Goal: Task Accomplishment & Management: Use online tool/utility

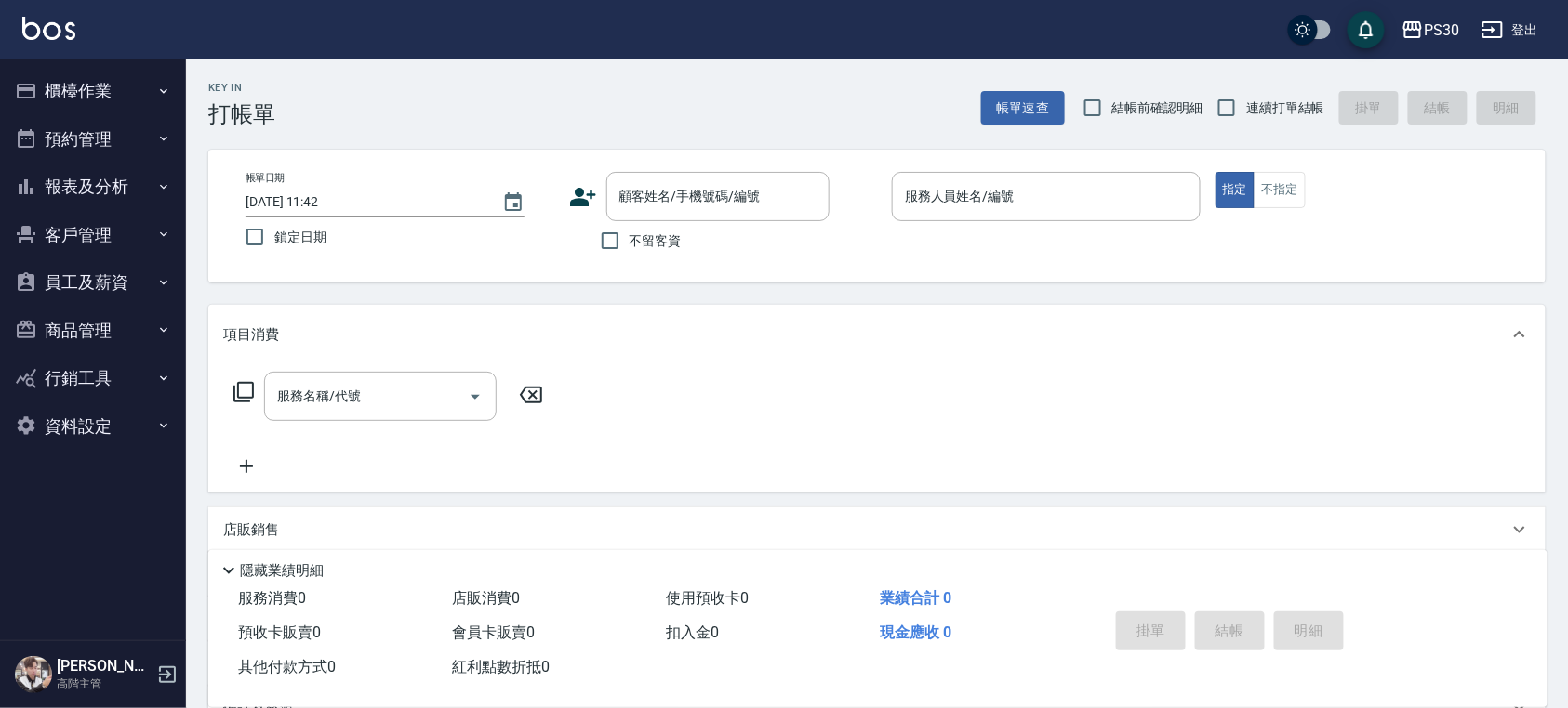
drag, startPoint x: 1338, startPoint y: 446, endPoint x: 1320, endPoint y: 443, distance: 18.2
click at [1338, 446] on div "服務名稱/代號 服務名稱/代號" at bounding box center [877, 428] width 1338 height 128
click at [380, 648] on div "預收卡販賣 0" at bounding box center [337, 634] width 214 height 34
click at [685, 201] on input "顧客姓名/手機號碼/編號" at bounding box center [705, 196] width 179 height 32
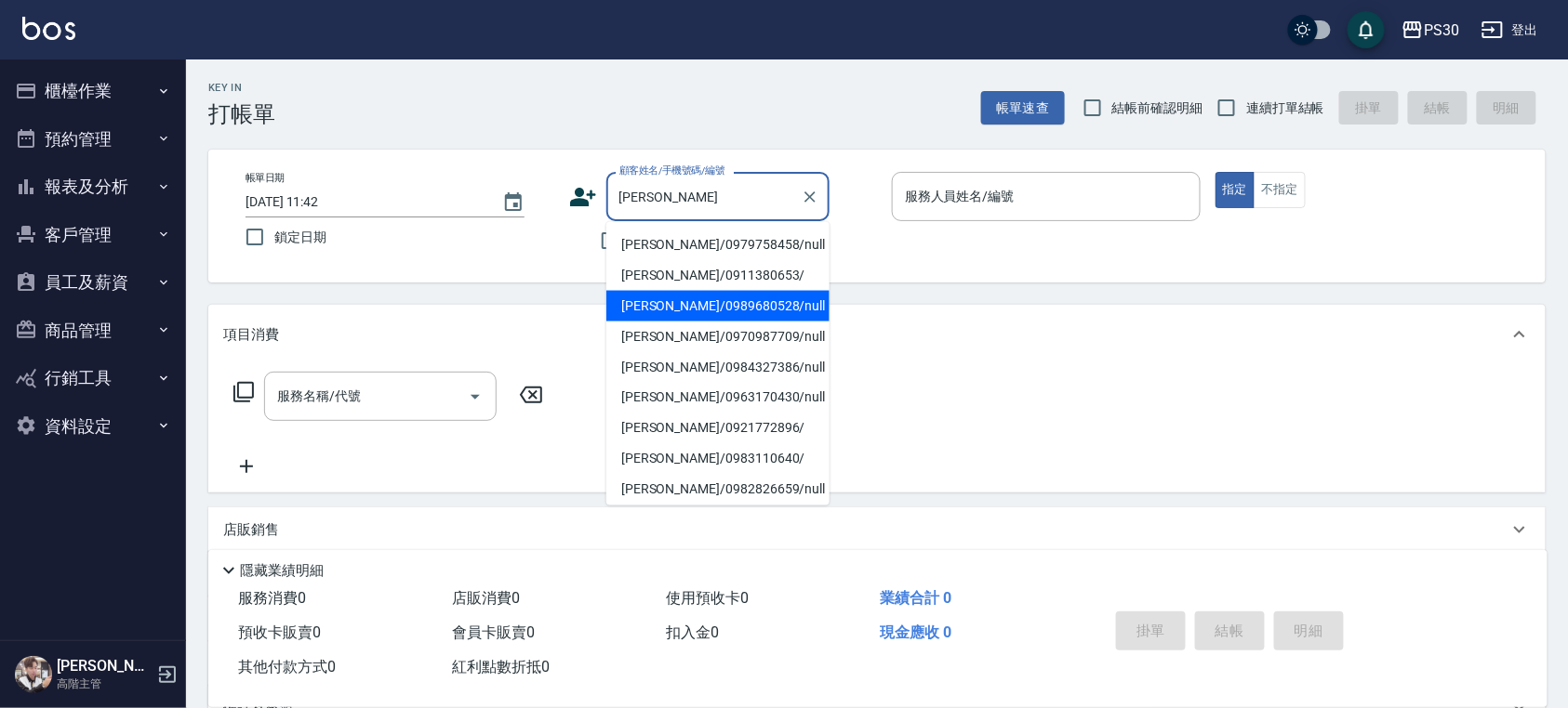
click at [720, 305] on li "[PERSON_NAME]/0989680528/null" at bounding box center [718, 306] width 223 height 30
type input "[PERSON_NAME]/0989680528/null"
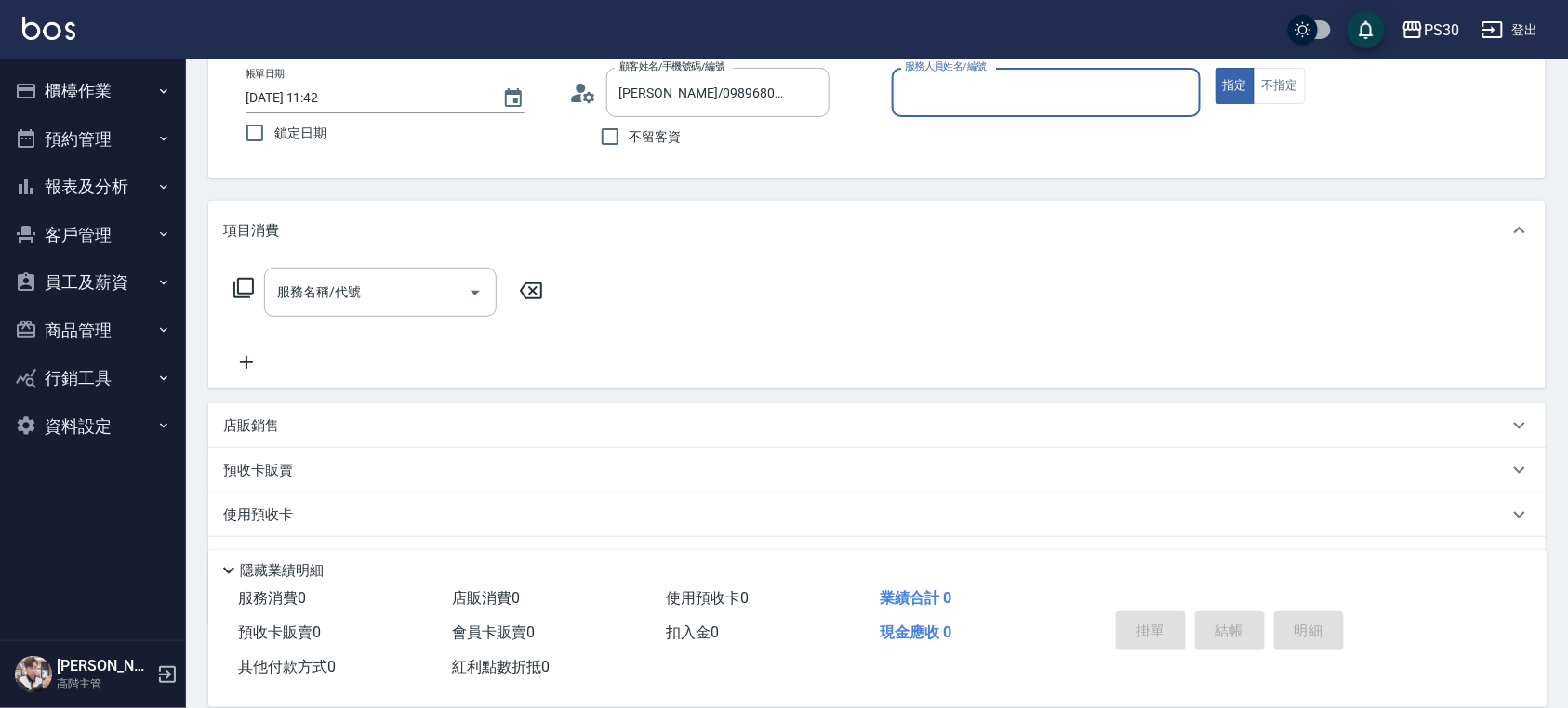
scroll to position [197, 0]
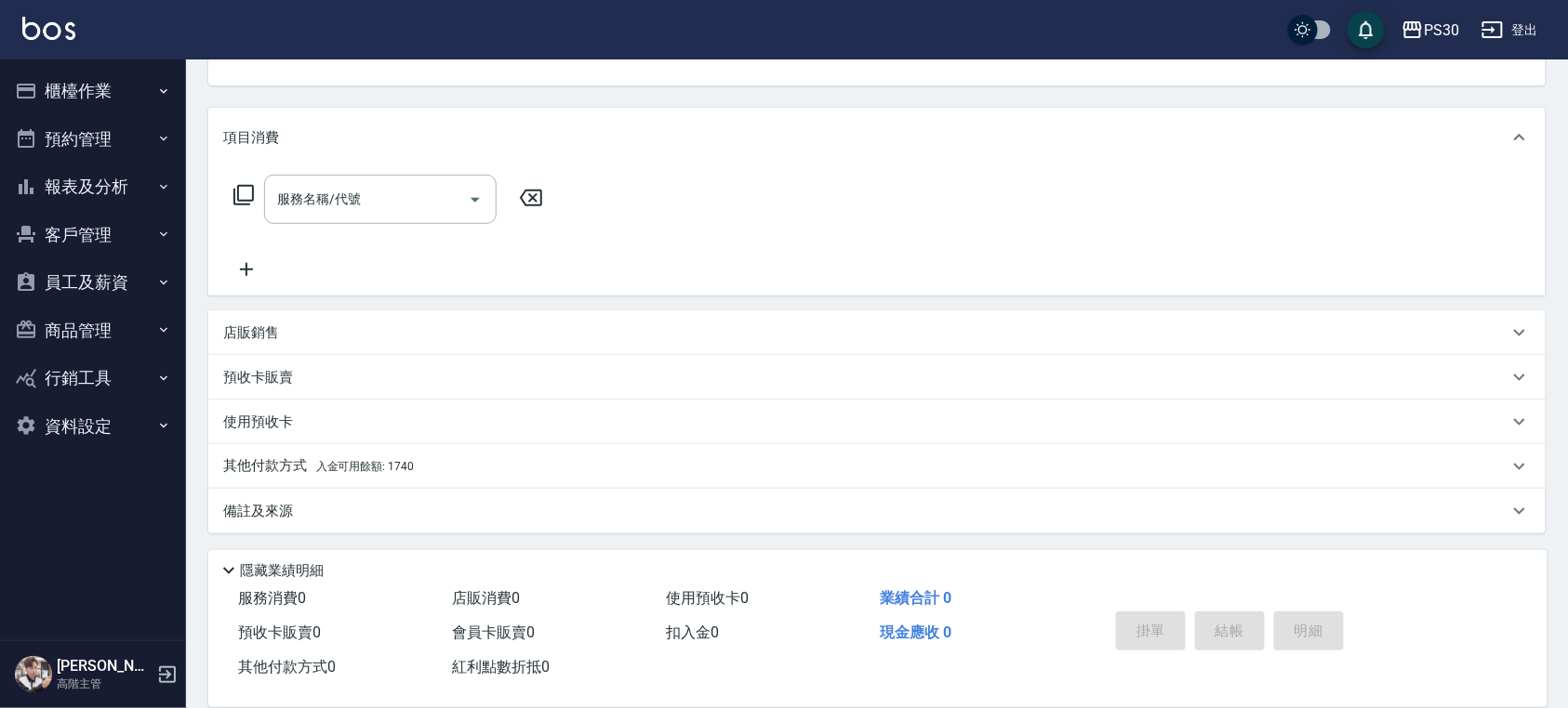
click at [385, 458] on p "其他付款方式 入金可用餘額: 1740" at bounding box center [318, 466] width 190 height 20
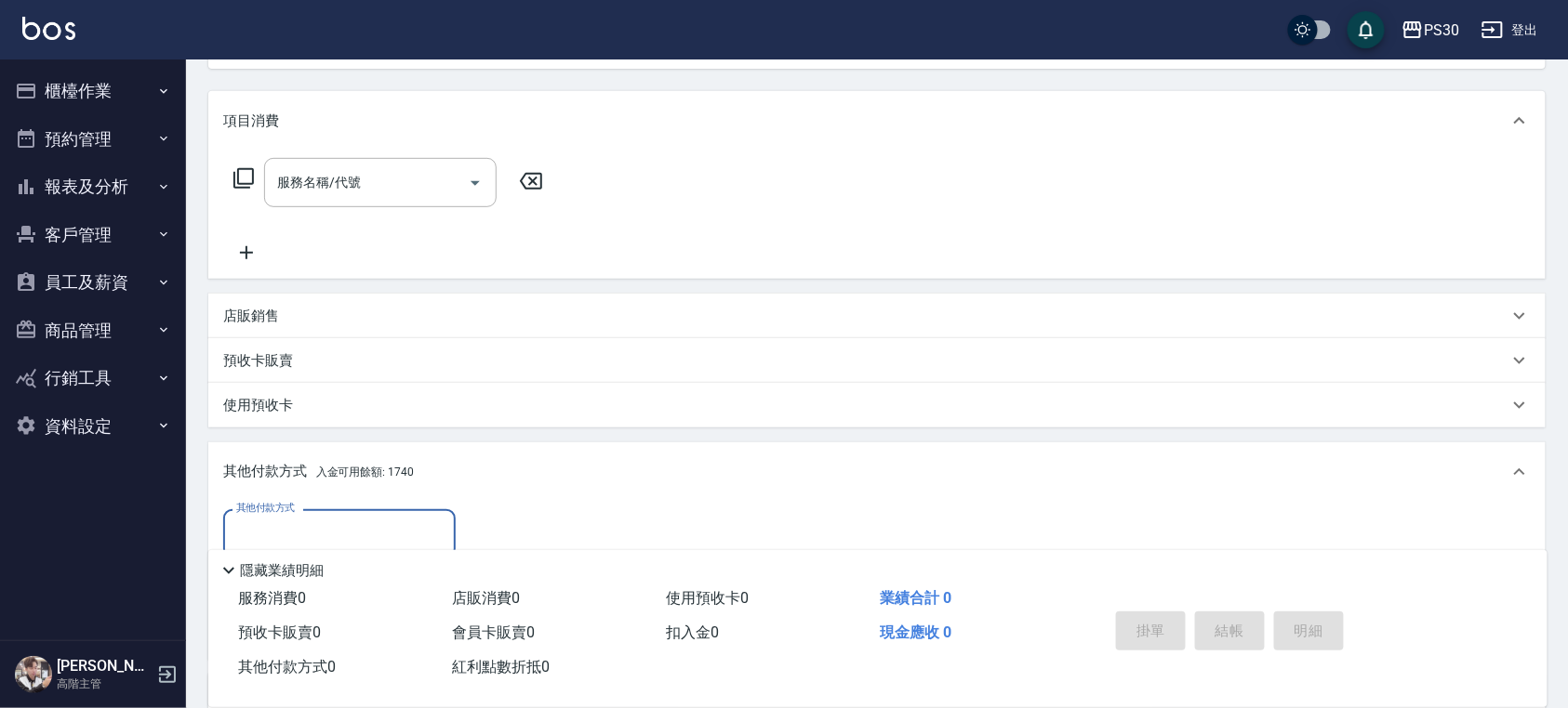
scroll to position [399, 0]
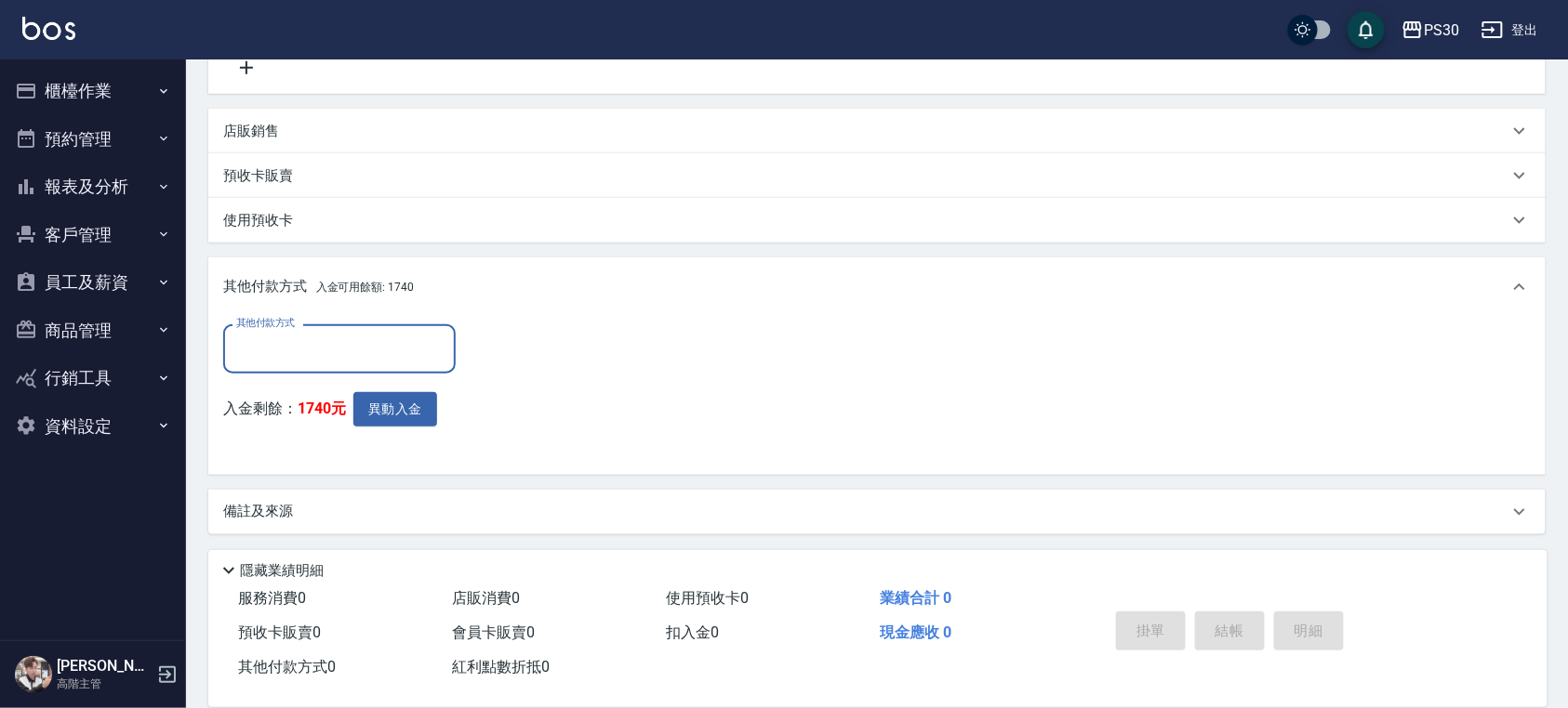
click at [129, 87] on button "櫃檯作業" at bounding box center [93, 90] width 171 height 49
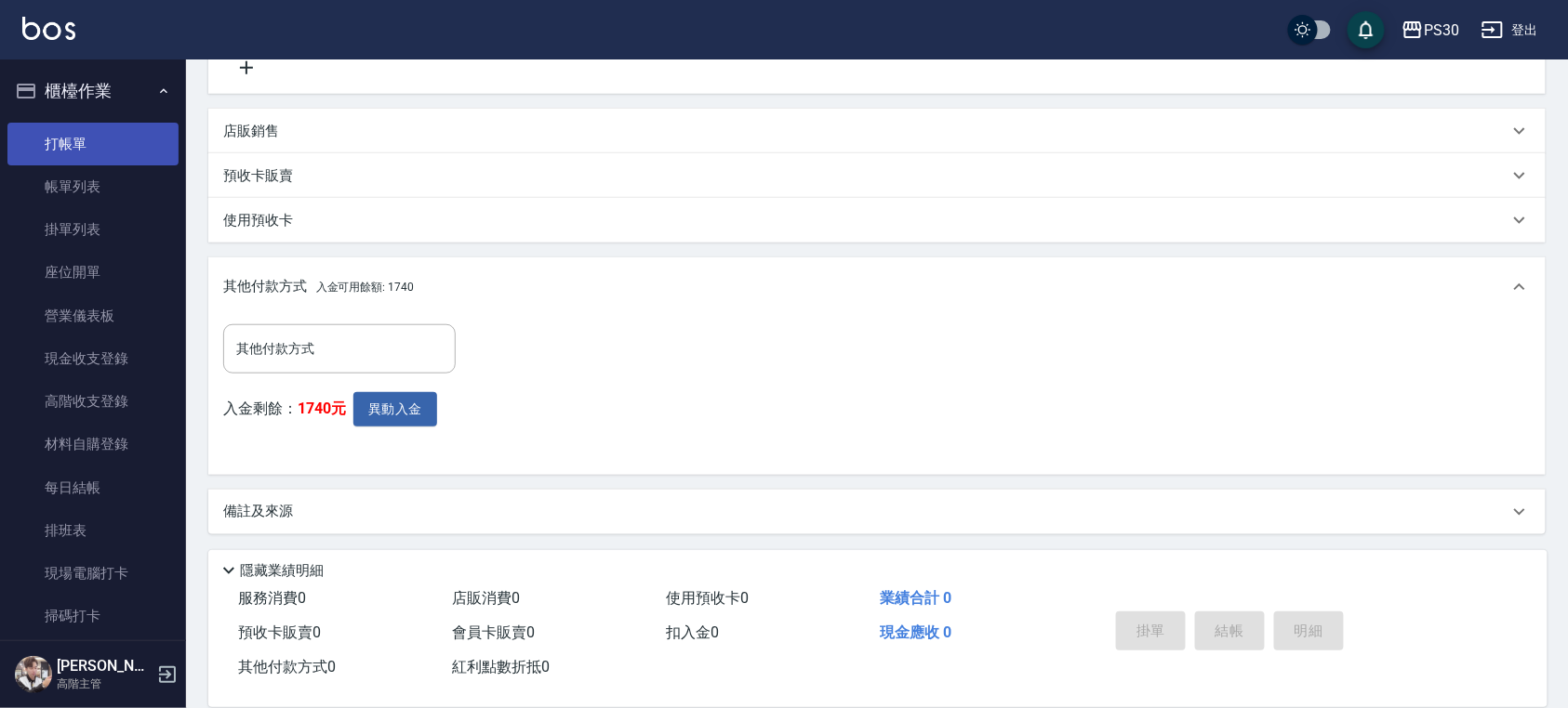
drag, startPoint x: 63, startPoint y: 154, endPoint x: 104, endPoint y: 154, distance: 41.0
click at [63, 154] on link "打帳單" at bounding box center [93, 144] width 171 height 43
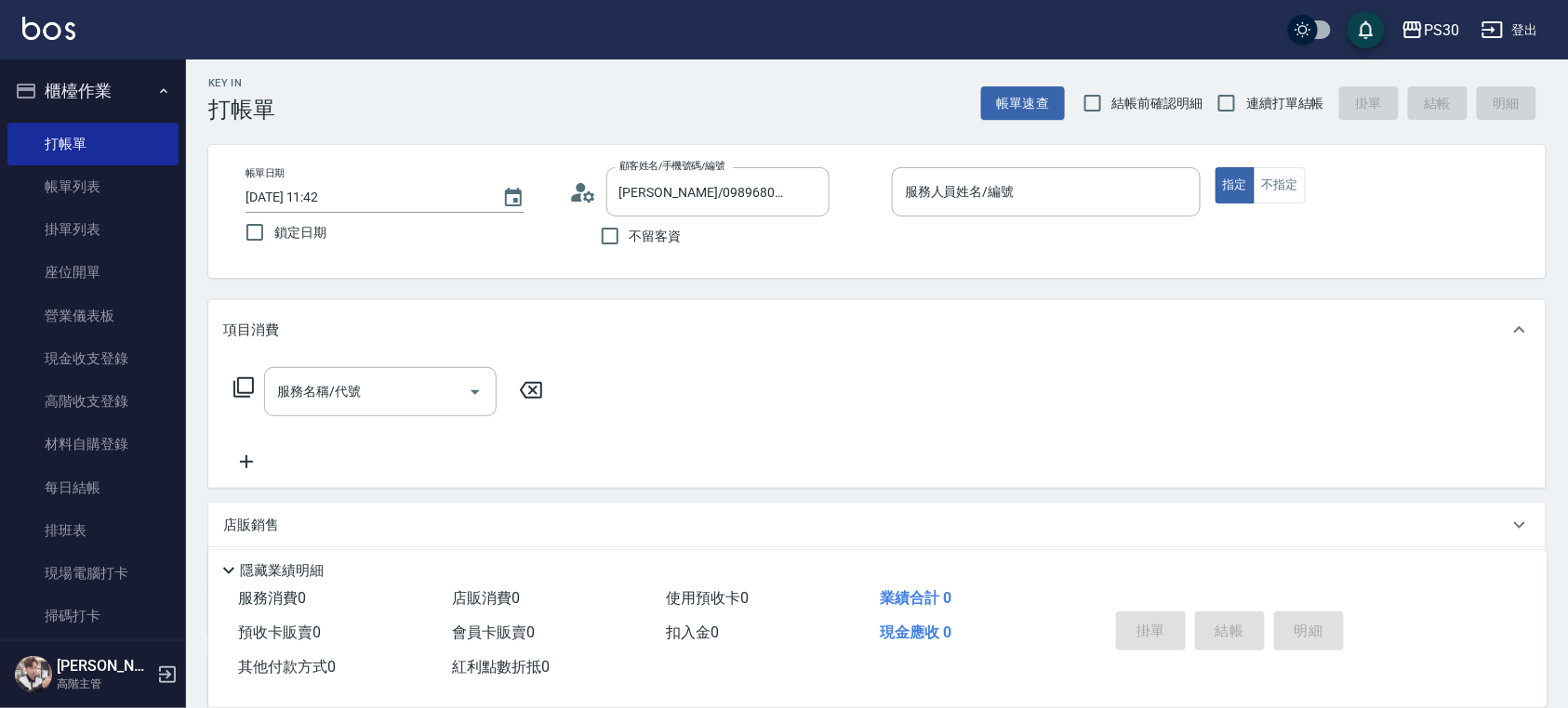
scroll to position [0, 0]
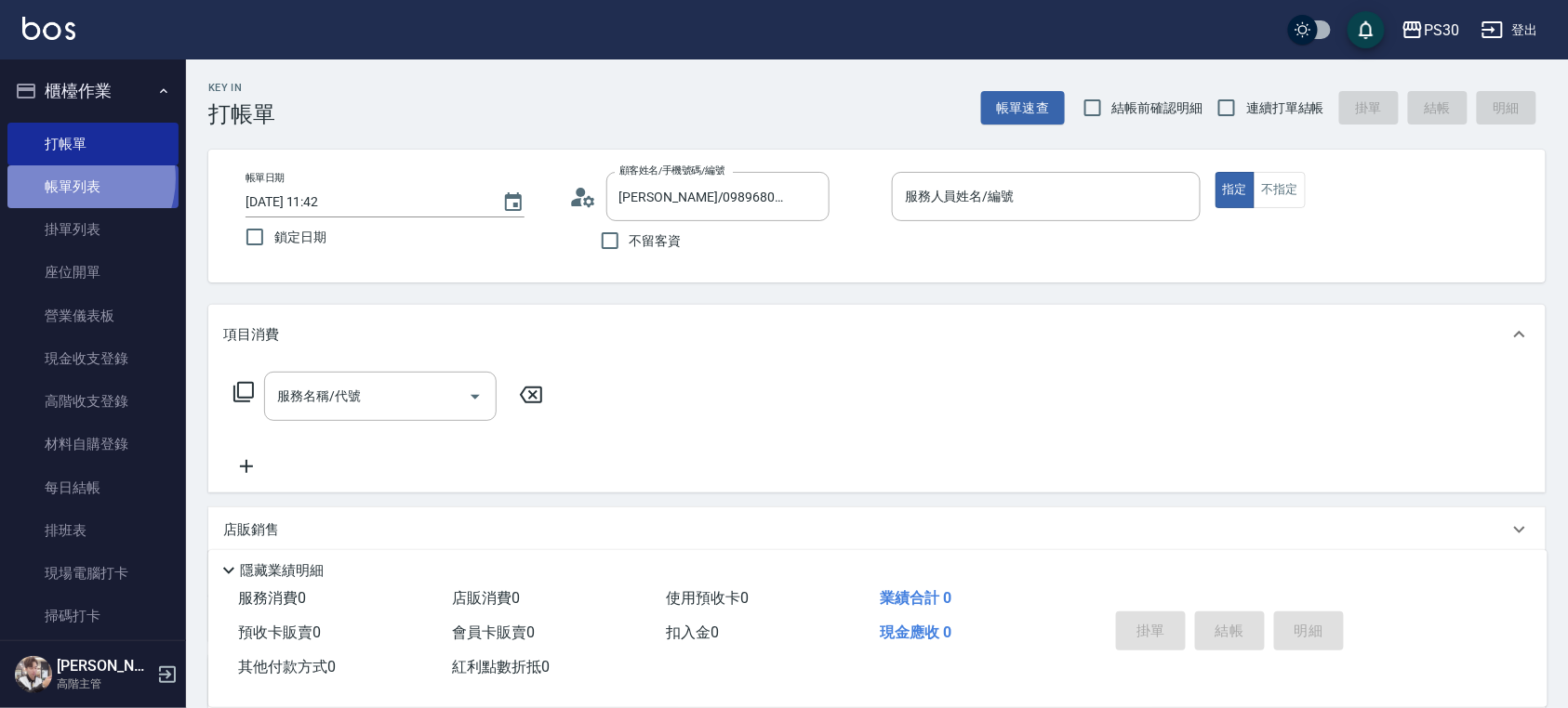
click at [71, 179] on link "帳單列表" at bounding box center [93, 187] width 171 height 43
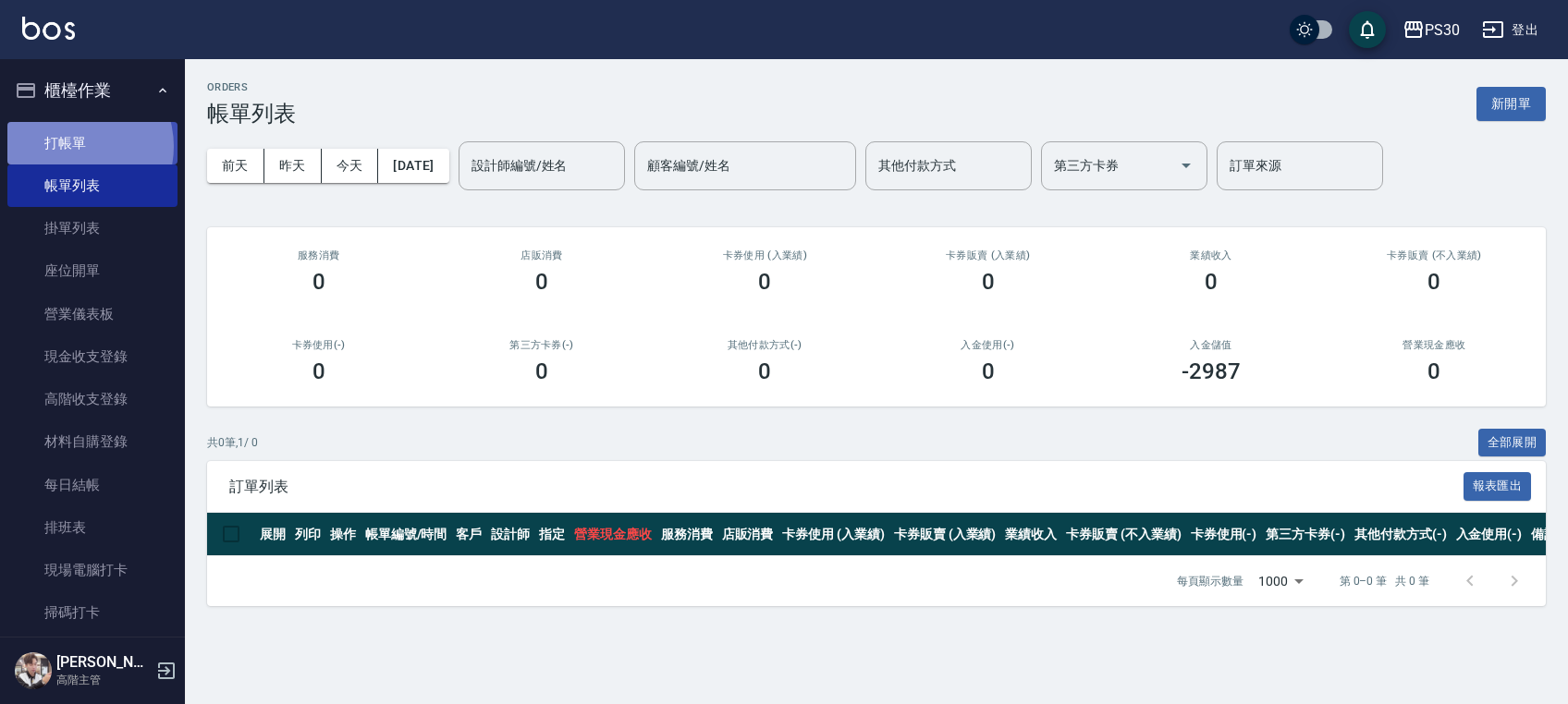
click at [71, 146] on link "打帳單" at bounding box center [93, 143] width 170 height 43
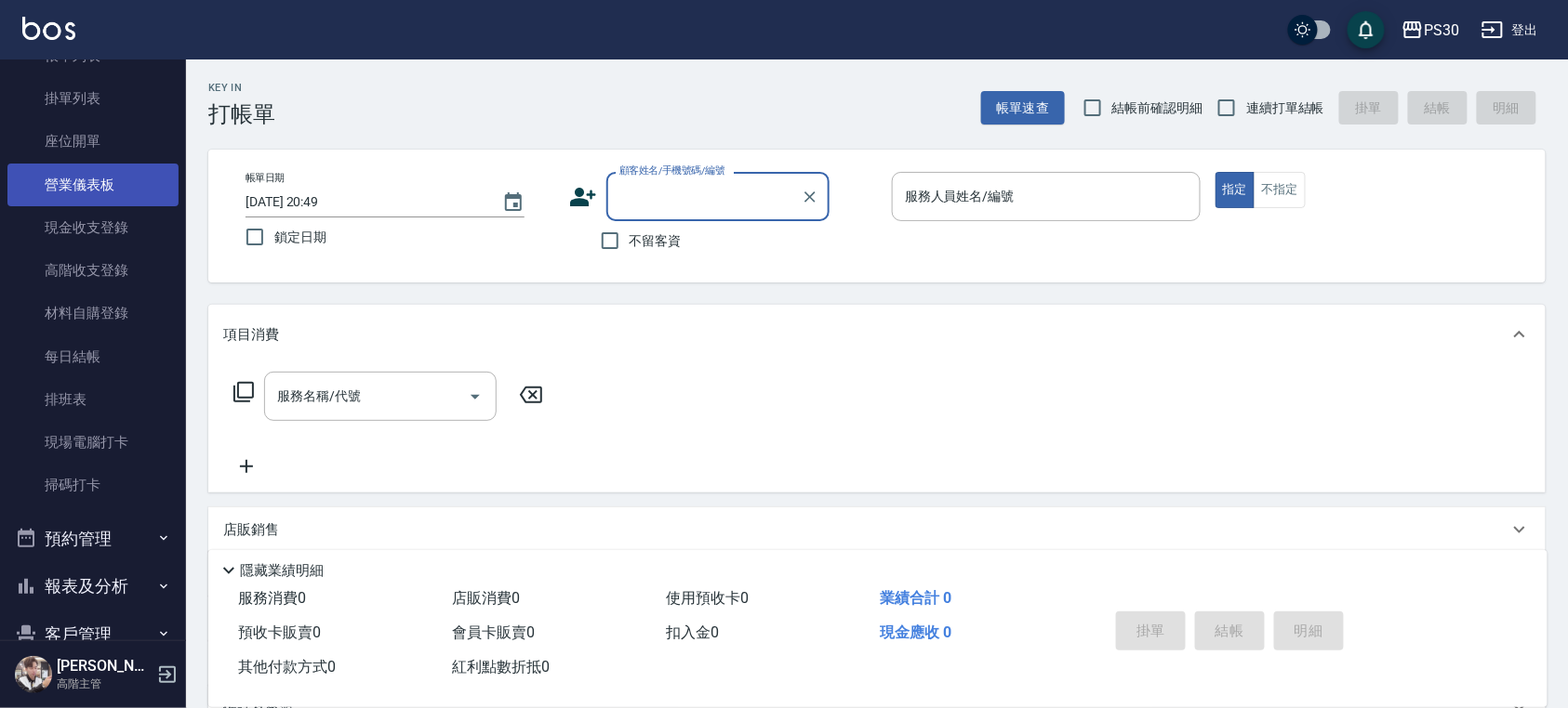
scroll to position [362, 0]
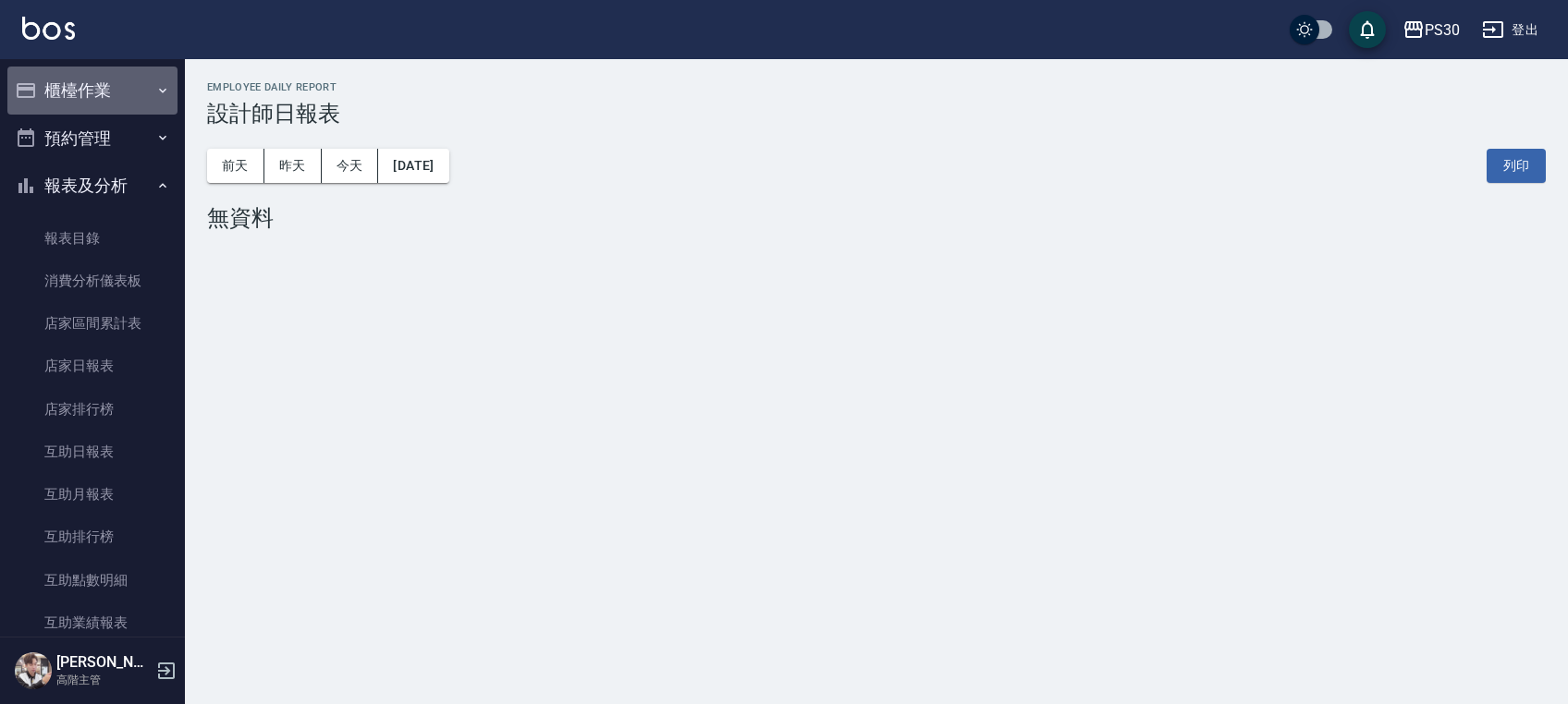
click at [138, 75] on button "櫃檯作業" at bounding box center [93, 90] width 170 height 48
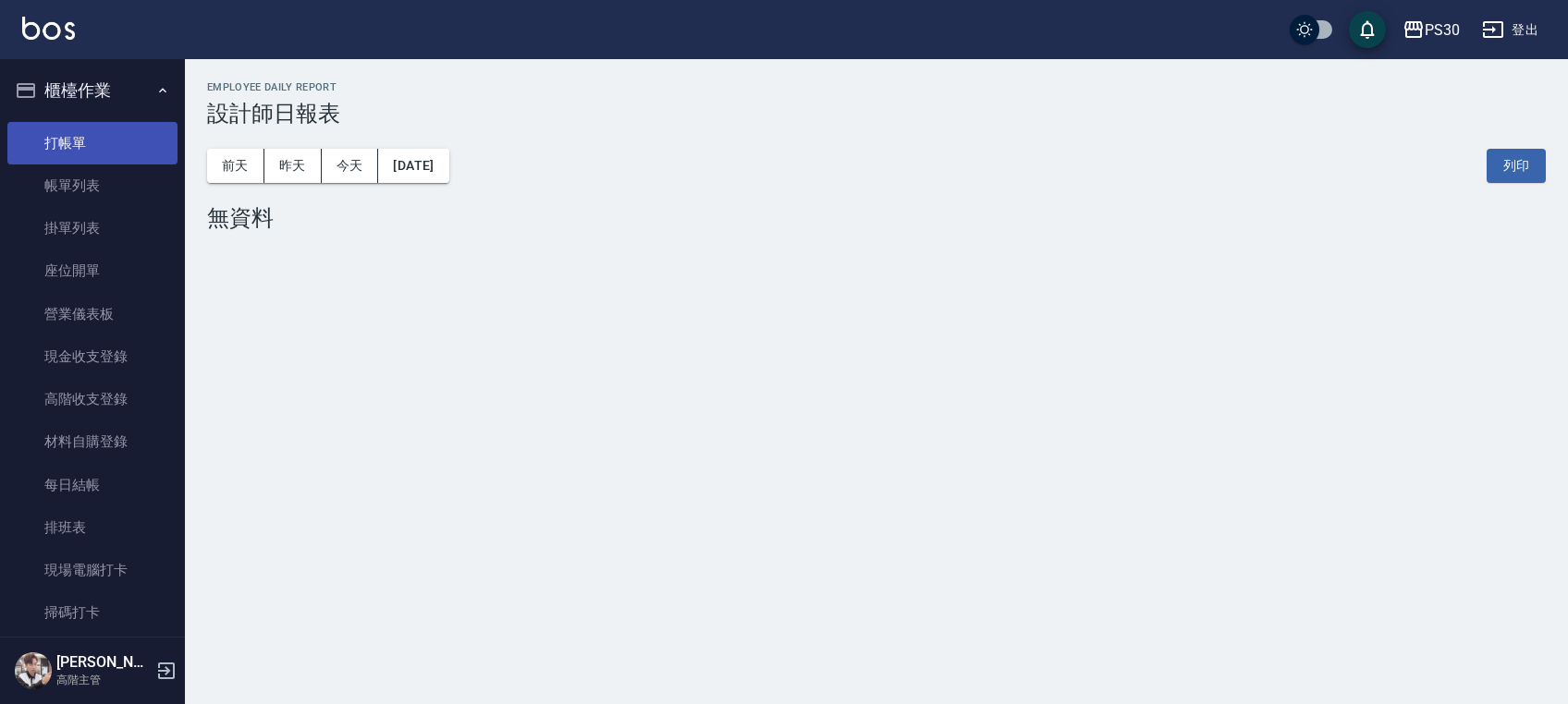
click at [155, 138] on link "打帳單" at bounding box center [93, 143] width 170 height 43
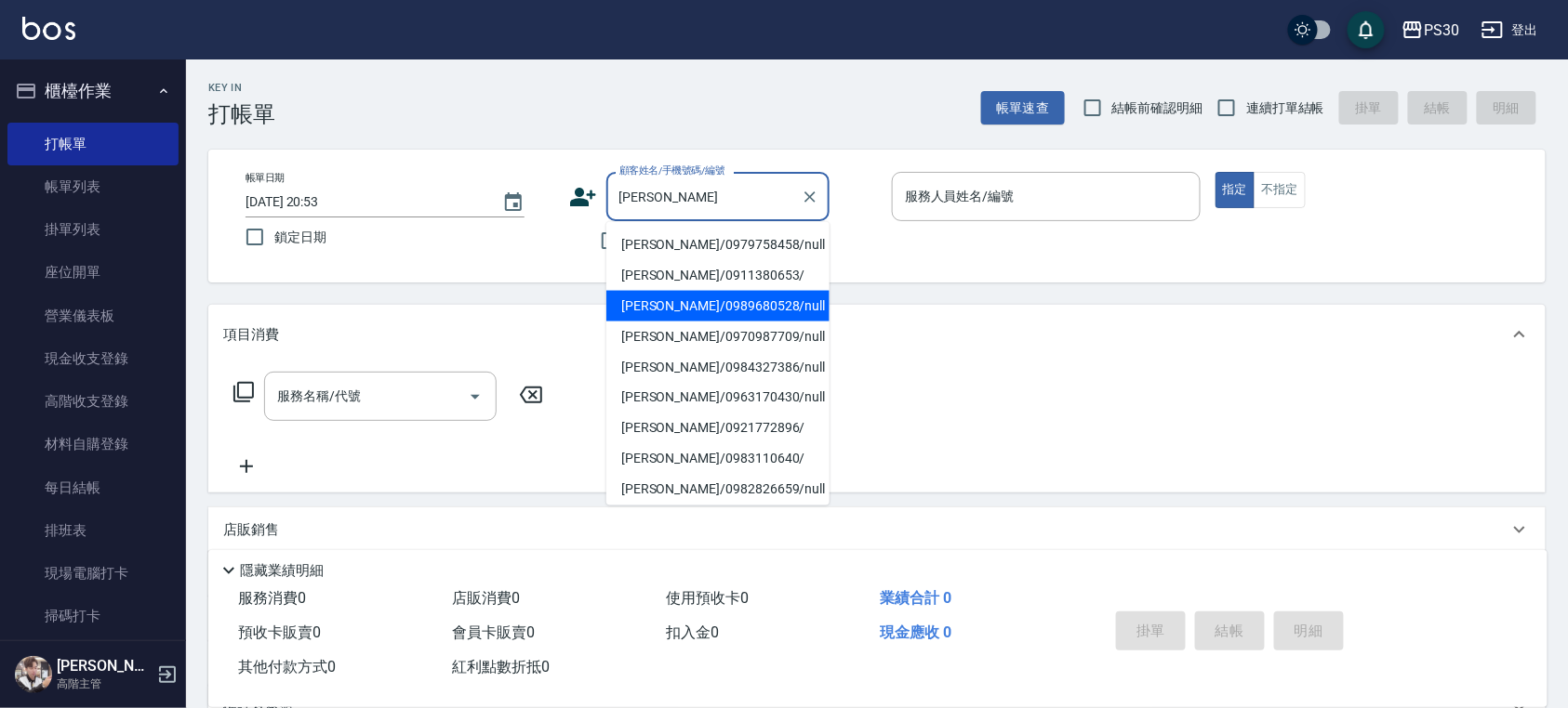
click at [700, 308] on li "[PERSON_NAME]/0989680528/null" at bounding box center [718, 306] width 223 height 30
type input "[PERSON_NAME]/0989680528/null"
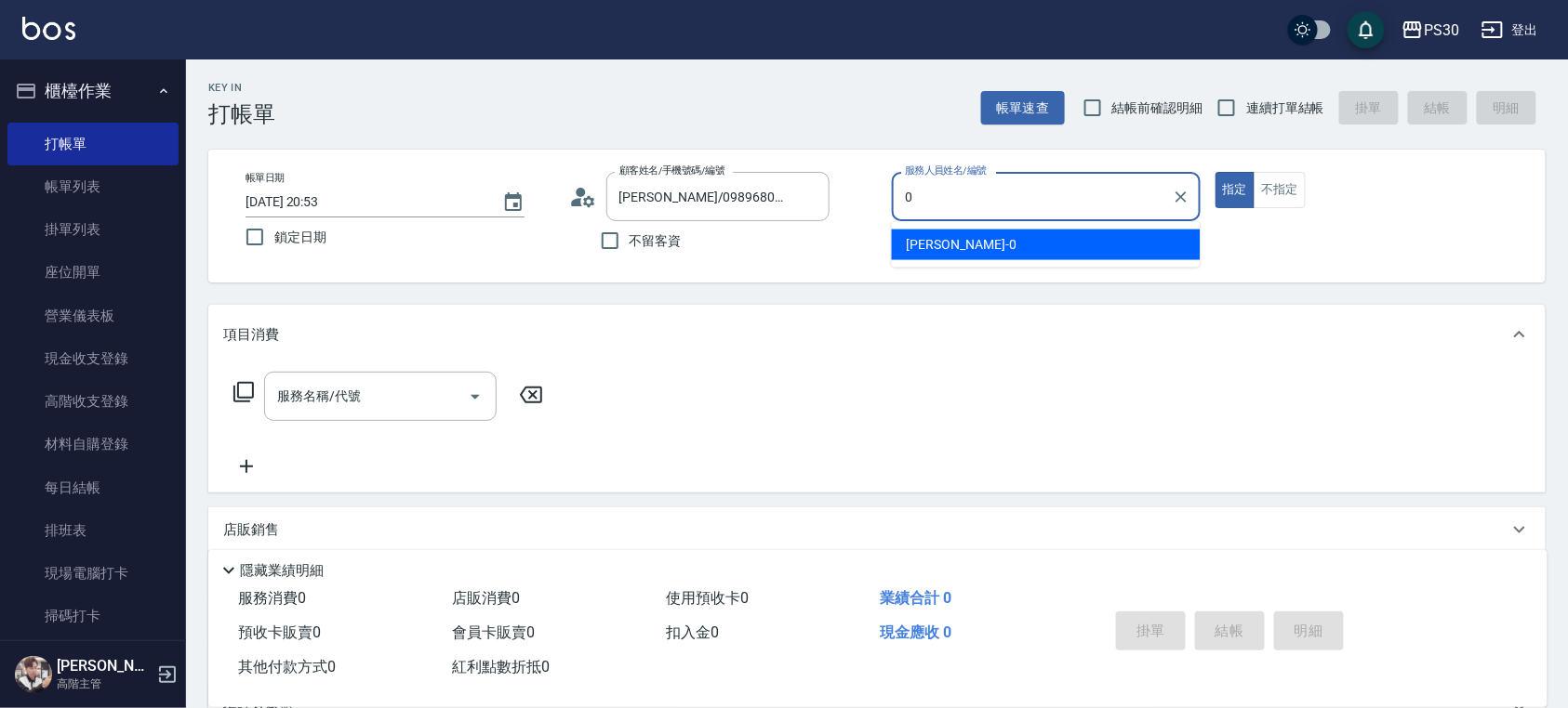
type input "廖金城-0"
type button "true"
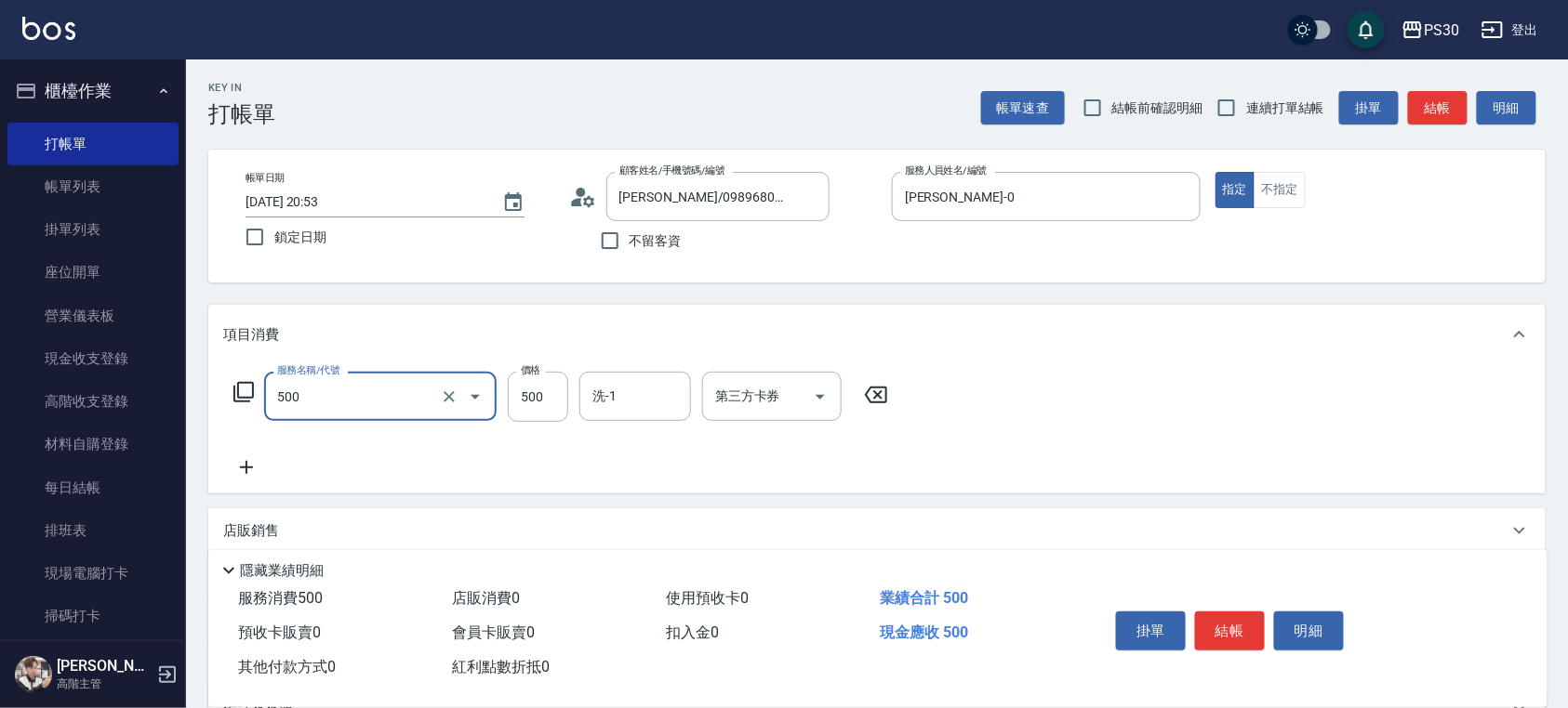
type input "洗剪500(500)"
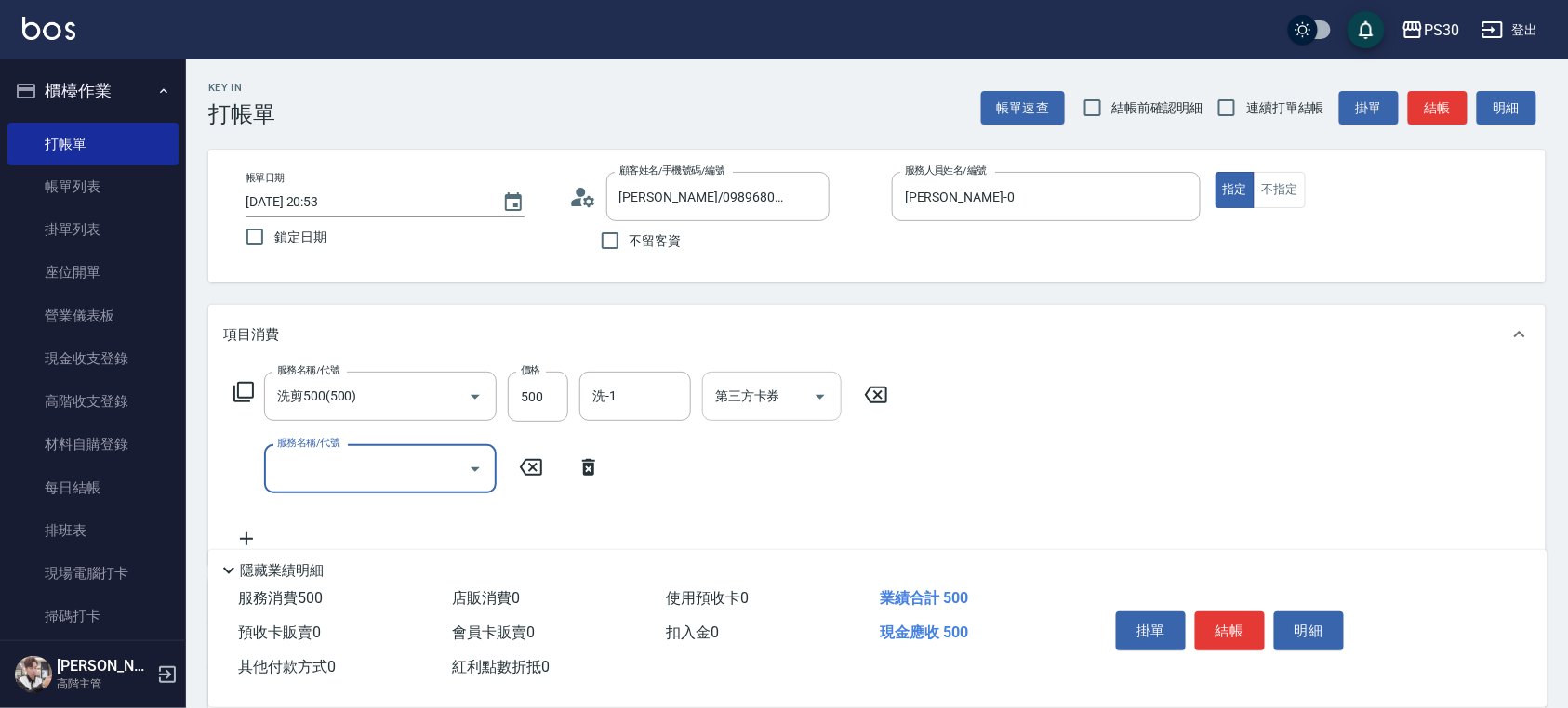
click at [805, 391] on div at bounding box center [819, 397] width 28 height 49
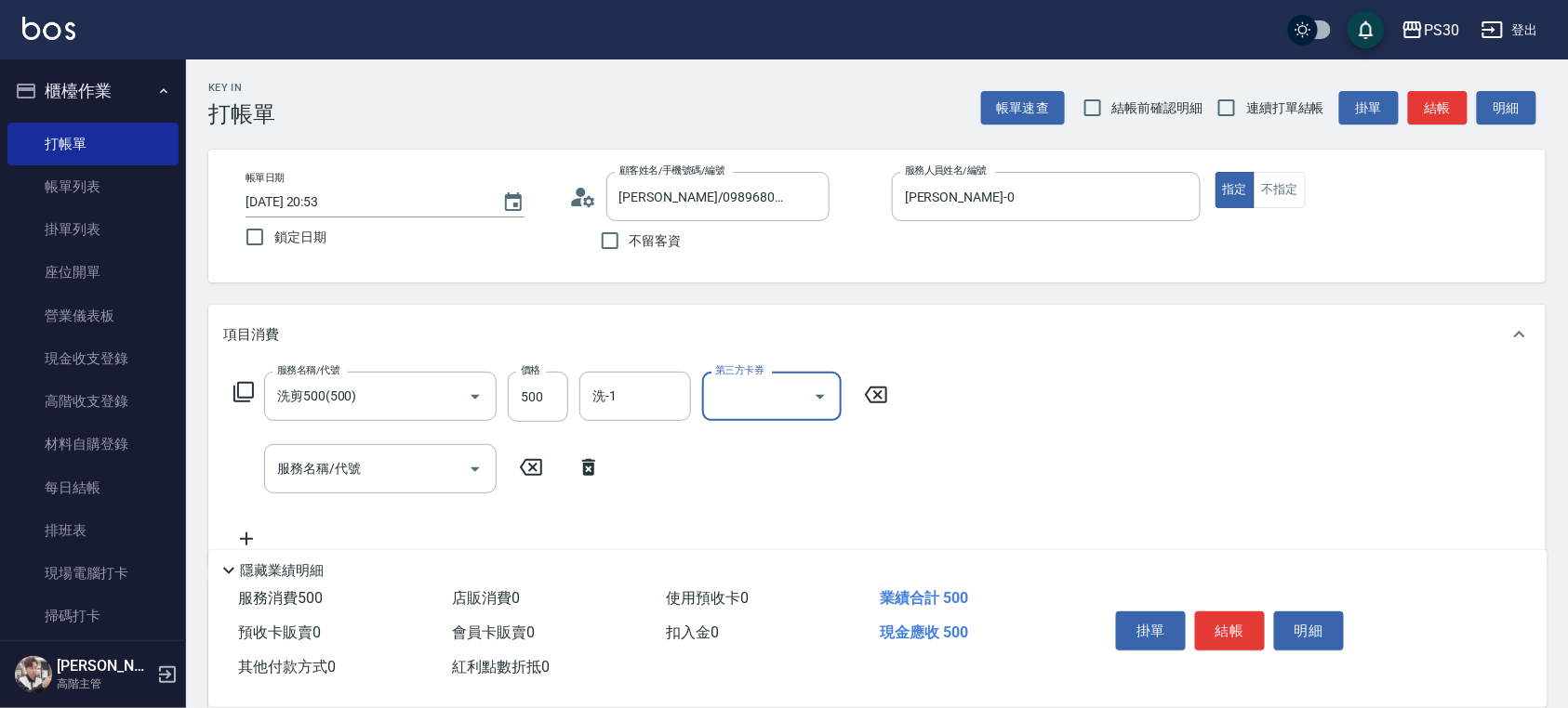
click at [835, 392] on div "第三方卡券" at bounding box center [771, 397] width 140 height 49
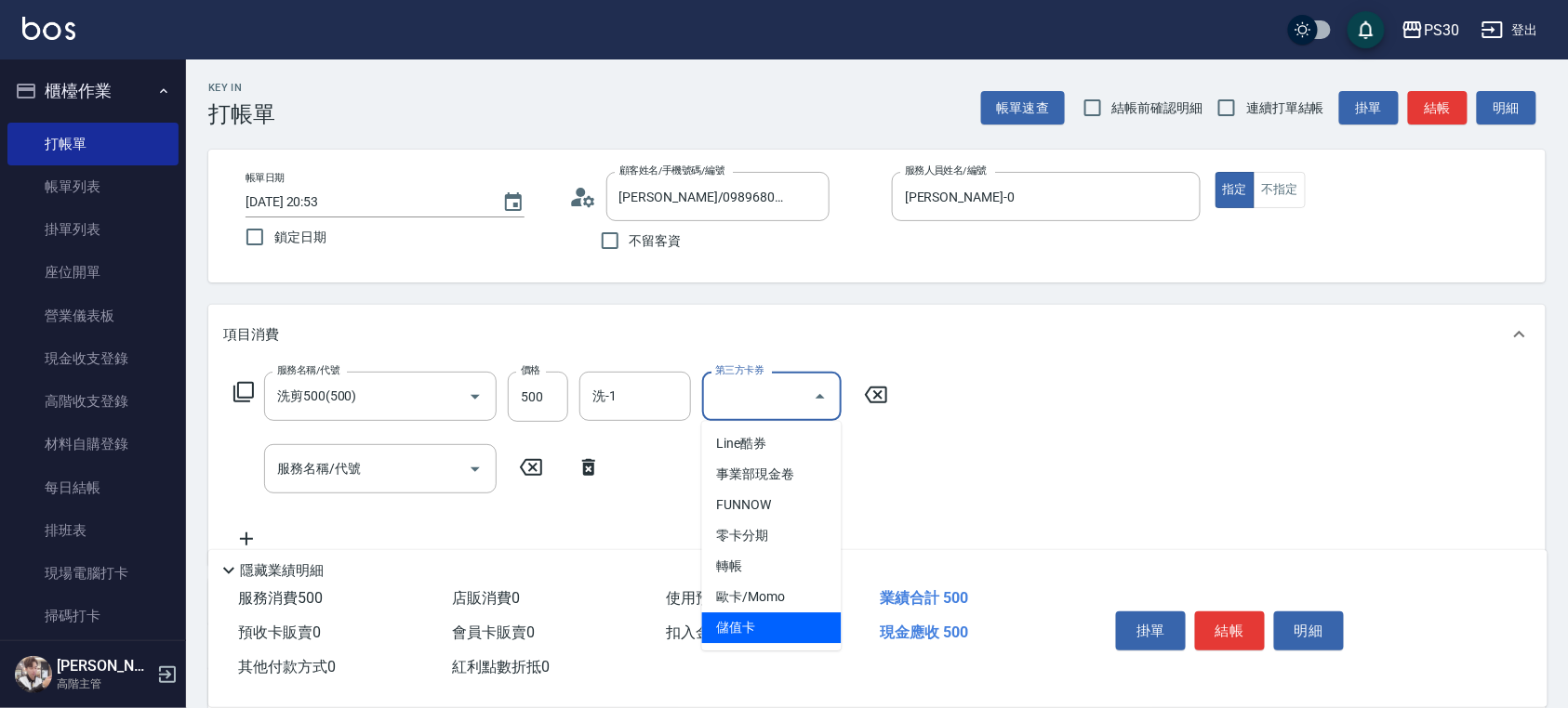
click at [761, 618] on span "儲值卡" at bounding box center [771, 628] width 140 height 30
type input "儲值卡"
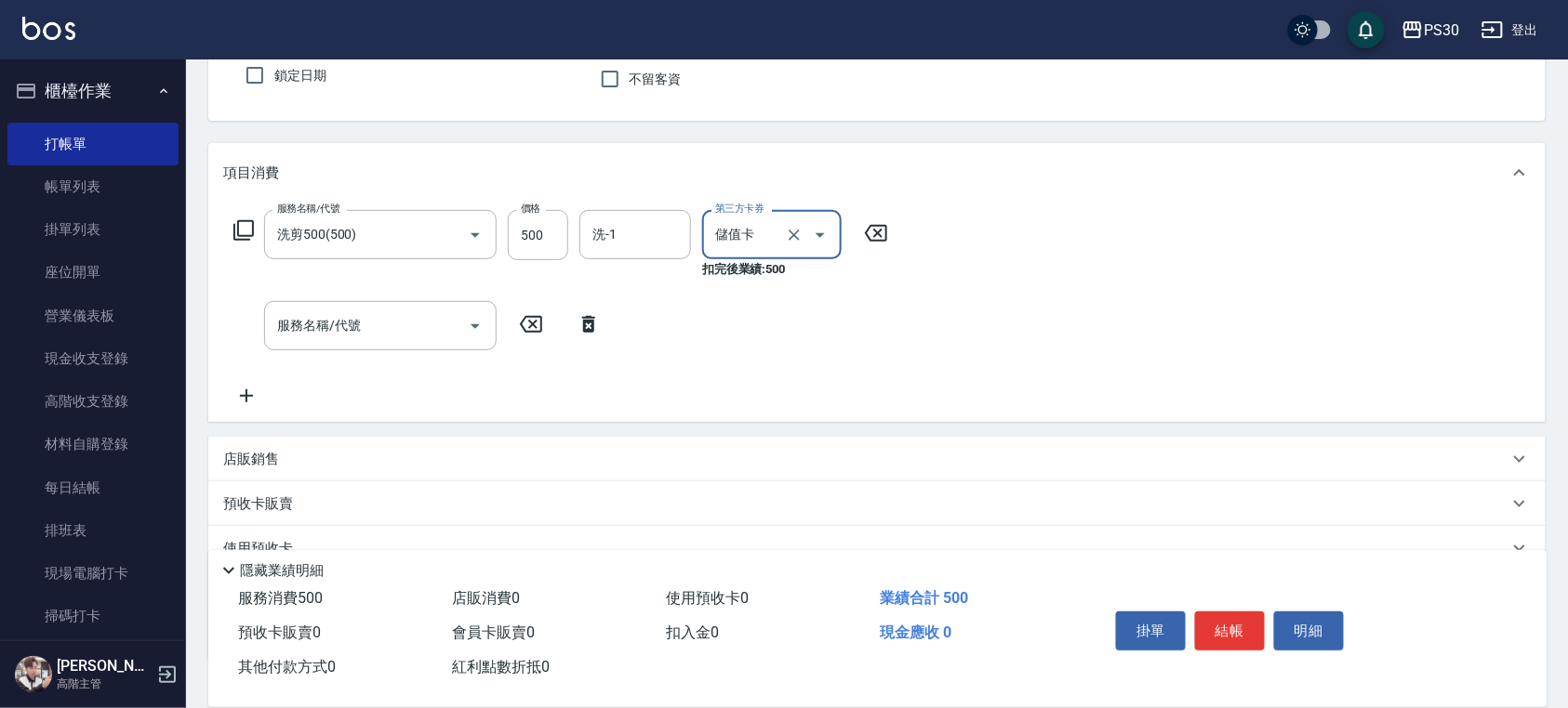
scroll to position [287, 0]
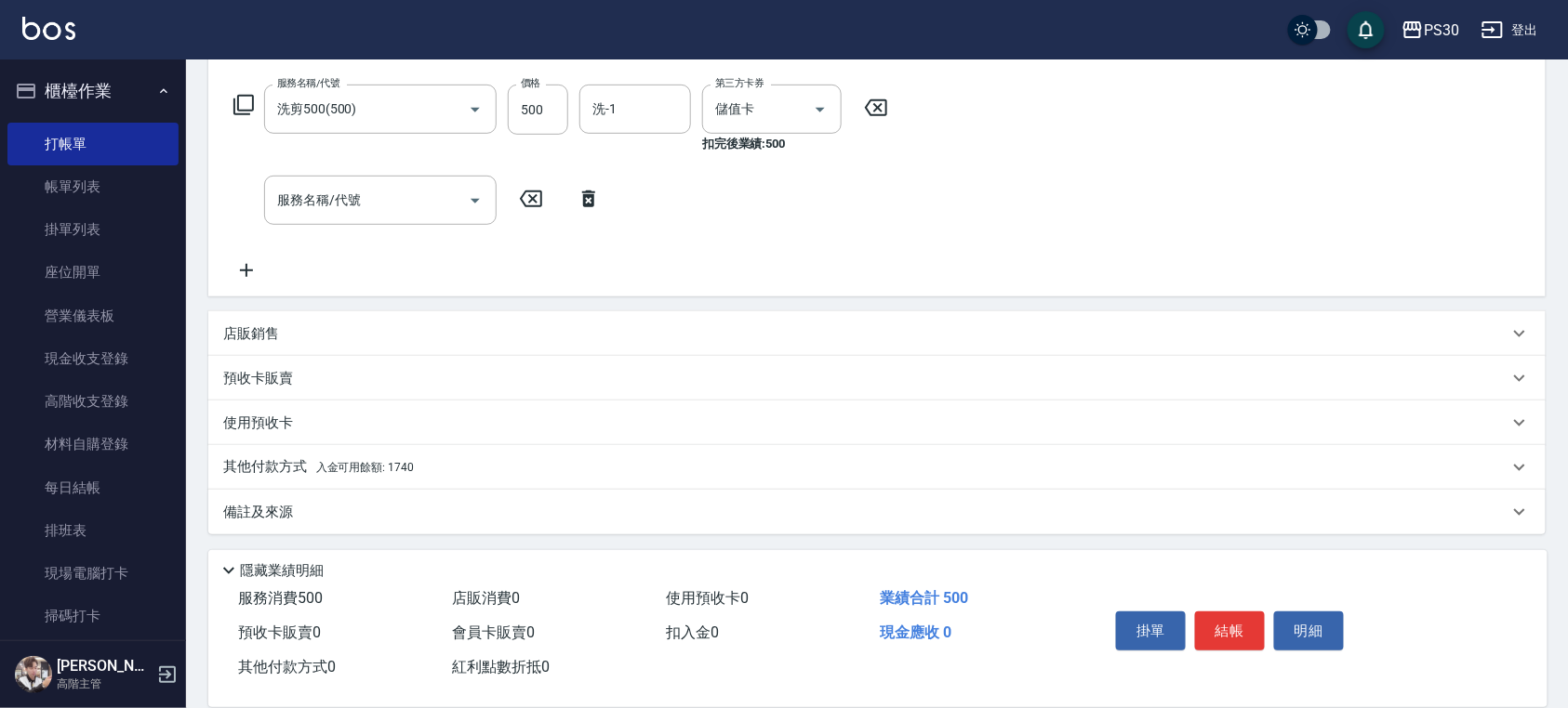
click at [486, 462] on div "其他付款方式 入金可用餘額: 1740" at bounding box center [865, 467] width 1285 height 20
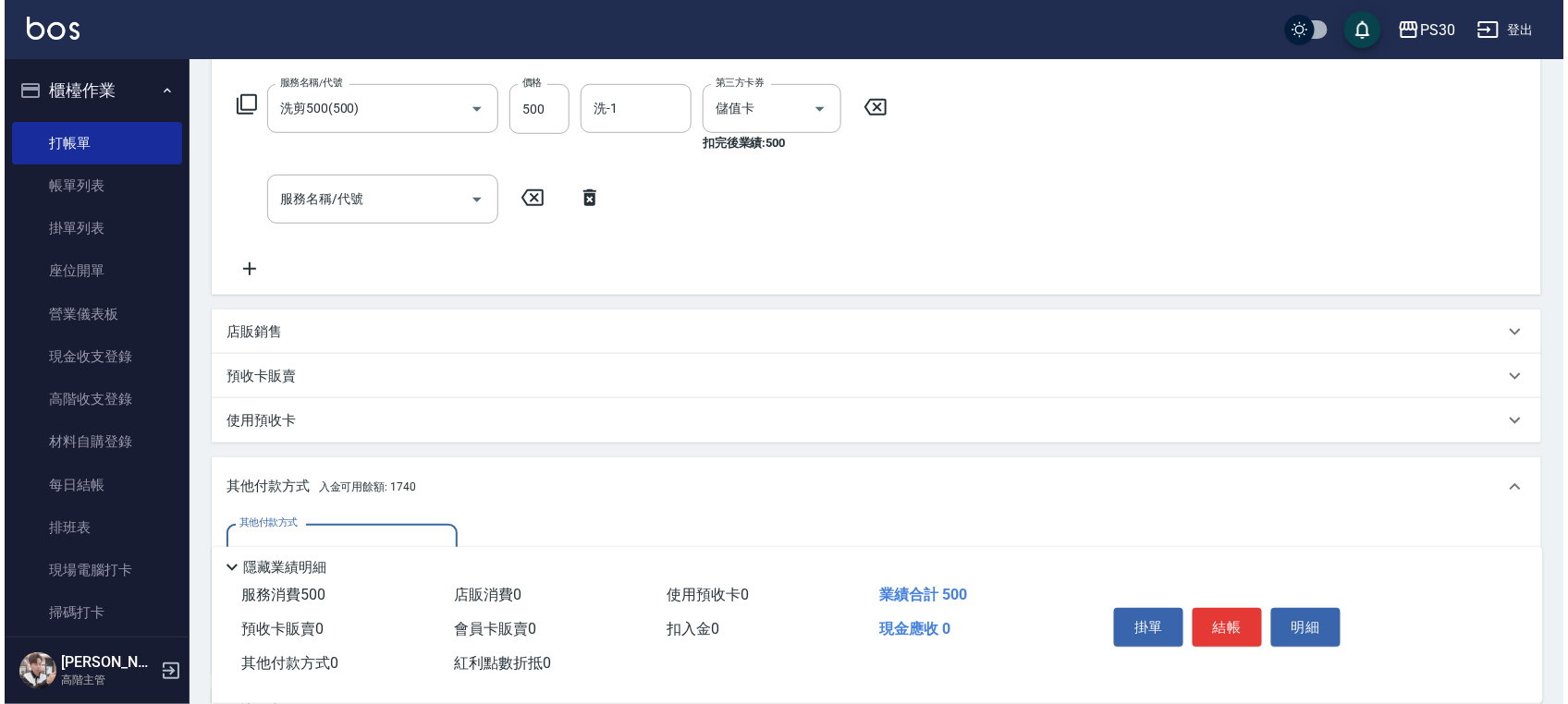
scroll to position [488, 0]
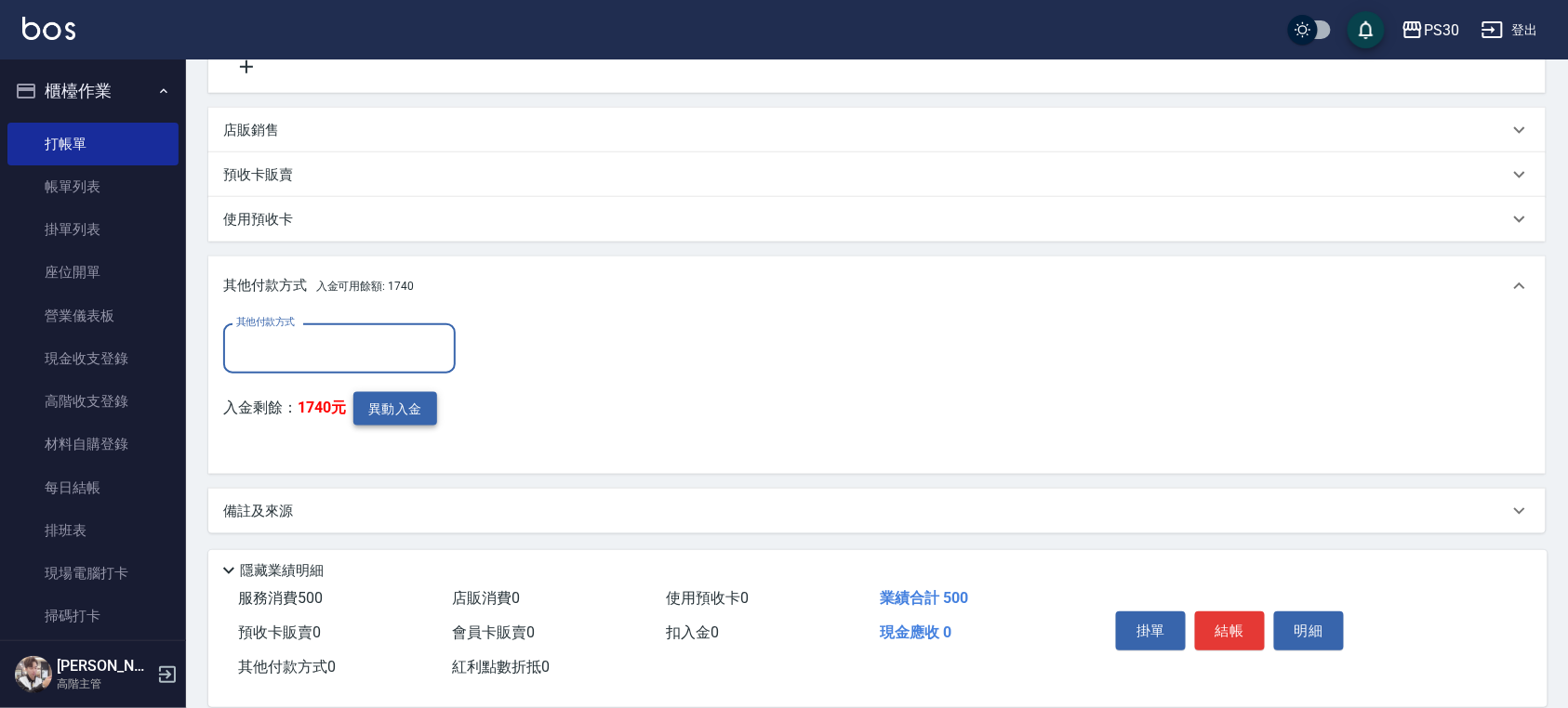
click at [399, 407] on button "異動入金" at bounding box center [395, 409] width 84 height 34
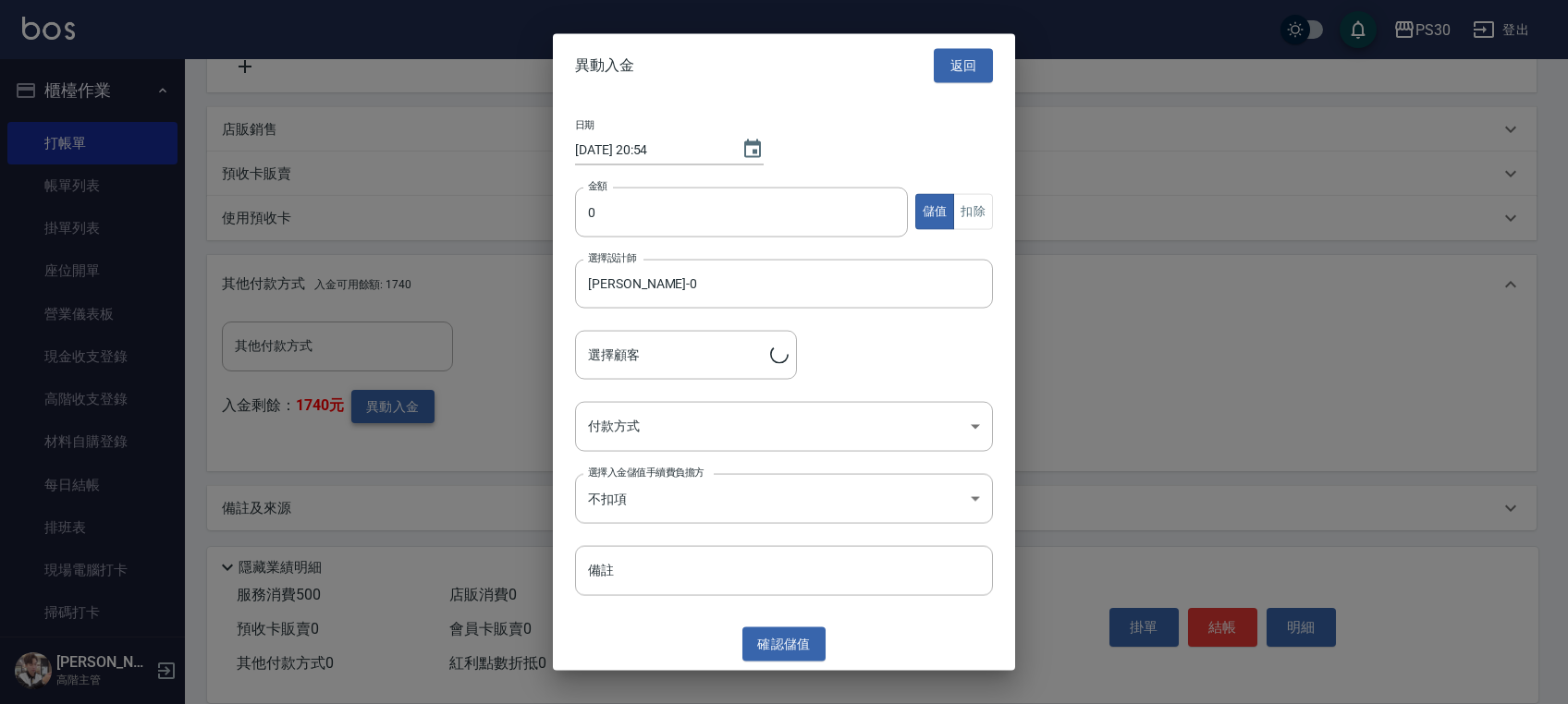
type input "李柏延/0989680528"
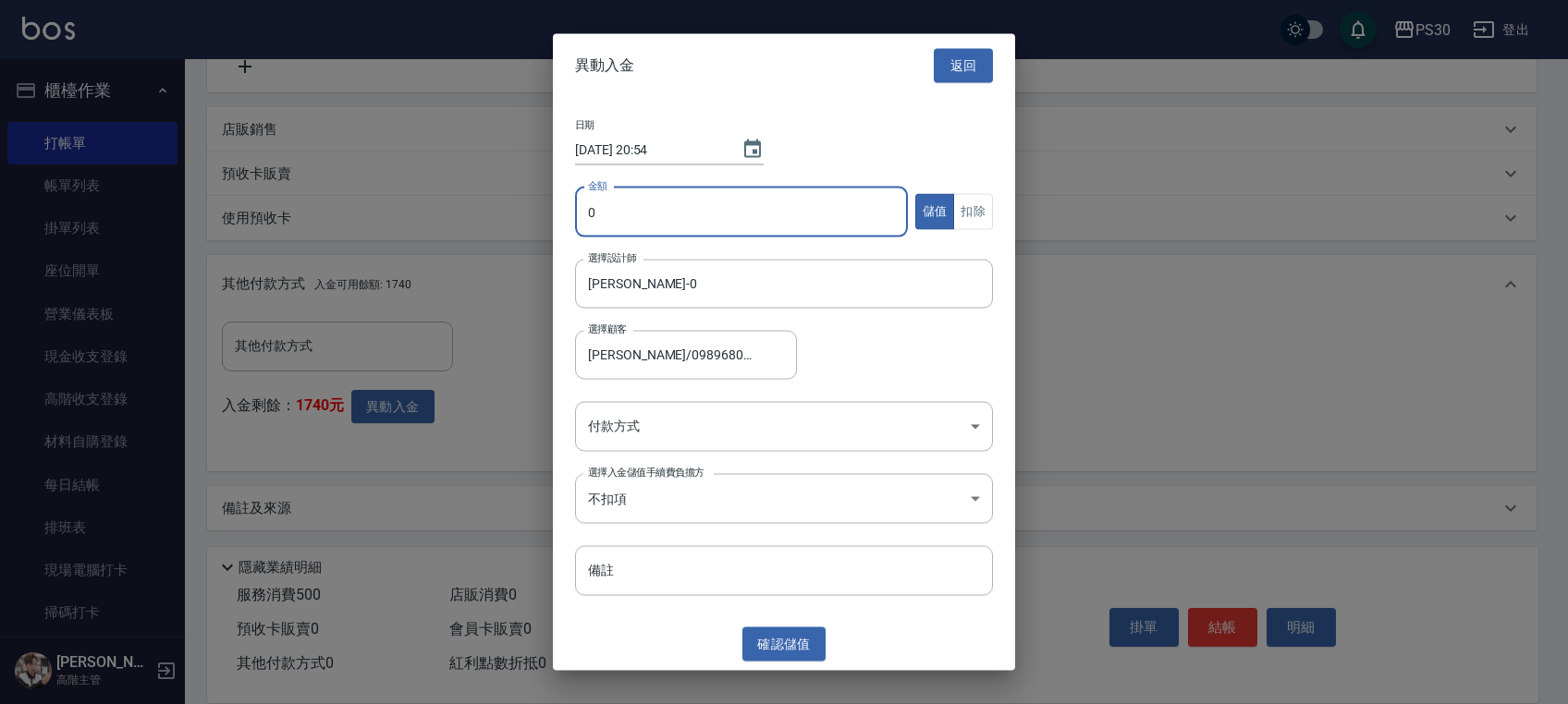
click at [674, 212] on input "0" at bounding box center [742, 211] width 333 height 50
type input "500"
click at [978, 212] on button "扣除" at bounding box center [973, 212] width 40 height 36
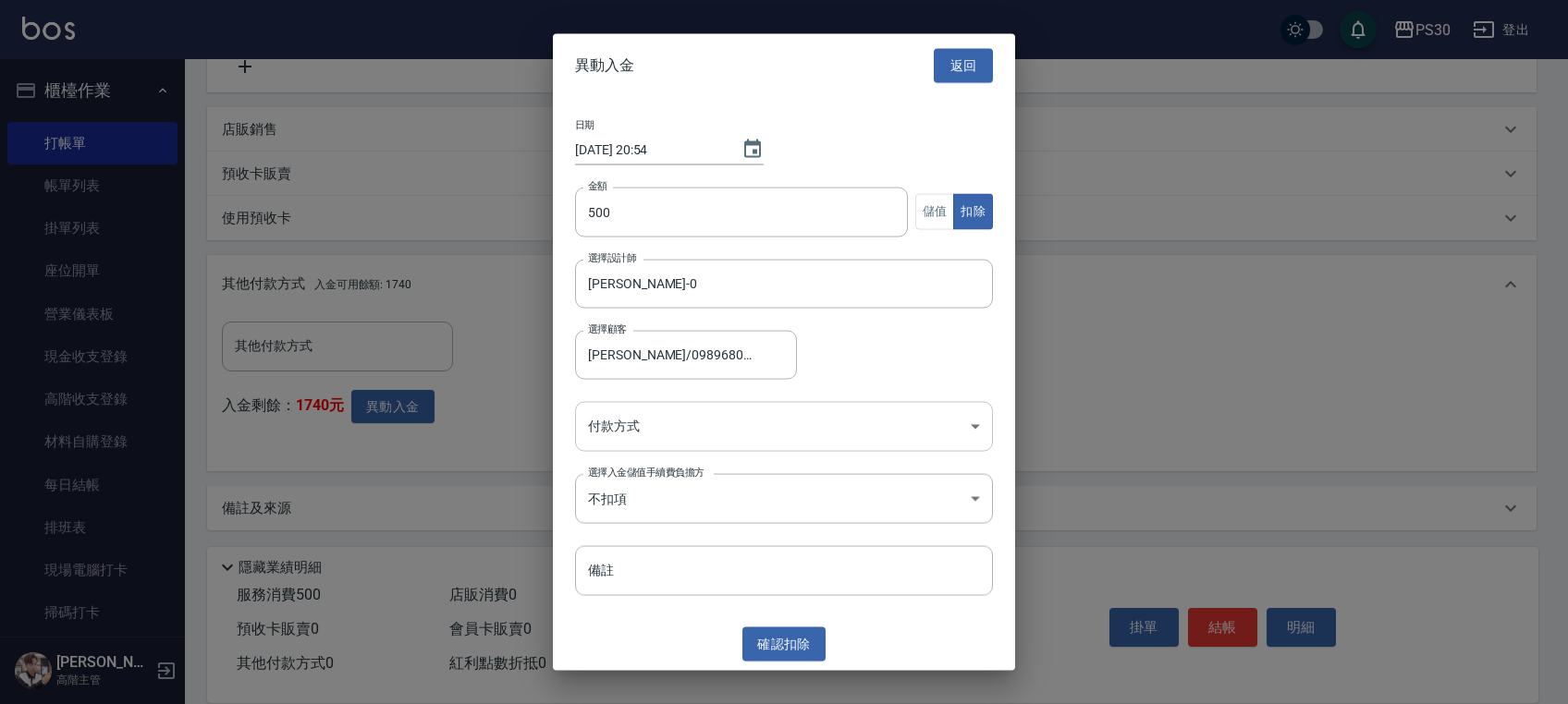
click at [727, 418] on body "PS30 登出 櫃檯作業 打帳單 帳單列表 掛單列表 座位開單 營業儀表板 現金收支登錄 高階收支登錄 材料自購登錄 每日結帳 排班表 現場電腦打卡 掃碼打卡…" at bounding box center [784, 108] width 1568 height 1192
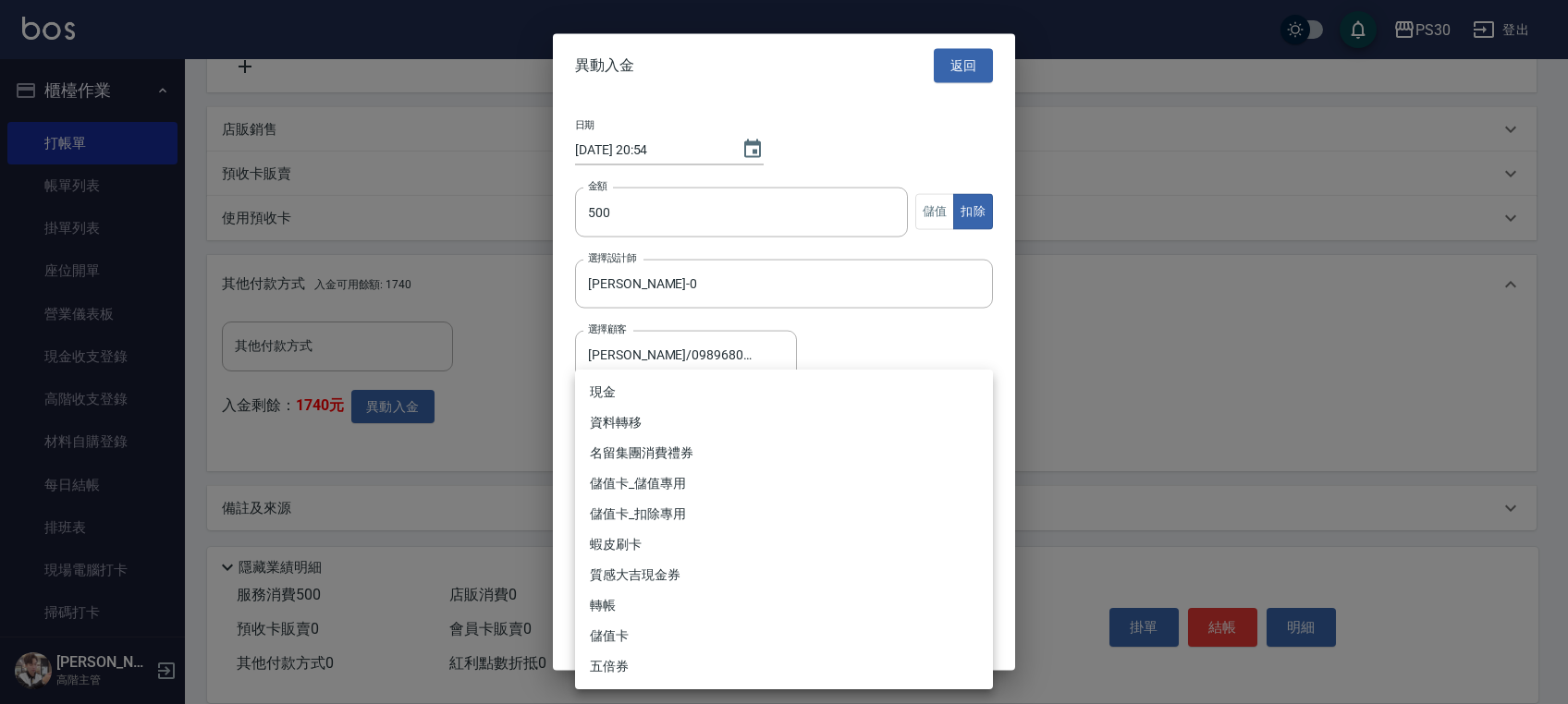
click at [675, 507] on li "儲值卡_扣除專用" at bounding box center [784, 514] width 417 height 30
type input "儲值卡_扣除專用"
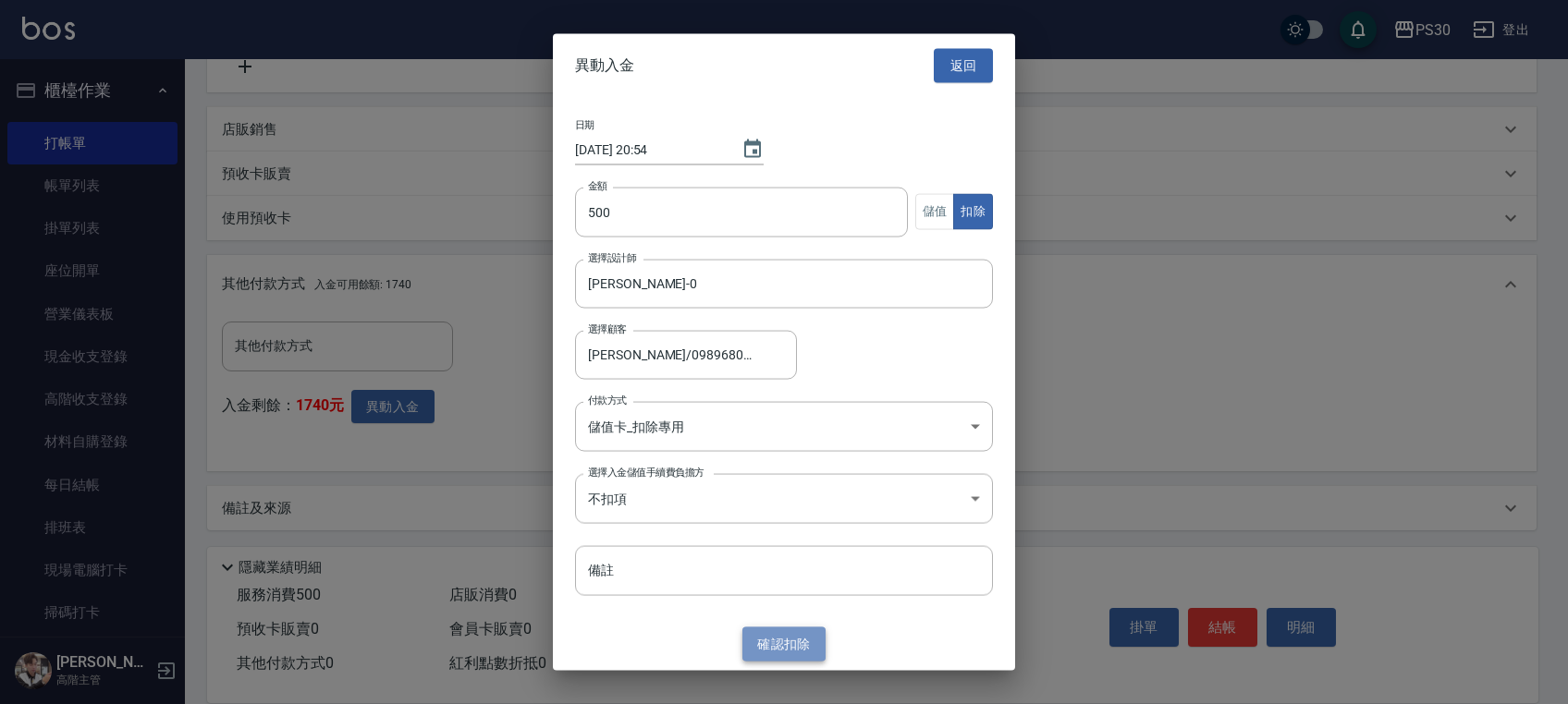
click at [787, 642] on button "確認 扣除" at bounding box center [784, 644] width 83 height 34
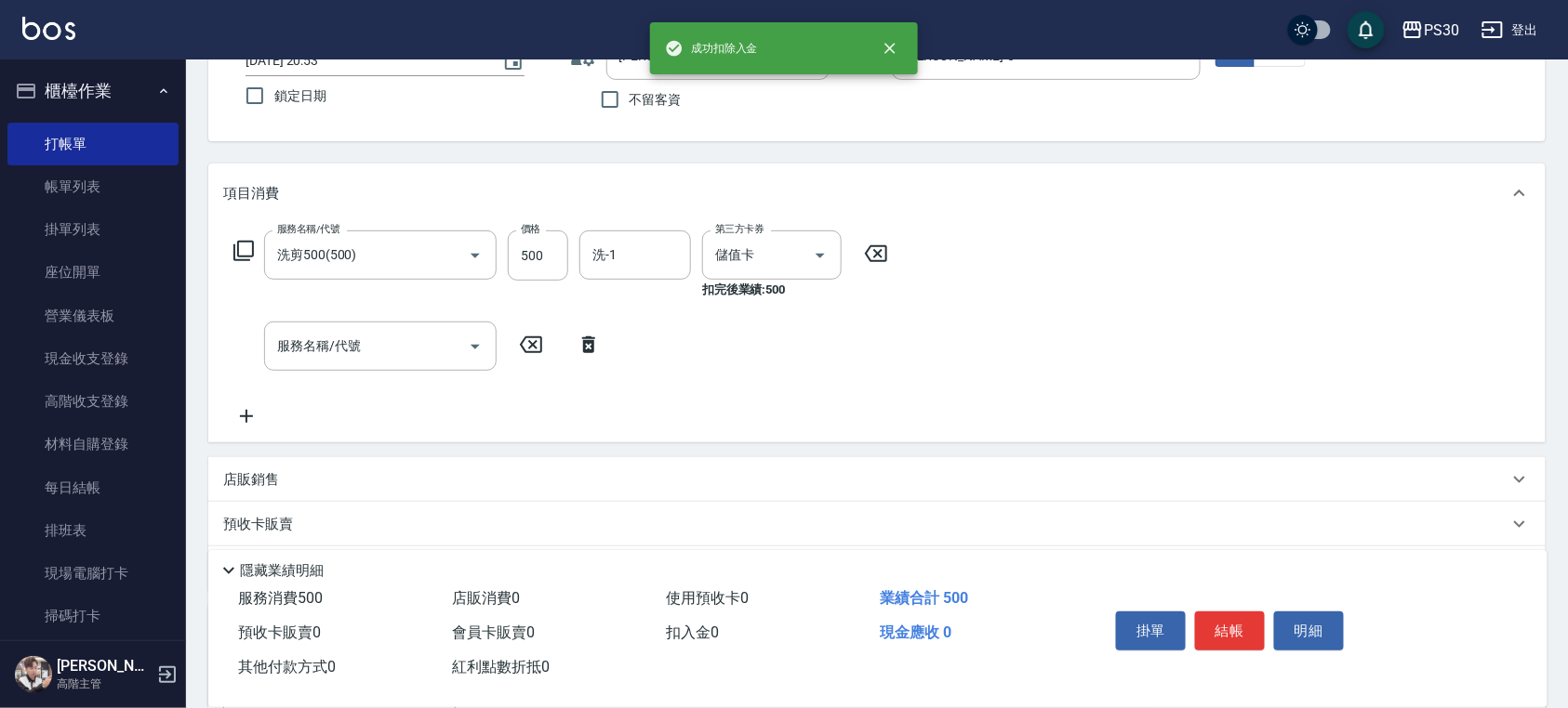
scroll to position [0, 0]
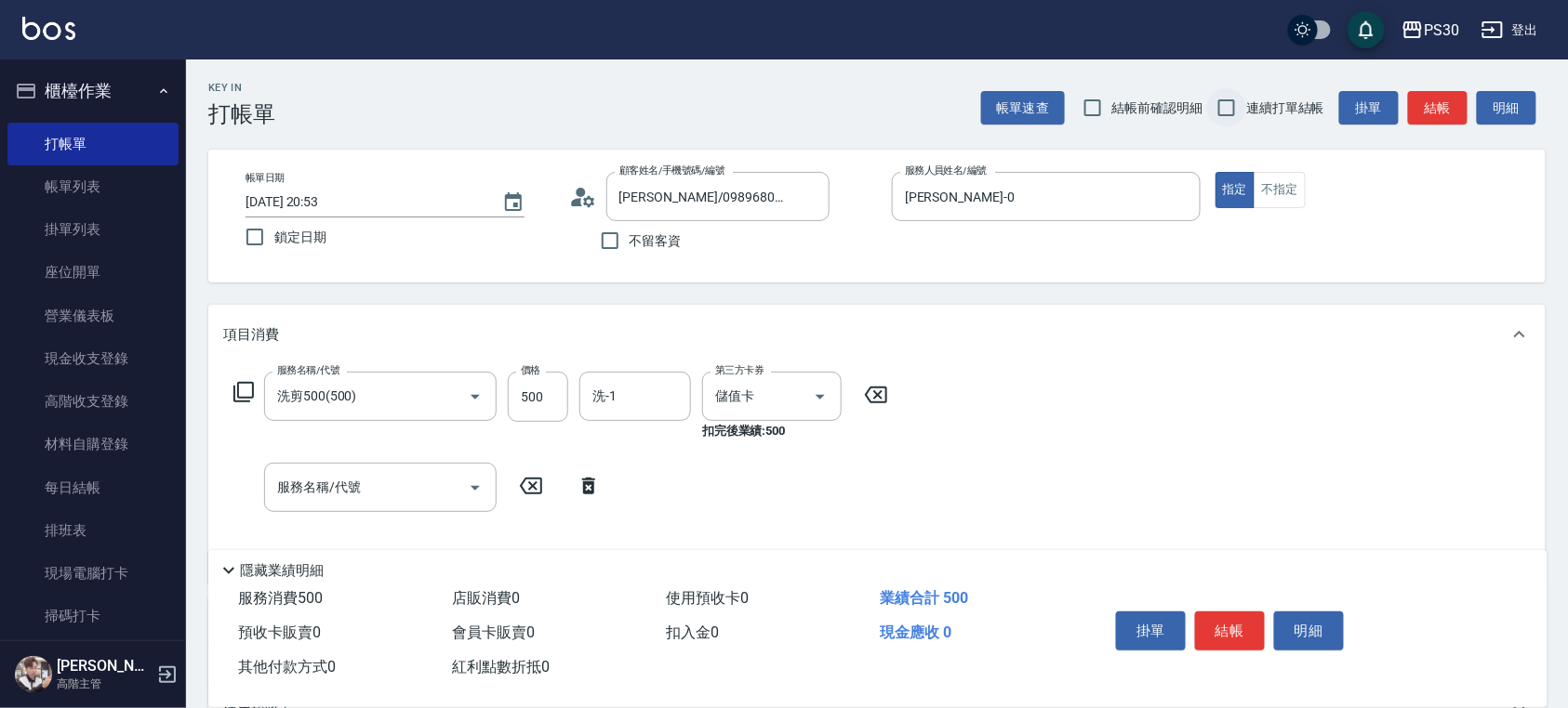
click at [1244, 106] on input "連續打單結帳" at bounding box center [1226, 108] width 39 height 39
checkbox input "true"
click at [1225, 626] on button "結帳" at bounding box center [1229, 631] width 69 height 39
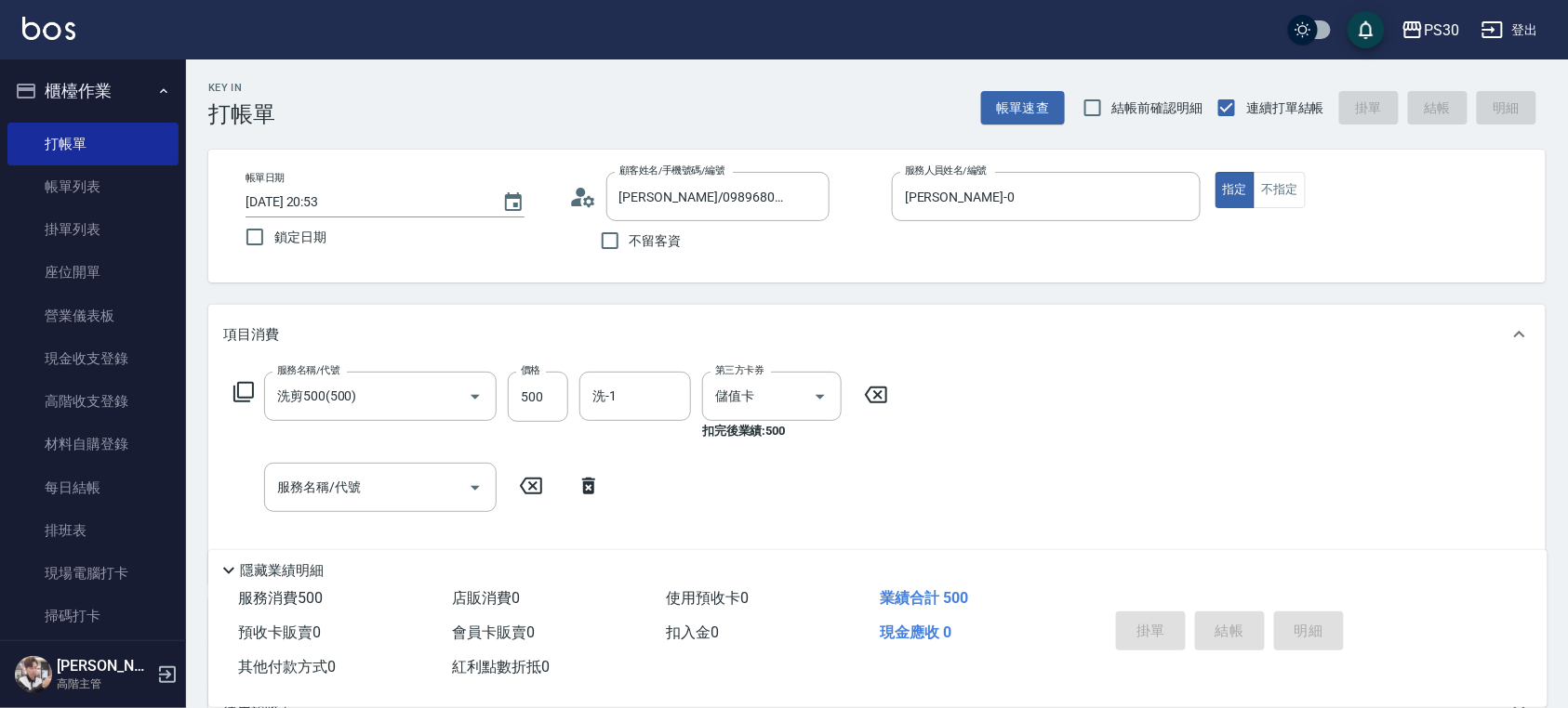
type input "2025/10/15 20:54"
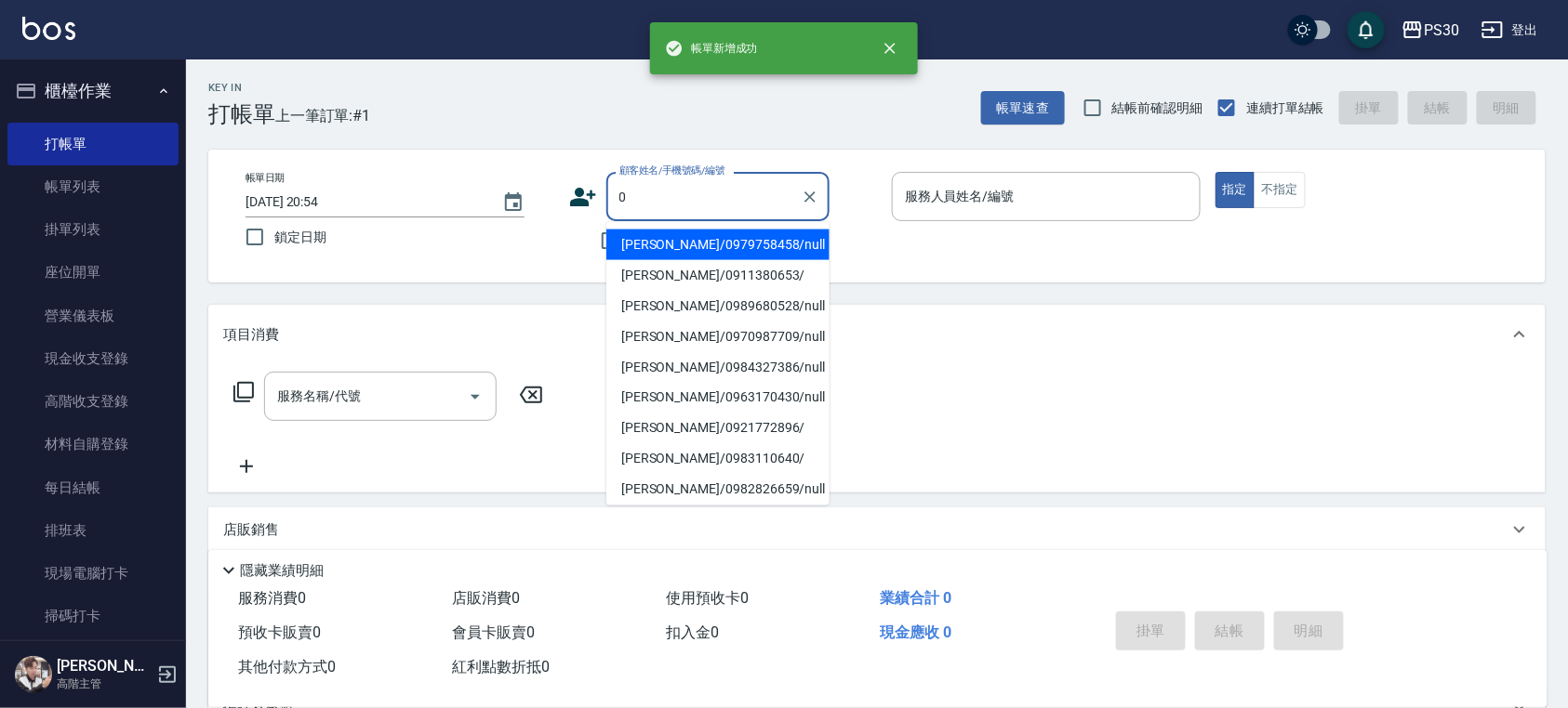
type input "[PERSON_NAME]/0979758458/null"
click at [1216, 172] on button "指定" at bounding box center [1236, 190] width 40 height 36
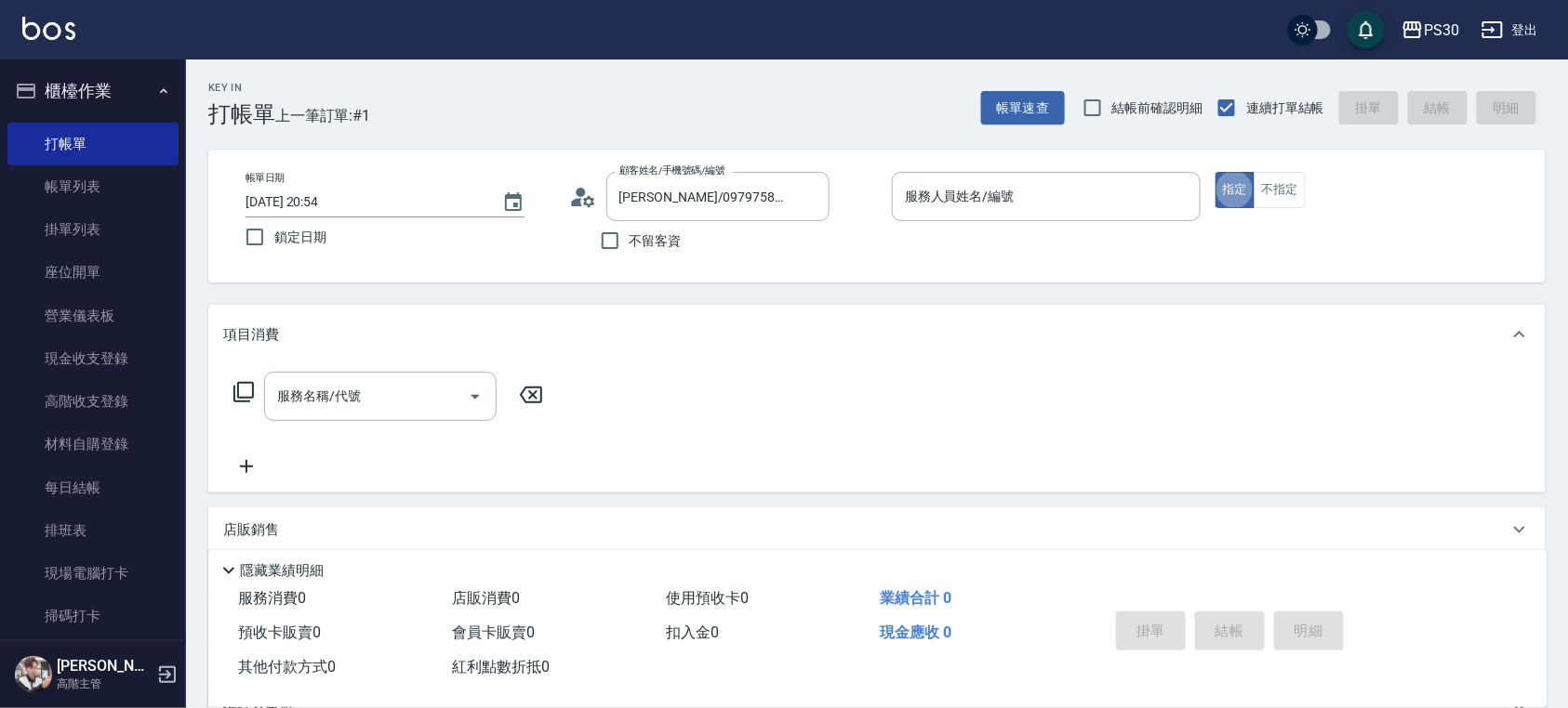
click at [633, 240] on span "不留客資" at bounding box center [655, 241] width 52 height 20
click at [629, 240] on input "不留客資" at bounding box center [609, 240] width 39 height 39
checkbox input "true"
type input "[PERSON_NAME]/0911380653/"
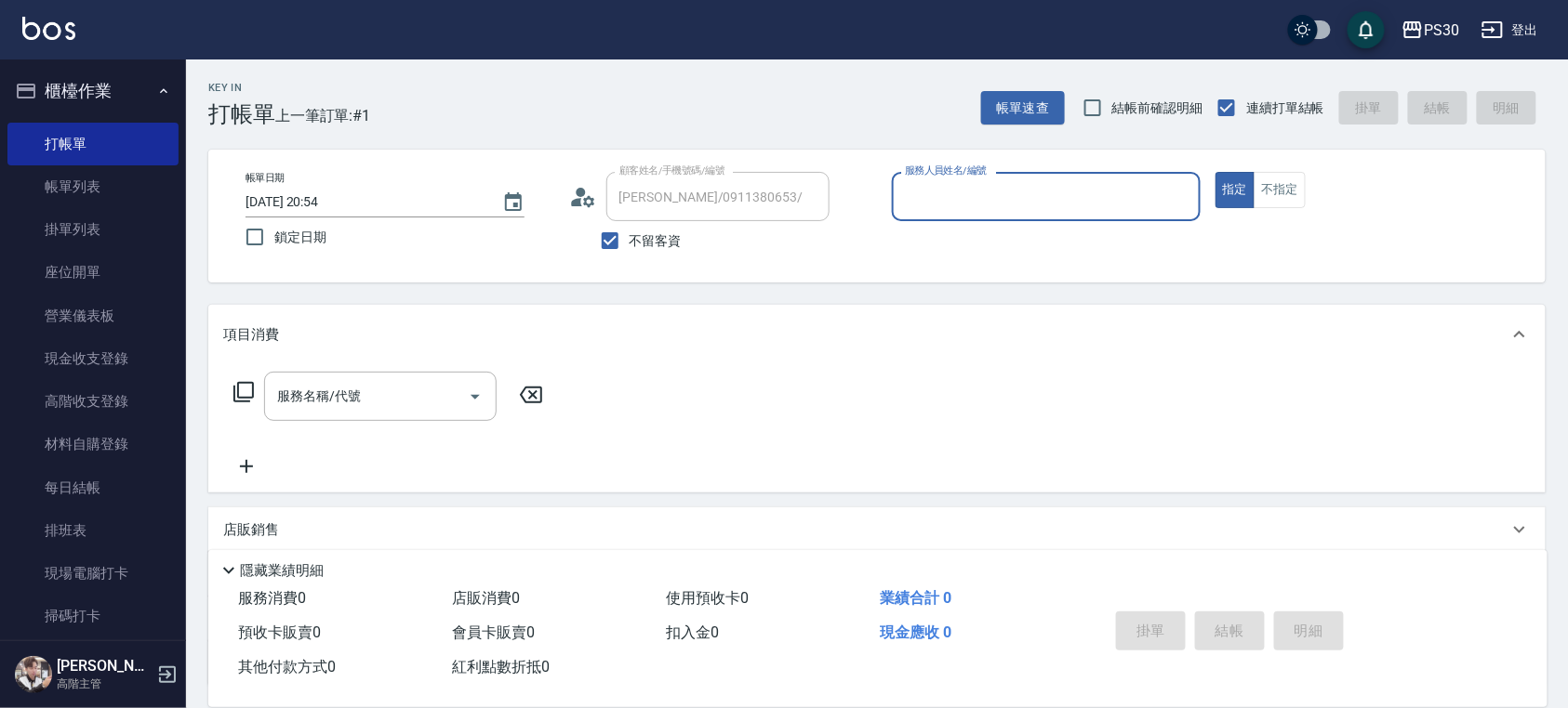
click at [630, 240] on span "不留客資" at bounding box center [655, 241] width 52 height 20
click at [629, 240] on input "不留客資" at bounding box center [609, 240] width 39 height 39
checkbox input "false"
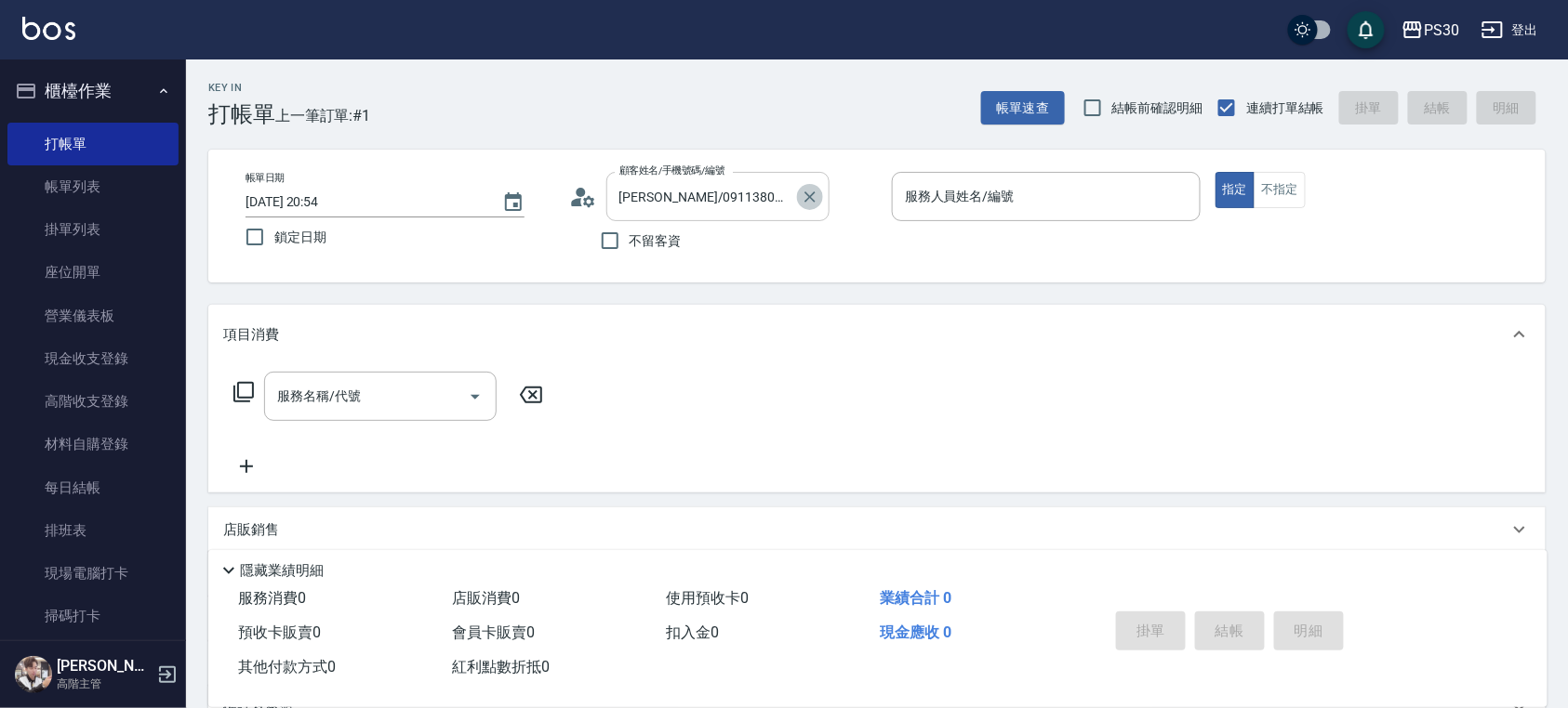
click at [815, 203] on icon "Clear" at bounding box center [810, 197] width 19 height 19
click at [655, 228] on label "不留客資" at bounding box center [636, 240] width 91 height 39
click at [629, 228] on input "不留客資" at bounding box center [609, 240] width 39 height 39
checkbox input "true"
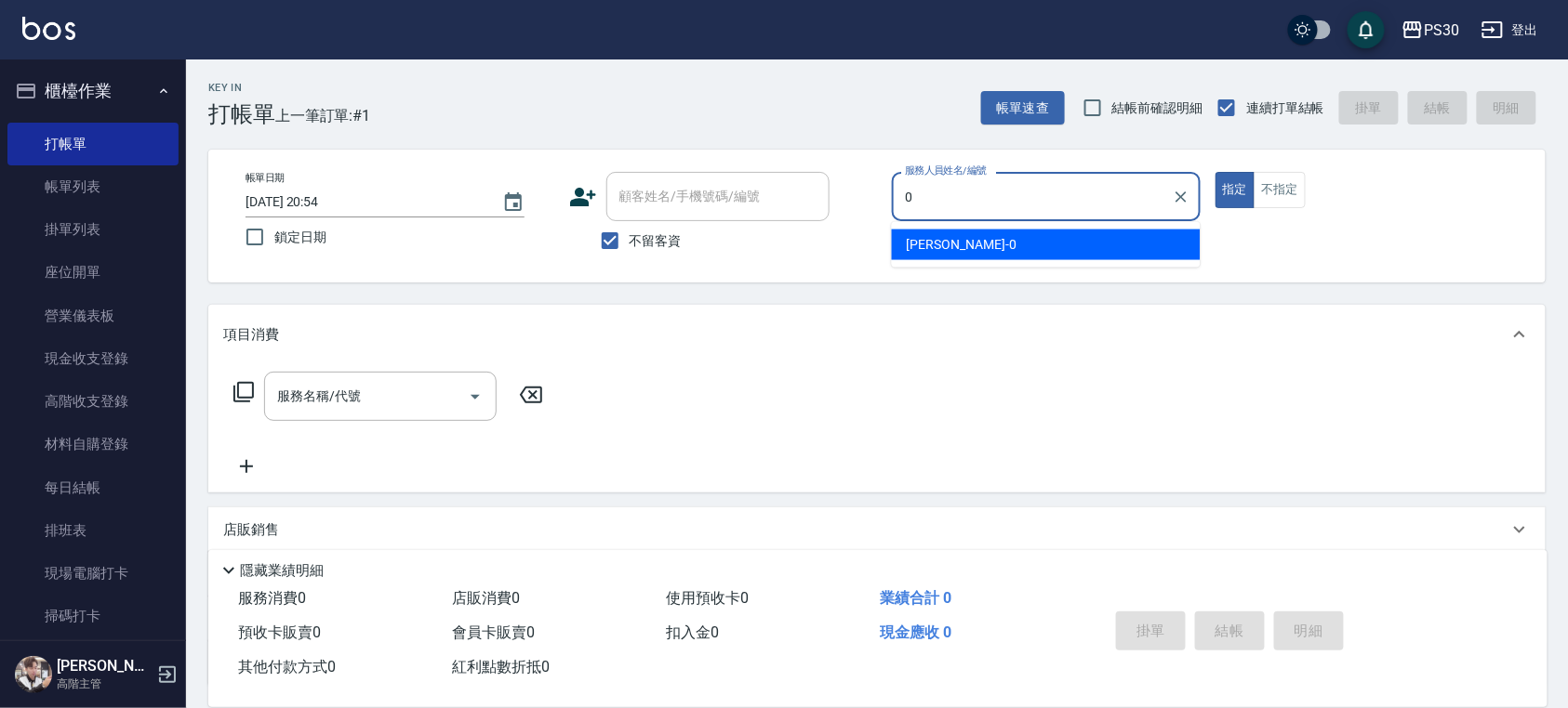
type input "廖金城-0"
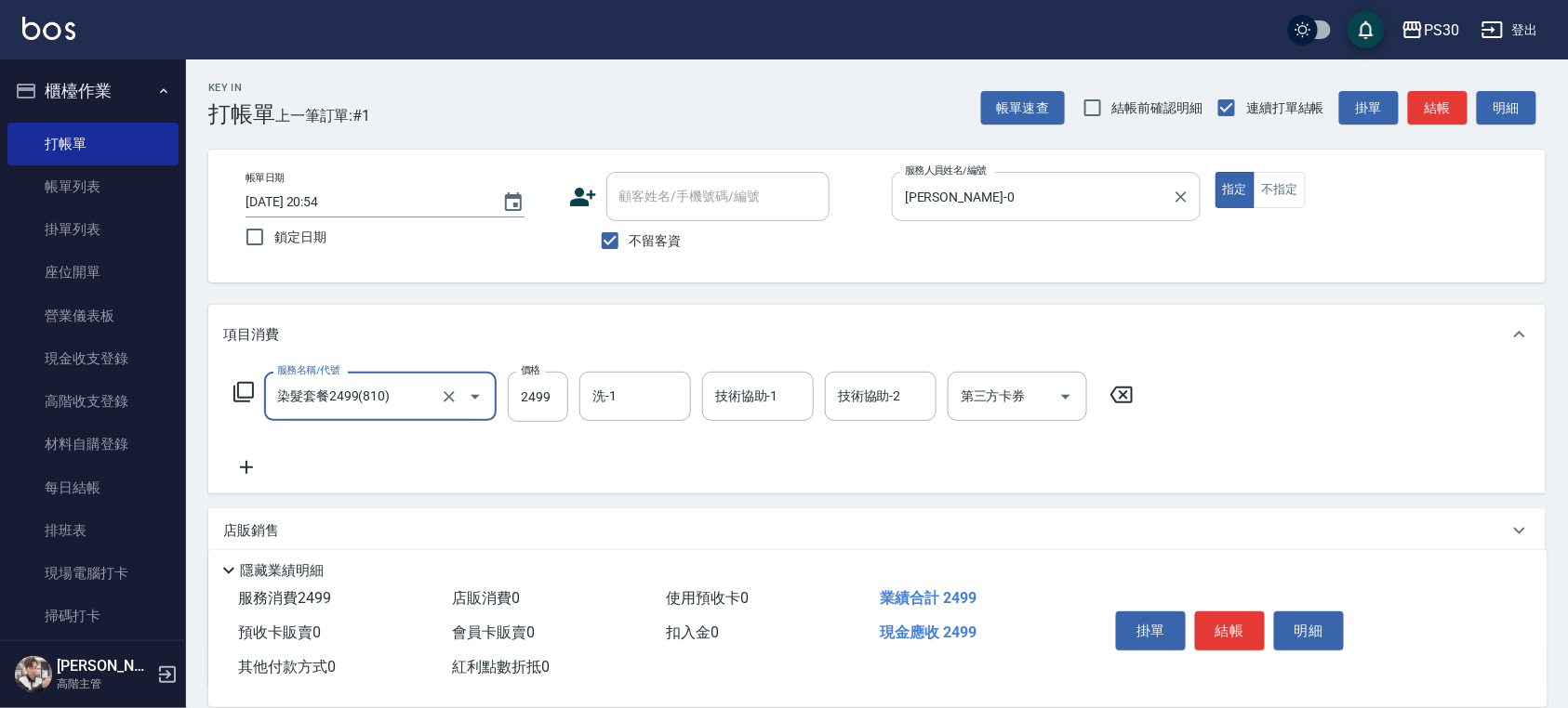
type input "染髮套餐2499(810)"
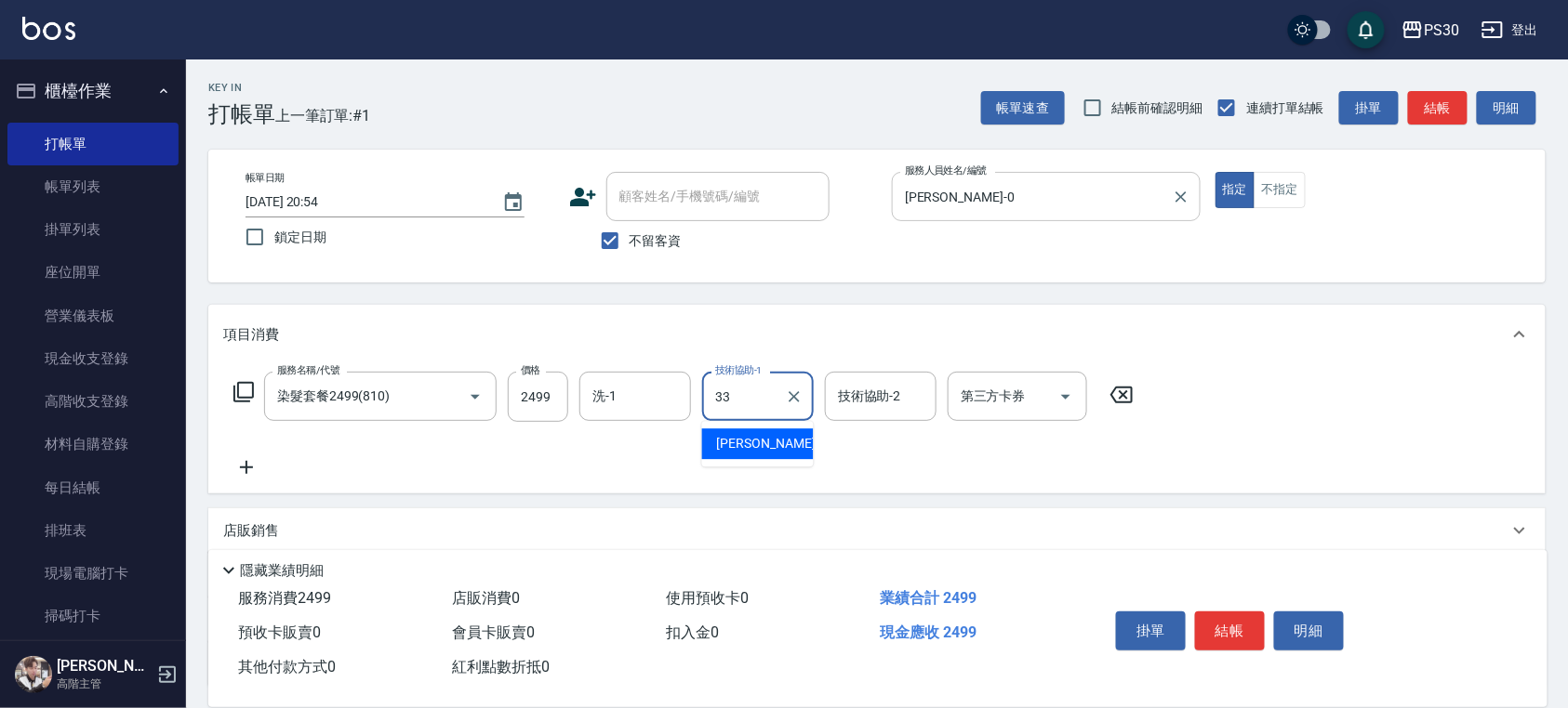
type input "洪采妤-33"
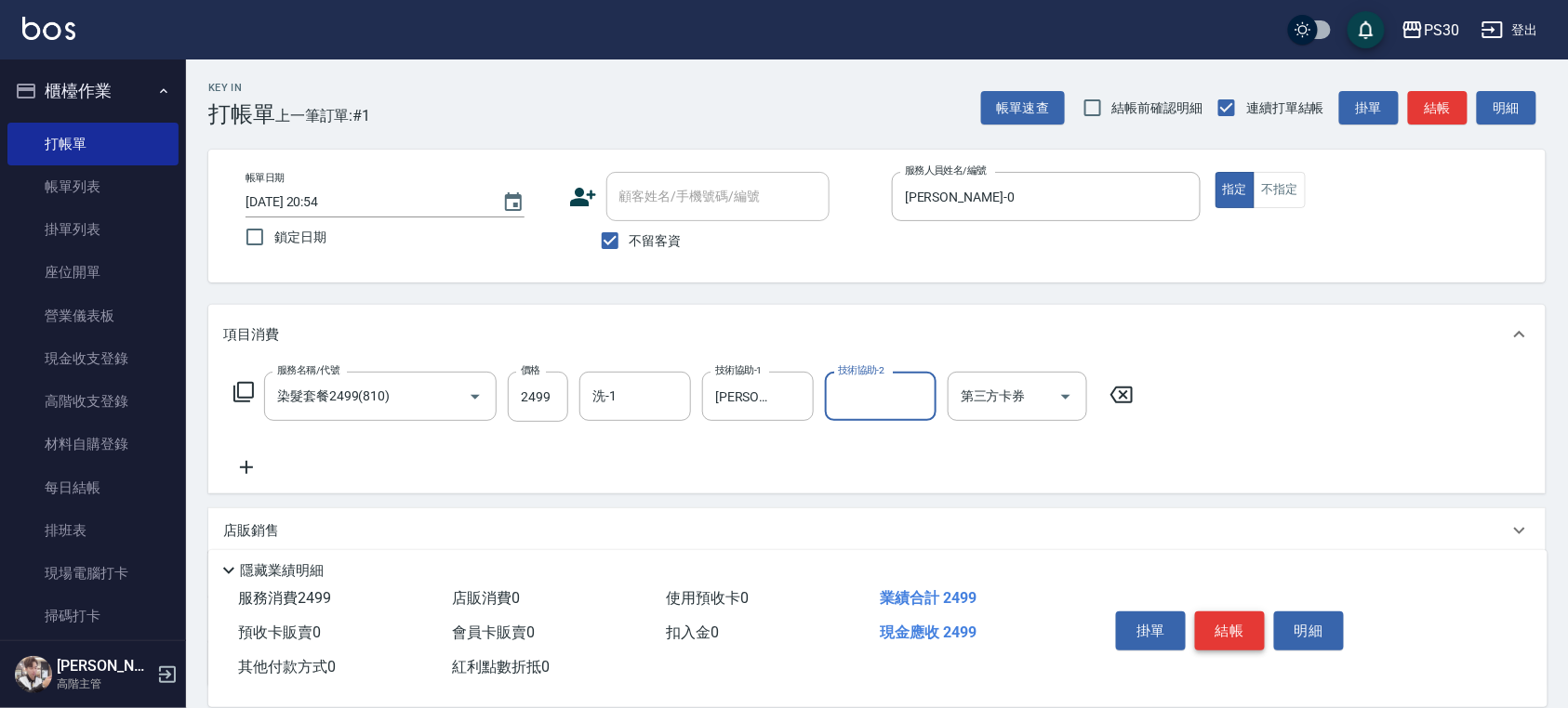
click at [1221, 619] on button "結帳" at bounding box center [1229, 631] width 69 height 39
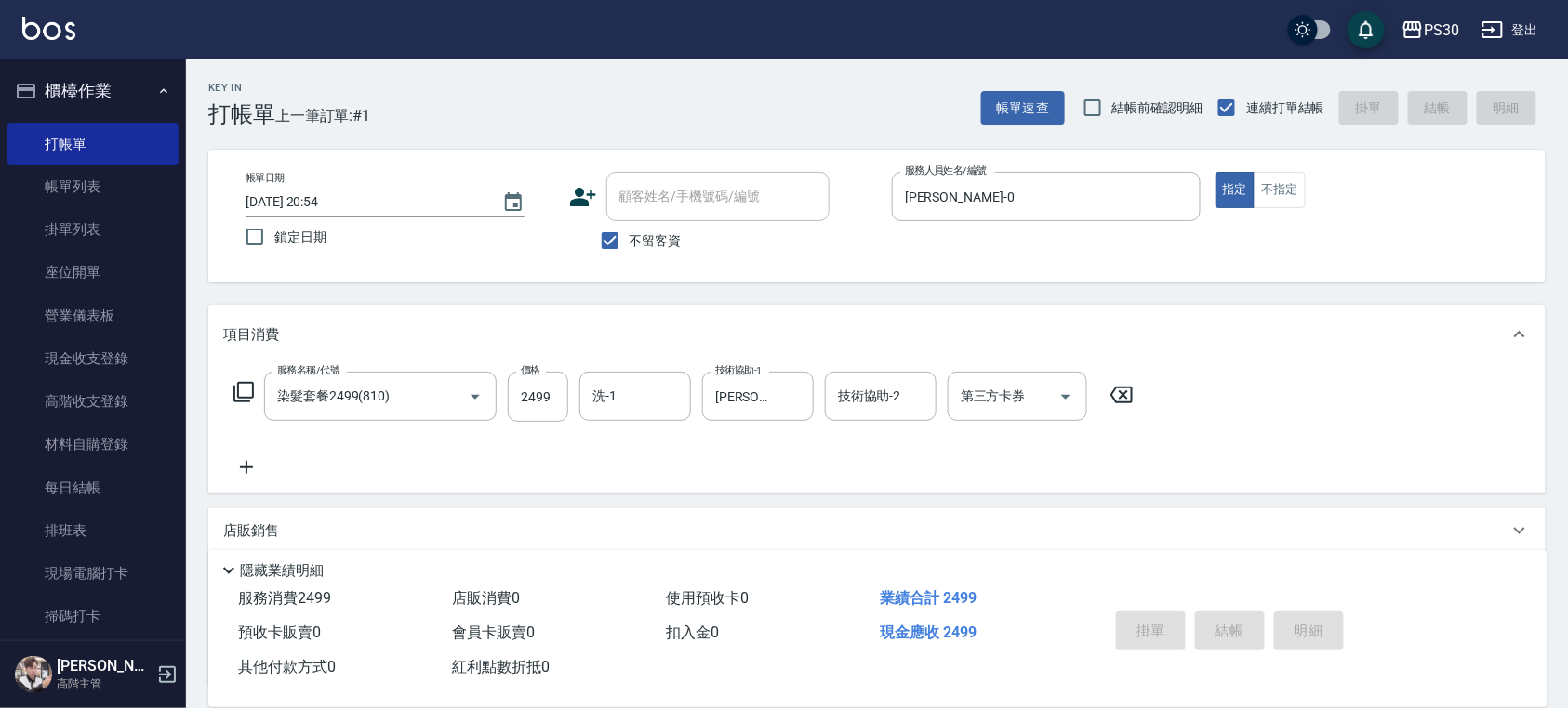
type input "2025/10/15 20:55"
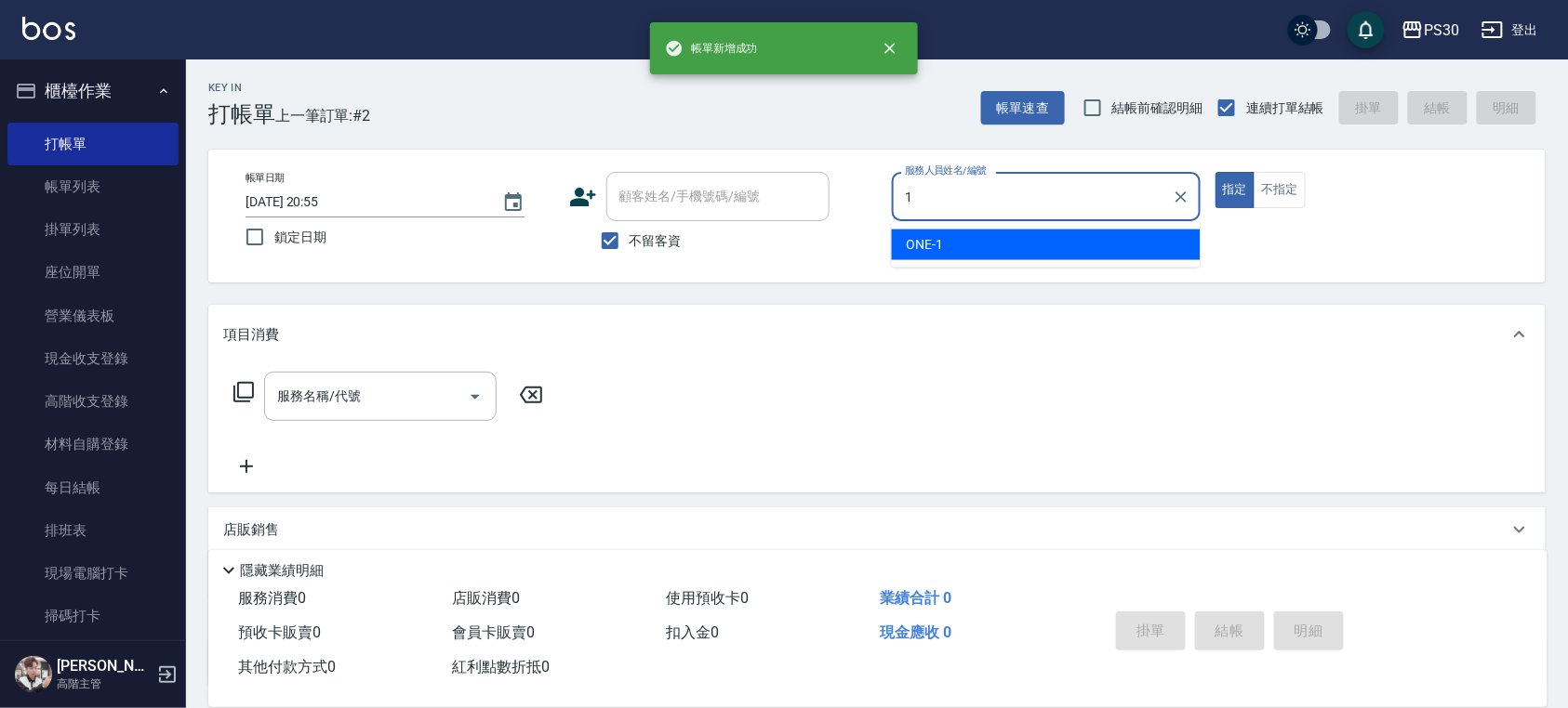
type input "ONE-1"
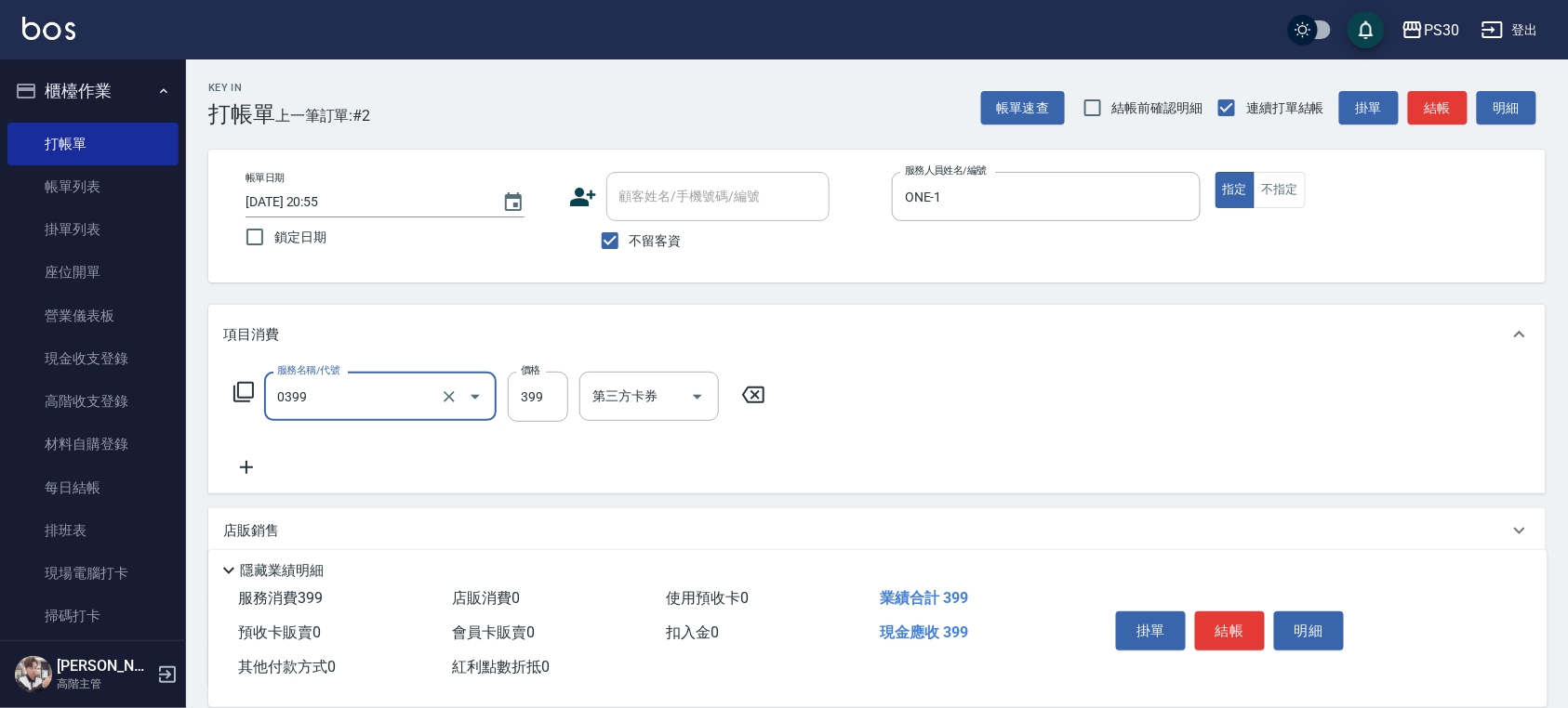
type input "海鹽洗(0399)"
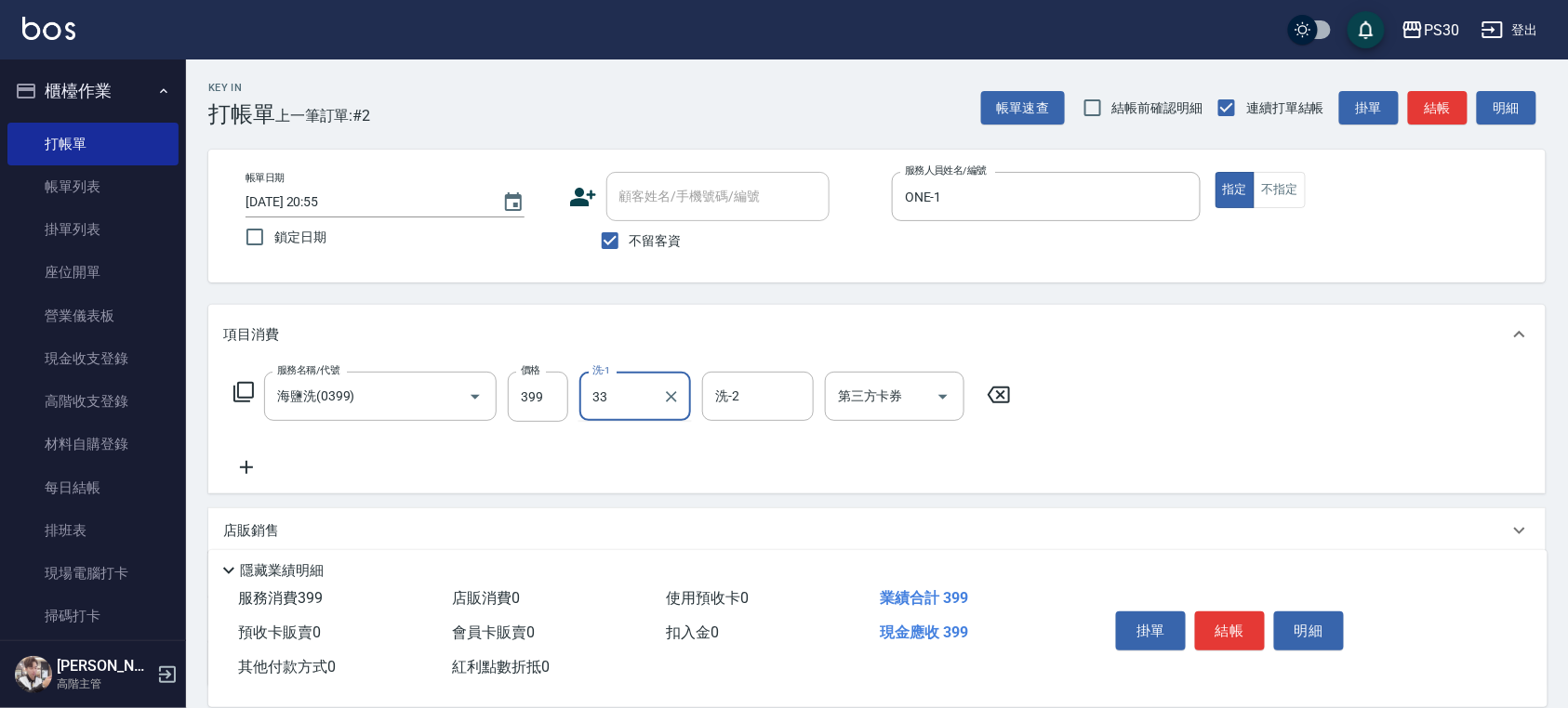
type input "洪采妤-33"
click at [1235, 622] on button "結帳" at bounding box center [1229, 631] width 69 height 39
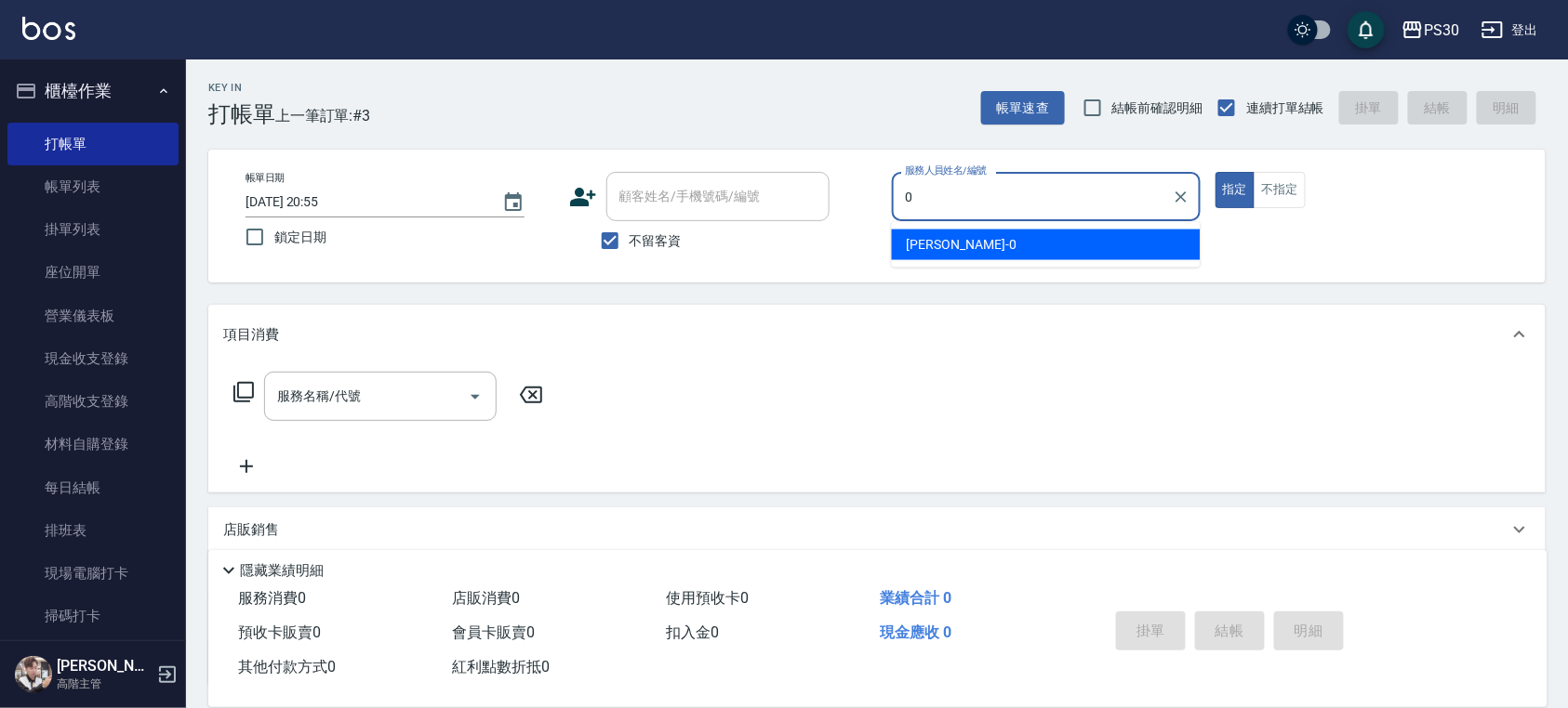
type input "廖金城-0"
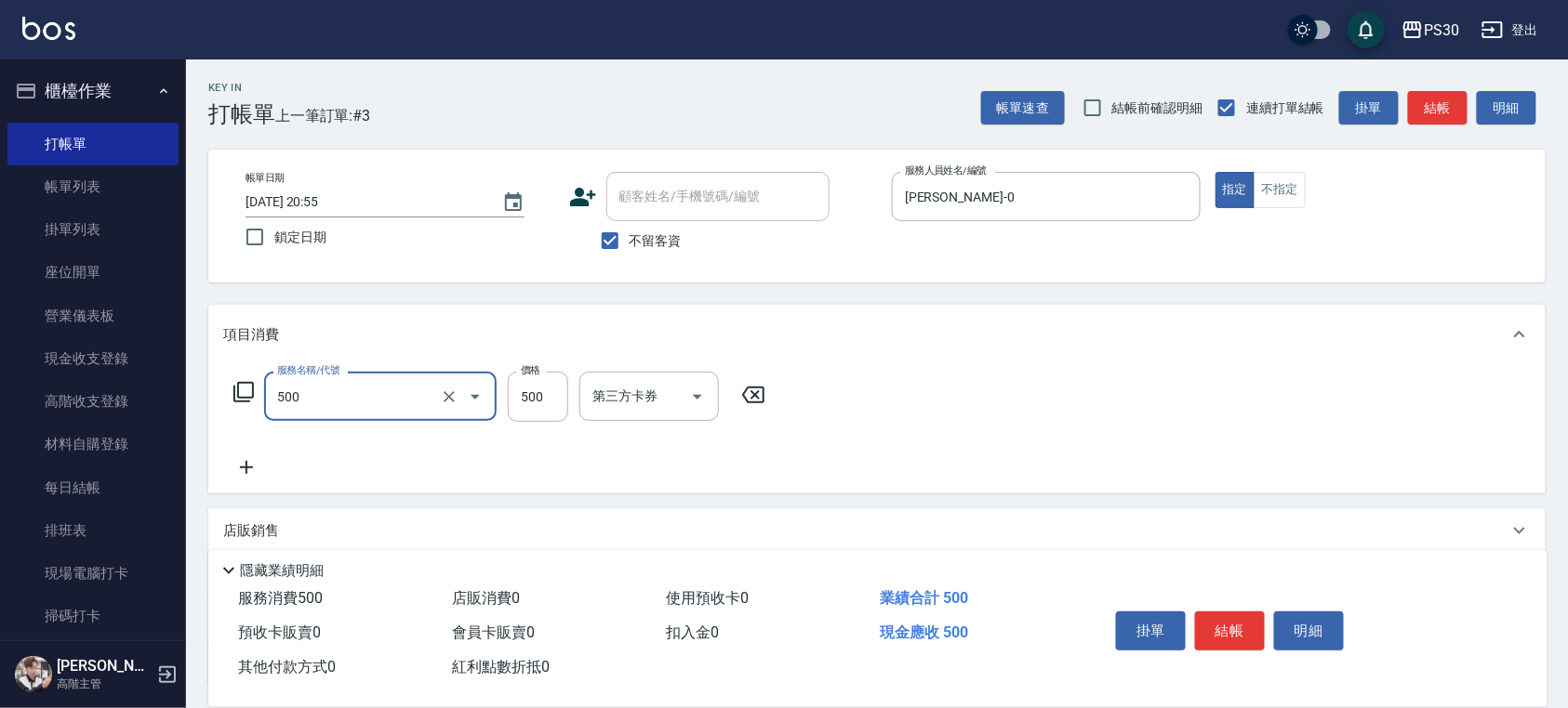
type input "洗剪500(500)"
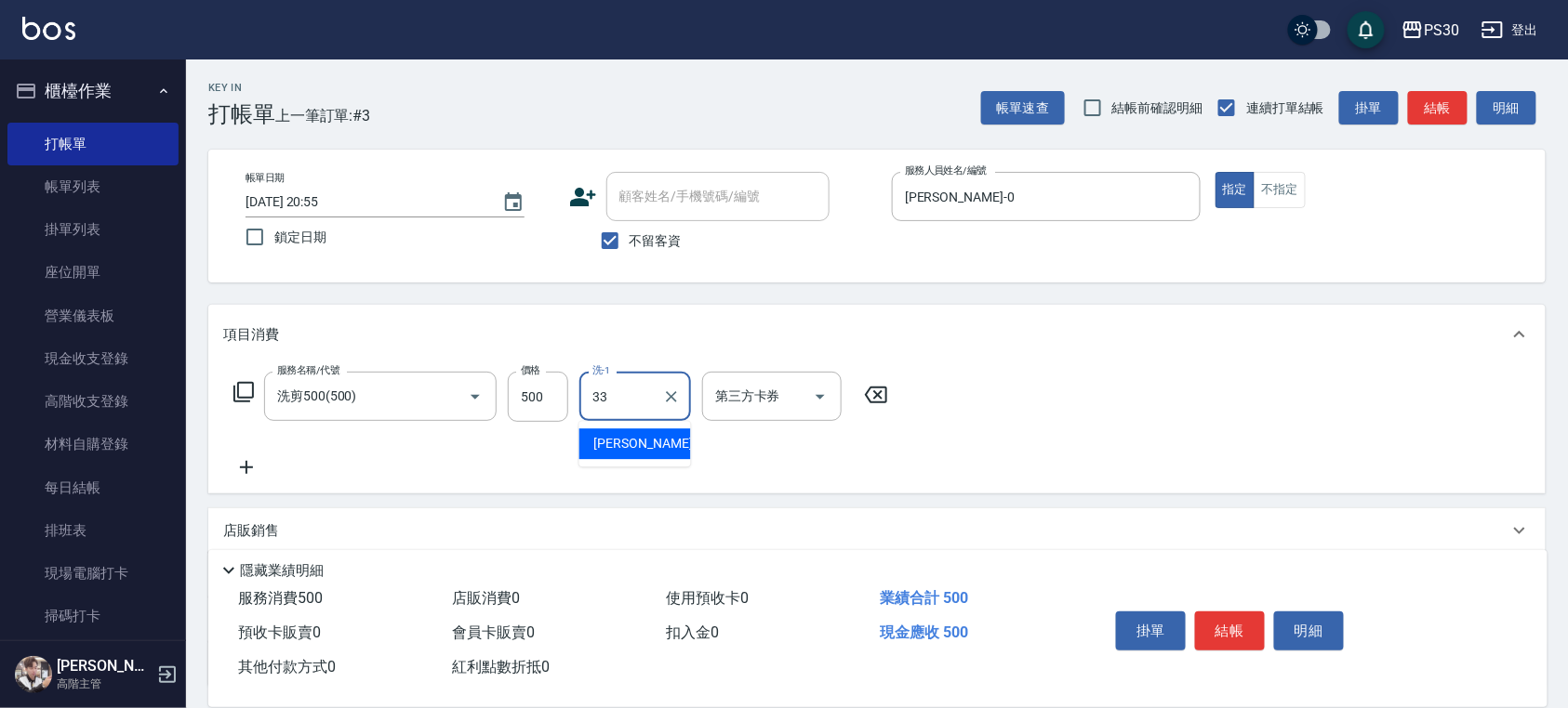
type input "洪采妤-33"
click at [1233, 637] on button "結帳" at bounding box center [1229, 631] width 69 height 39
type input "2025/10/15 20:56"
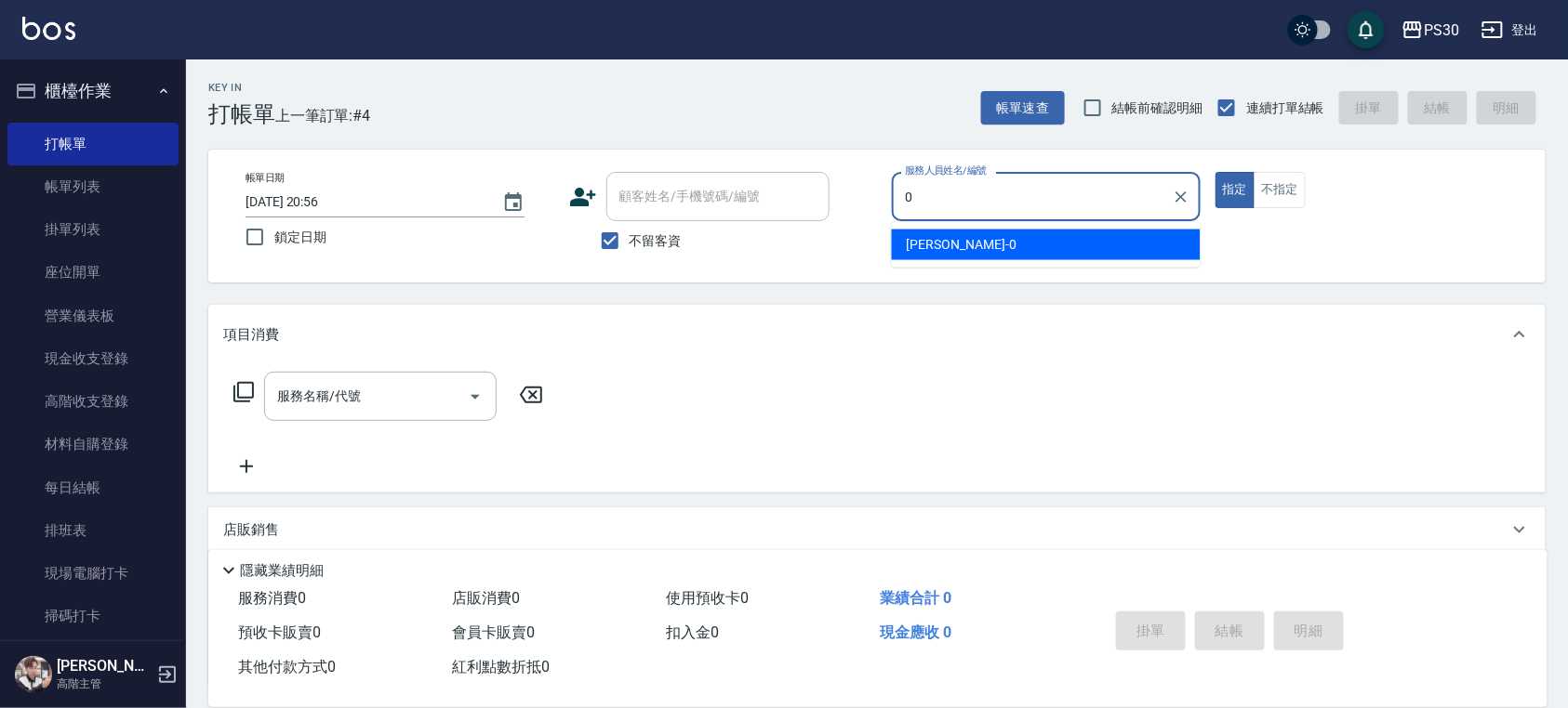
type input "廖金城-0"
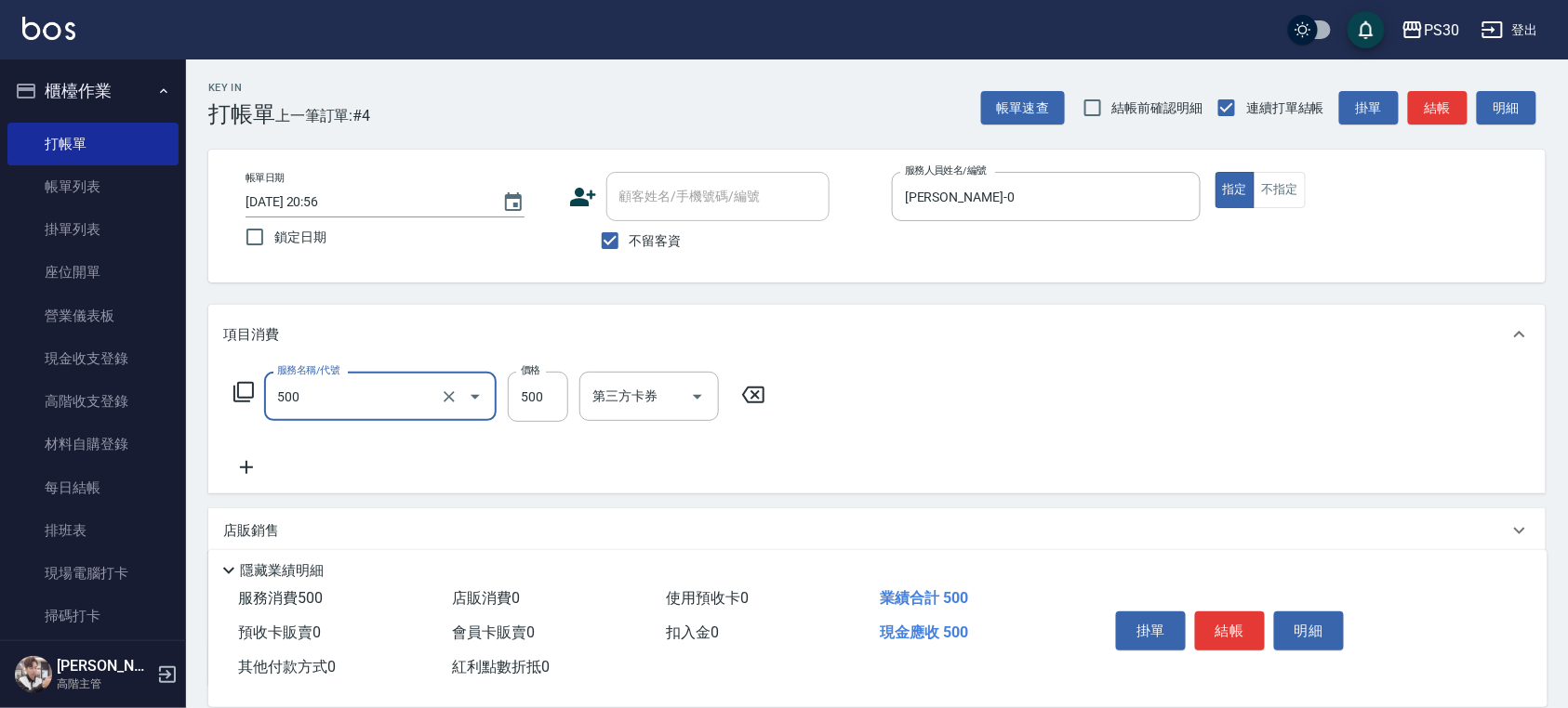
type input "洗剪500(500)"
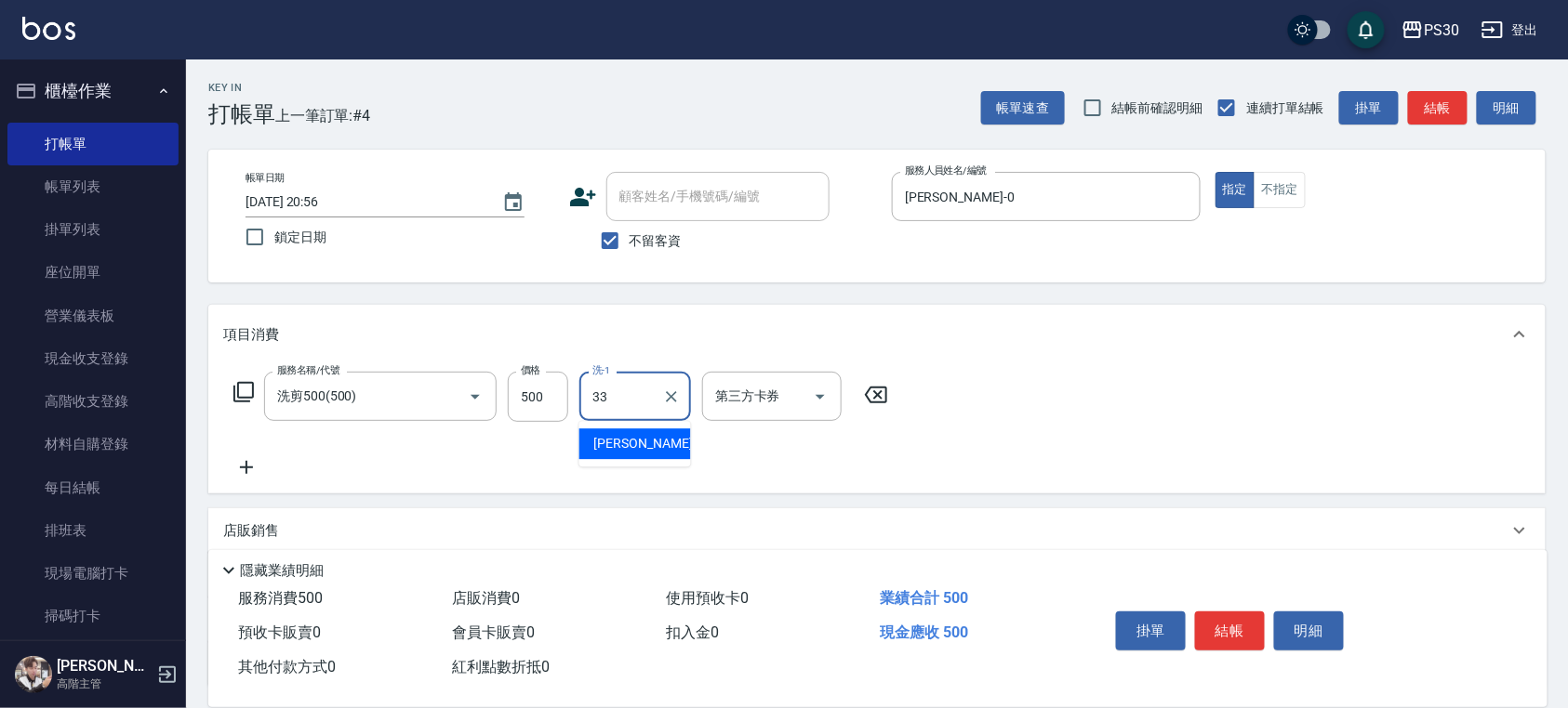
type input "洪采妤-33"
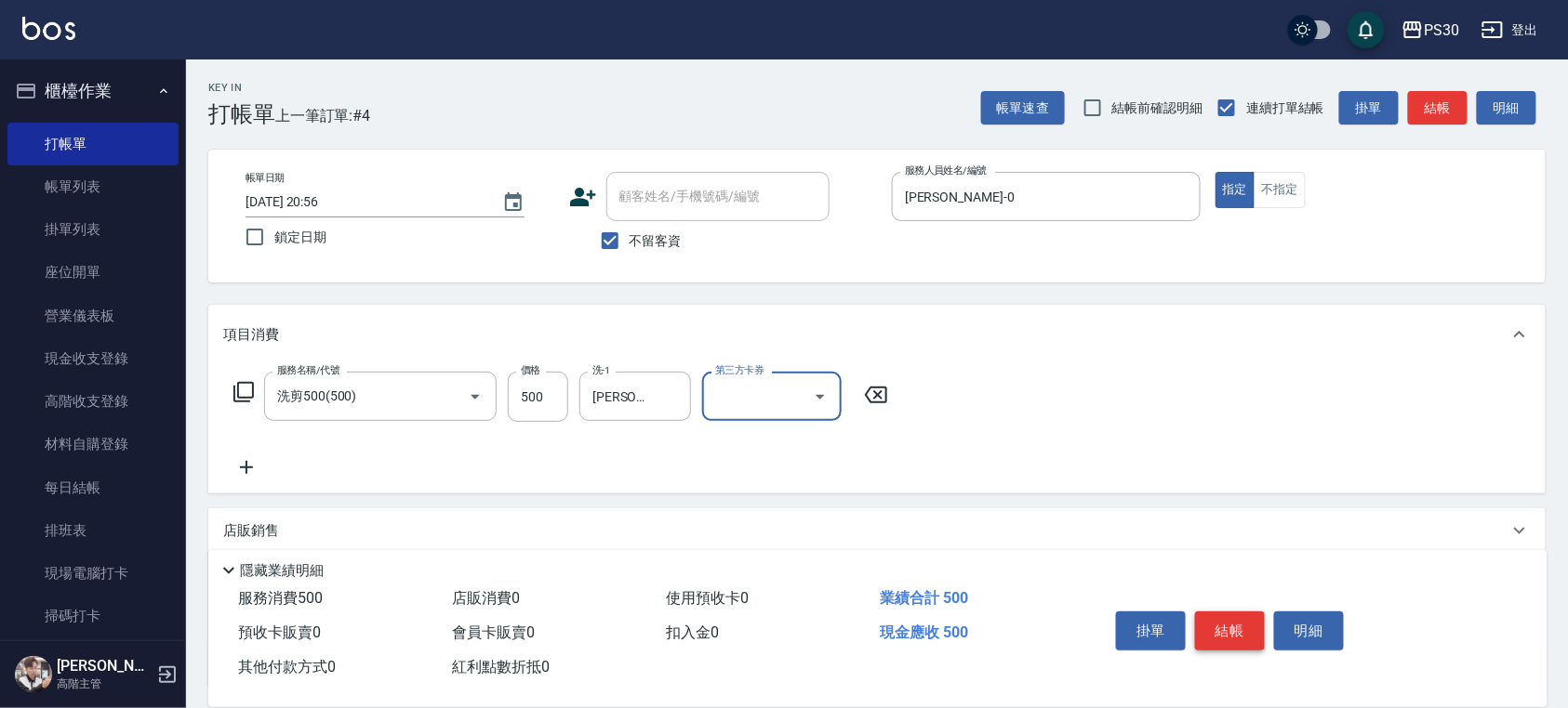
click at [1236, 632] on button "結帳" at bounding box center [1229, 631] width 69 height 39
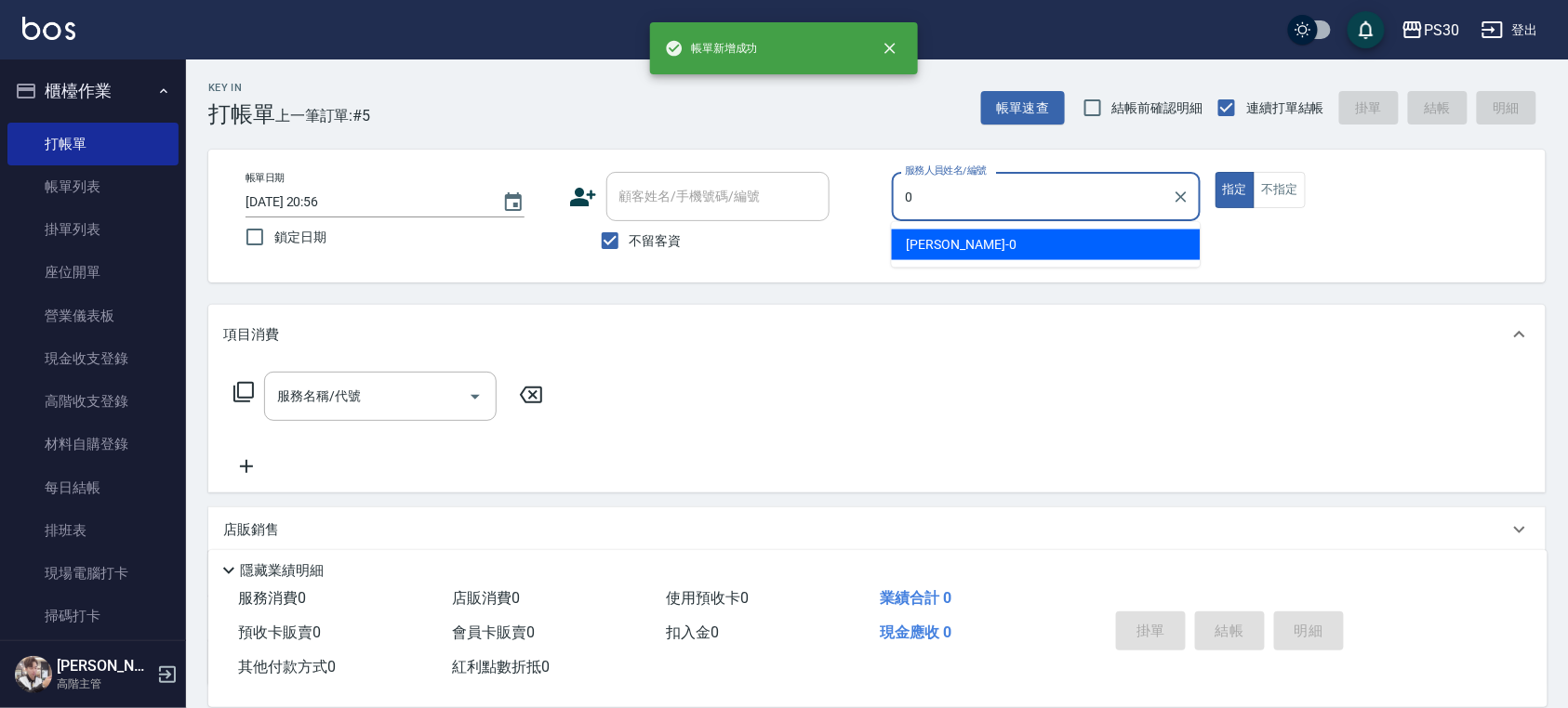
type input "廖金城-0"
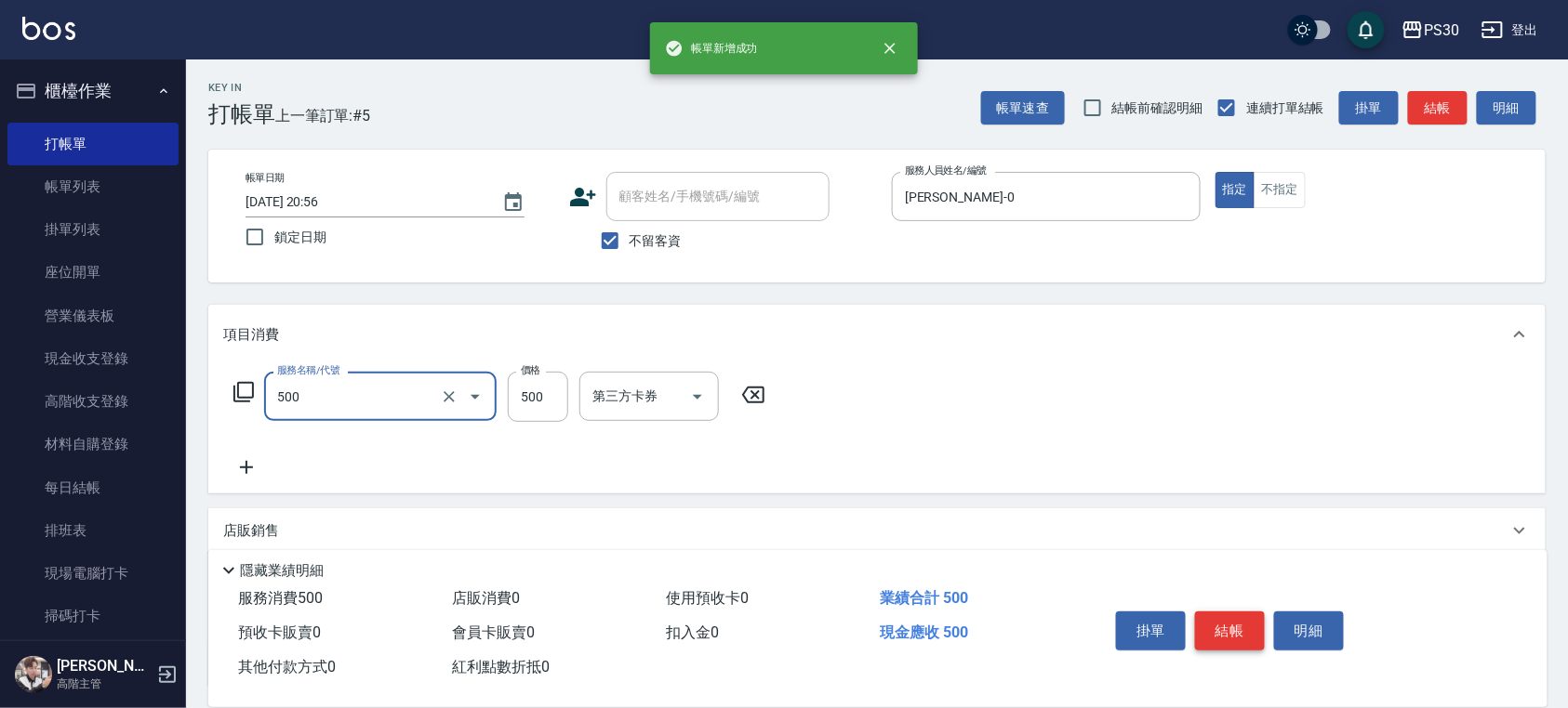
type input "洗剪500(500)"
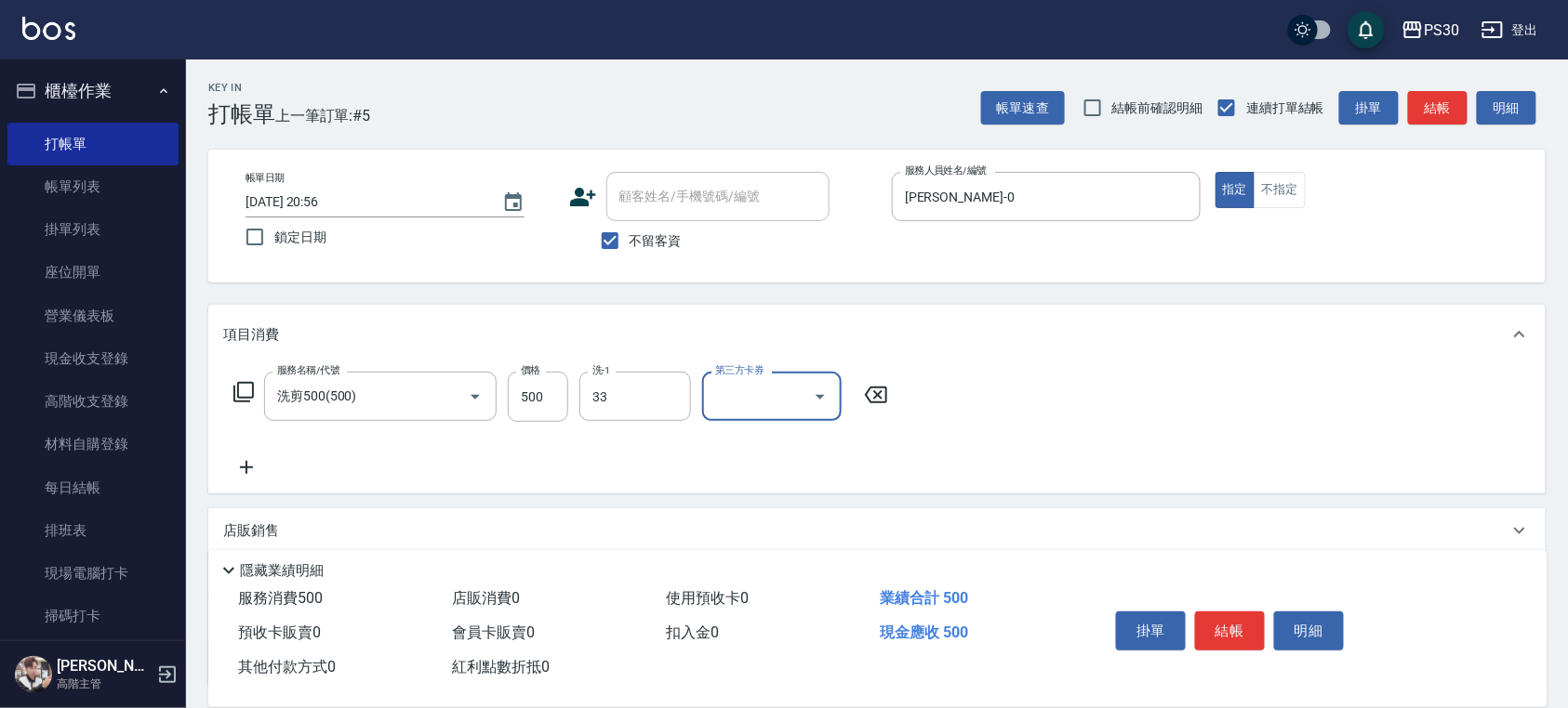
type input "洪采妤-33"
click at [1232, 618] on button "結帳" at bounding box center [1229, 631] width 69 height 39
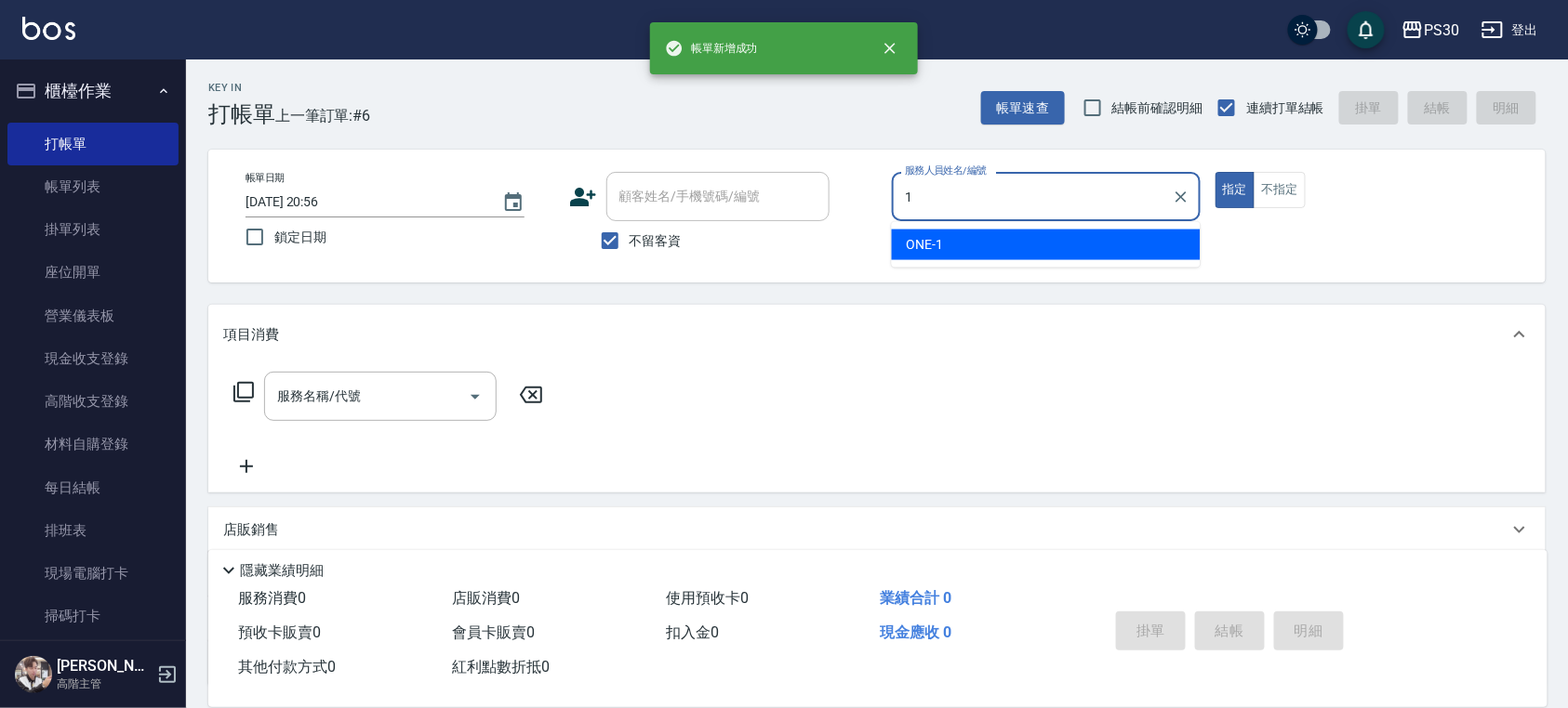
type input "ONE-1"
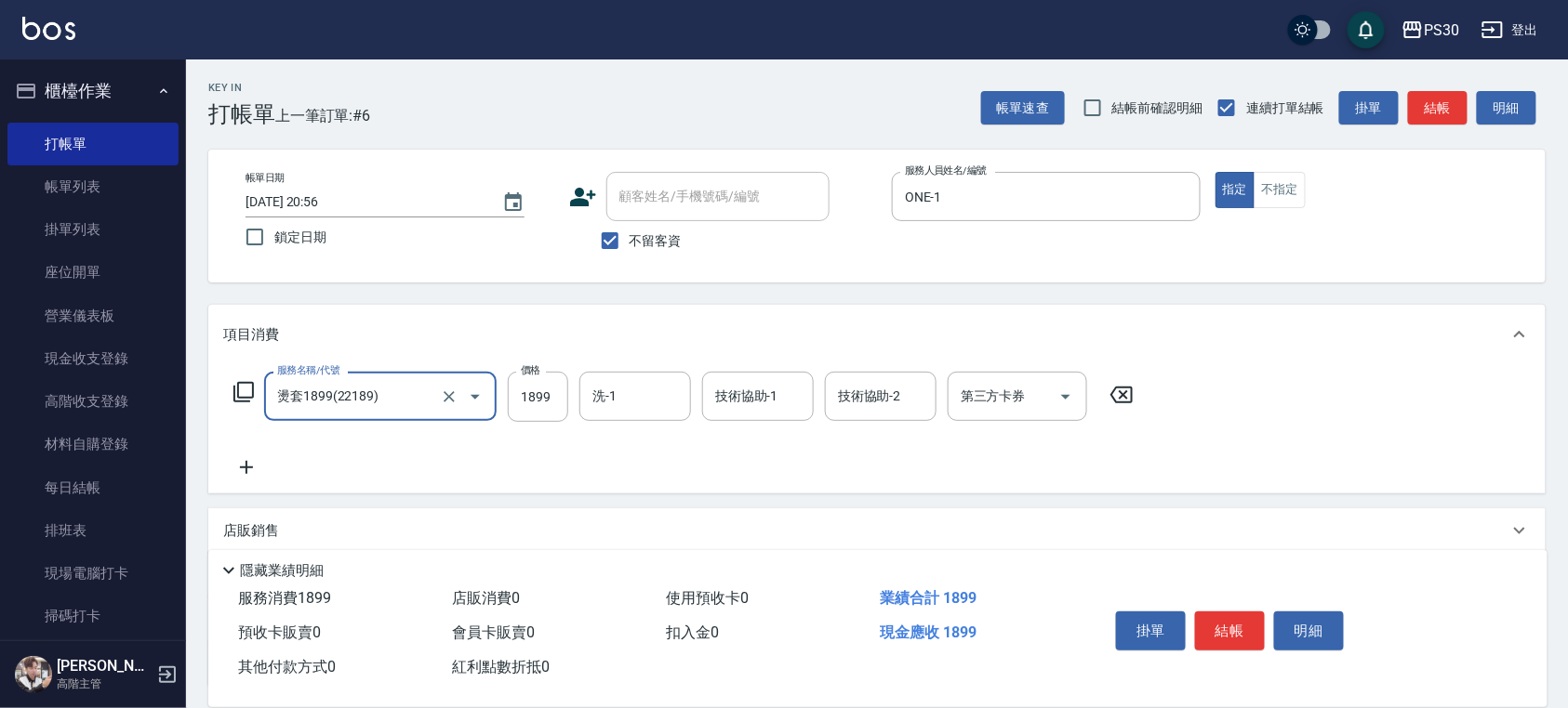
type input "燙套1899(22189)"
type input "2099"
click at [1233, 620] on button "結帳" at bounding box center [1229, 631] width 69 height 39
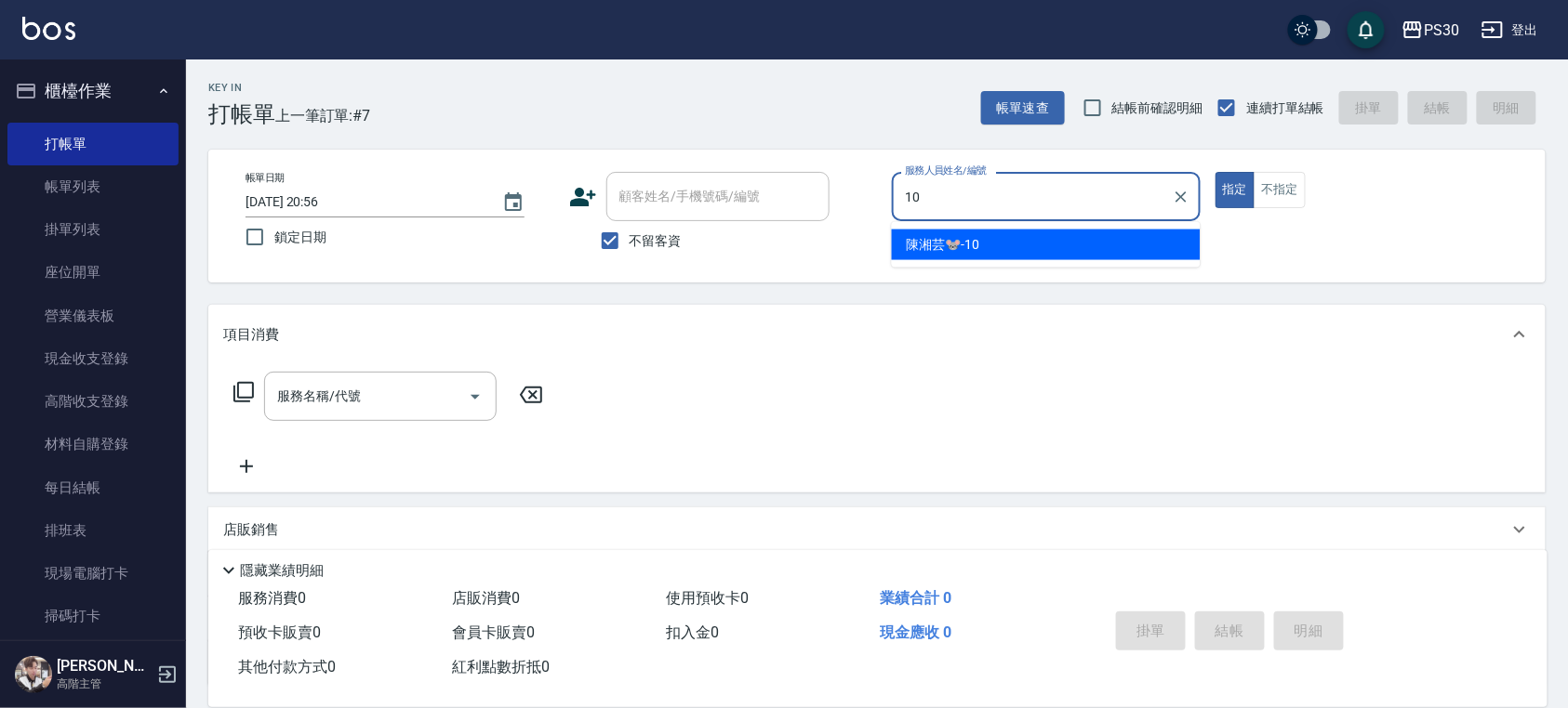
type input "陳湘芸🐭-10"
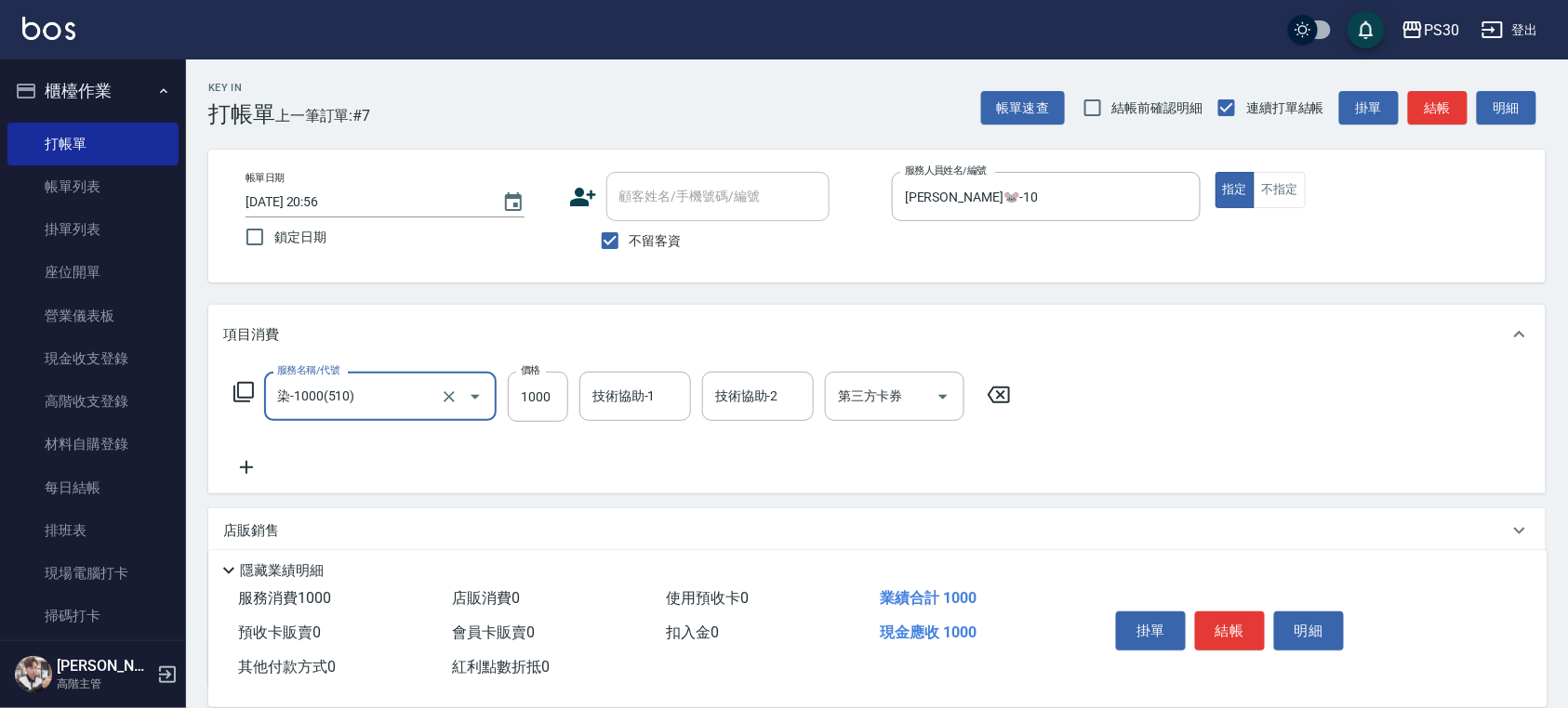
type input "染-1000(510)"
type input "1199"
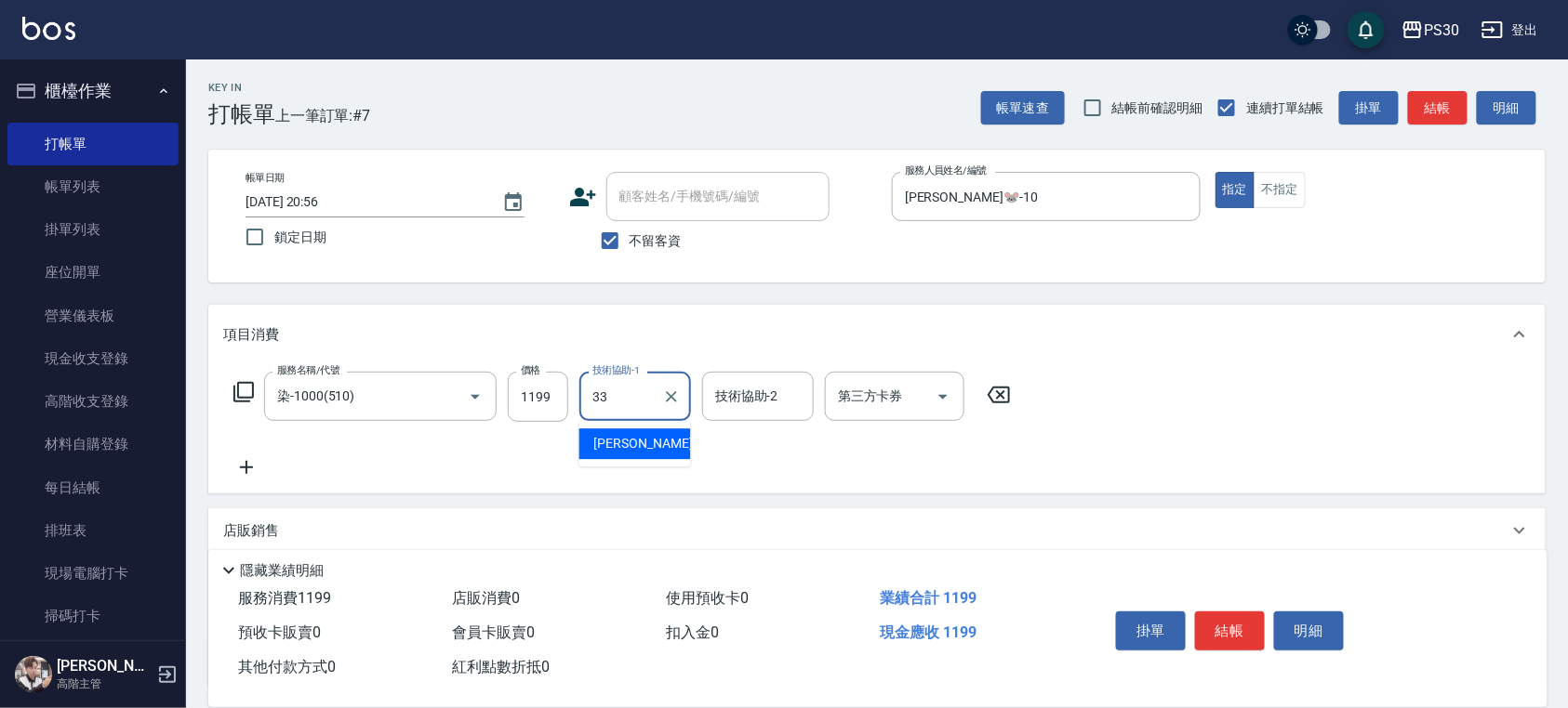
type input "洪采妤-33"
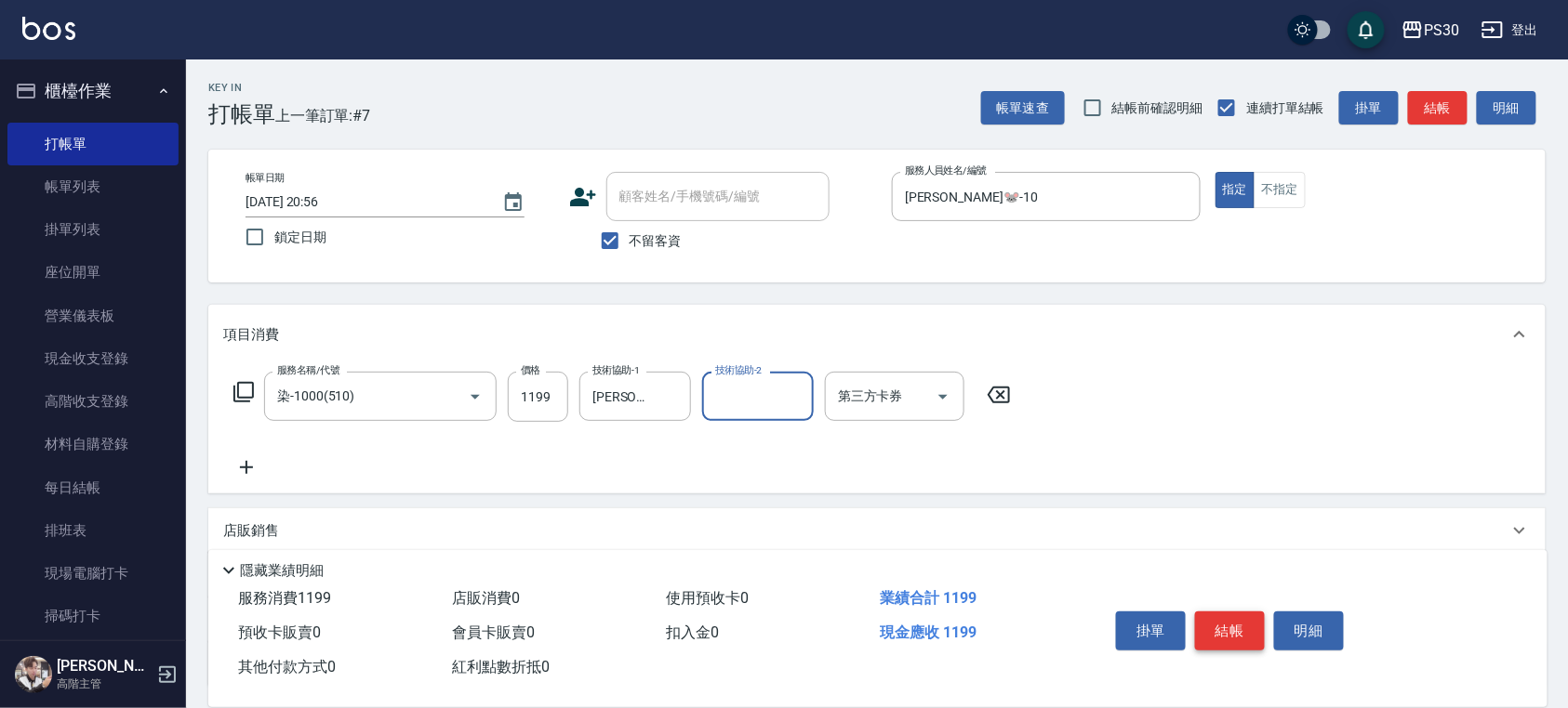
click at [1207, 630] on button "結帳" at bounding box center [1229, 631] width 69 height 39
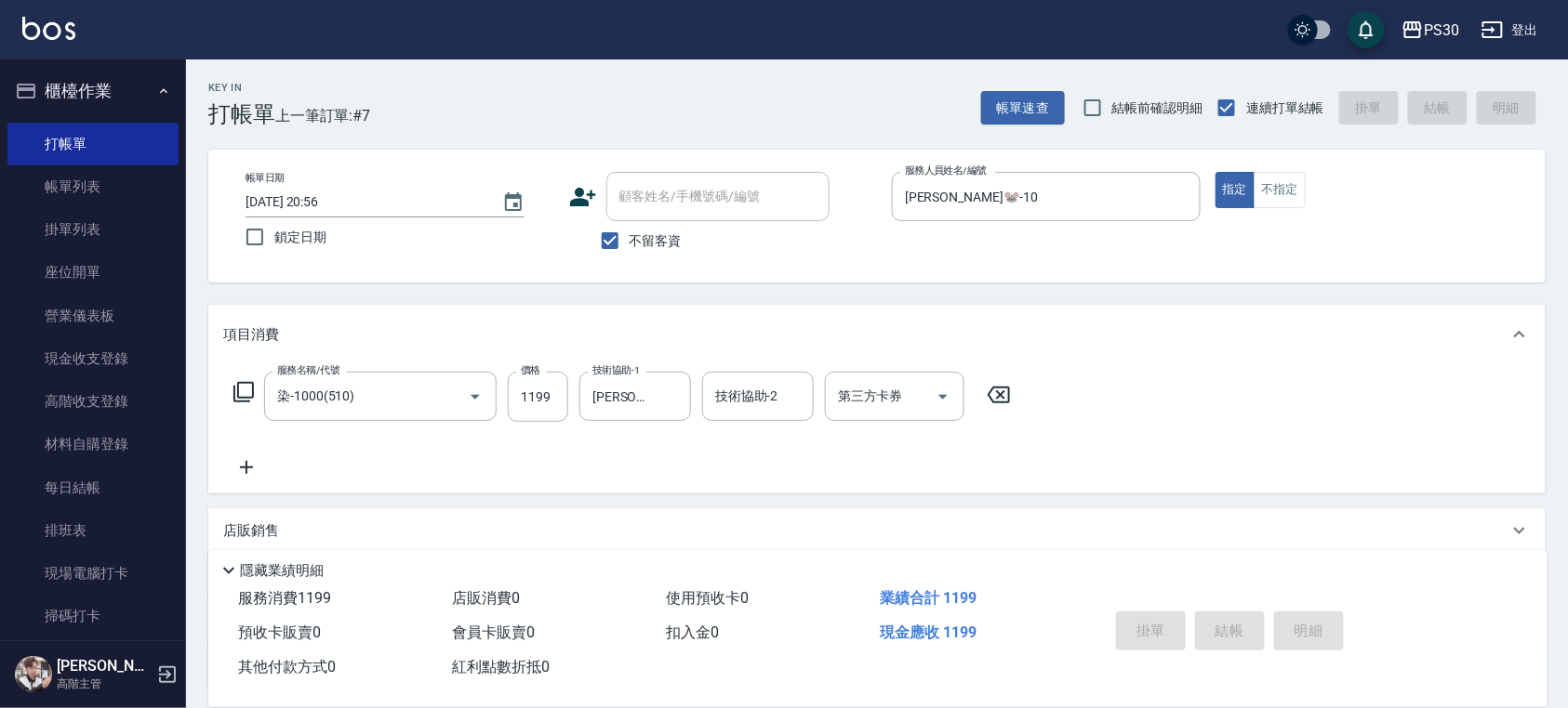
type input "2025/10/15 20:57"
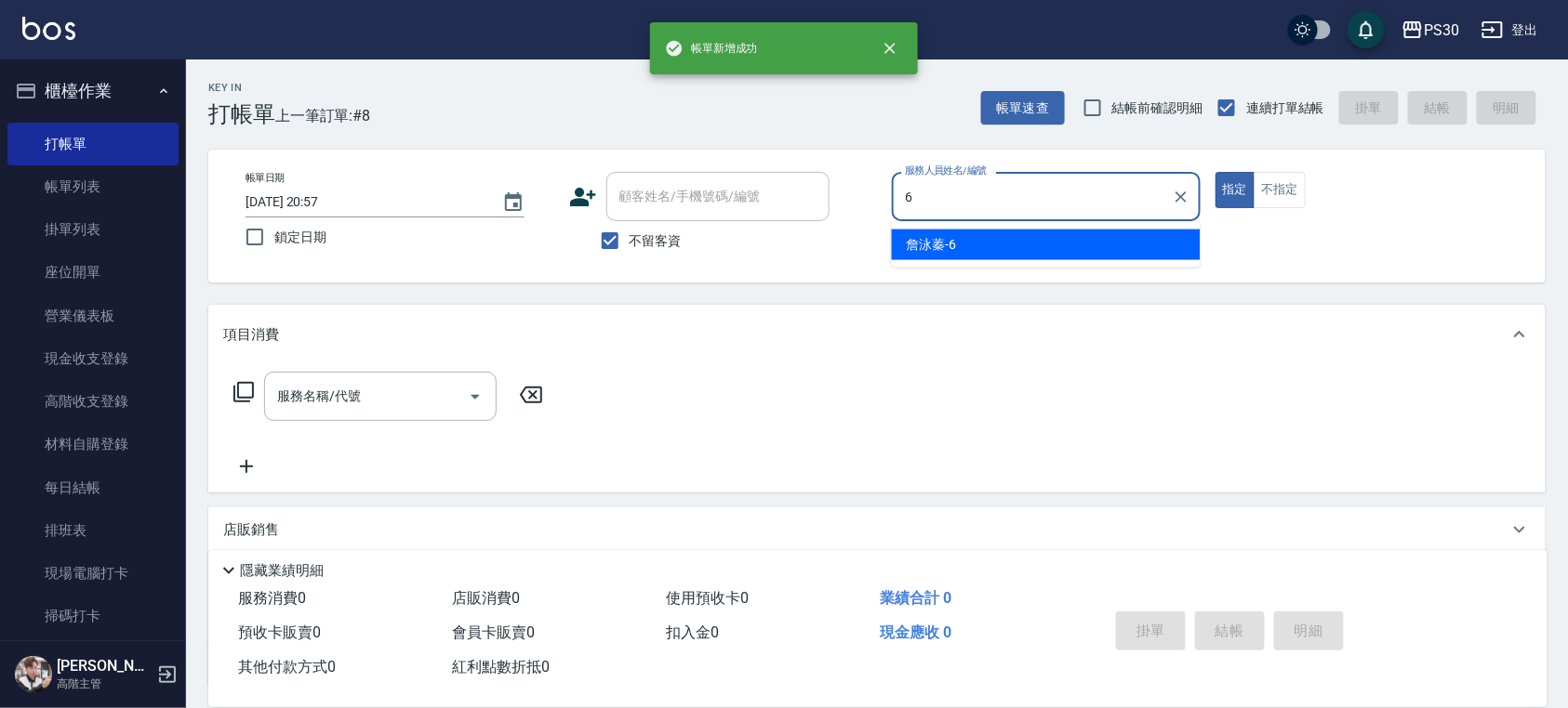
type input "詹泳蓁-6"
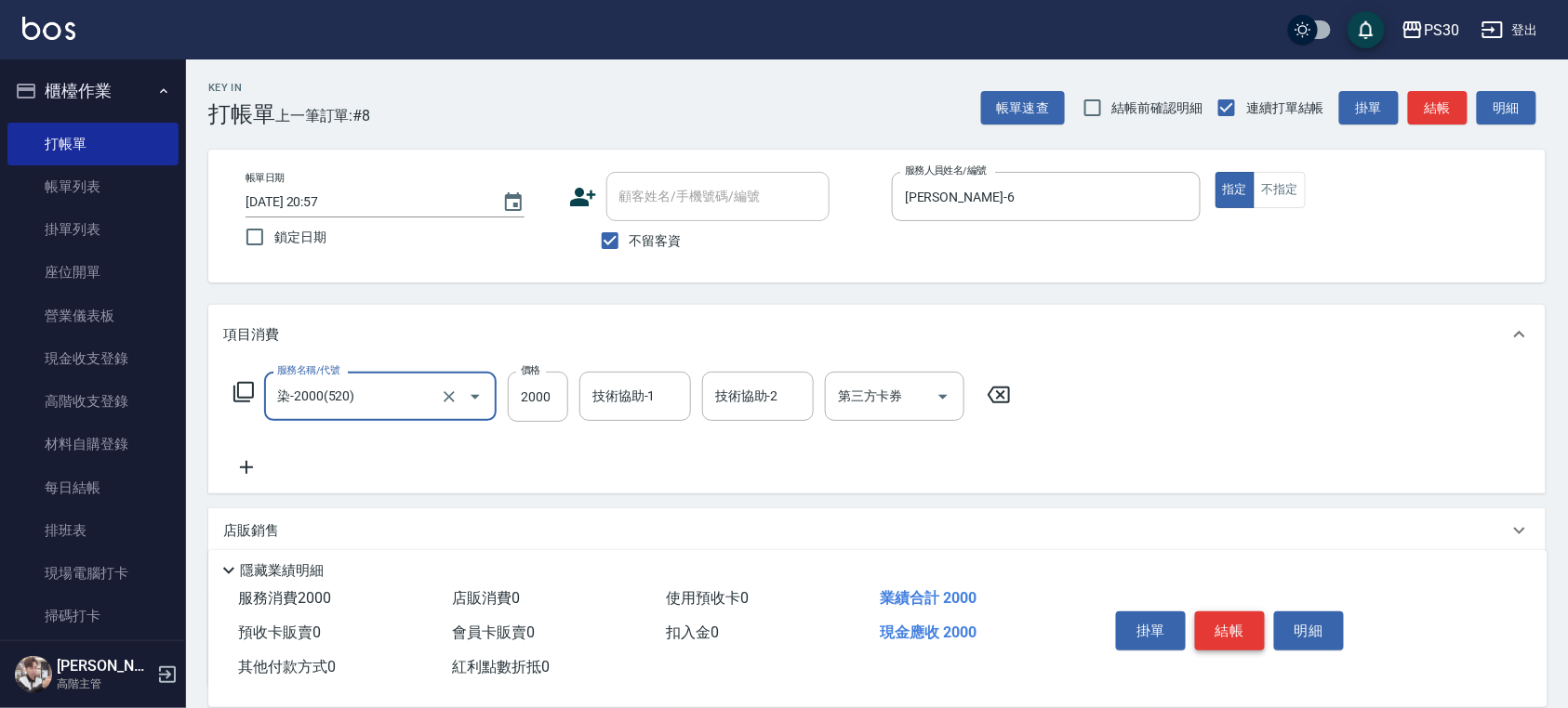
type input "染-2000(520)"
type input "2200"
click at [1214, 630] on button "結帳" at bounding box center [1229, 631] width 69 height 39
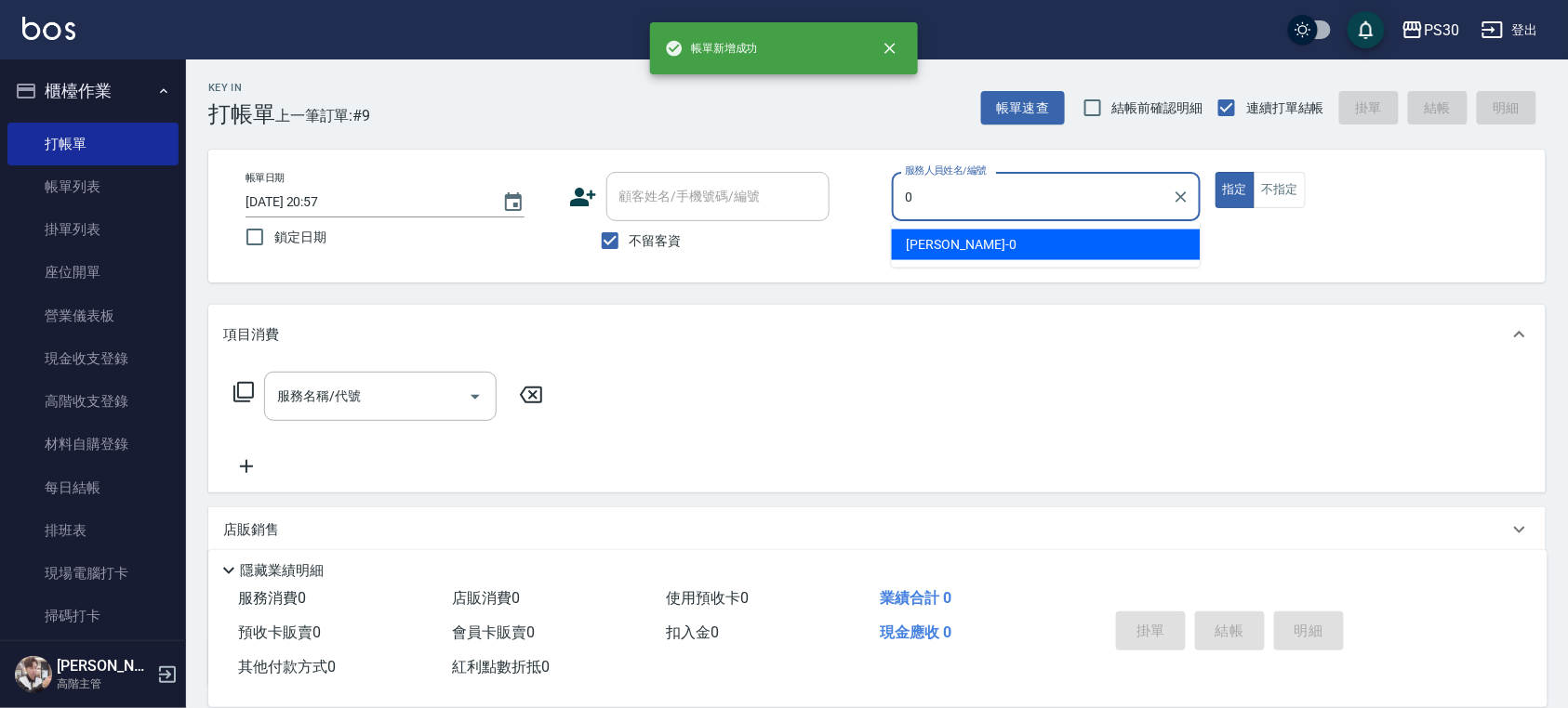
type input "廖金城-0"
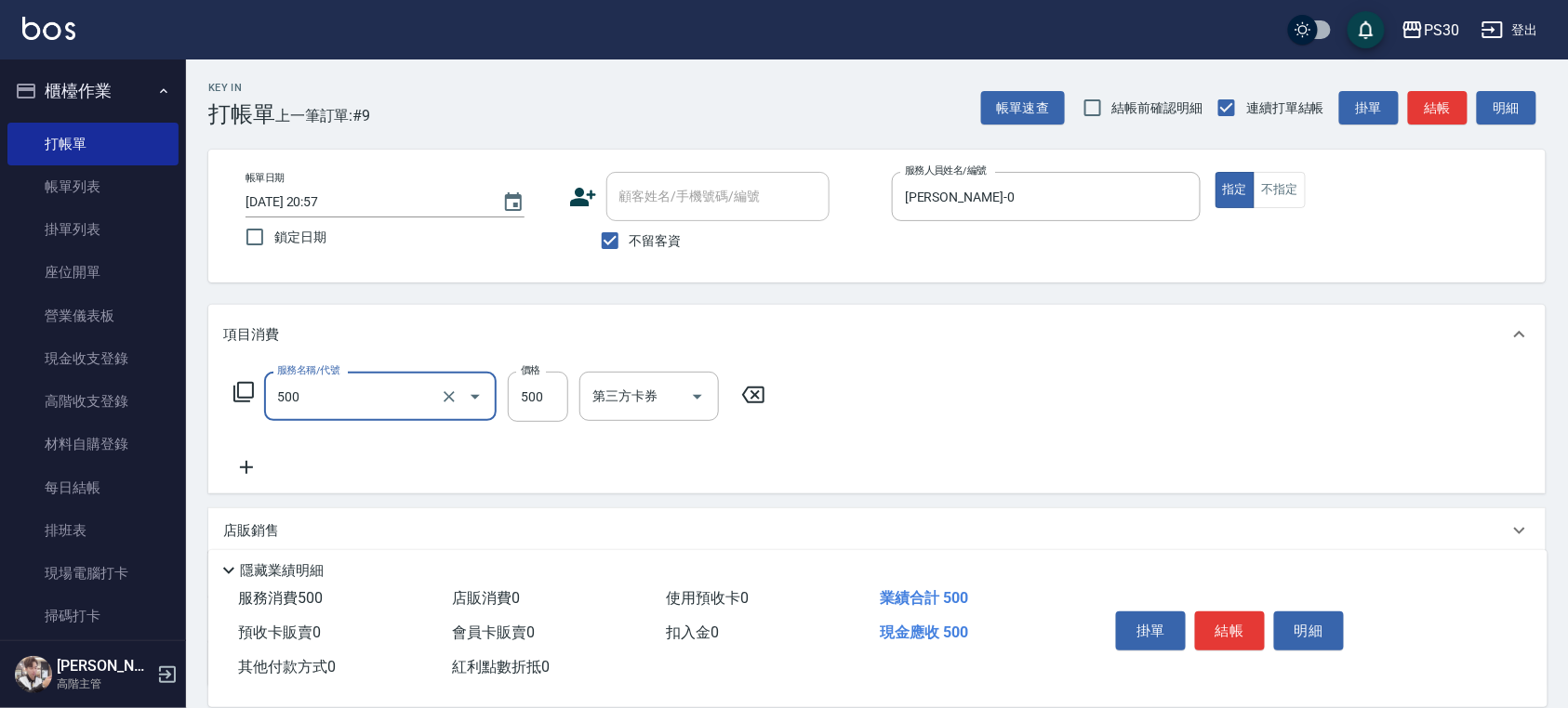
type input "洗剪500(500)"
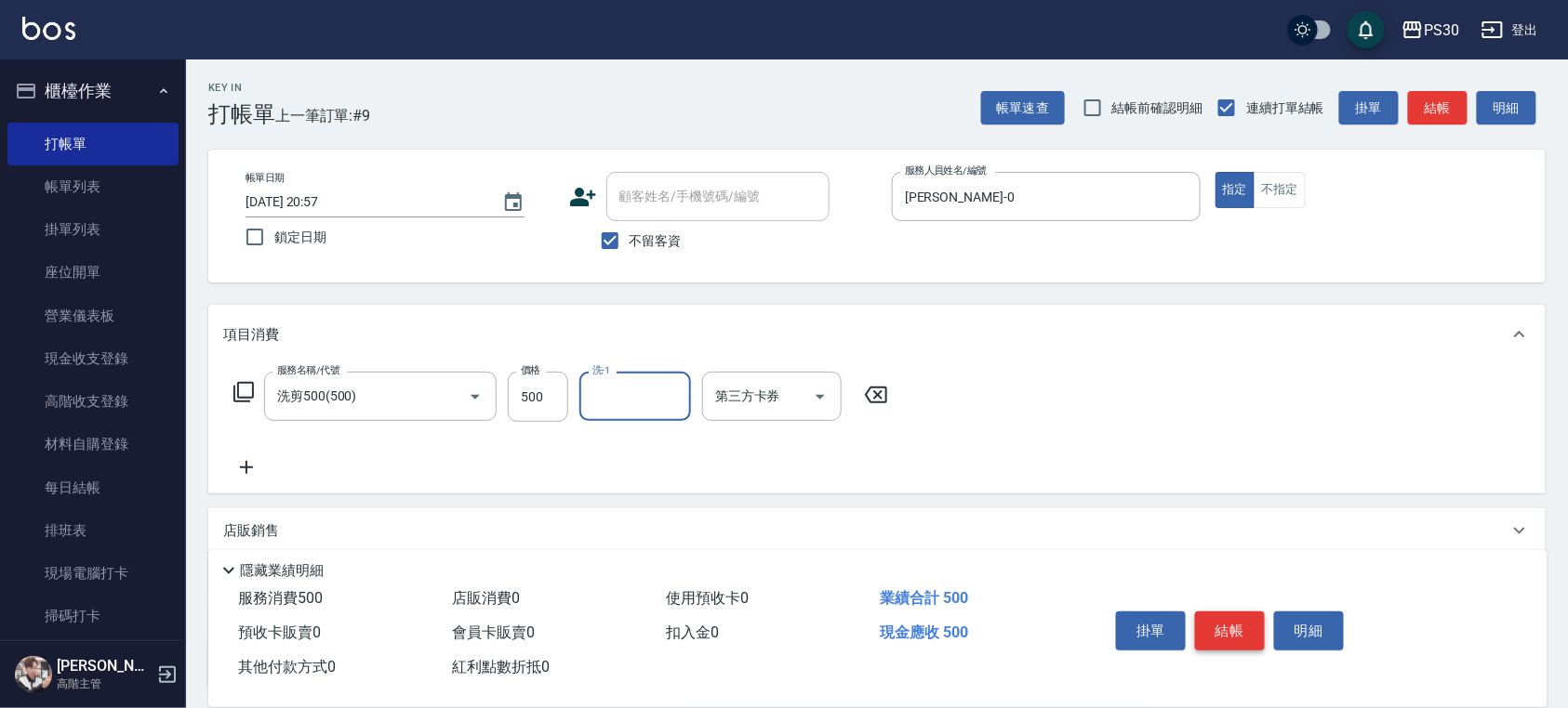
click at [1224, 618] on button "結帳" at bounding box center [1229, 631] width 69 height 39
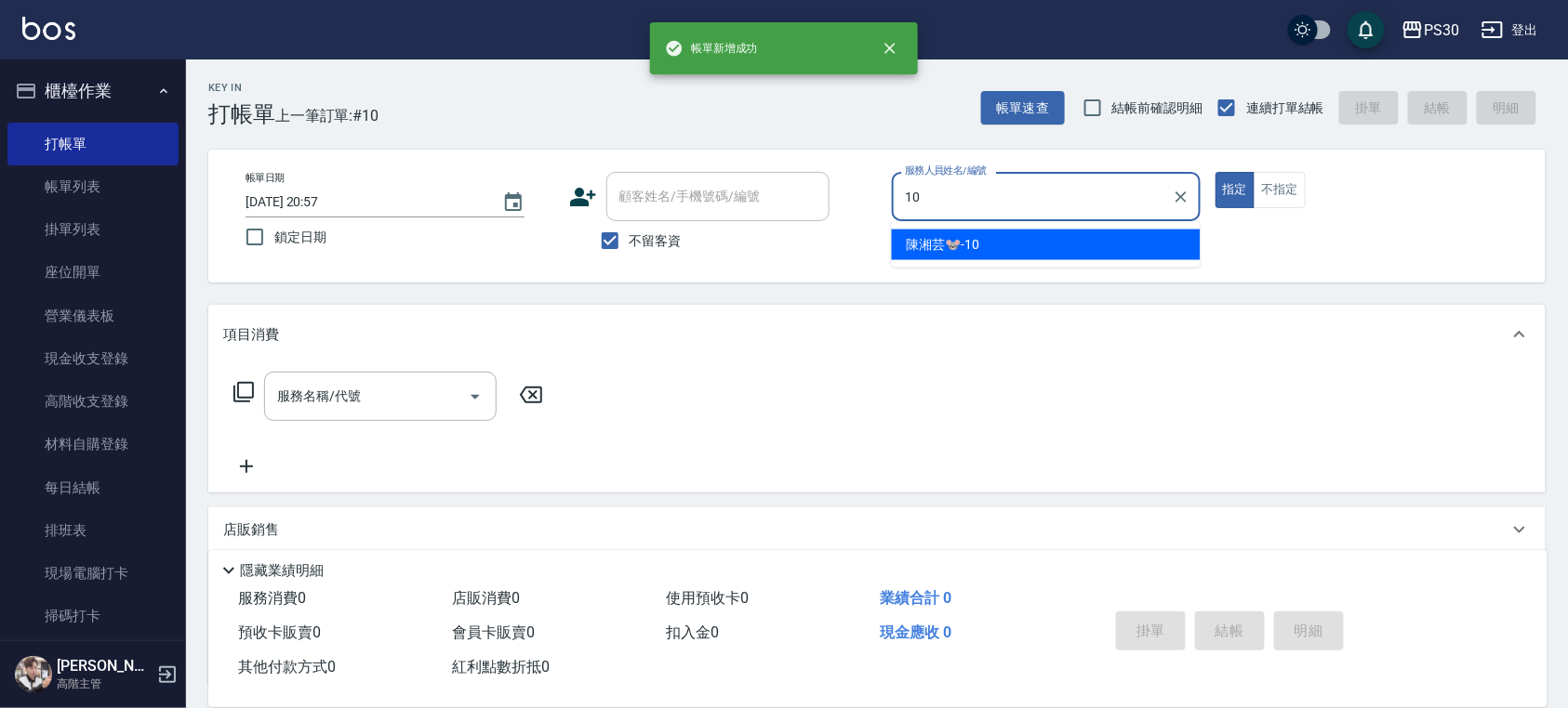
type input "陳湘芸🐭-10"
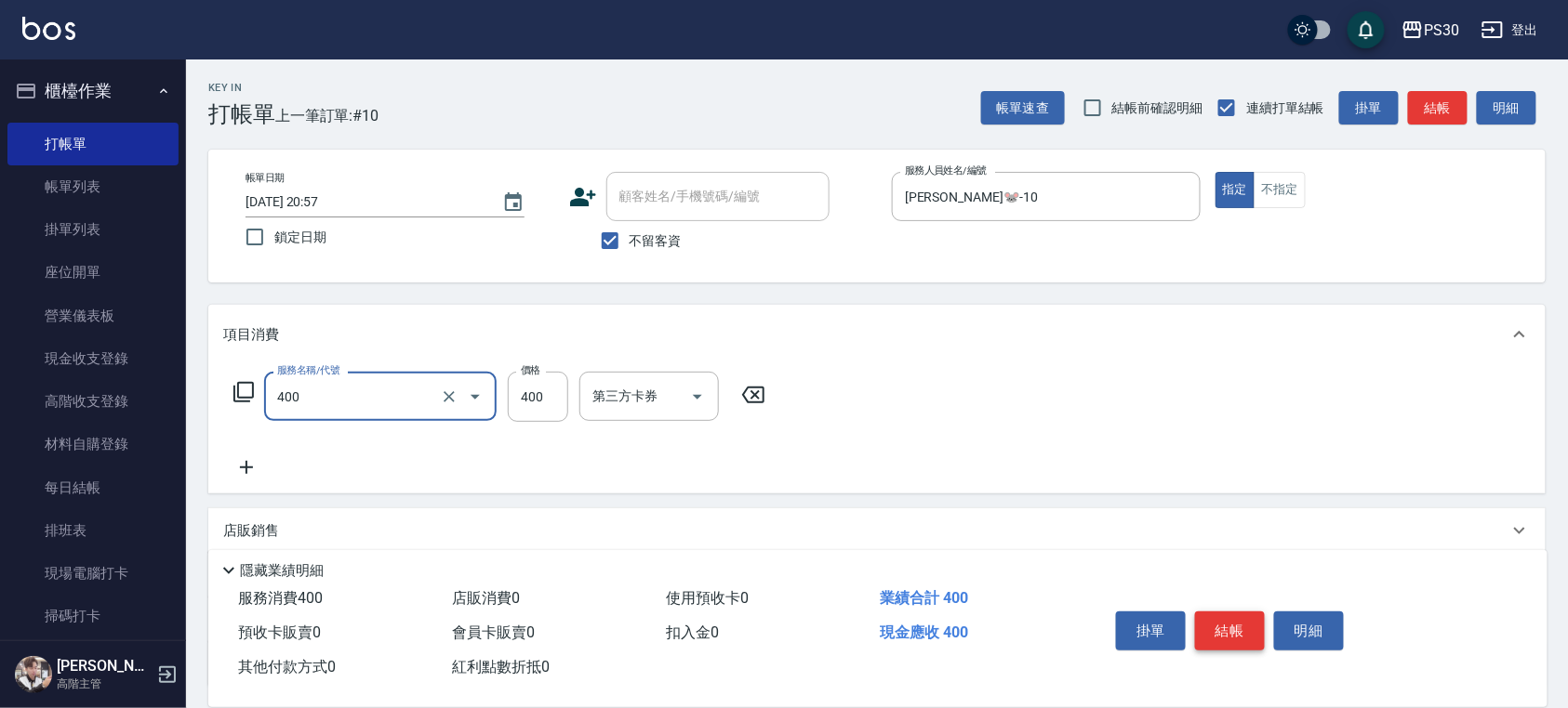
type input "洗剪400(400)"
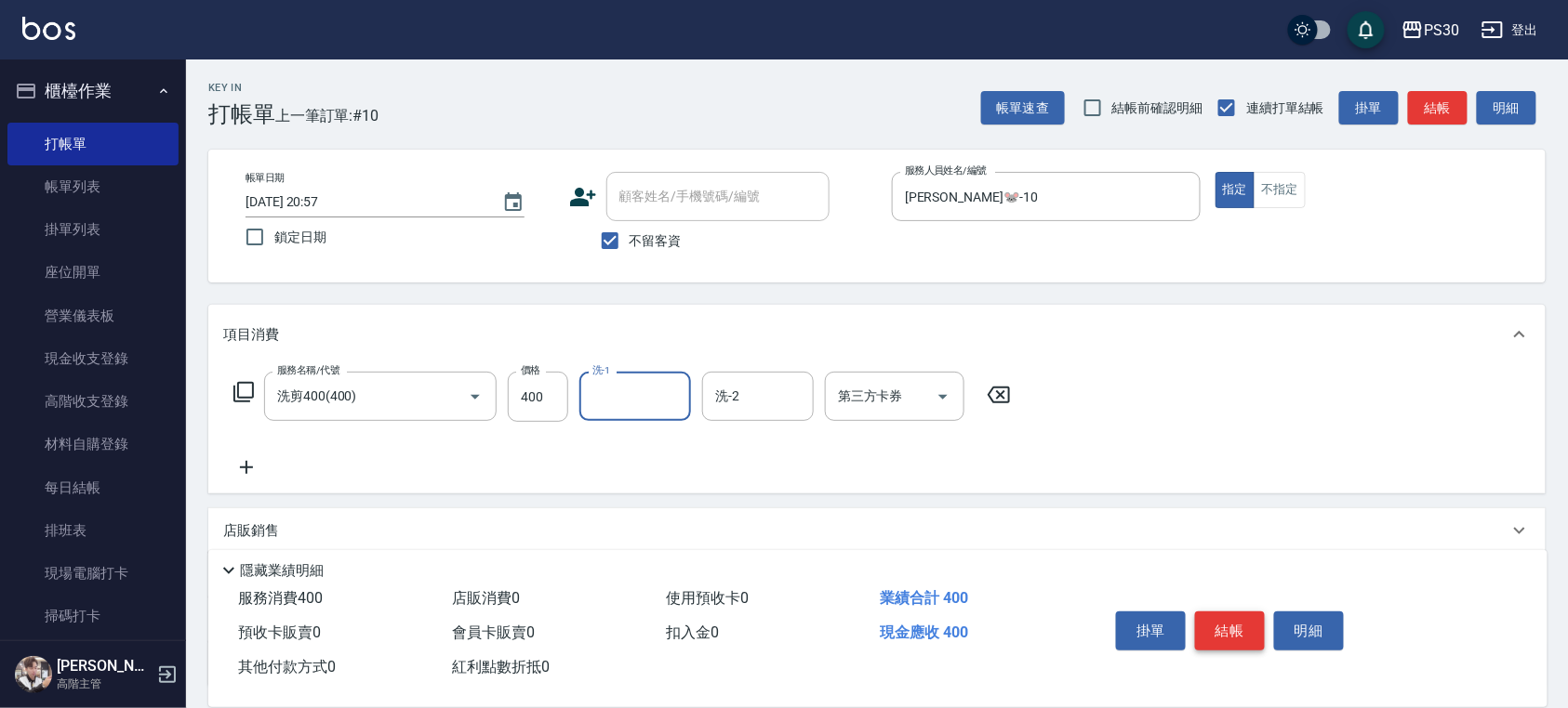
click at [1214, 619] on button "結帳" at bounding box center [1229, 631] width 69 height 39
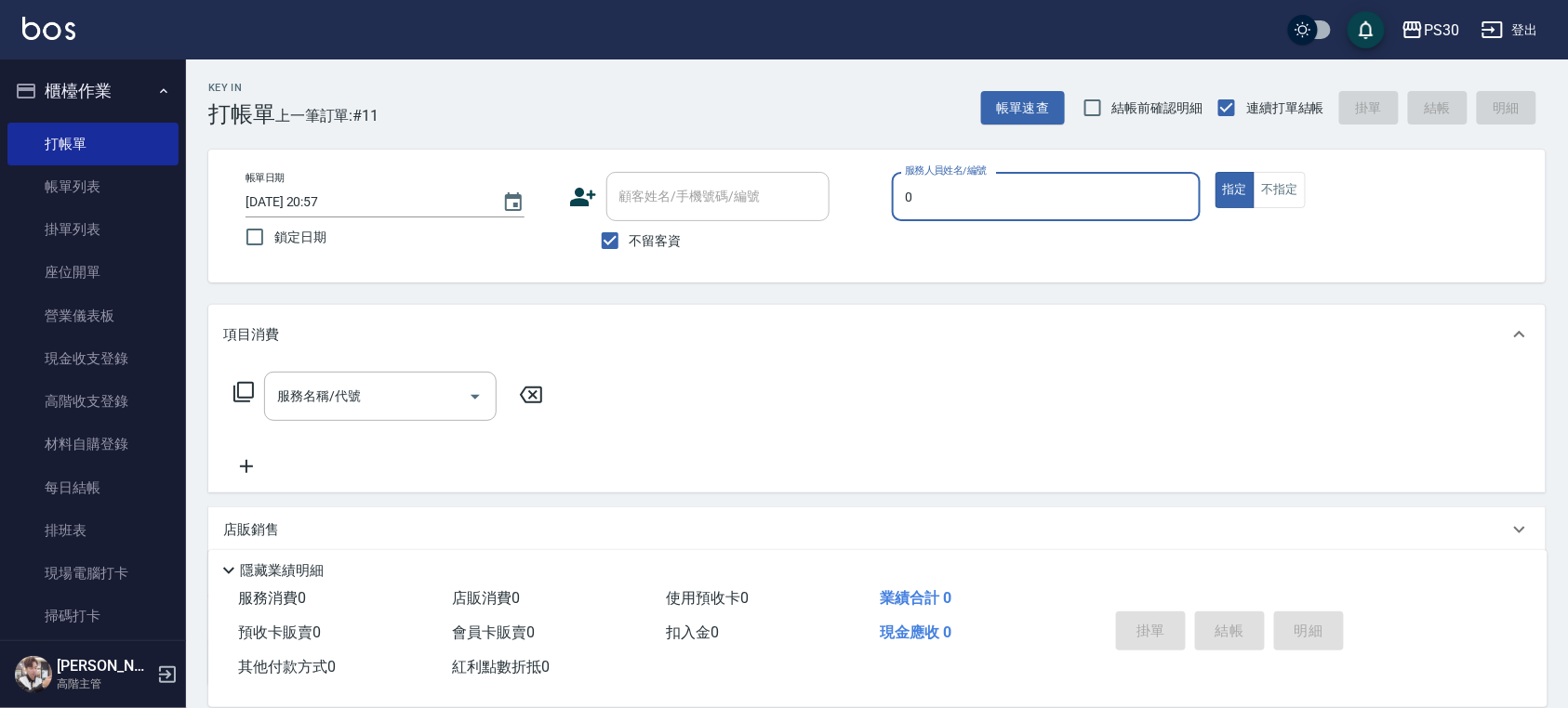
type input "廖金城-0"
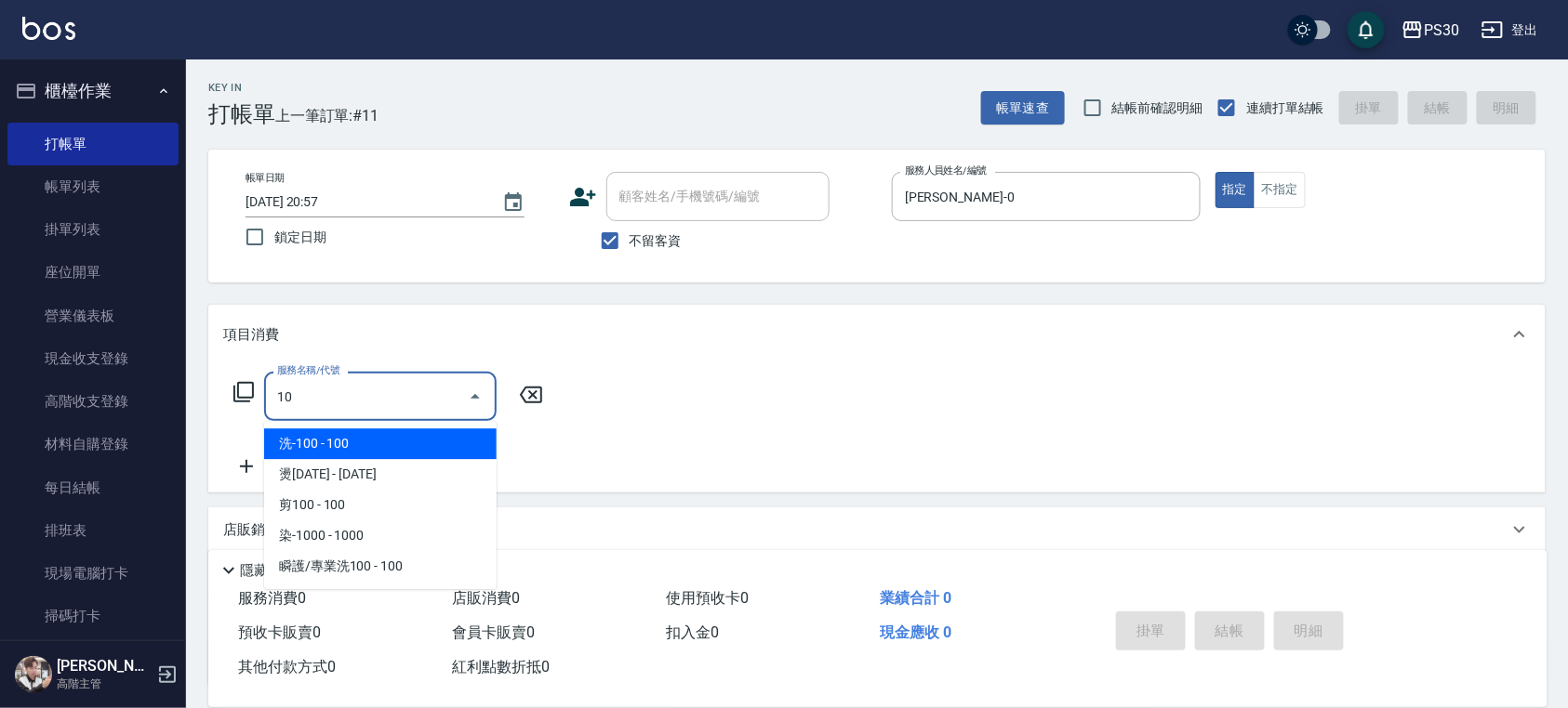
type input "1"
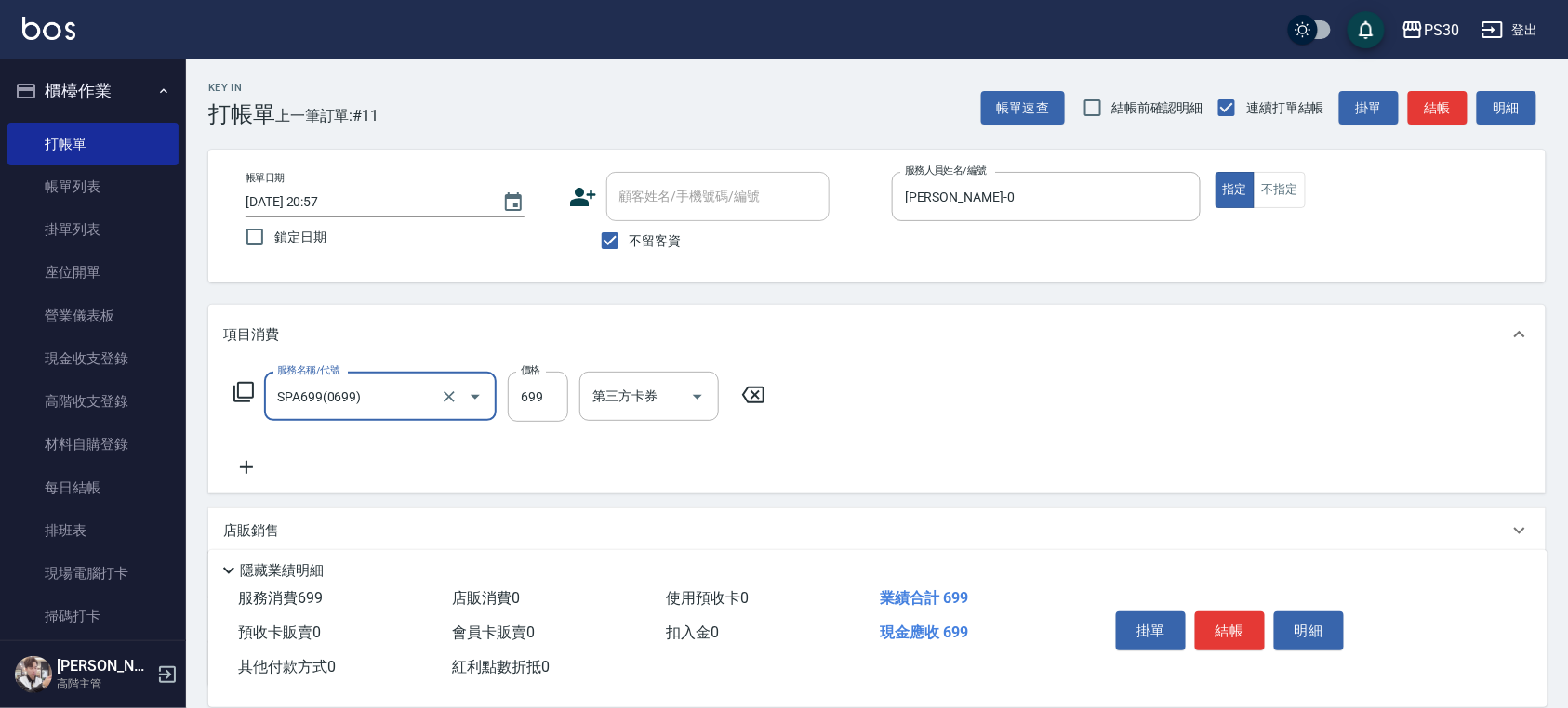
type input "SPA699(0699)"
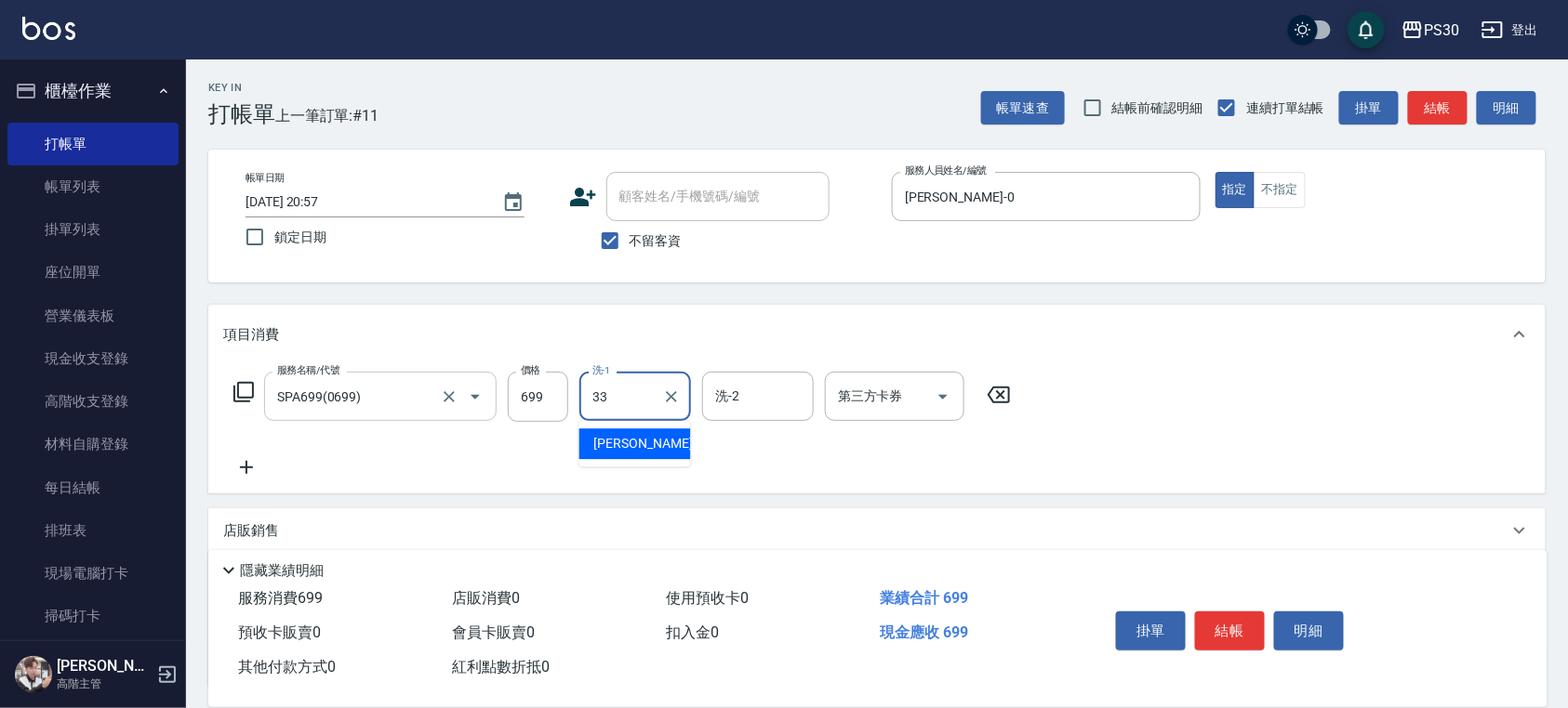
type input "洪采妤-33"
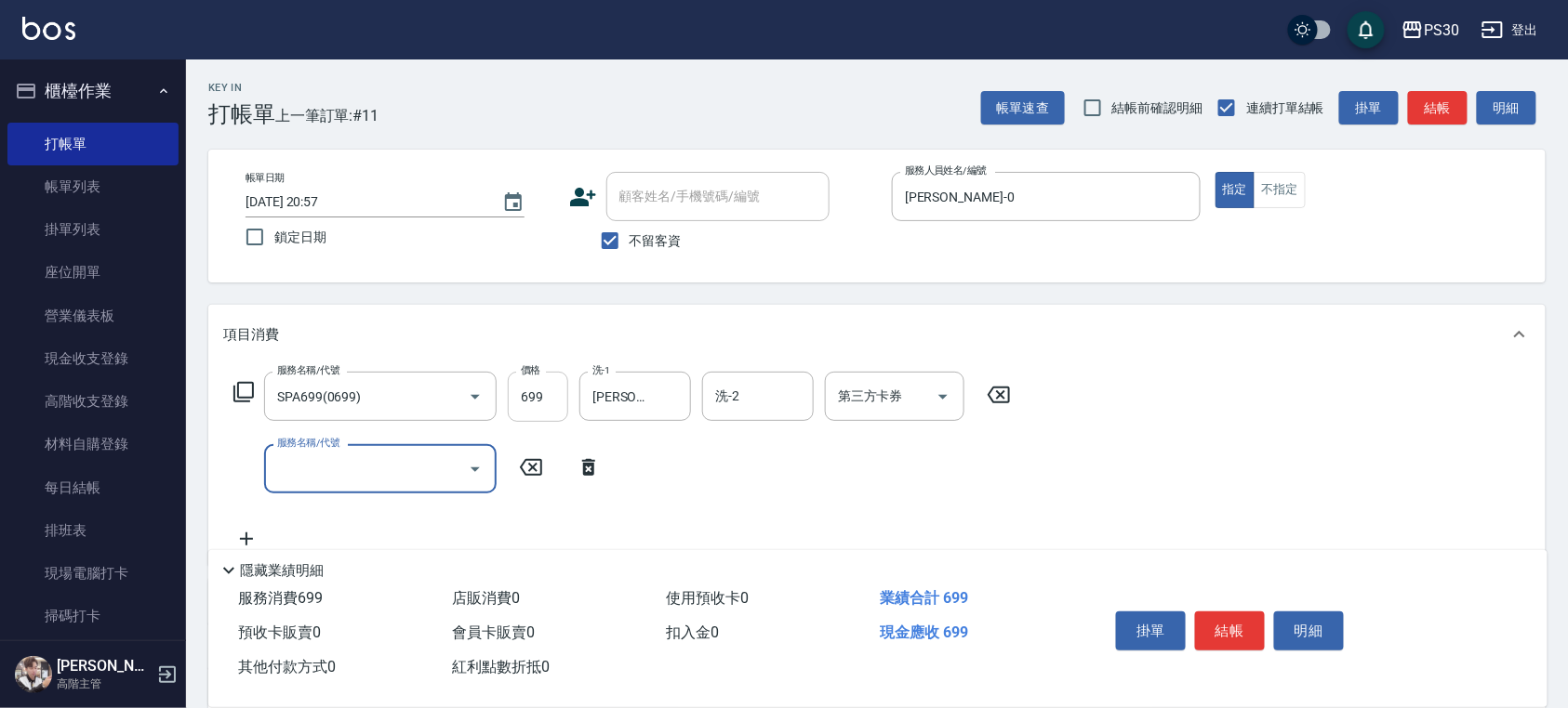
click at [556, 388] on input "699" at bounding box center [537, 397] width 60 height 50
type input "999"
click at [387, 462] on input "服務名稱/代號" at bounding box center [366, 469] width 188 height 32
type input "護髮500(403)"
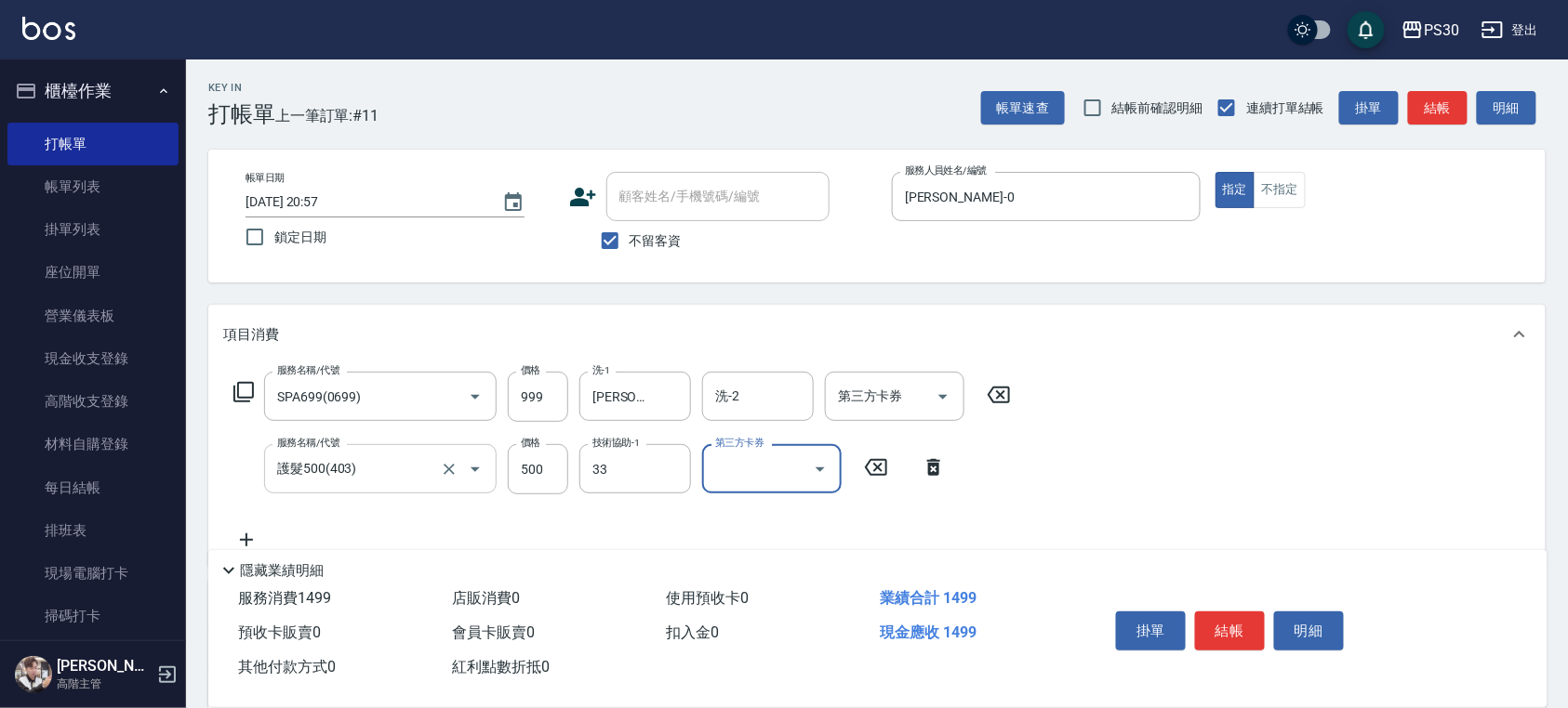
type input "洪采妤-33"
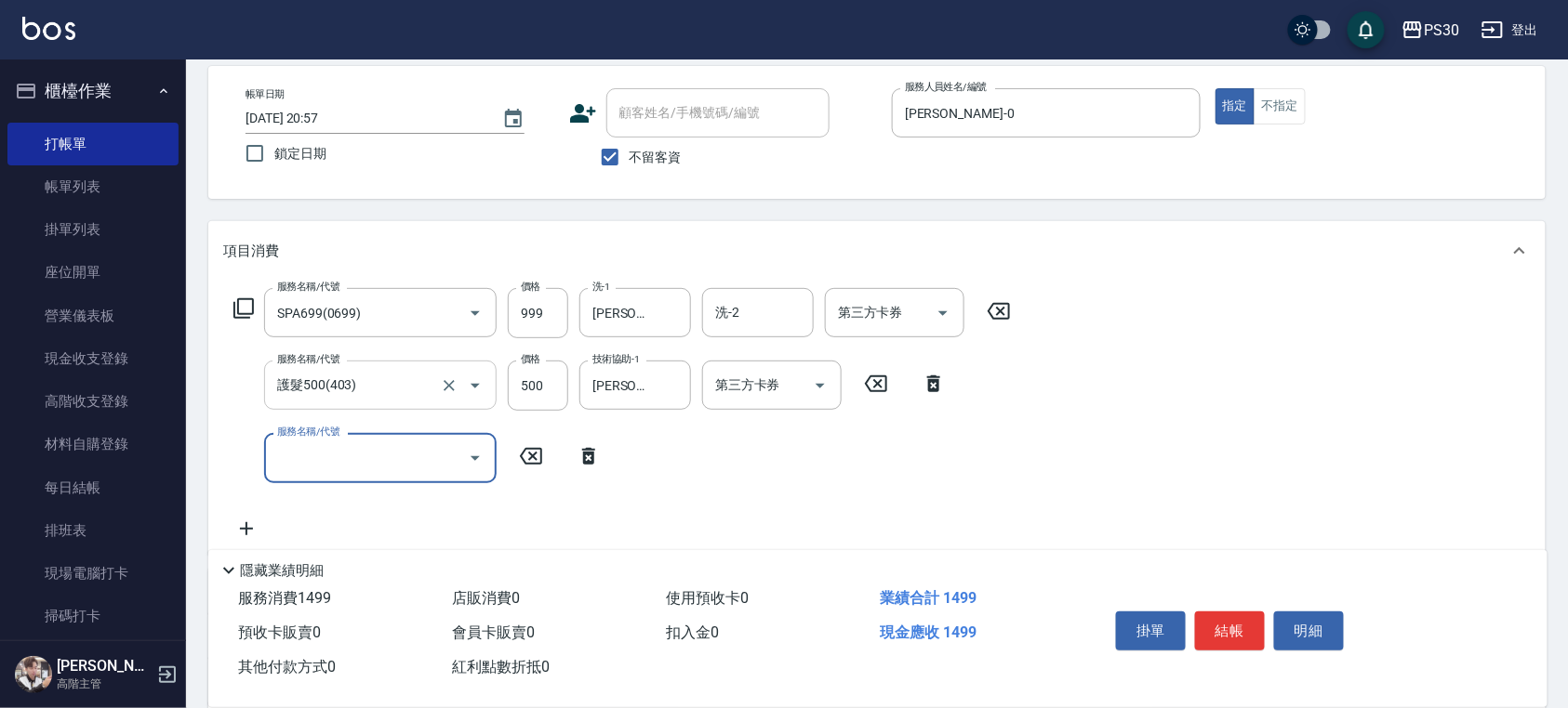
scroll to position [124, 0]
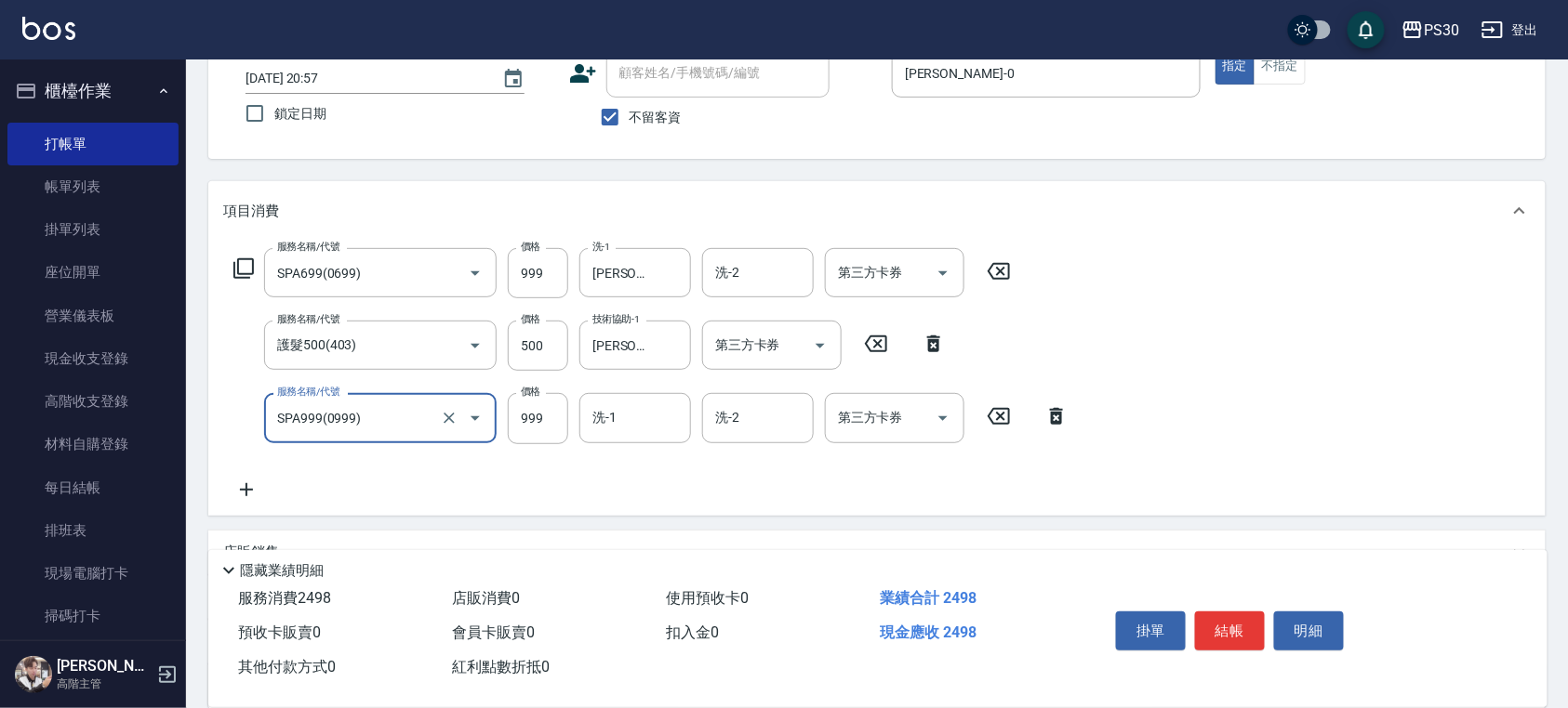
type input "SPA999(0999)"
type input "1488"
click at [621, 427] on input "洗-1" at bounding box center [635, 418] width 95 height 32
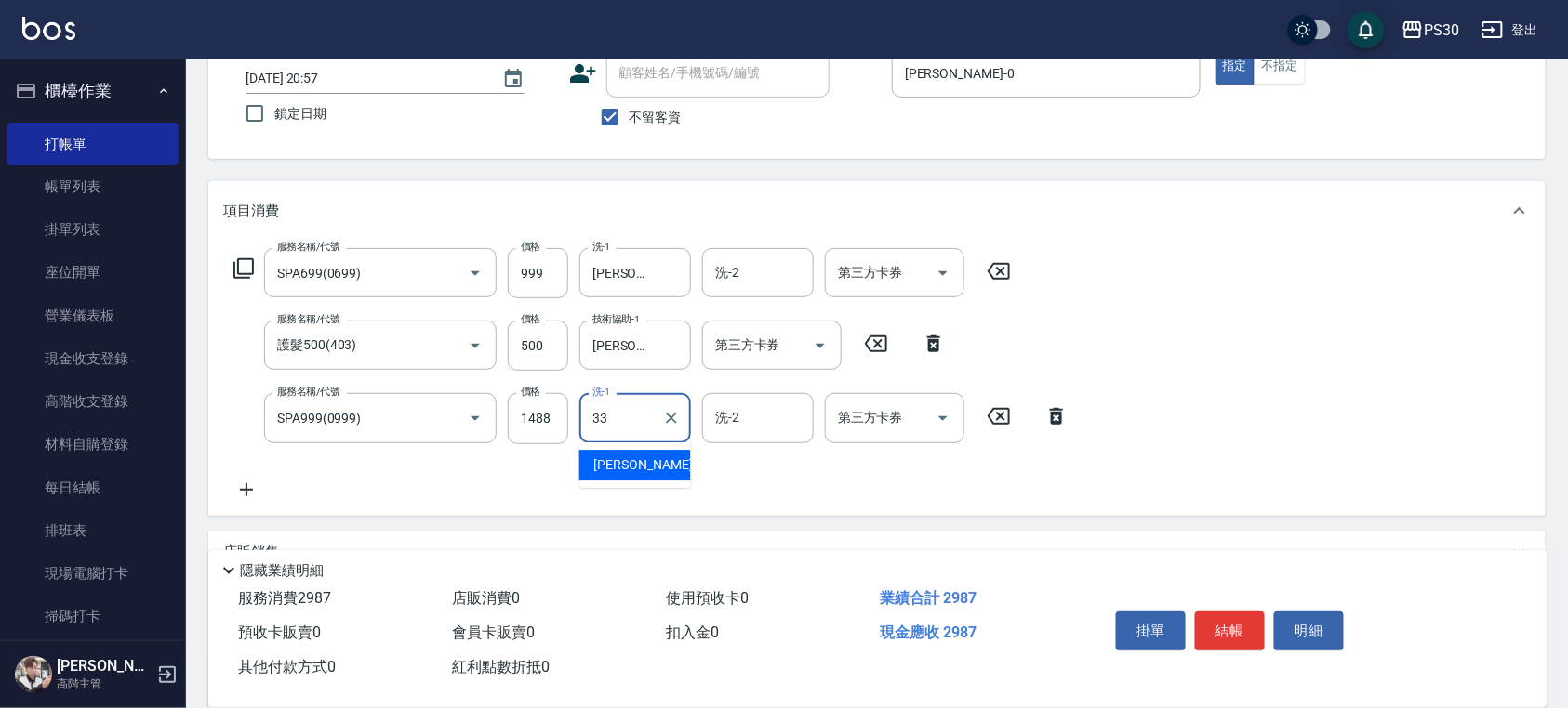
type input "洪采妤-33"
click at [952, 271] on icon "Open" at bounding box center [943, 272] width 22 height 22
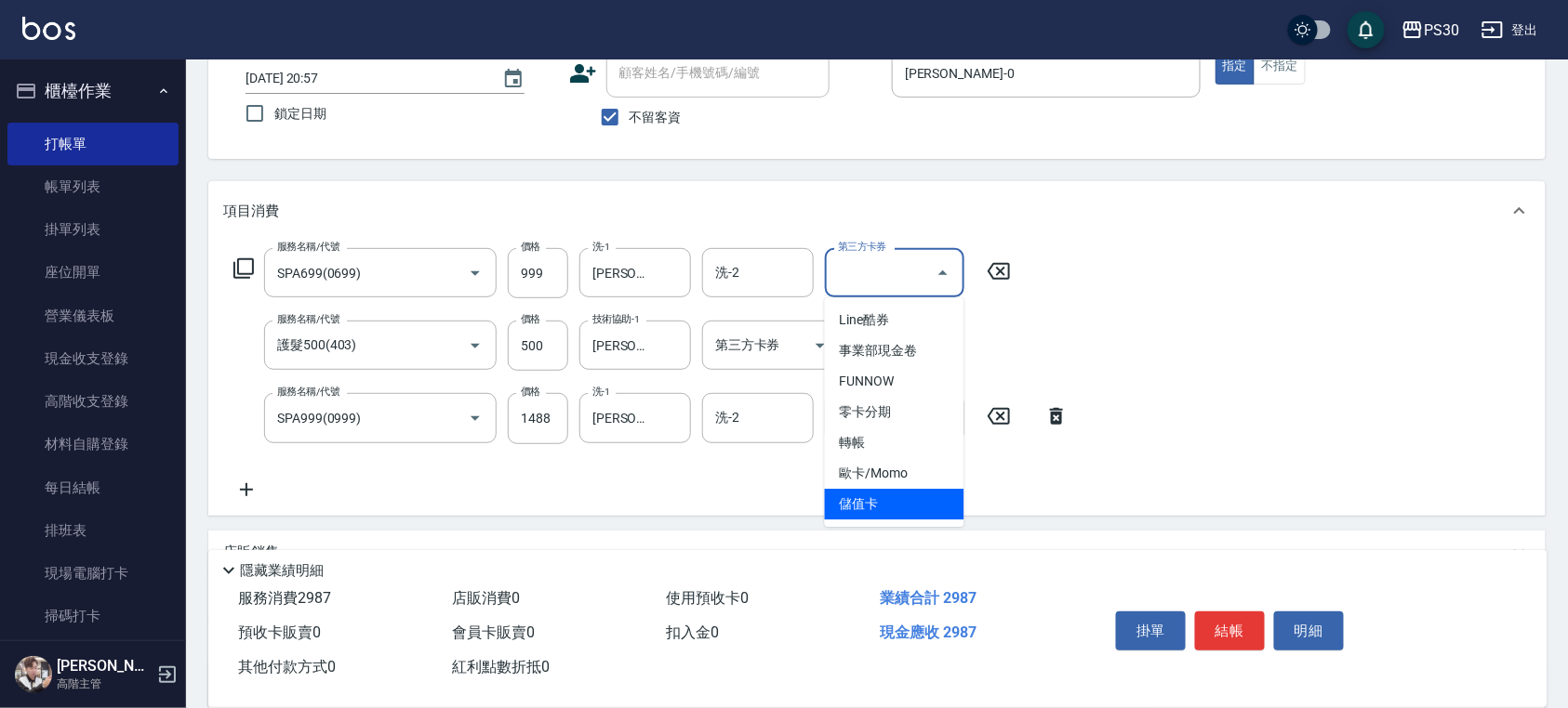
click at [939, 499] on span "儲值卡" at bounding box center [894, 504] width 140 height 30
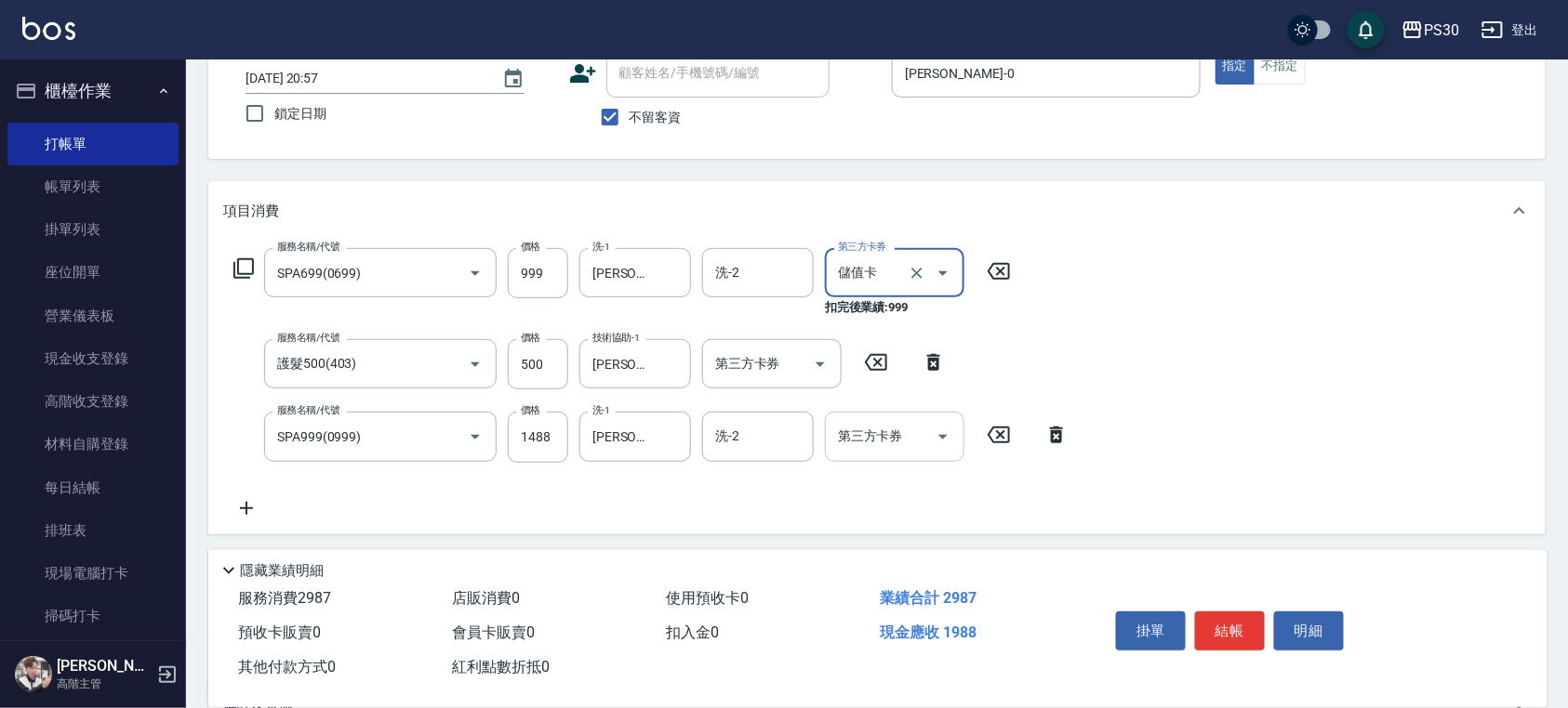
type input "儲值卡"
click at [682, 125] on div "不留客資" at bounding box center [699, 117] width 260 height 39
click at [674, 116] on span "不留客資" at bounding box center [655, 117] width 52 height 20
click at [629, 116] on input "不留客資" at bounding box center [609, 117] width 39 height 39
checkbox input "false"
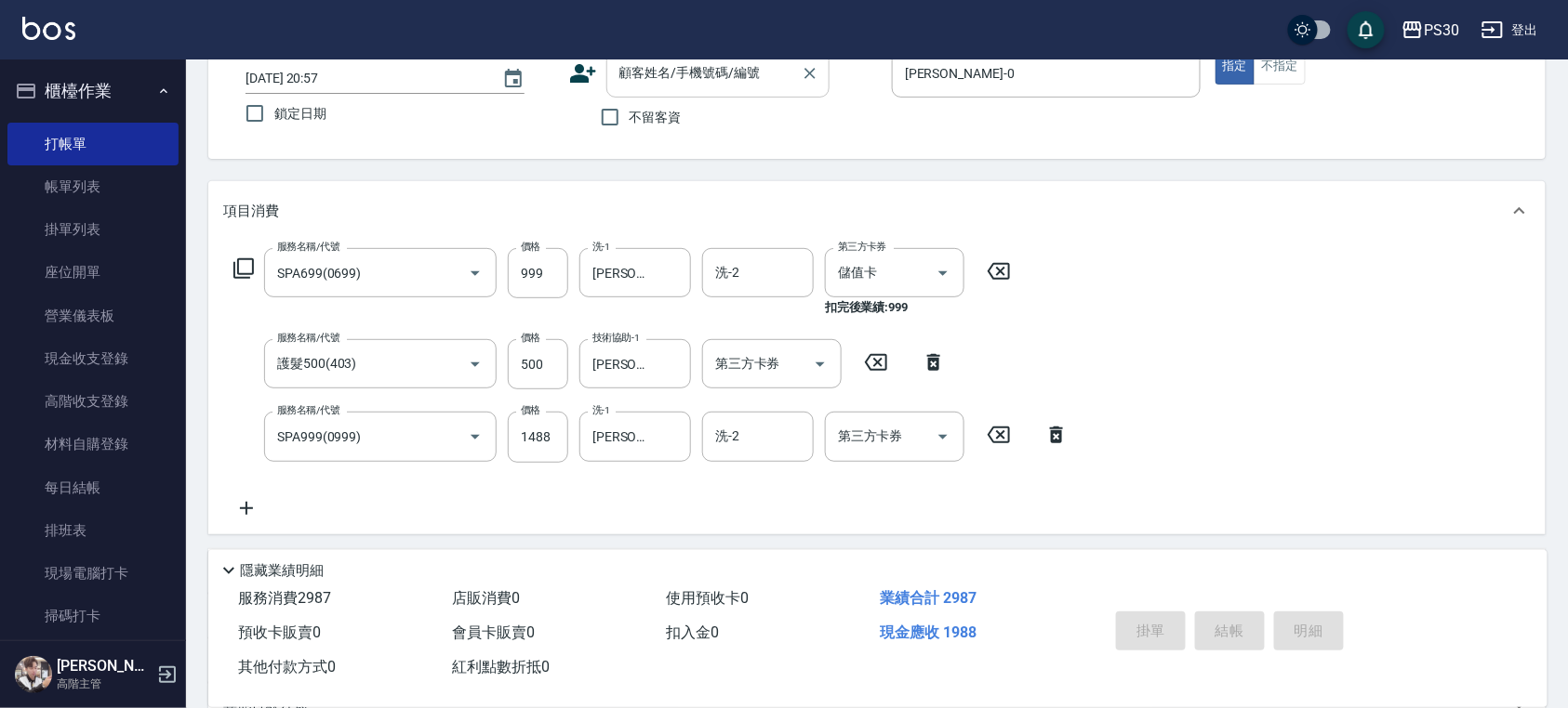
click at [734, 76] on input "顧客姓名/手機號碼/編號" at bounding box center [705, 73] width 179 height 32
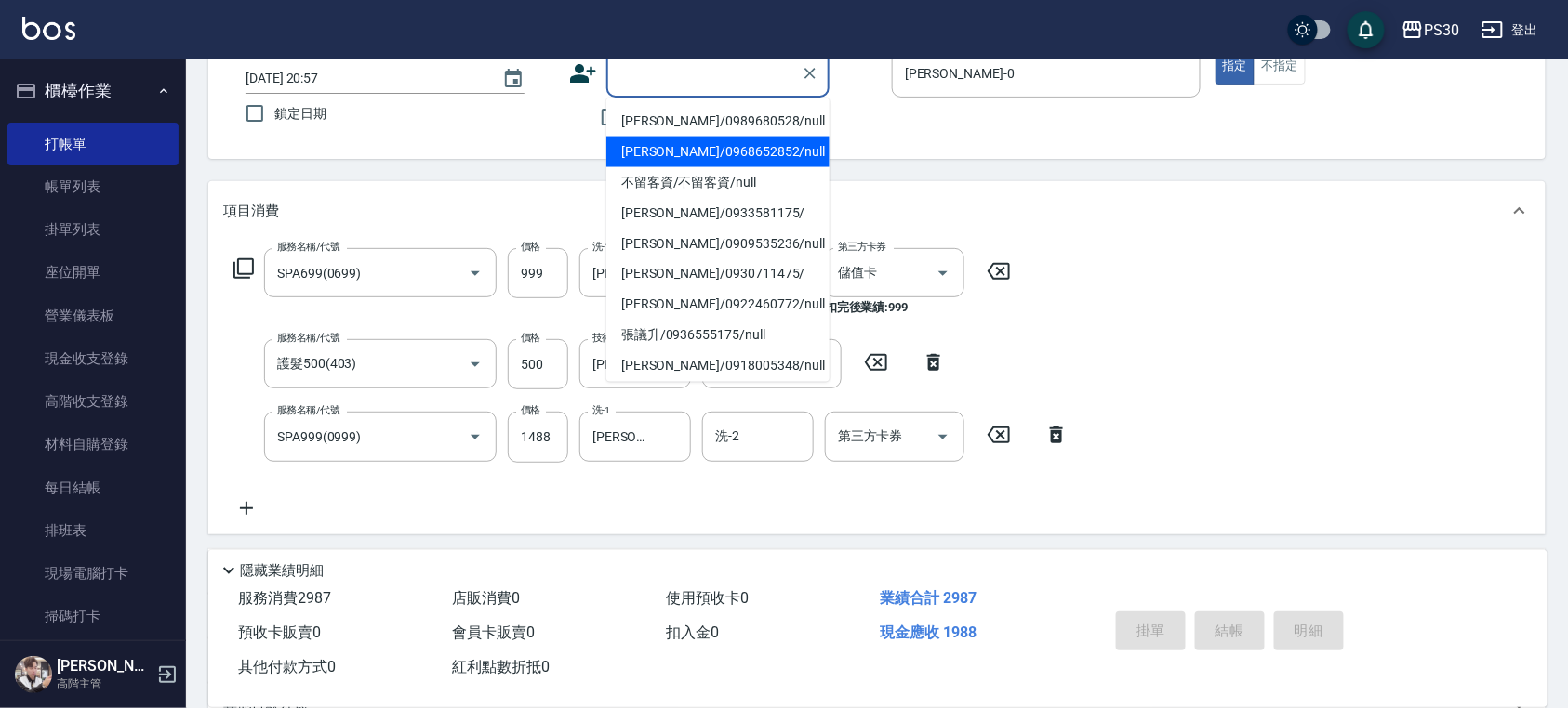
click at [725, 141] on li "張秉榮/0968652852/null" at bounding box center [718, 152] width 223 height 30
type input "張秉榮/0968652852/null"
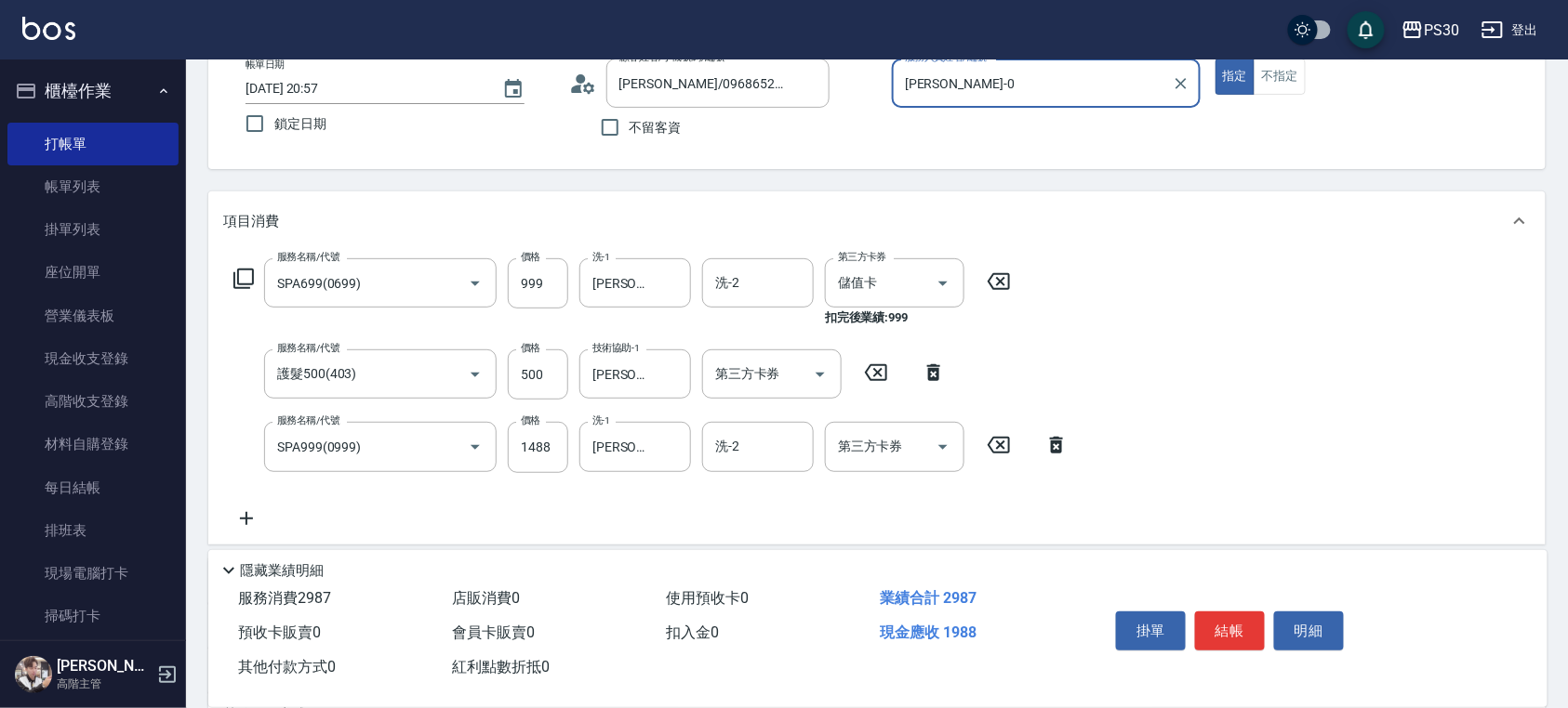
scroll to position [362, 0]
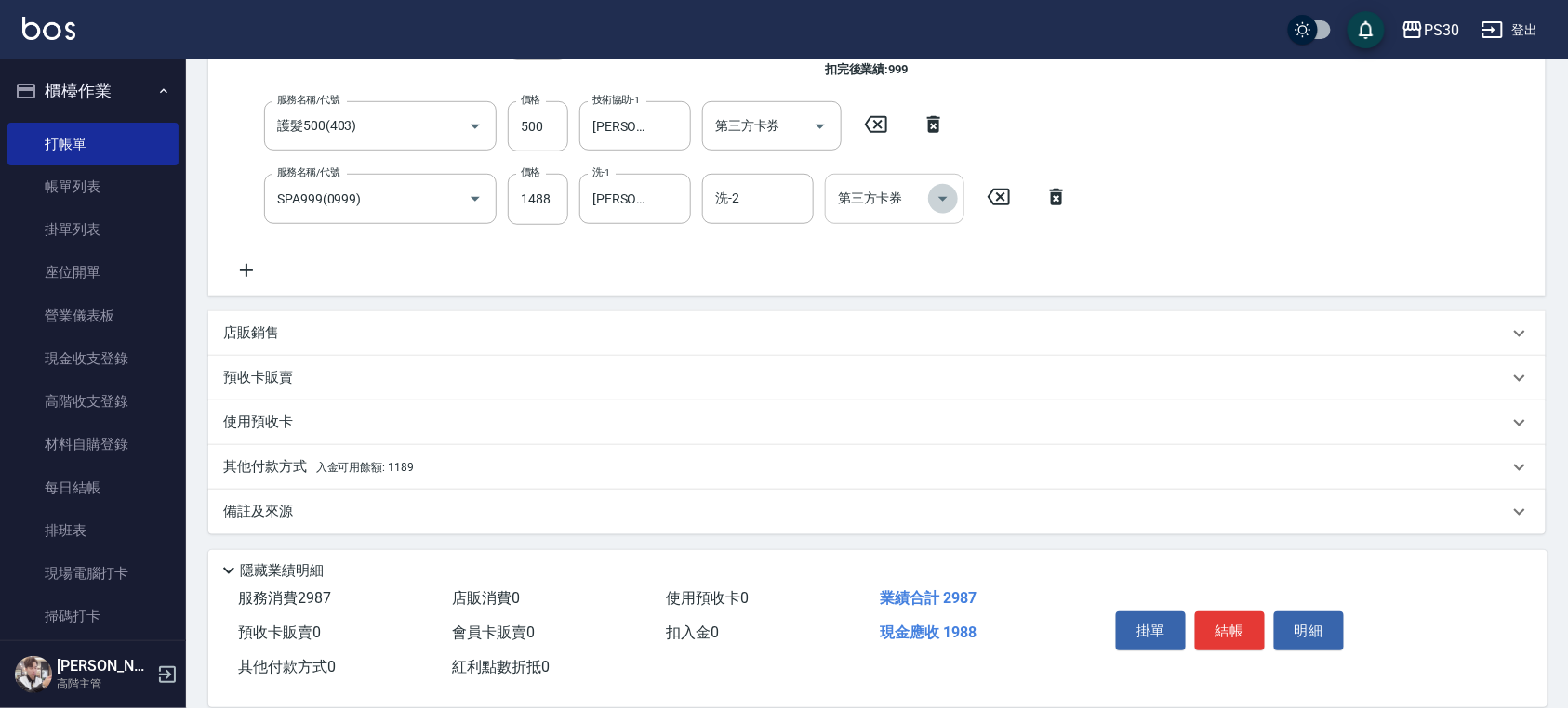
click at [939, 193] on icon "Open" at bounding box center [943, 198] width 22 height 22
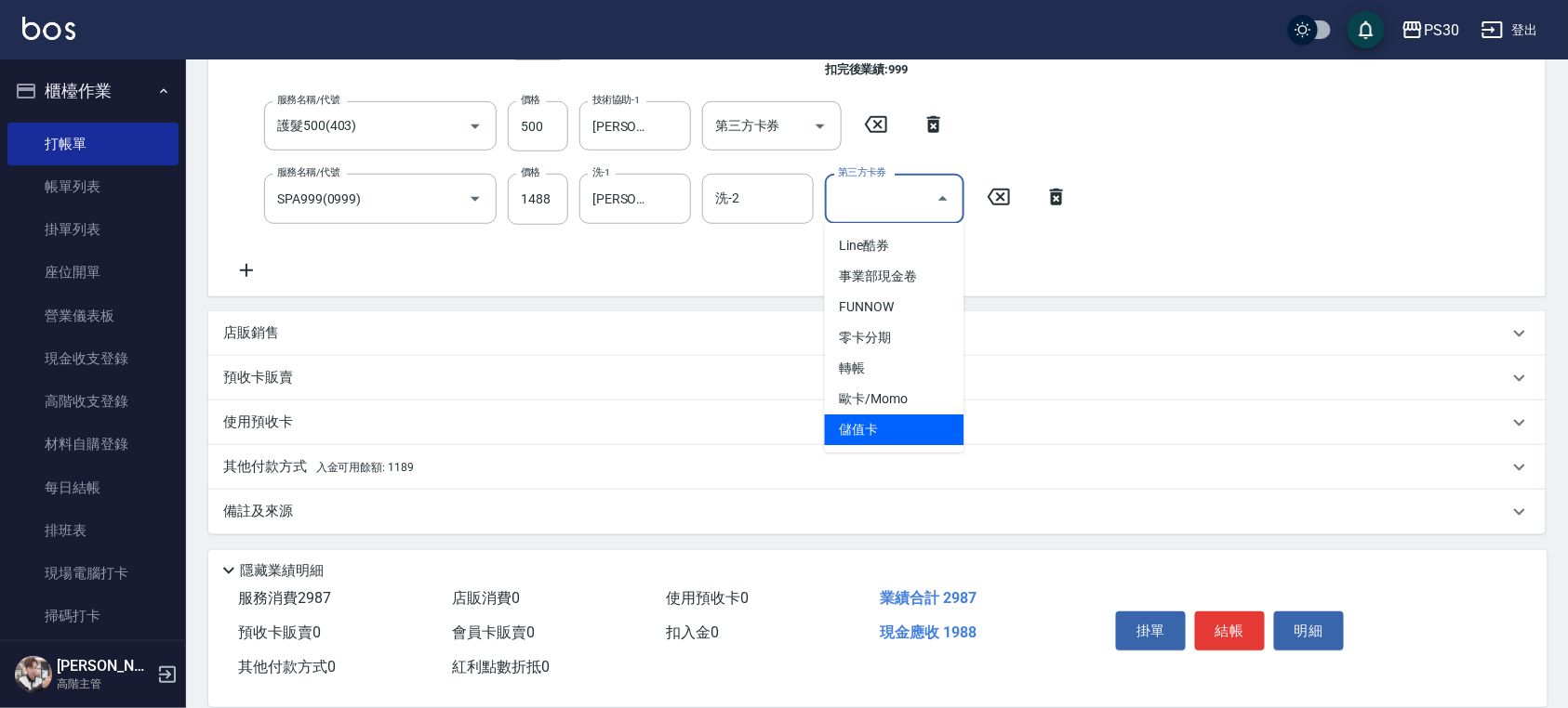
click at [902, 422] on span "儲值卡" at bounding box center [894, 430] width 140 height 30
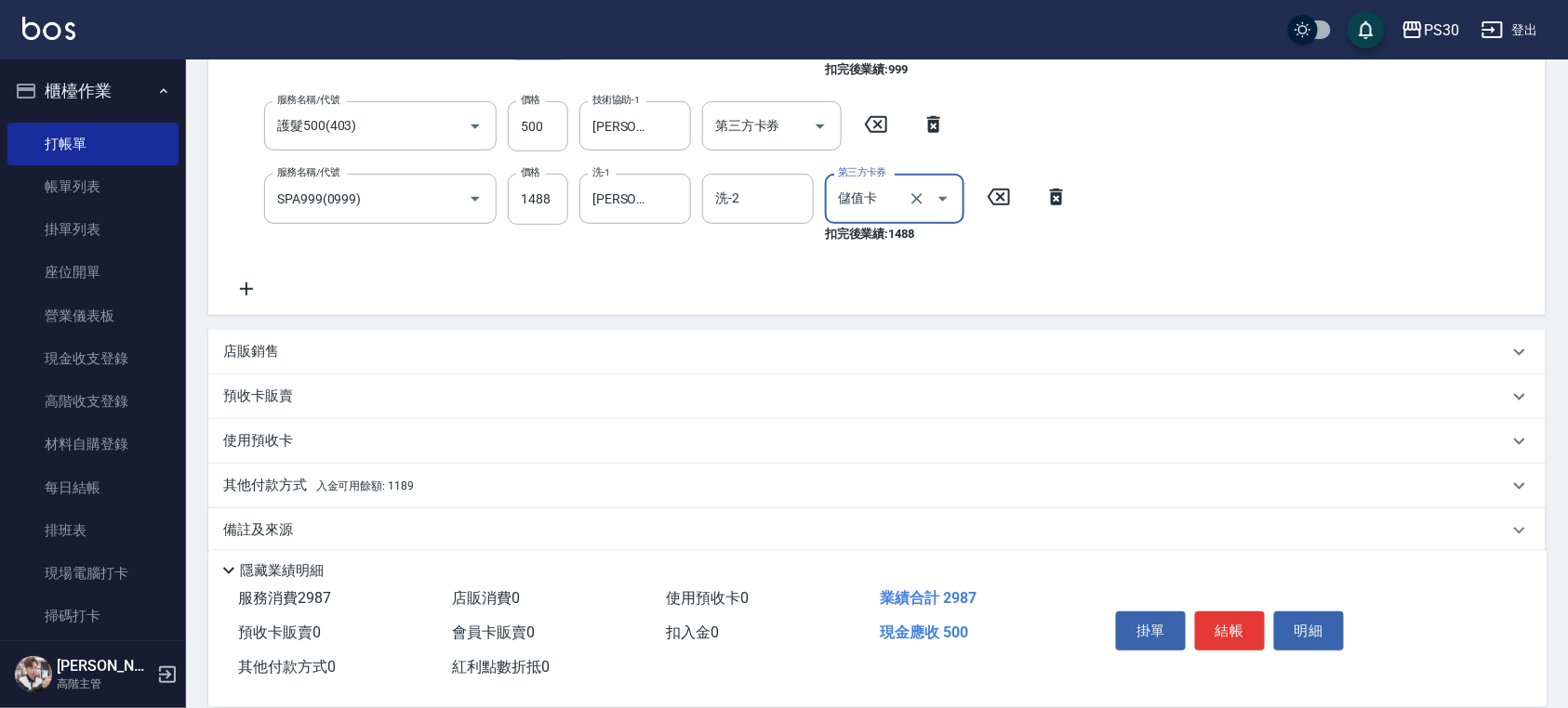
type input "儲值卡"
click at [822, 121] on icon "Open" at bounding box center [820, 126] width 22 height 22
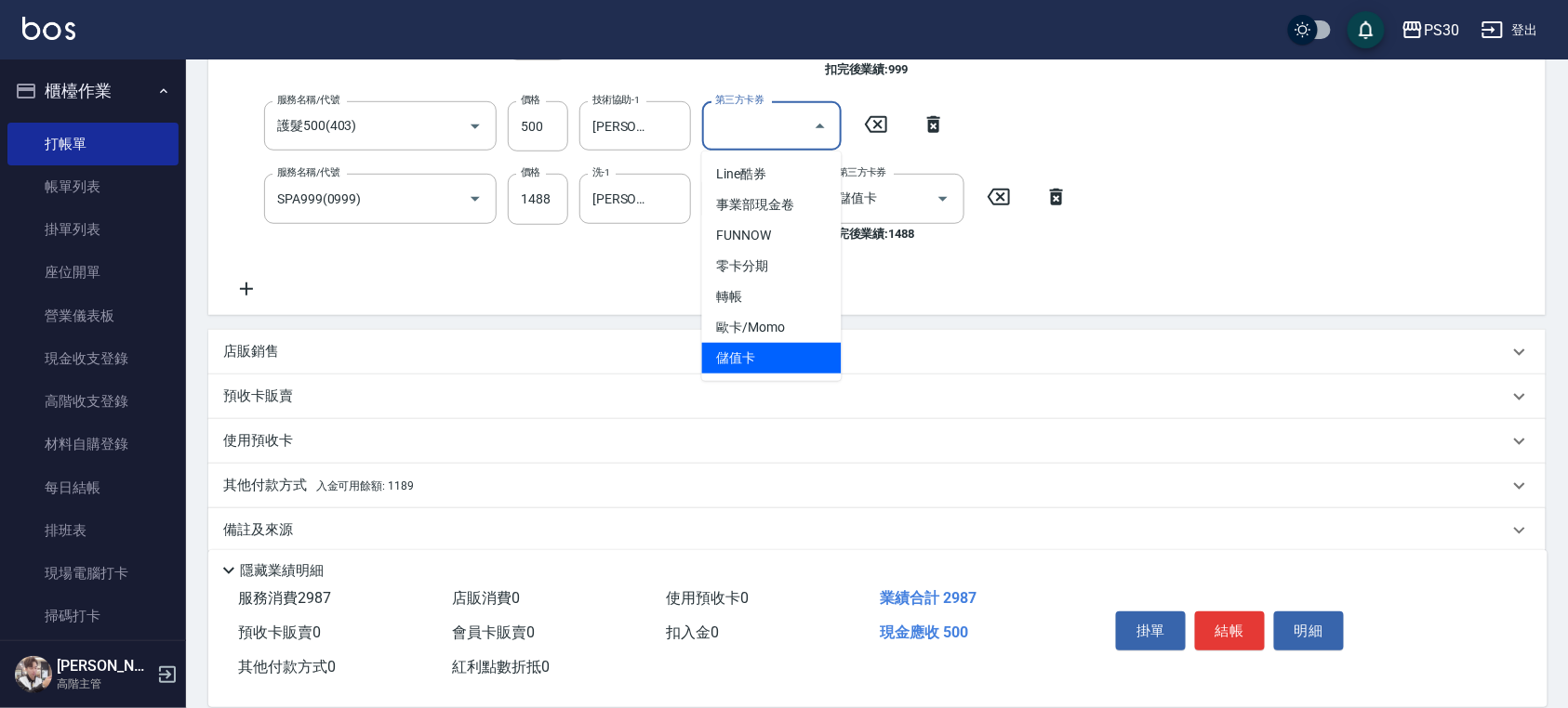
click at [800, 357] on span "儲值卡" at bounding box center [771, 358] width 140 height 30
type input "儲值卡"
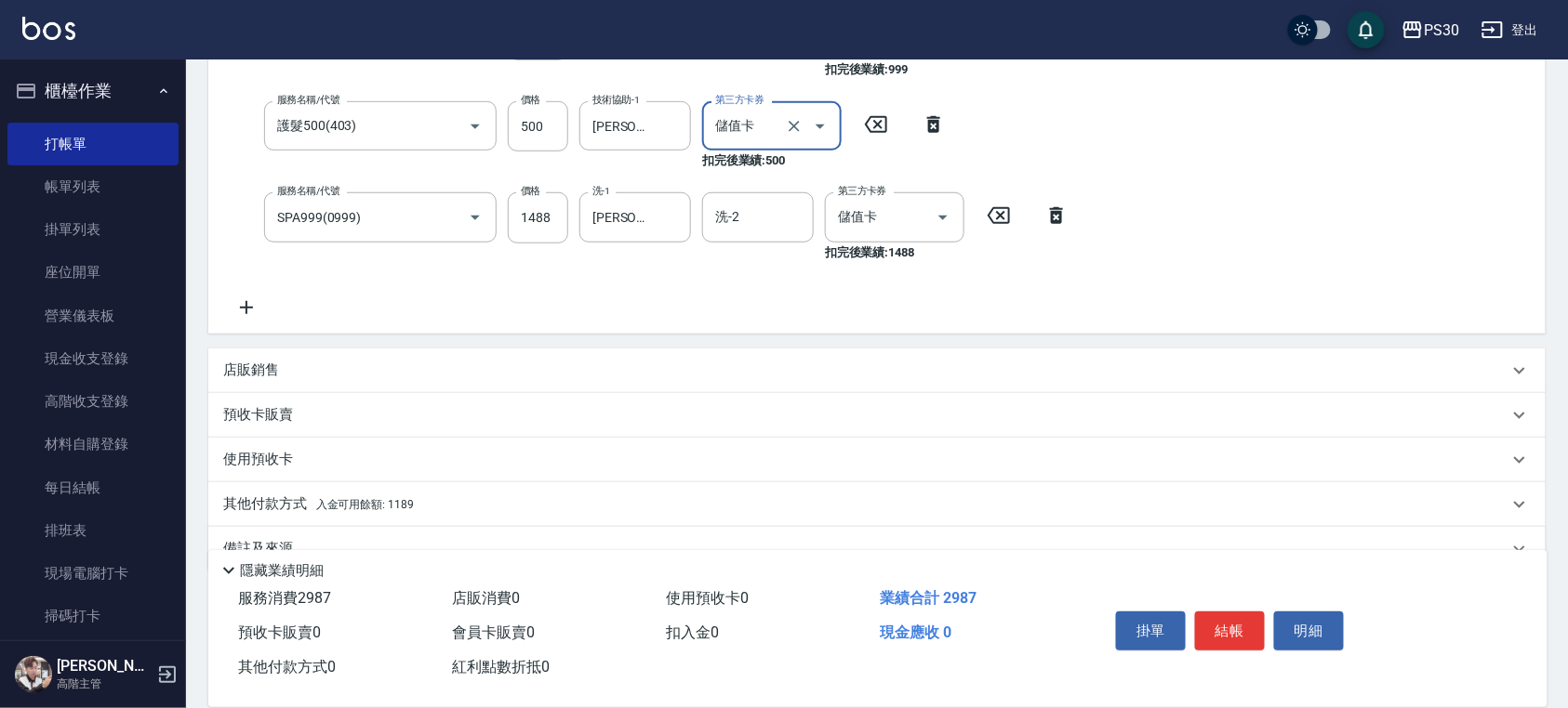
scroll to position [113, 0]
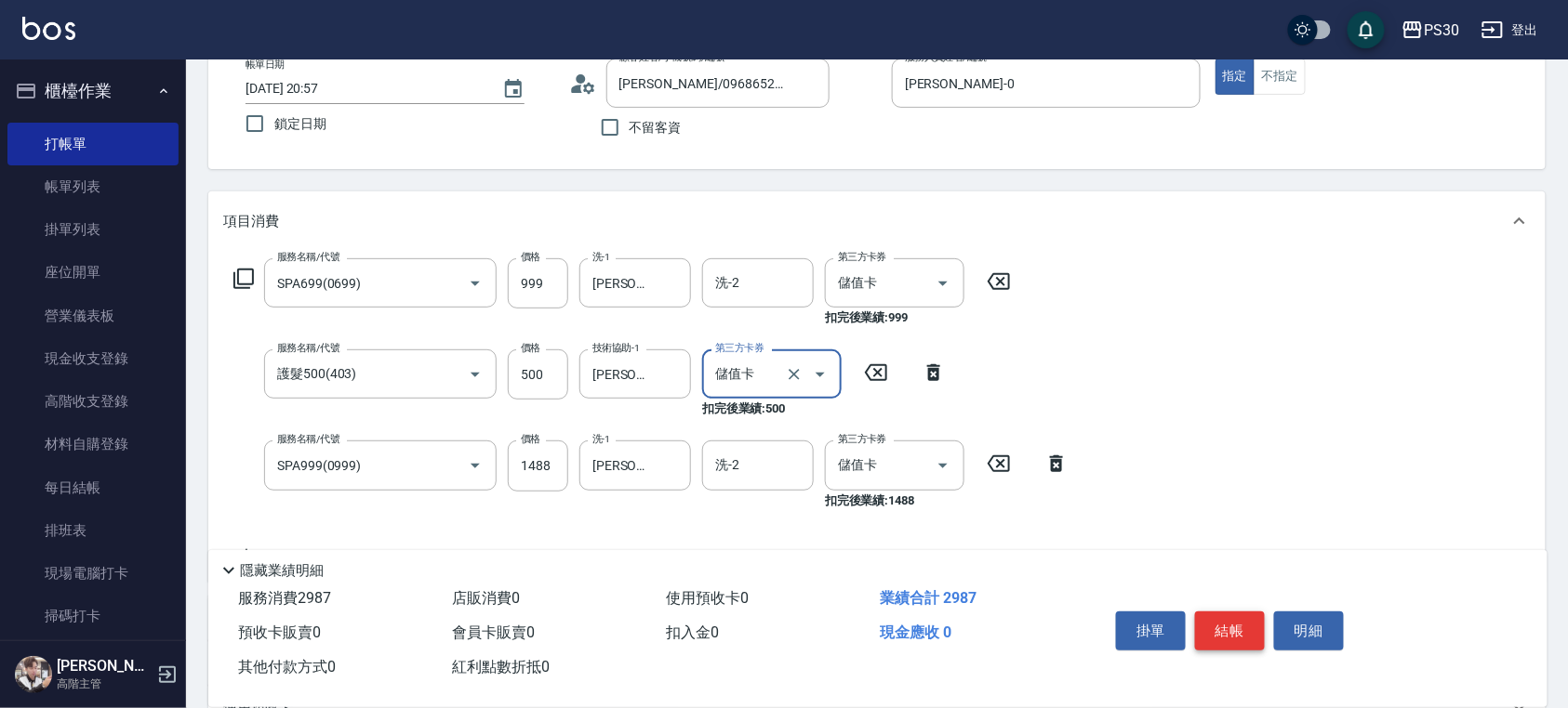
click at [1217, 612] on button "結帳" at bounding box center [1229, 631] width 69 height 39
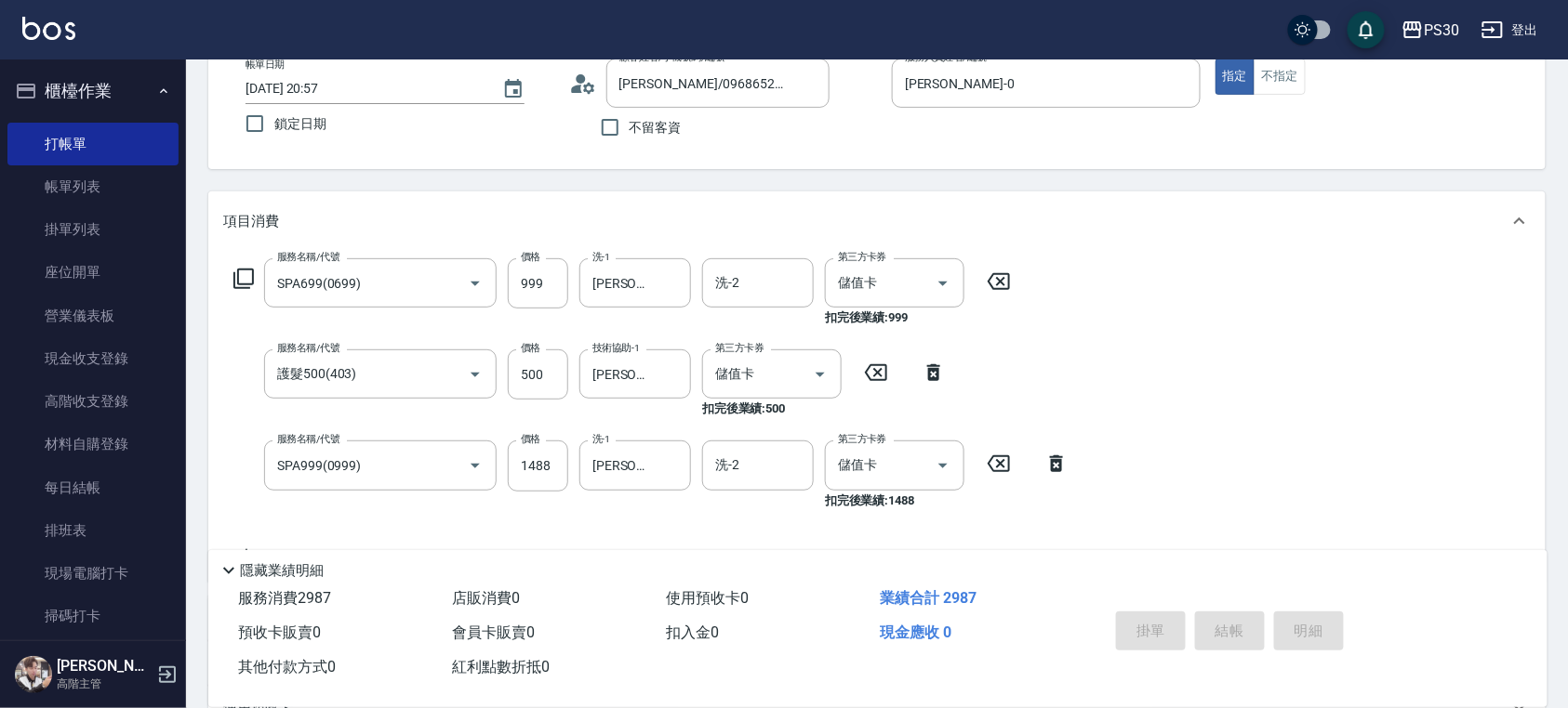
type input "2025/10/15 20:59"
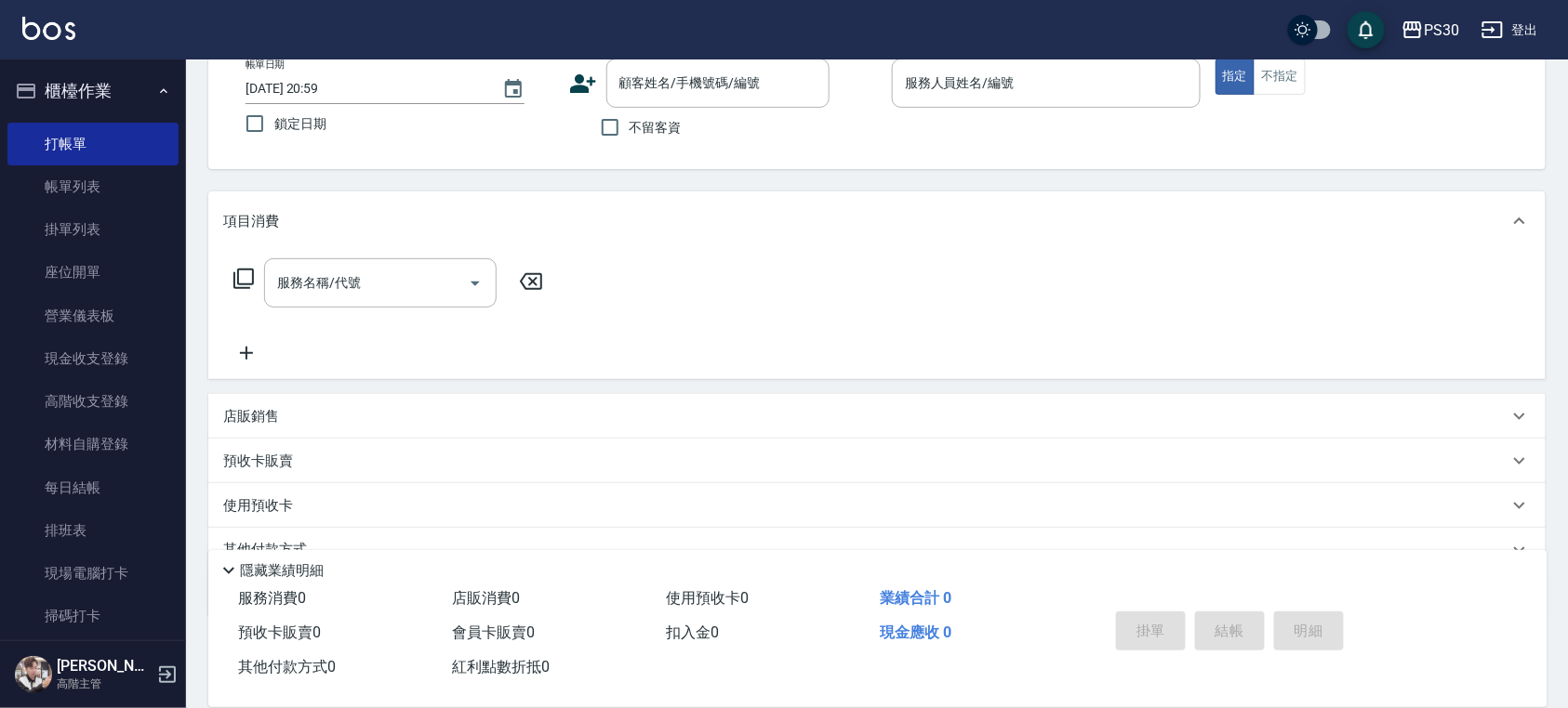
click at [673, 135] on span "不留客資" at bounding box center [655, 128] width 52 height 20
click at [629, 135] on input "不留客資" at bounding box center [609, 127] width 39 height 39
checkbox input "true"
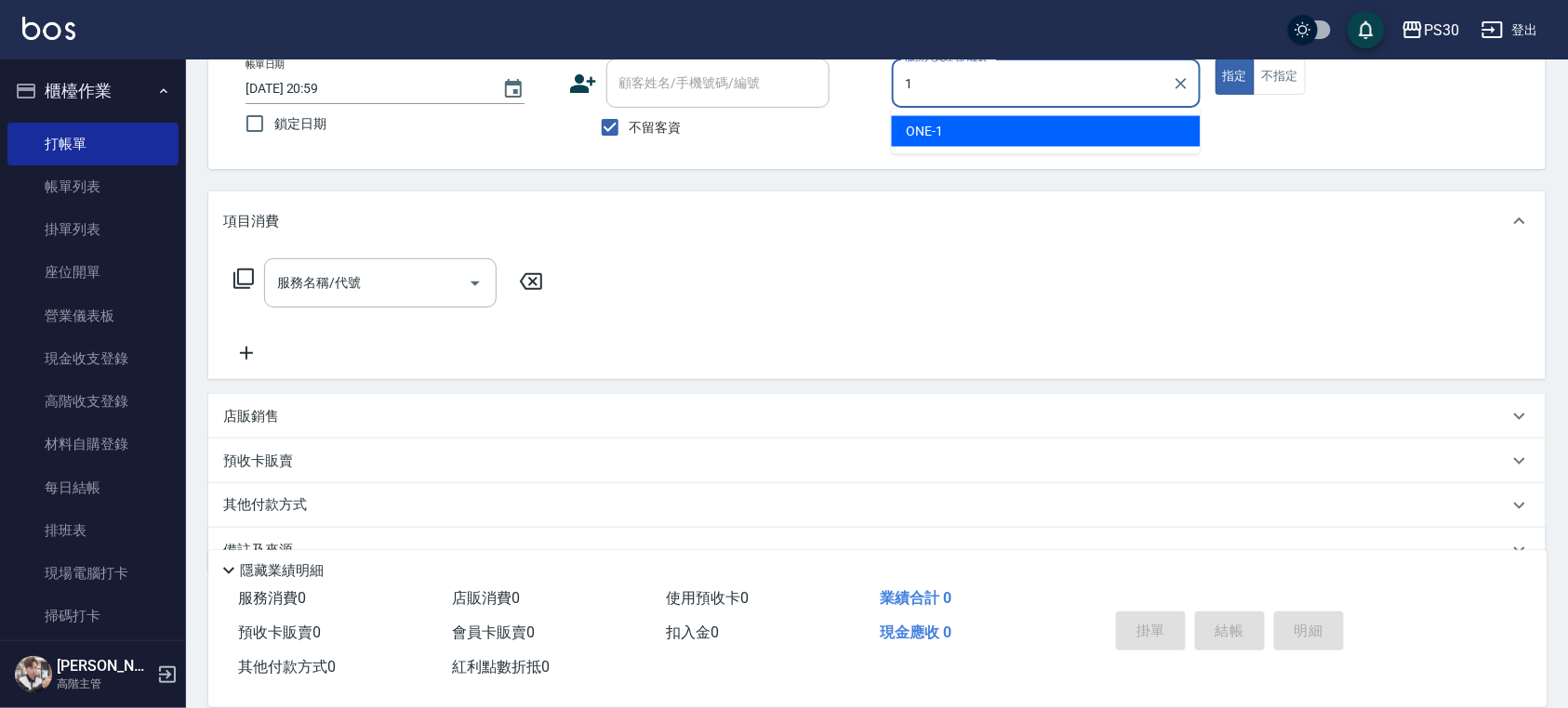
type input "ONE-1"
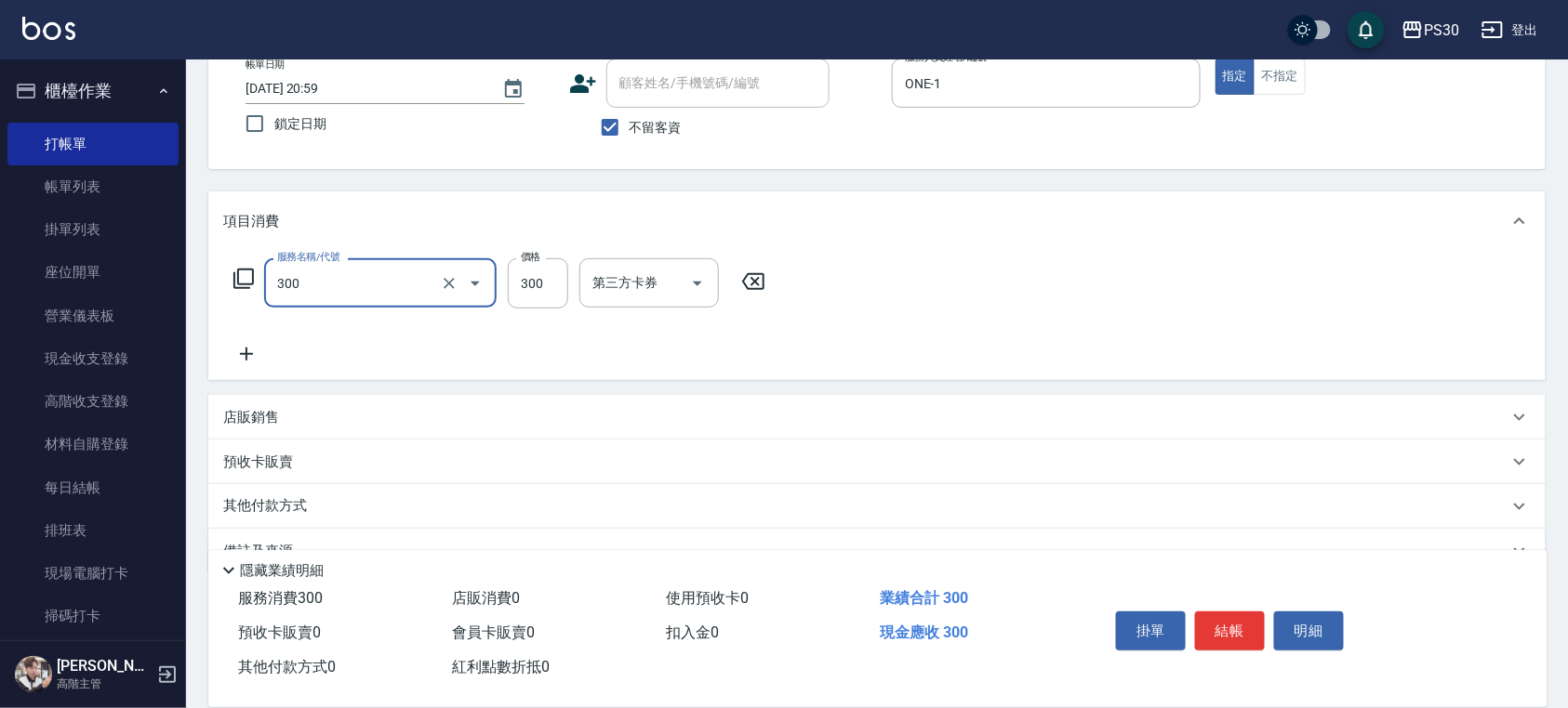
type input "洗剪300(300)"
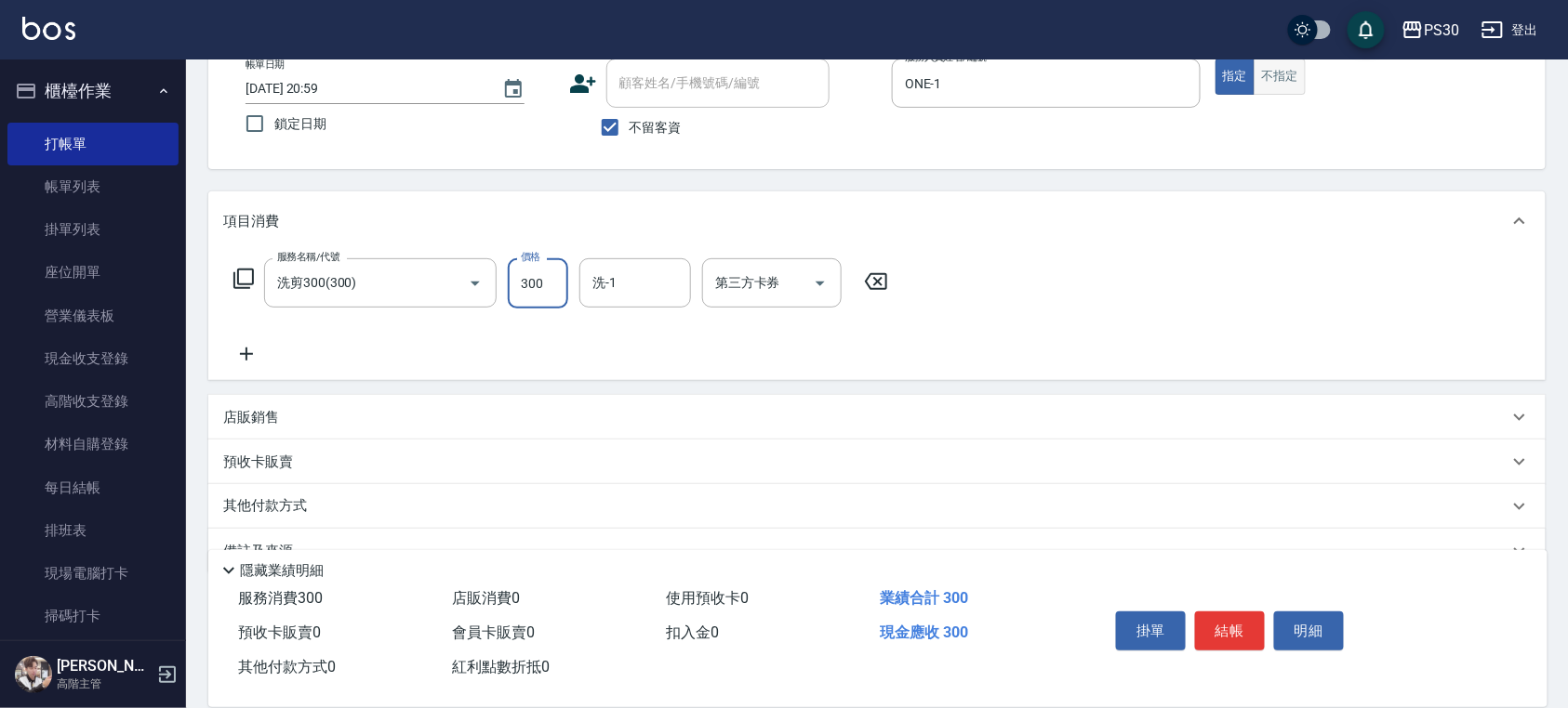
click at [1278, 71] on button "不指定" at bounding box center [1280, 77] width 52 height 36
click at [1231, 622] on button "結帳" at bounding box center [1229, 631] width 69 height 39
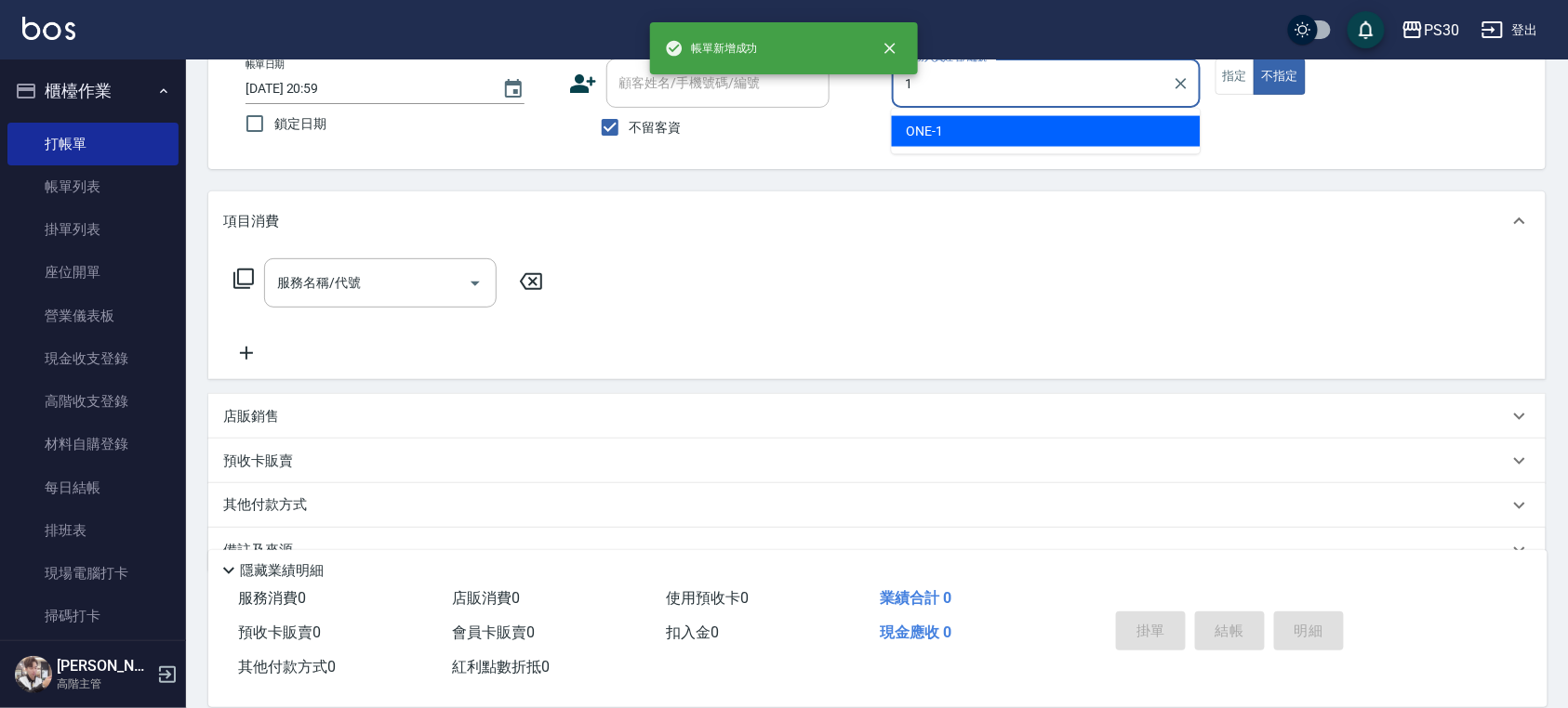
type input "ONE-1"
type button "false"
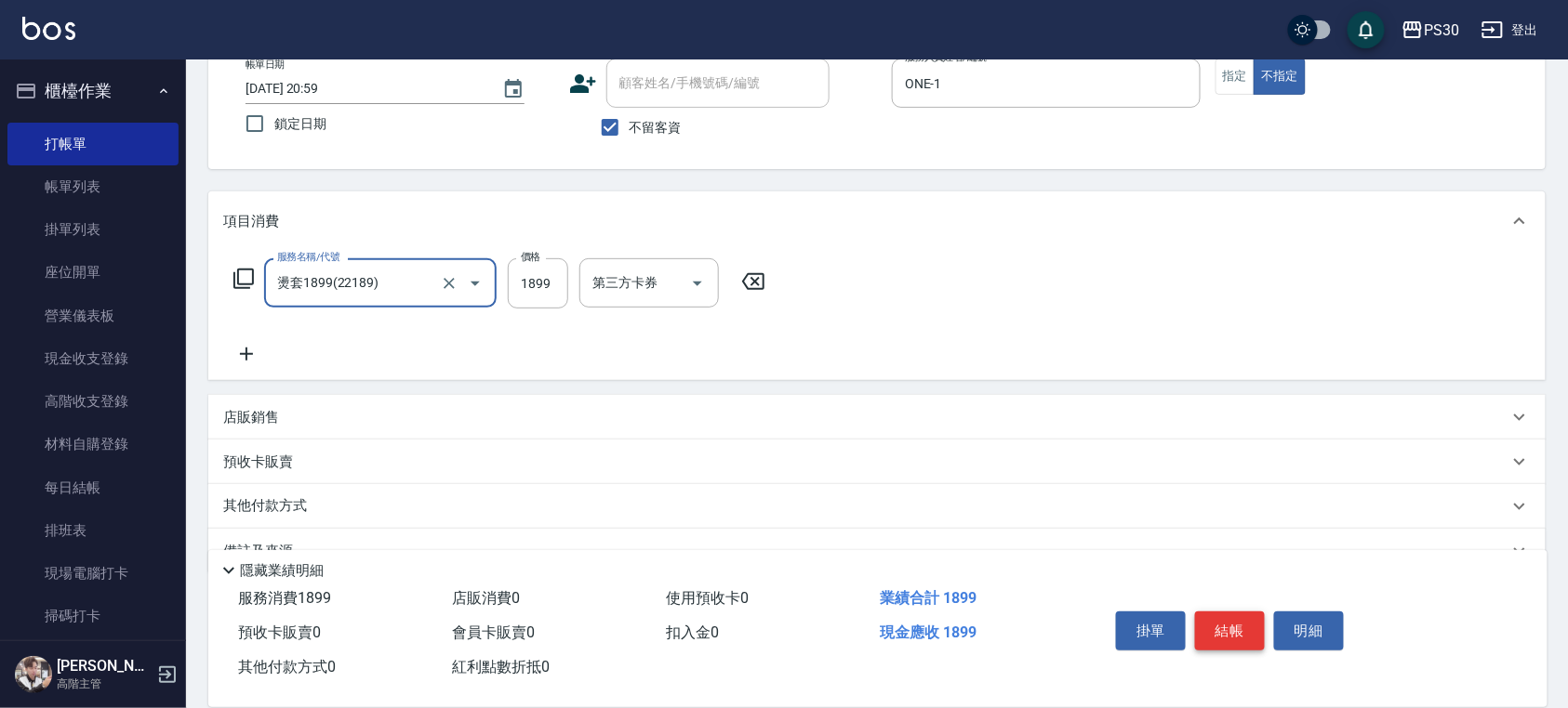
type input "燙套1899(22189)"
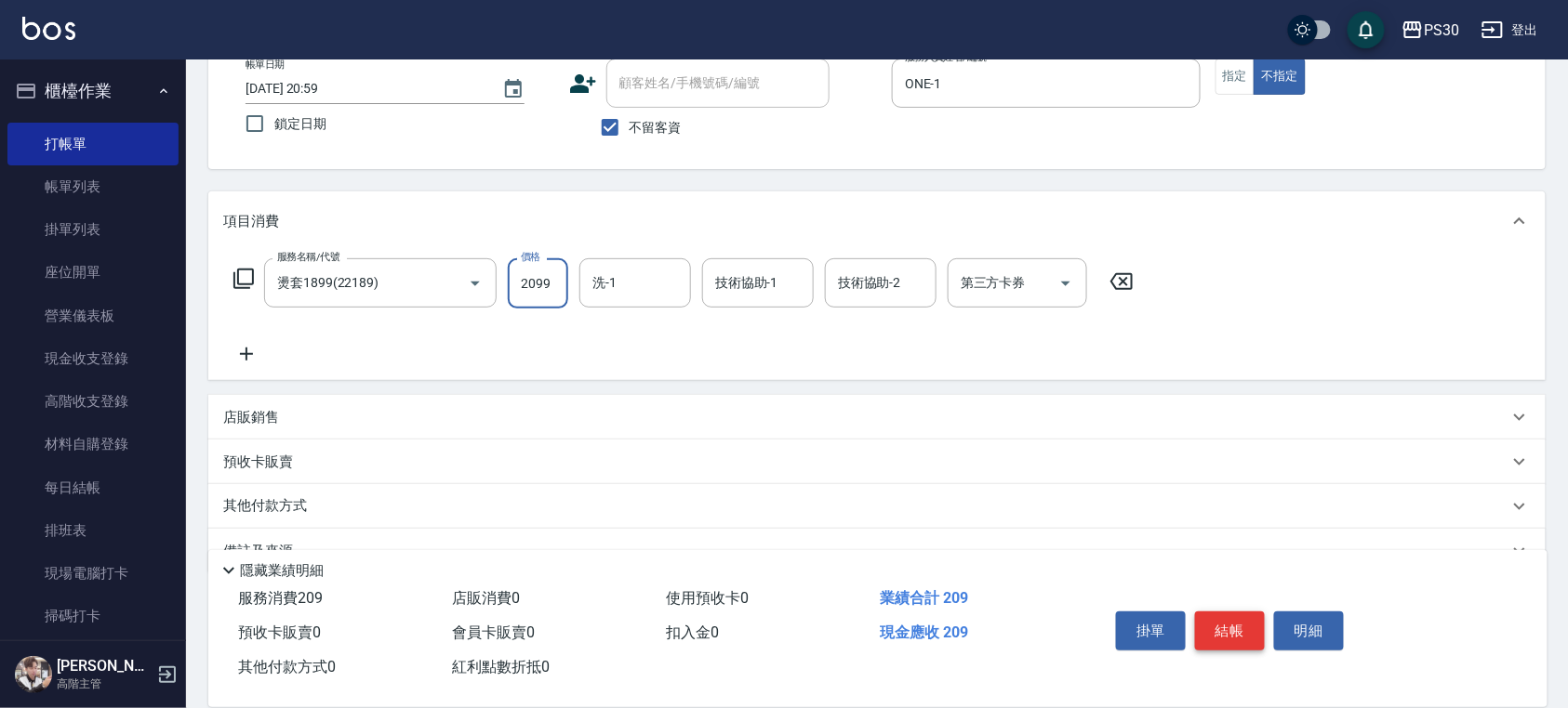
type input "2099"
click at [1232, 84] on button "指定" at bounding box center [1236, 77] width 40 height 36
click at [1223, 624] on button "結帳" at bounding box center [1229, 631] width 69 height 39
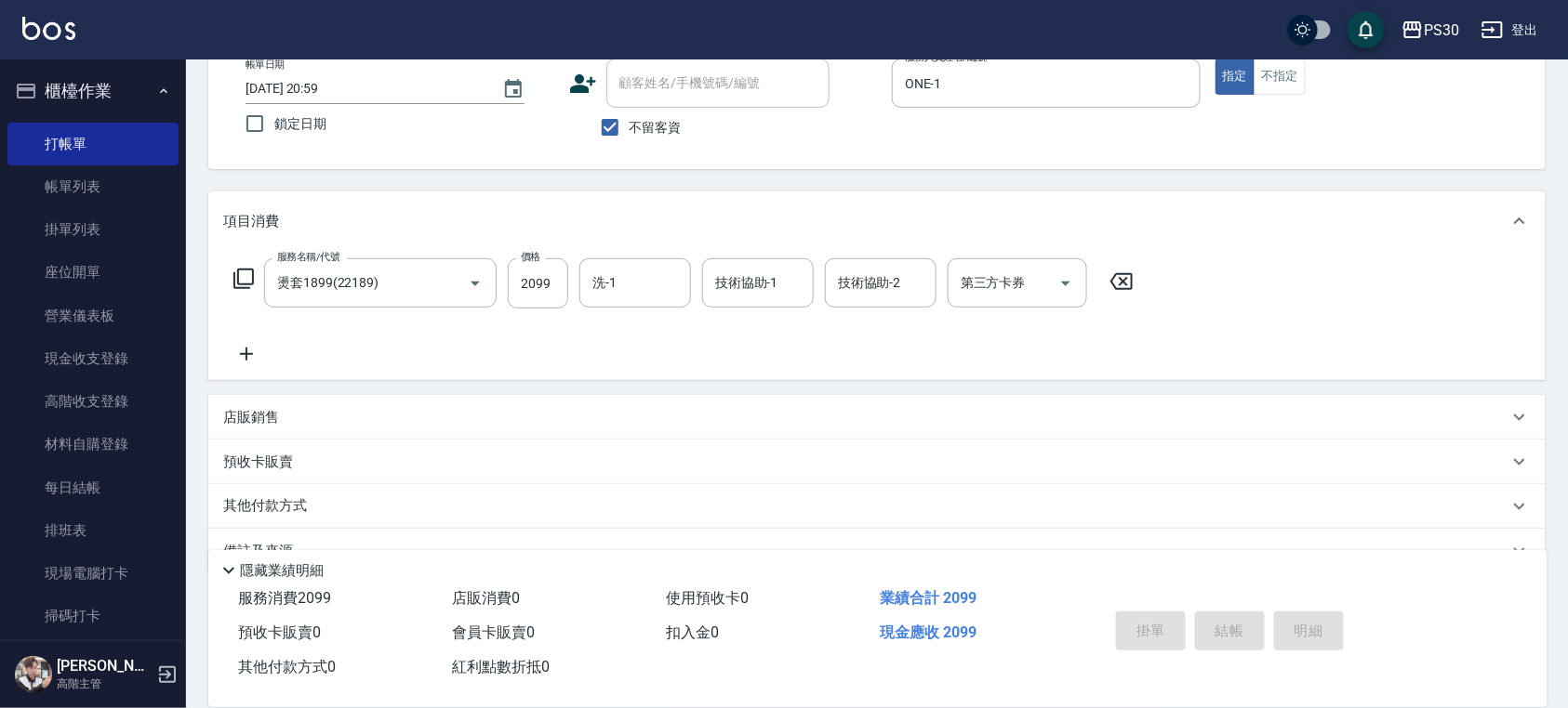
type input "2025/10/15 21:00"
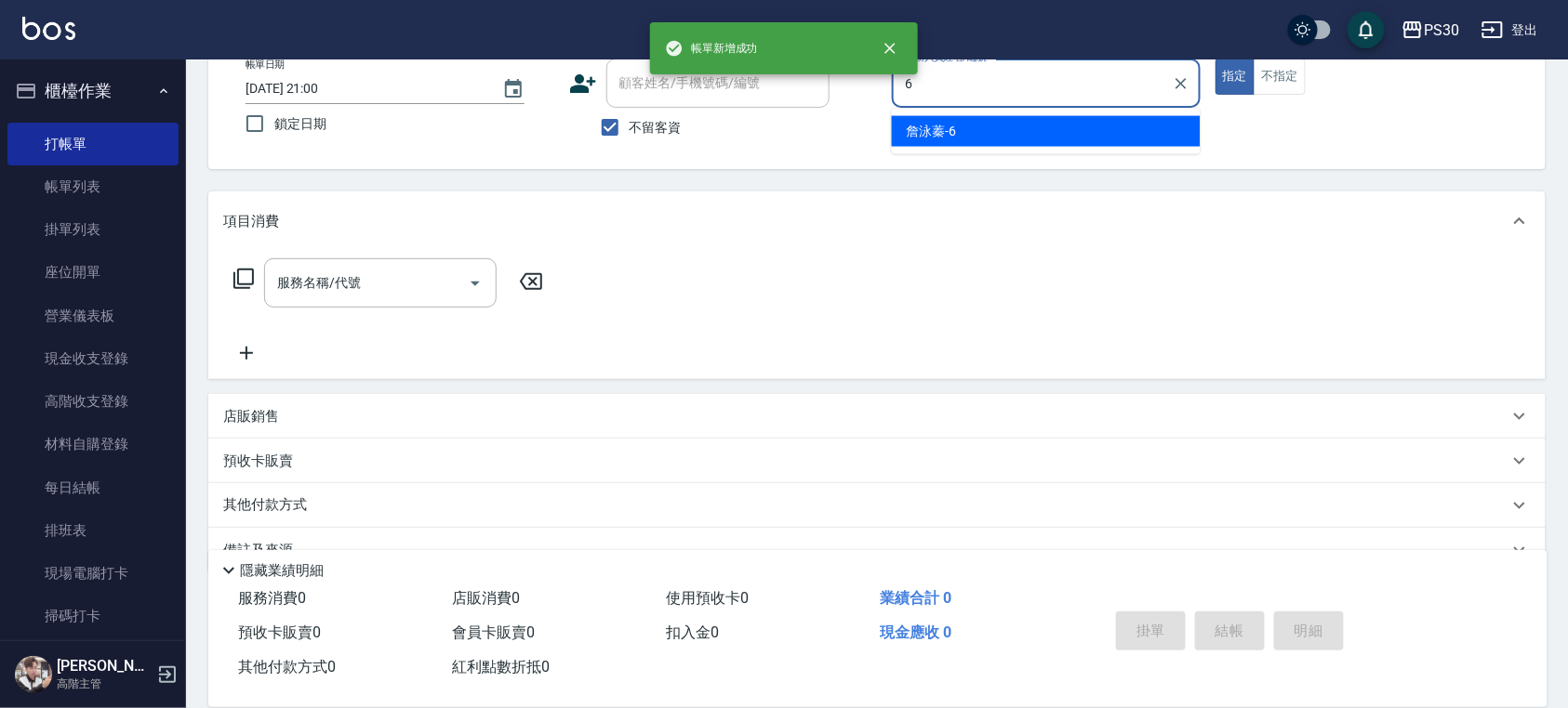
type input "詹泳蓁-6"
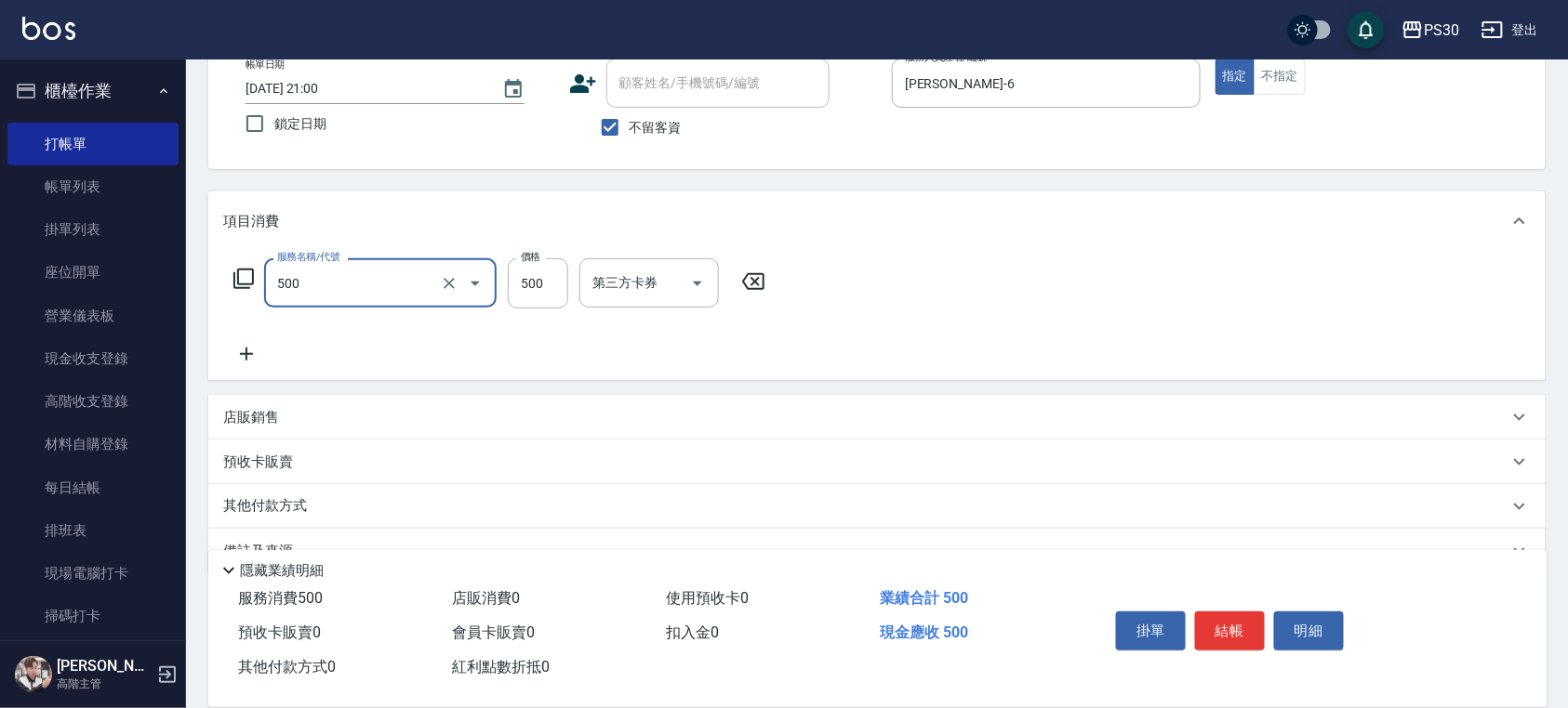
type input "洗剪500(500)"
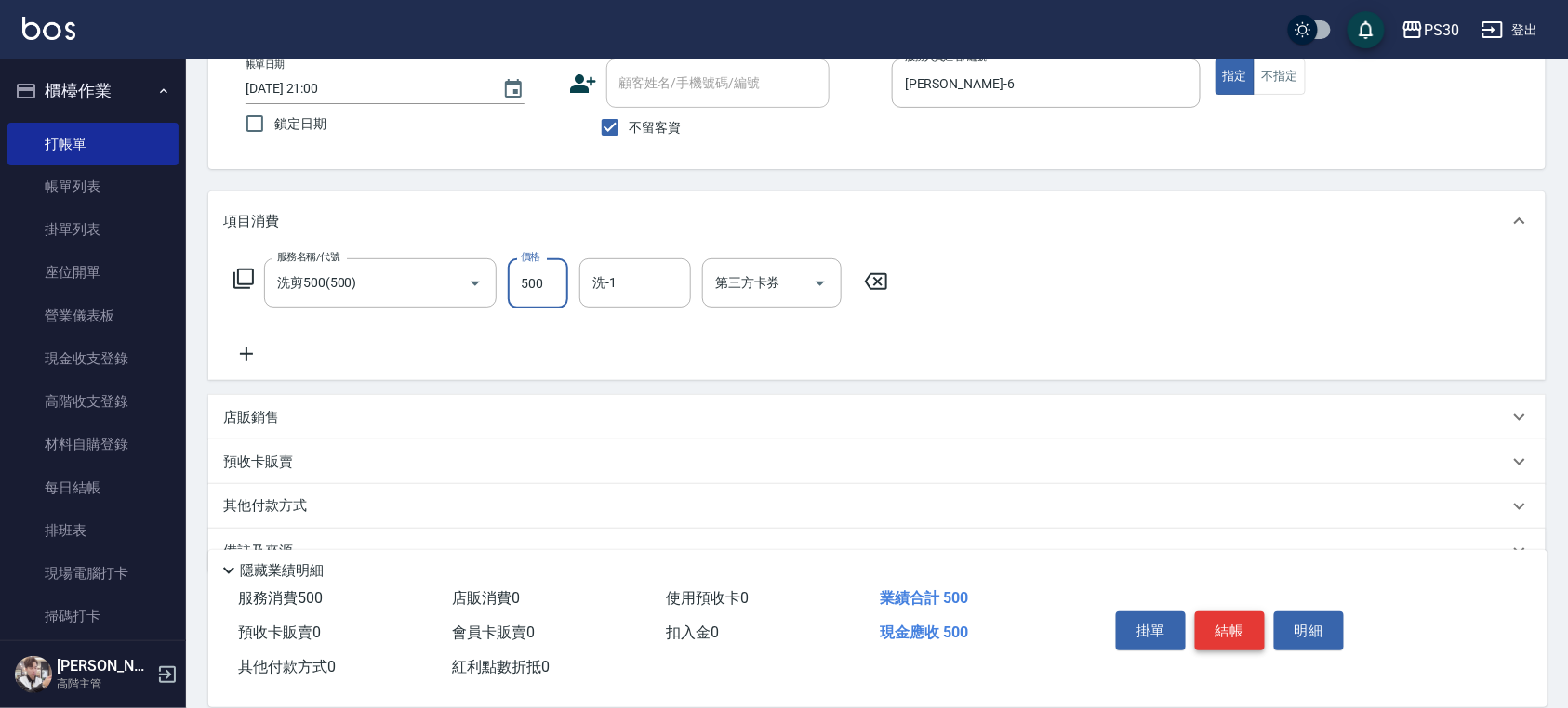
click at [1217, 612] on button "結帳" at bounding box center [1229, 631] width 69 height 39
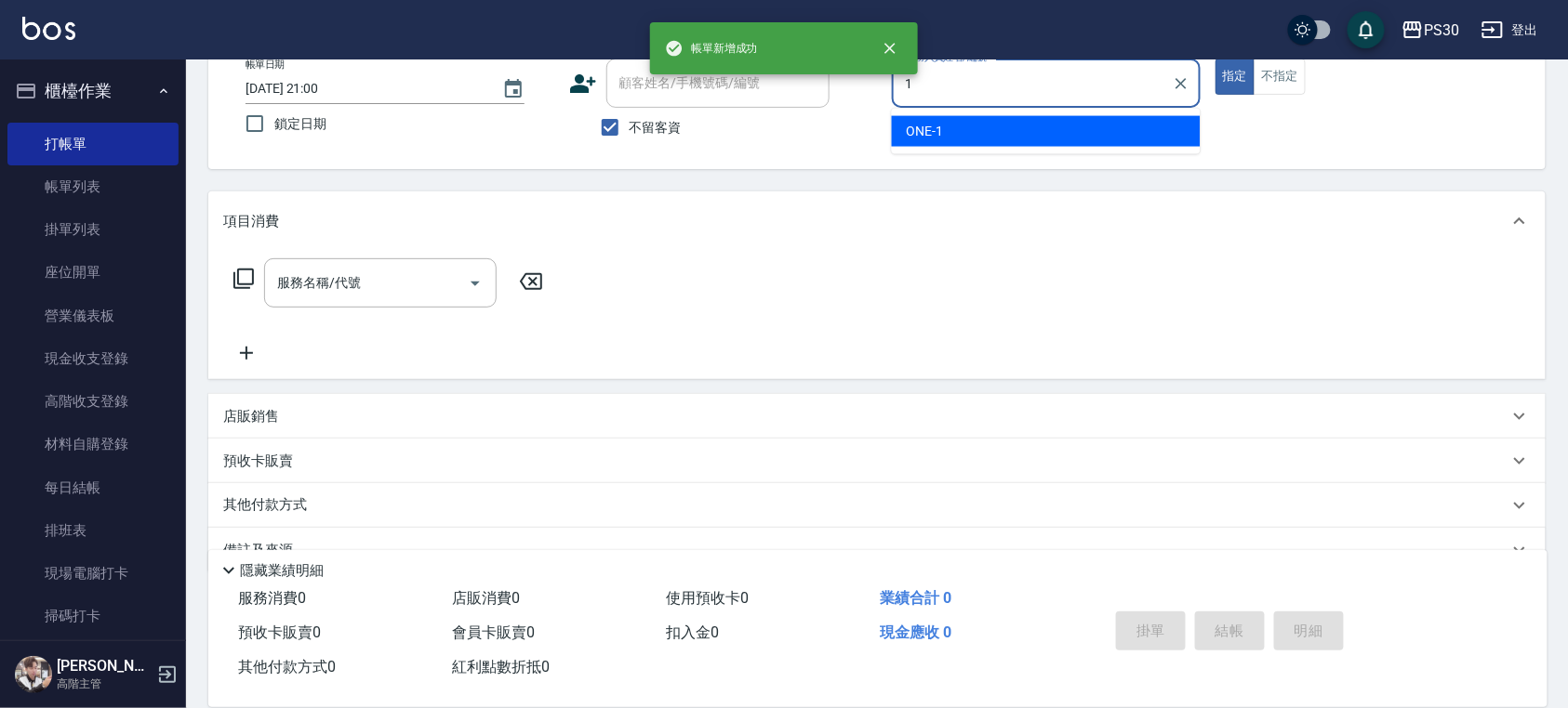
type input "ONE-1"
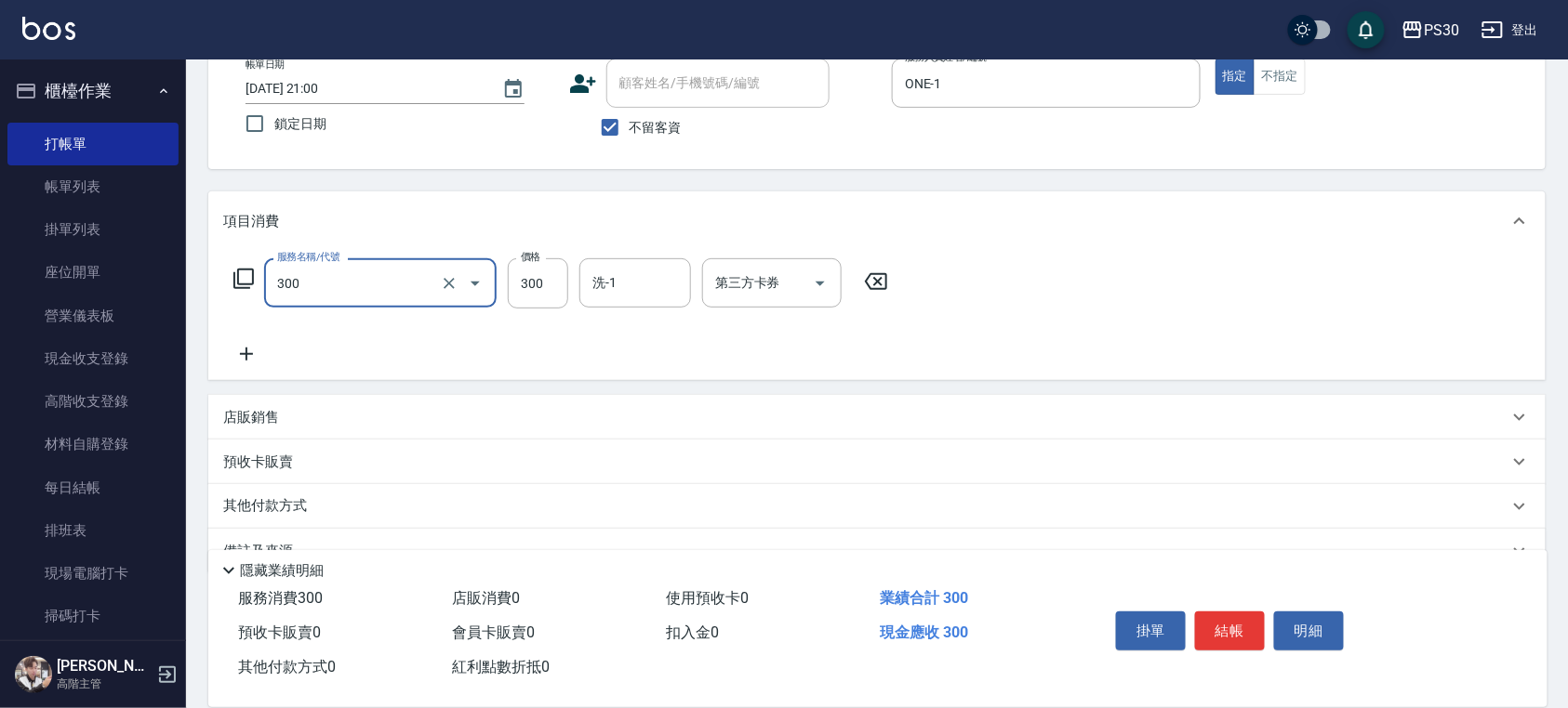
type input "洗剪300(300)"
click at [1283, 95] on div "帳單日期 2025/10/15 21:00 鎖定日期 顧客姓名/手機號碼/編號 顧客姓名/手機號碼/編號 不留客資 服務人員姓名/編號 ONE-1 服務人員姓…" at bounding box center [877, 103] width 1293 height 88
click at [1283, 82] on button "不指定" at bounding box center [1280, 77] width 52 height 36
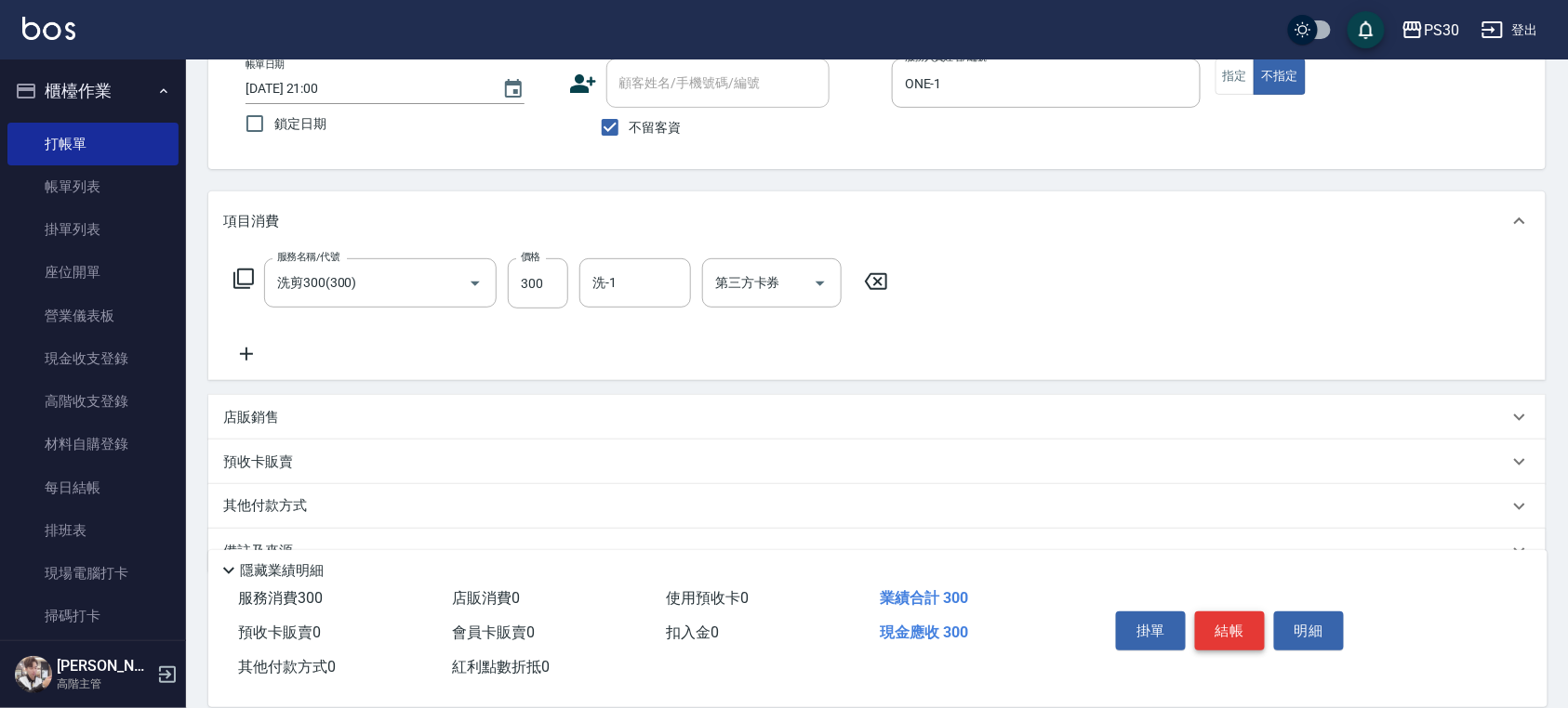
click at [1229, 630] on button "結帳" at bounding box center [1229, 631] width 69 height 39
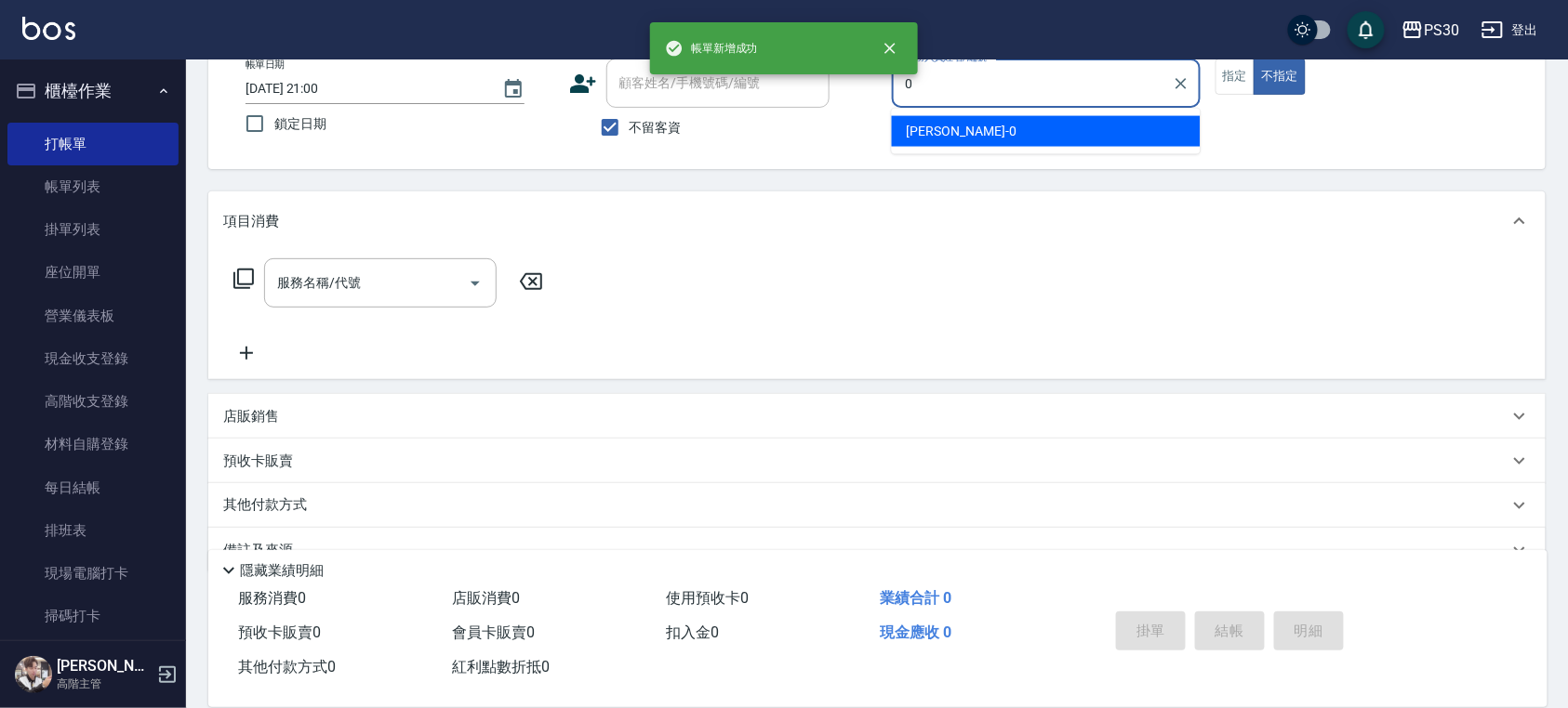
type input "廖金城-0"
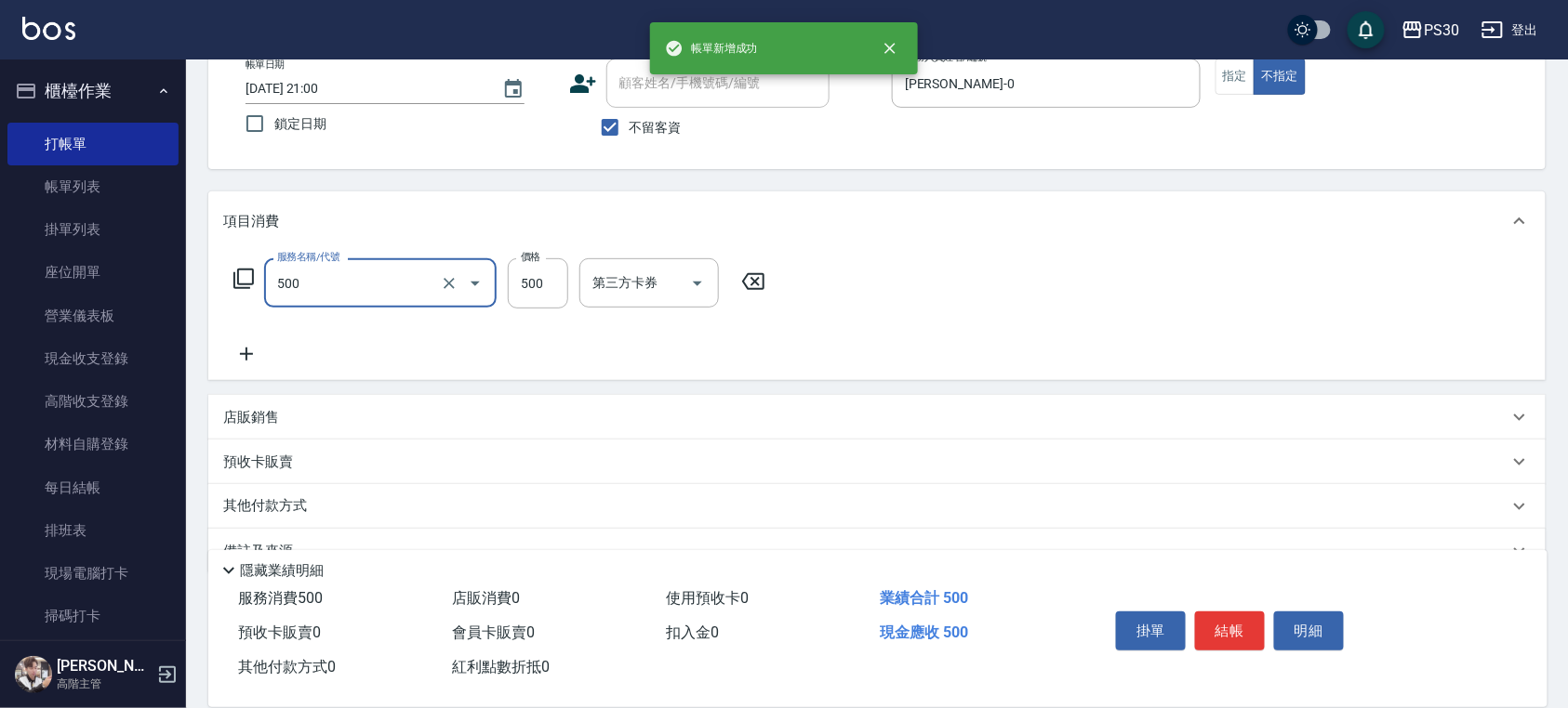
type input "洗剪500(500)"
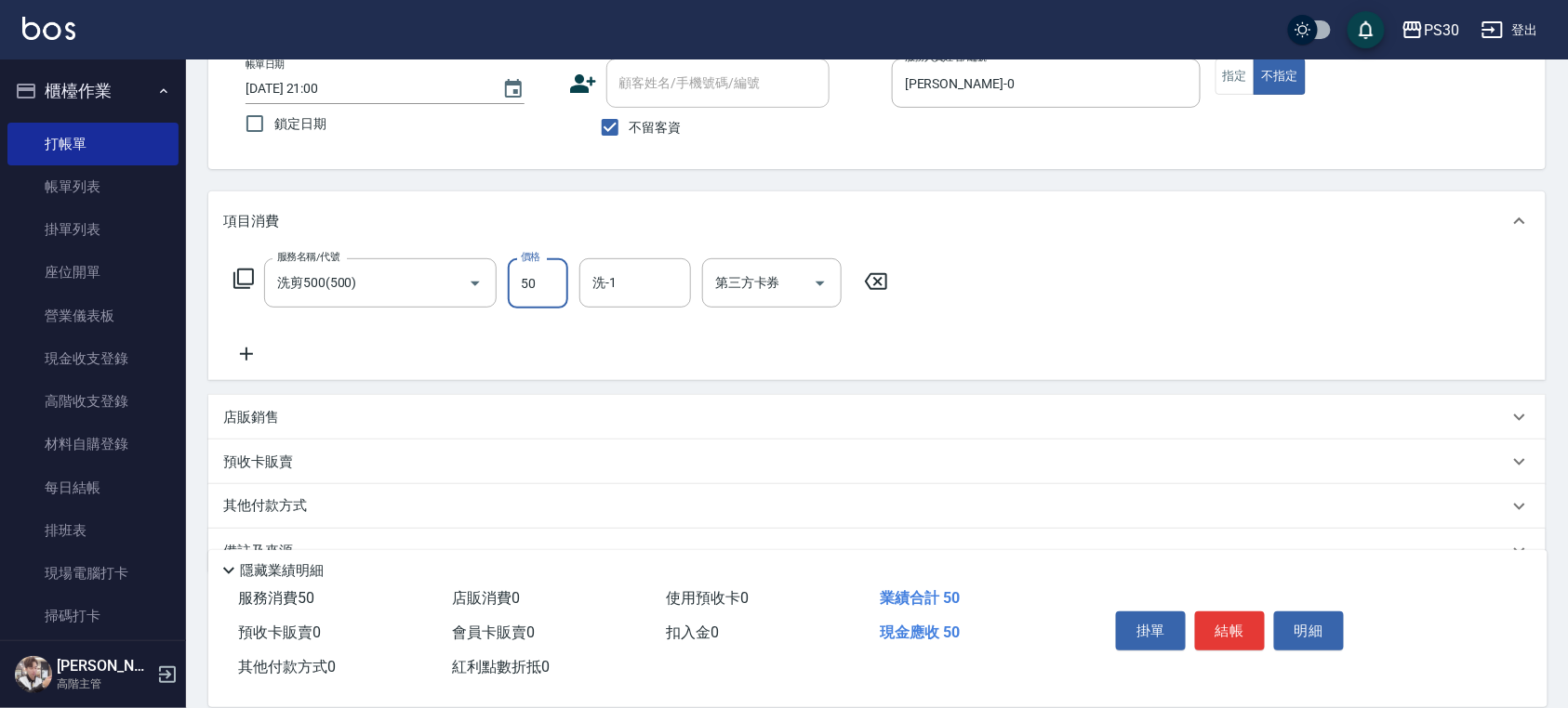
type input "500"
click at [644, 283] on input "洗-1" at bounding box center [635, 283] width 95 height 32
type input "洪采妤-33"
click at [1233, 78] on button "指定" at bounding box center [1236, 77] width 40 height 36
click at [1244, 621] on button "結帳" at bounding box center [1229, 631] width 69 height 39
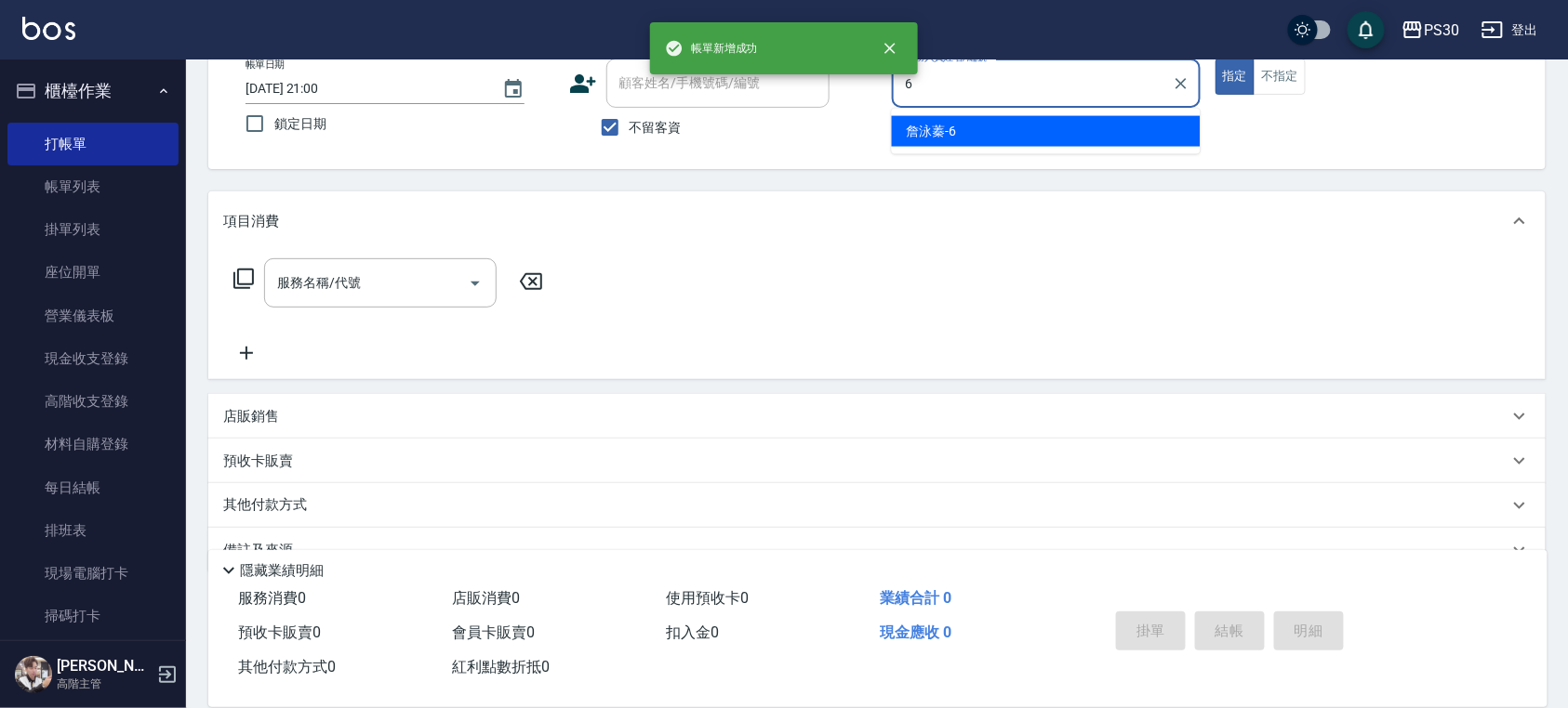
type input "詹泳蓁-6"
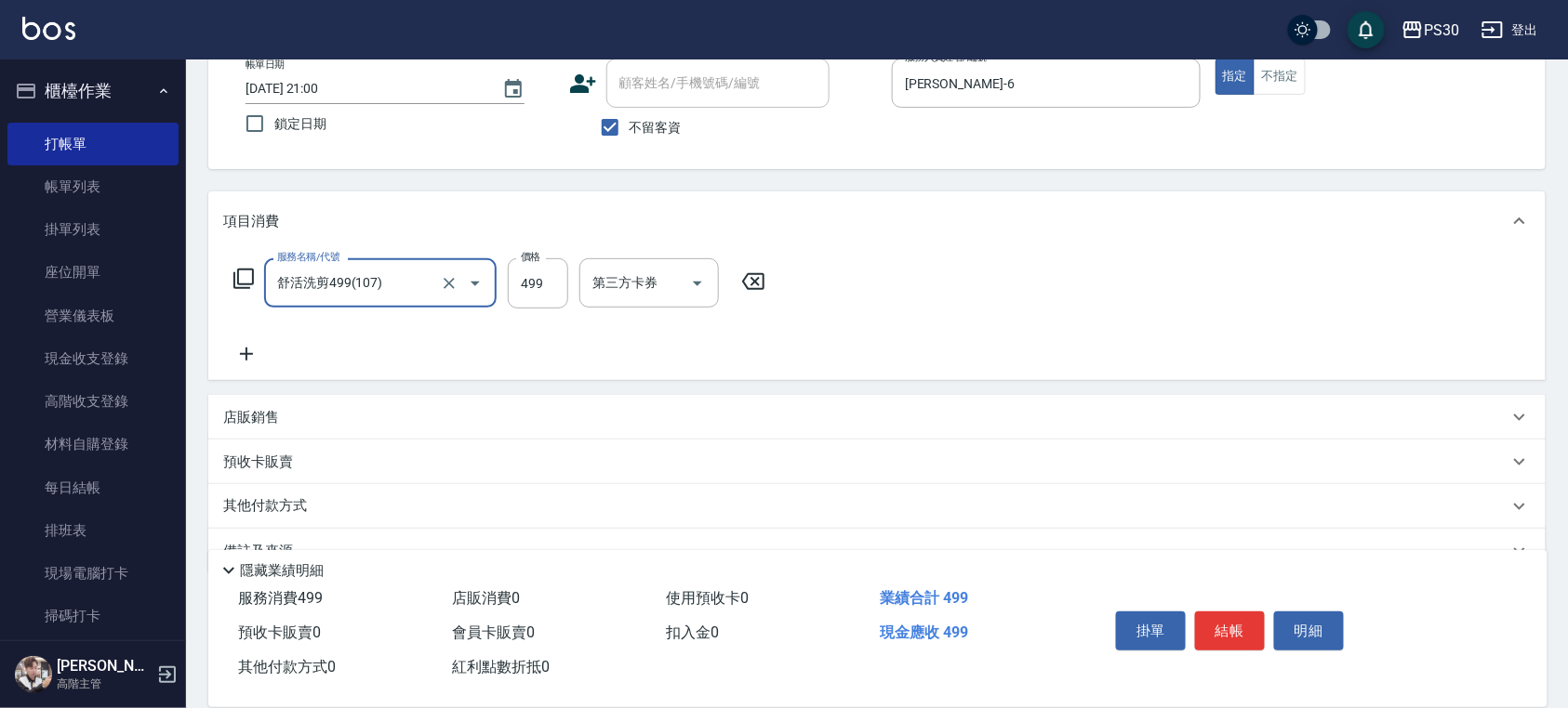
type input "舒活洗剪499(107)"
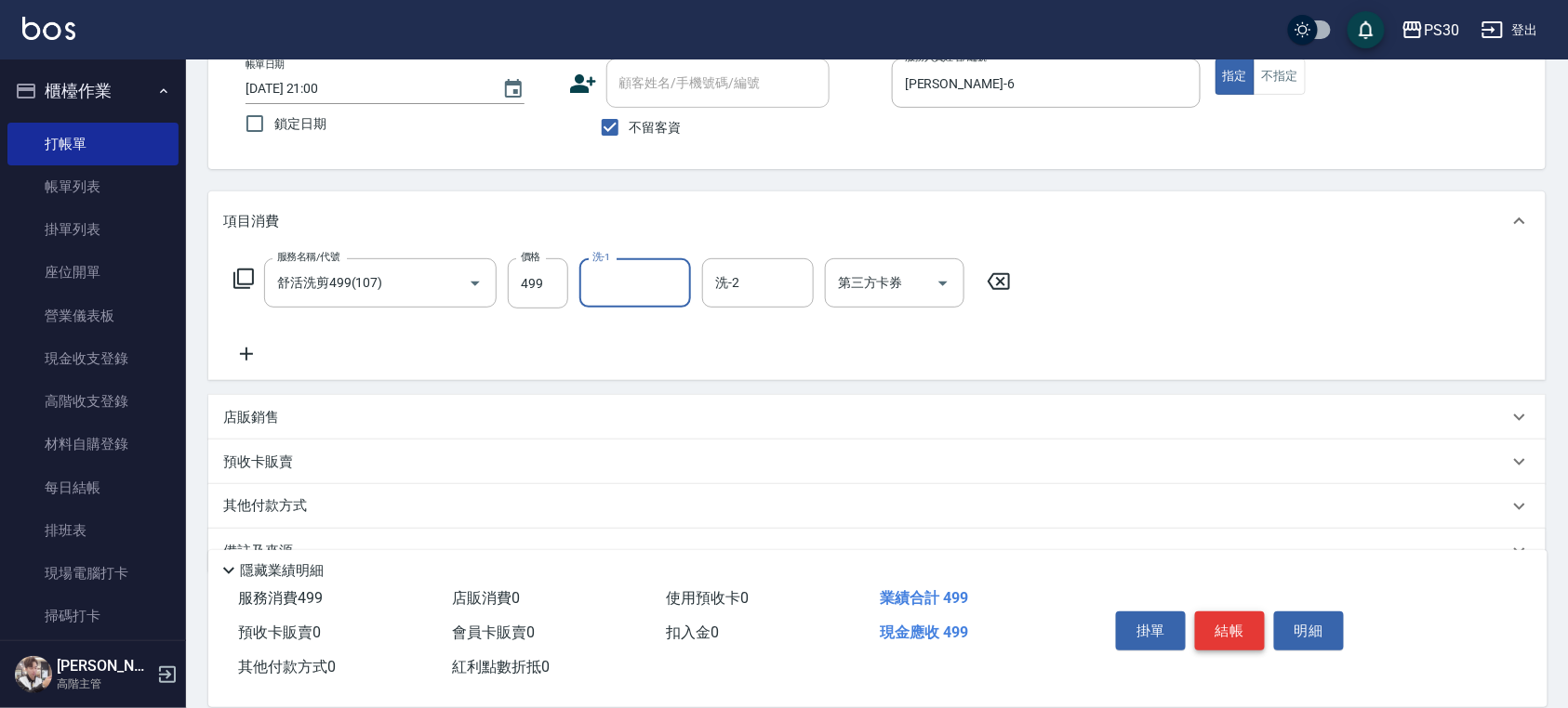
click at [1239, 625] on button "結帳" at bounding box center [1229, 631] width 69 height 39
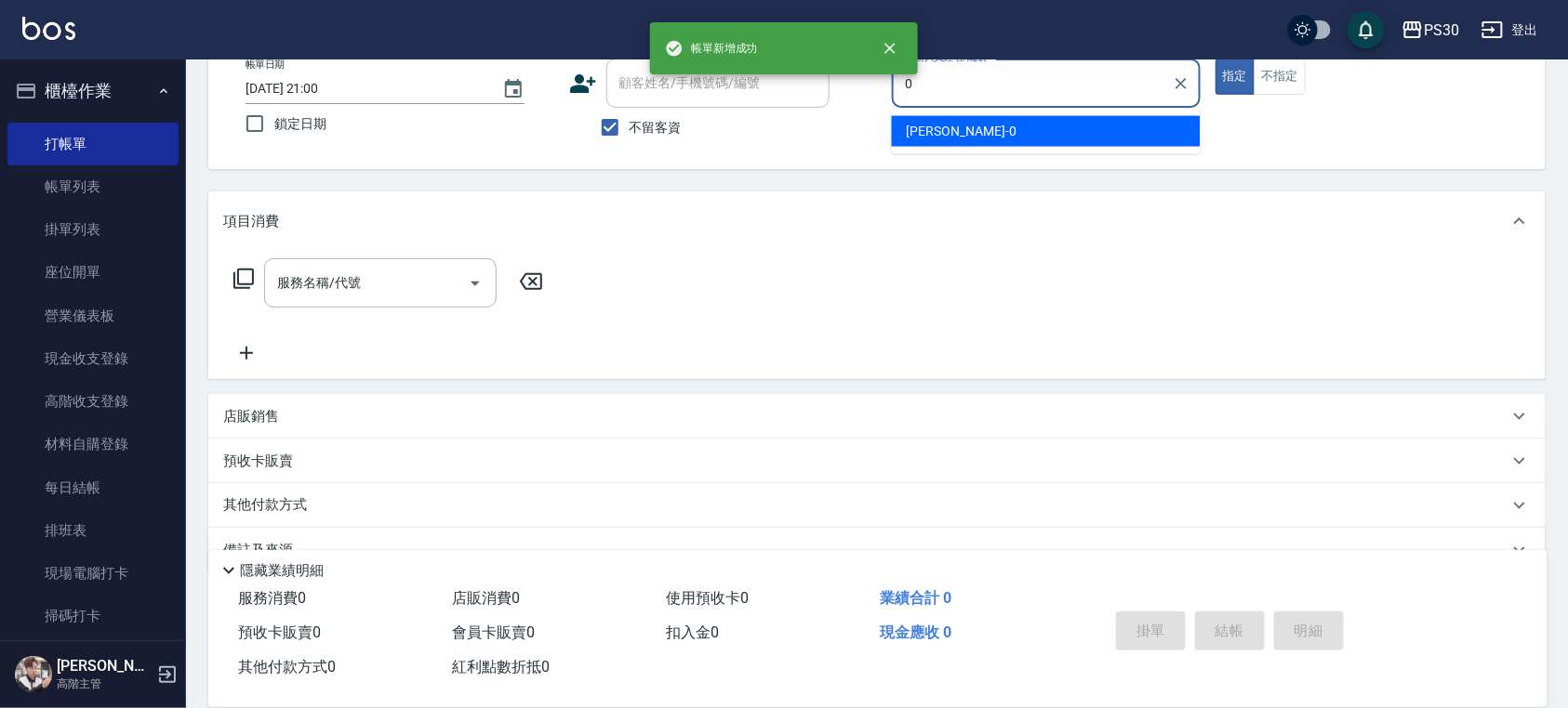
type input "廖金城-0"
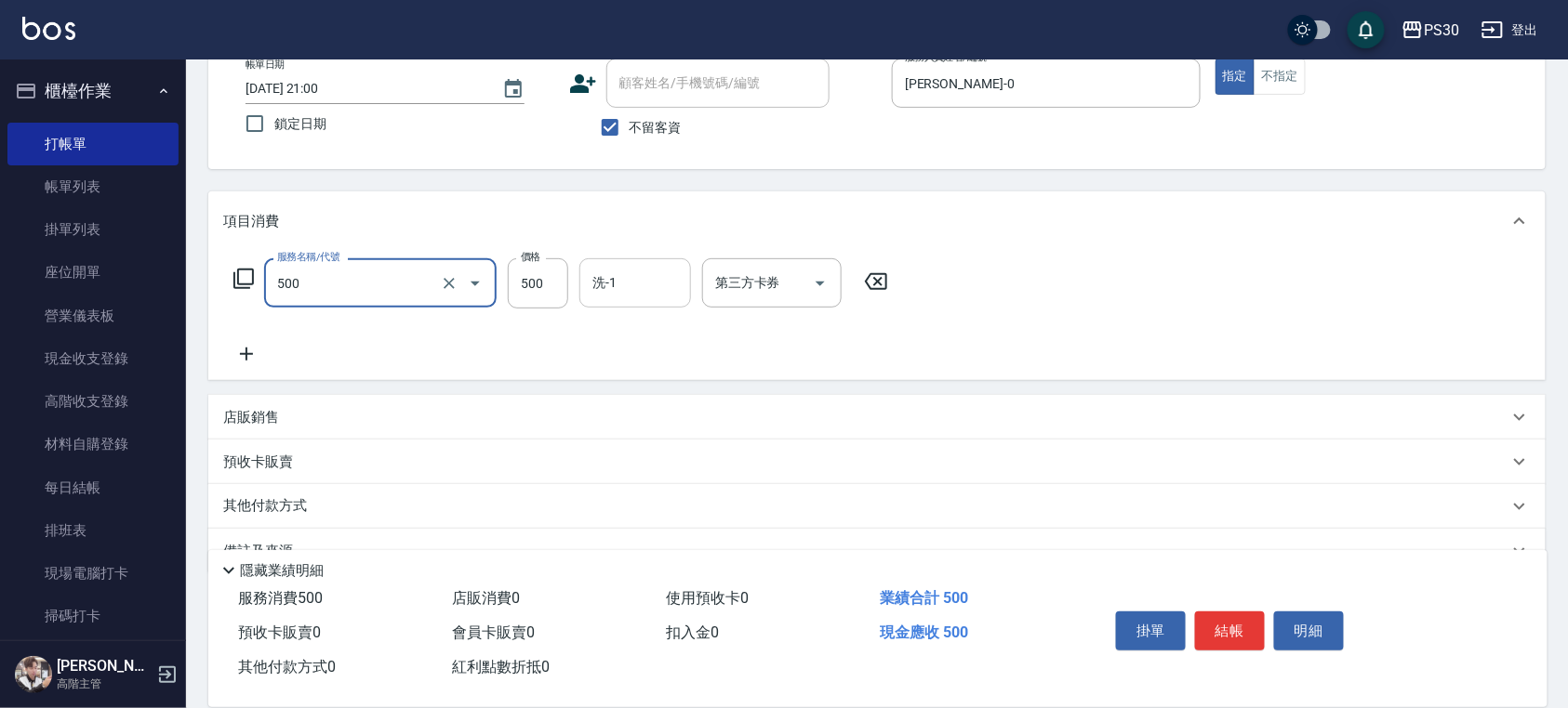
type input "洗剪500(500)"
click at [630, 290] on input "洗-1" at bounding box center [635, 283] width 95 height 32
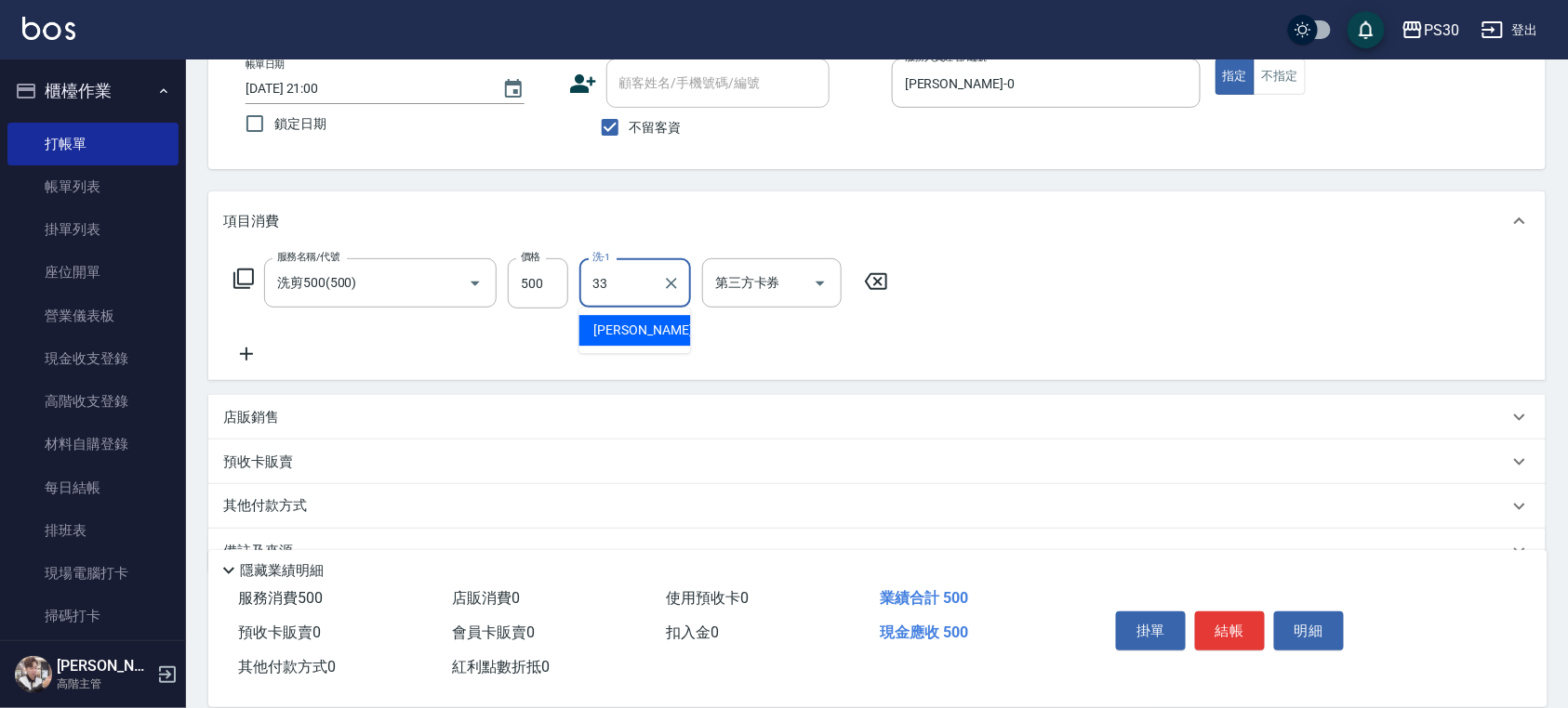
type input "洪采妤-33"
click at [1207, 621] on button "結帳" at bounding box center [1229, 631] width 69 height 39
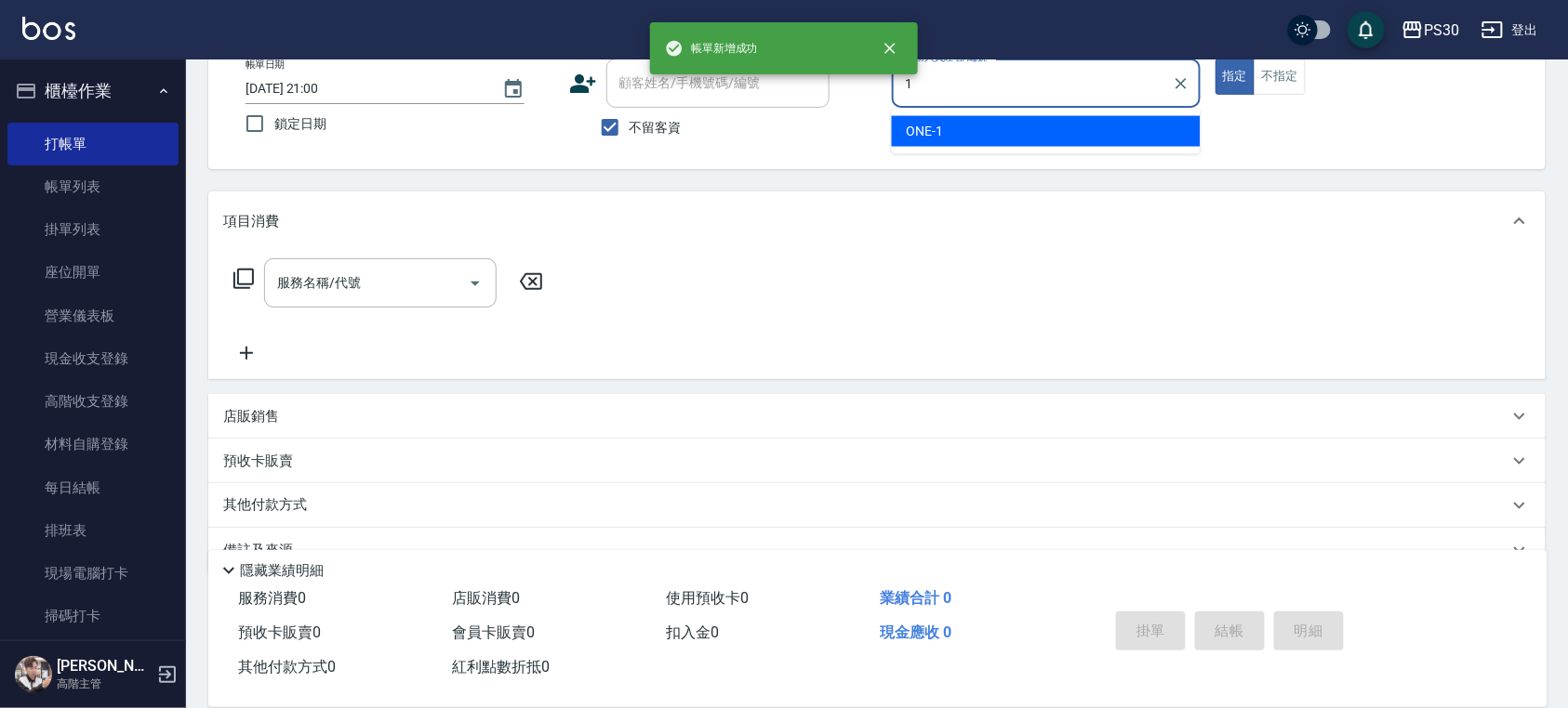
type input "ONE-1"
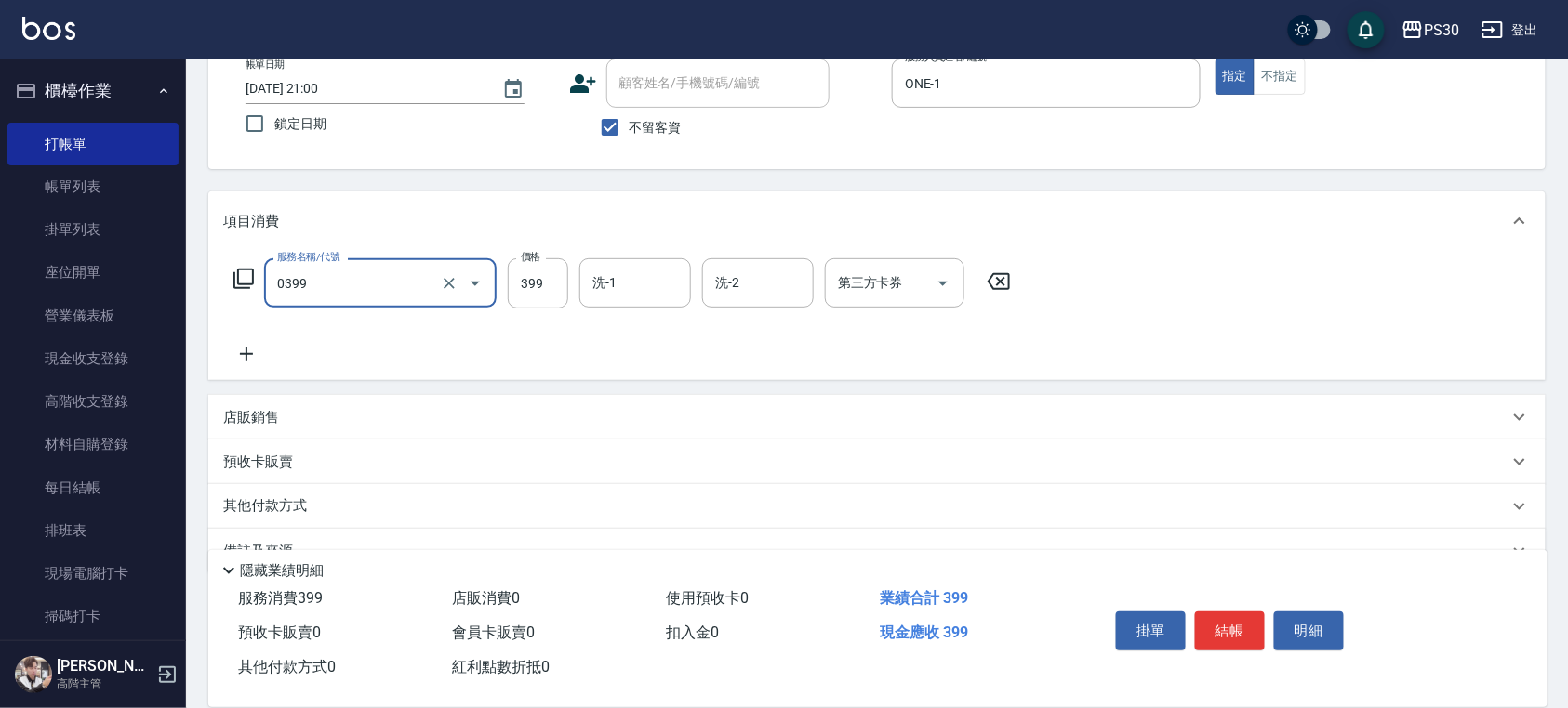
type input "海鹽洗(0399)"
click at [1259, 87] on button "不指定" at bounding box center [1280, 77] width 52 height 36
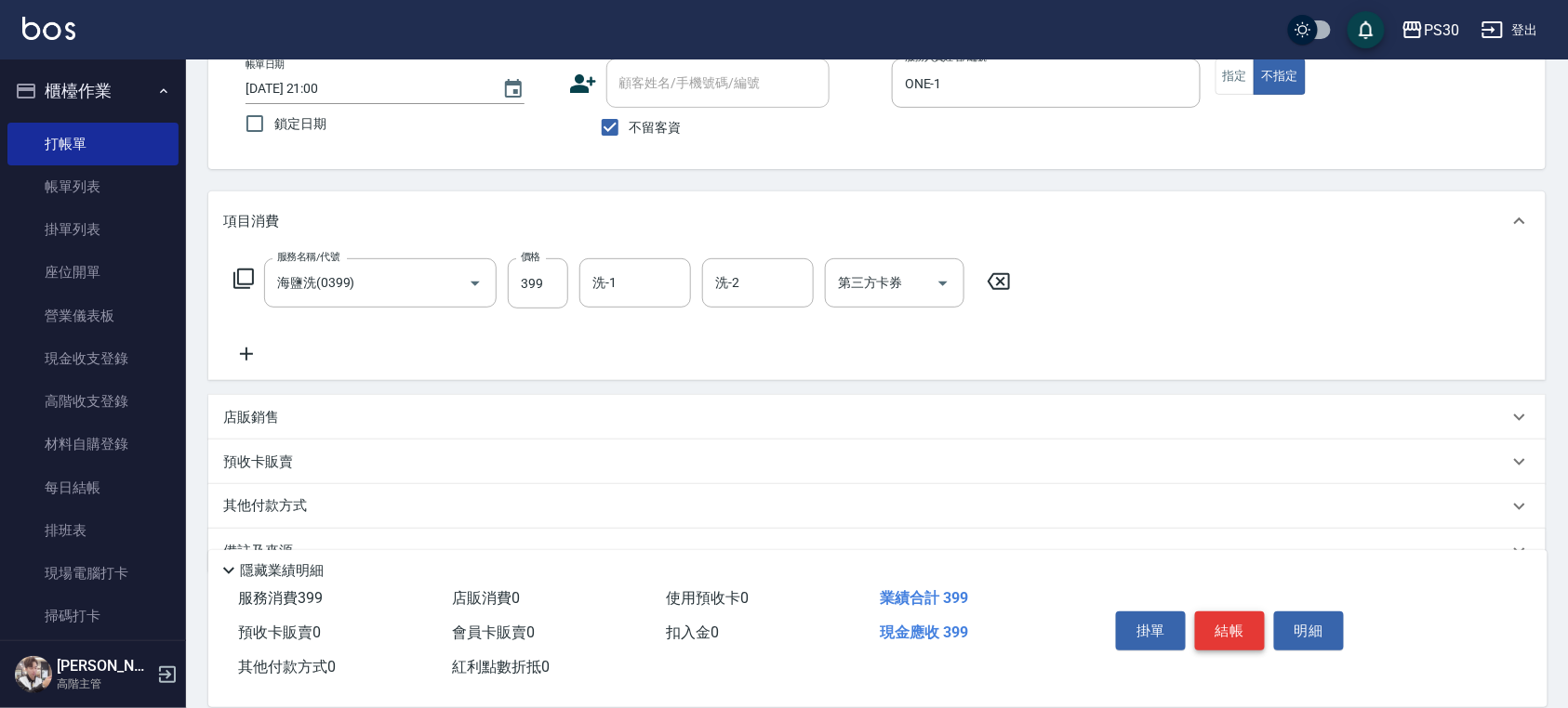
click at [1218, 618] on button "結帳" at bounding box center [1229, 631] width 69 height 39
type input "2025/10/15 21:01"
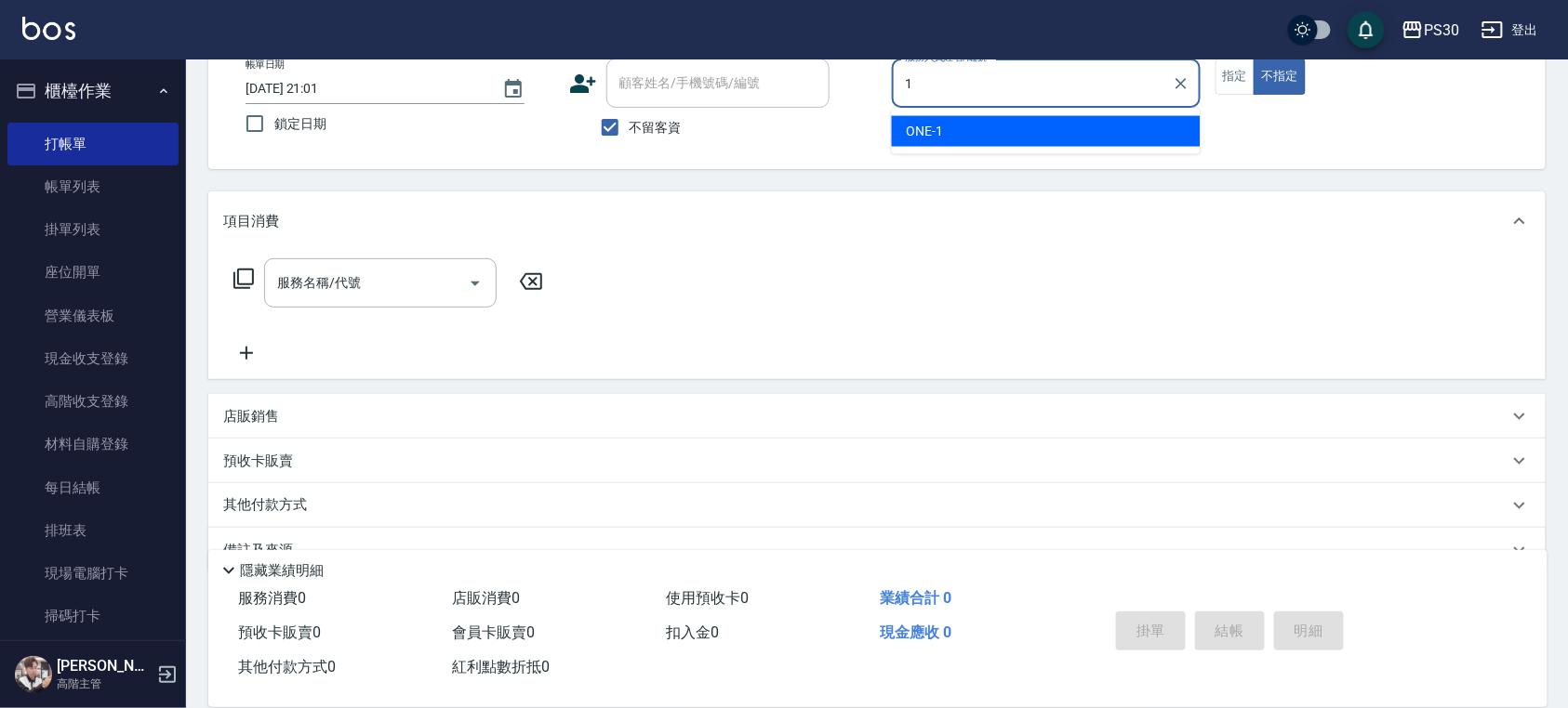
type input "ONE-1"
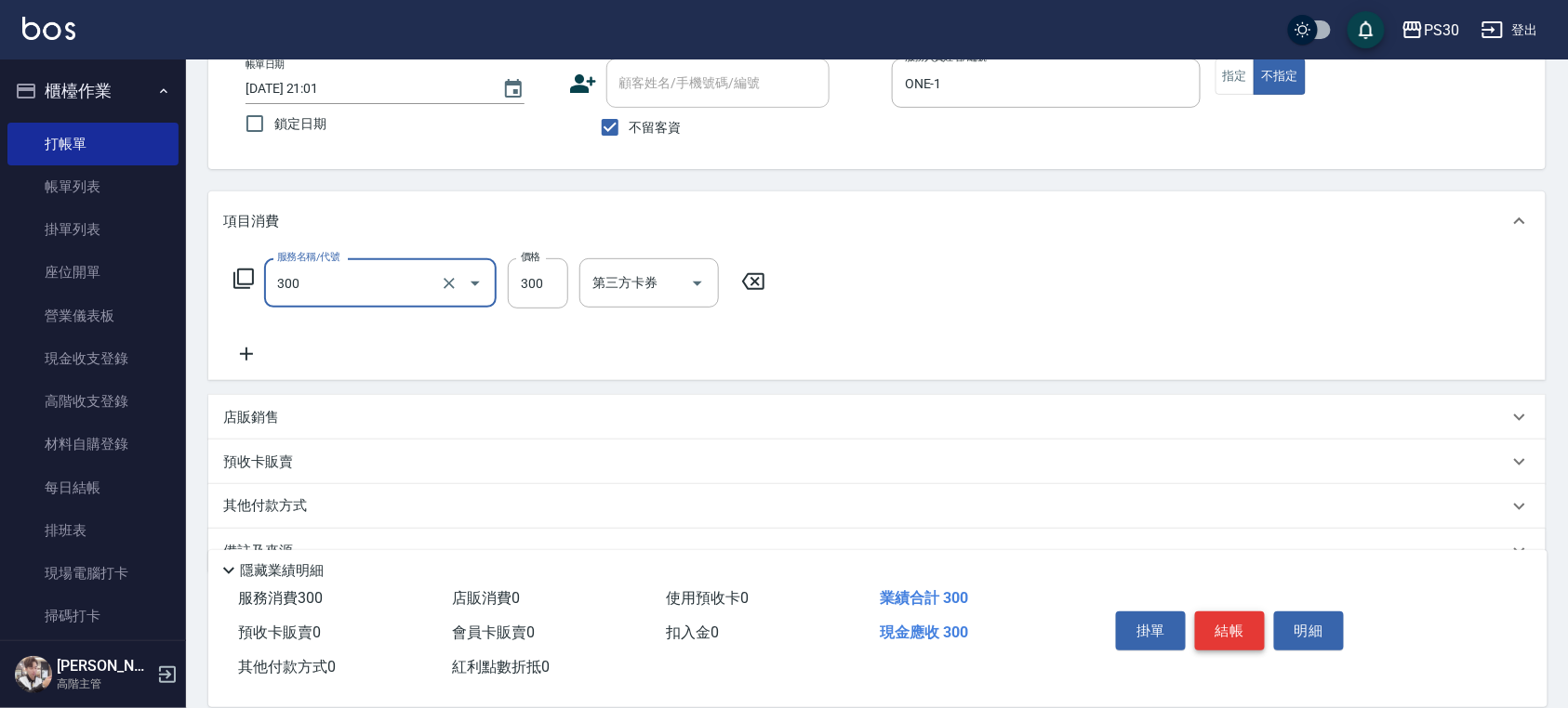
type input "洗剪300(300)"
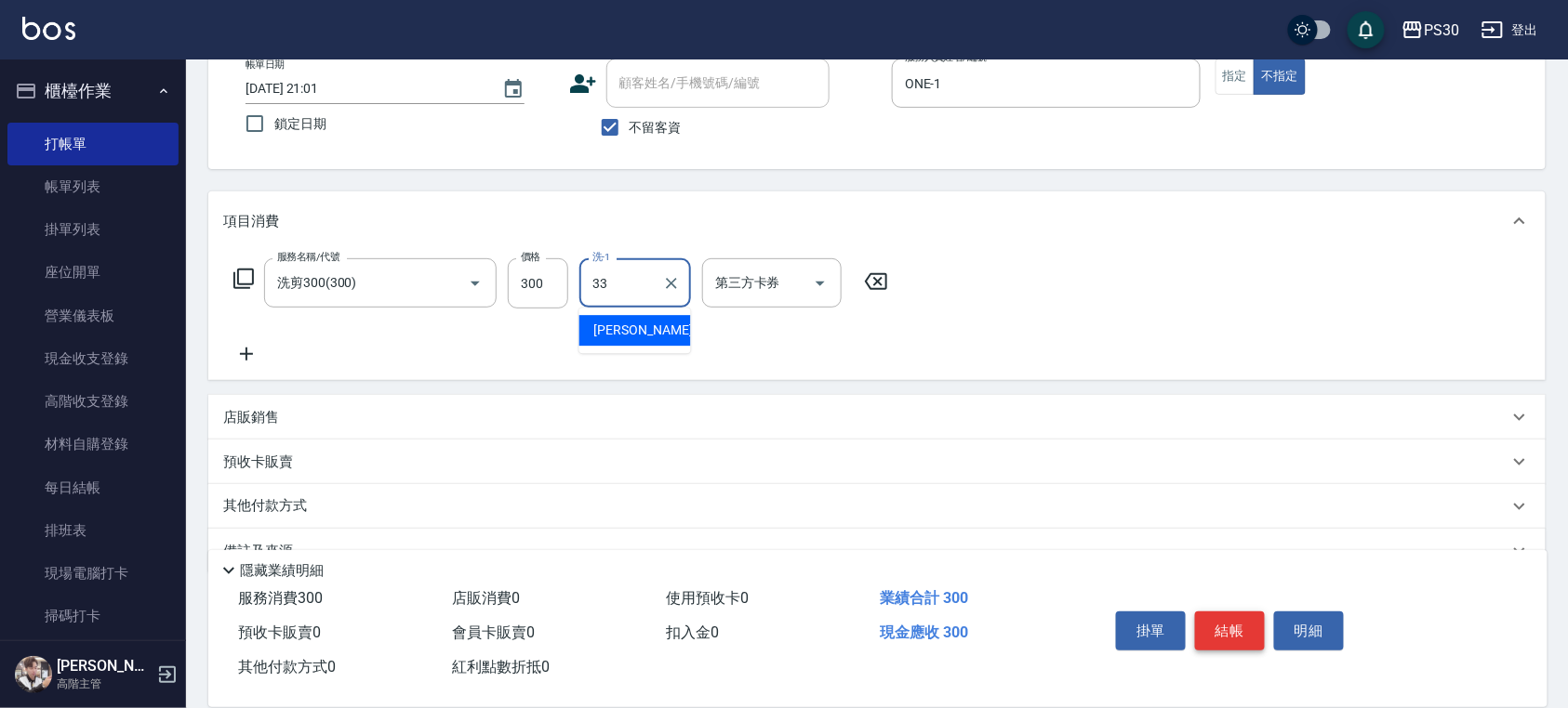
type input "洪采妤-33"
click at [1235, 82] on button "指定" at bounding box center [1236, 77] width 40 height 36
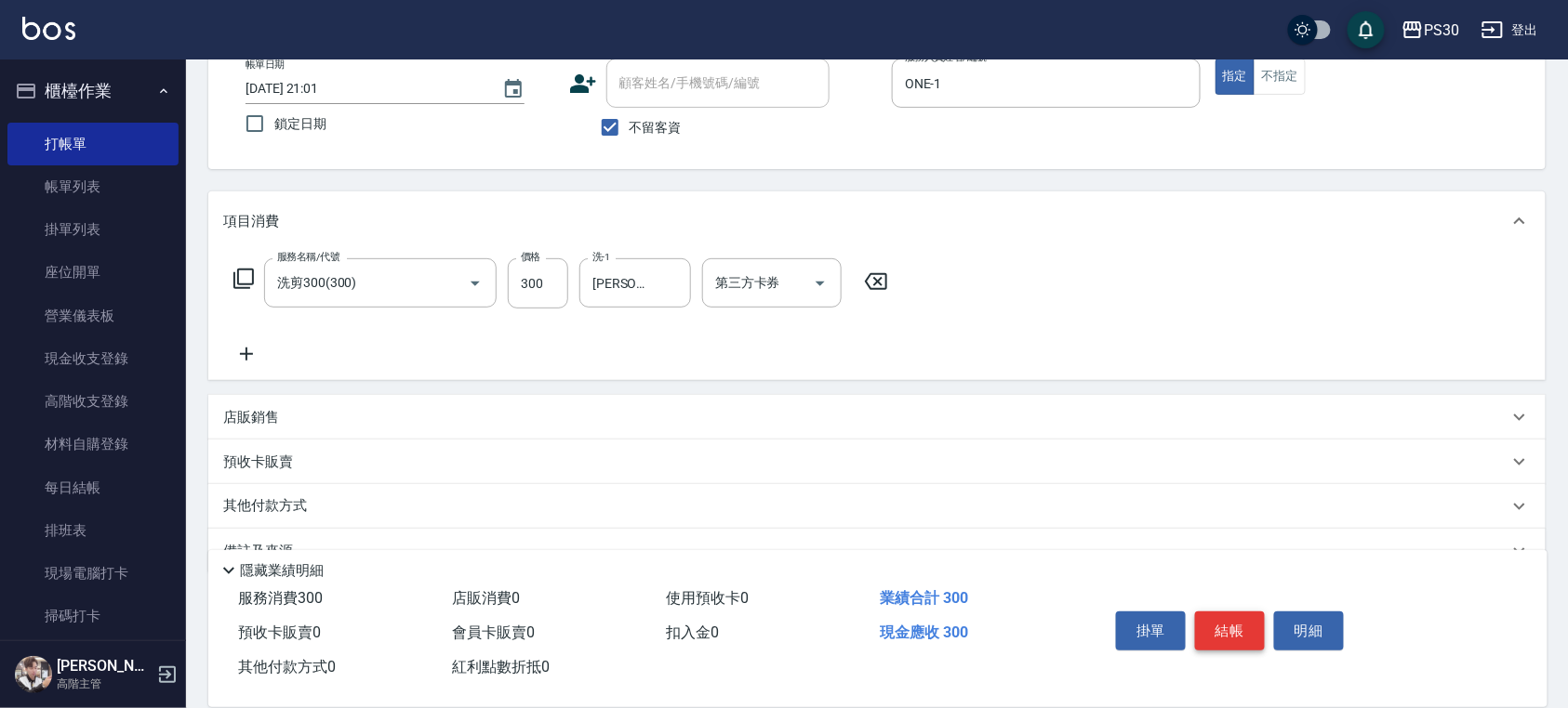
click at [1241, 616] on button "結帳" at bounding box center [1229, 631] width 69 height 39
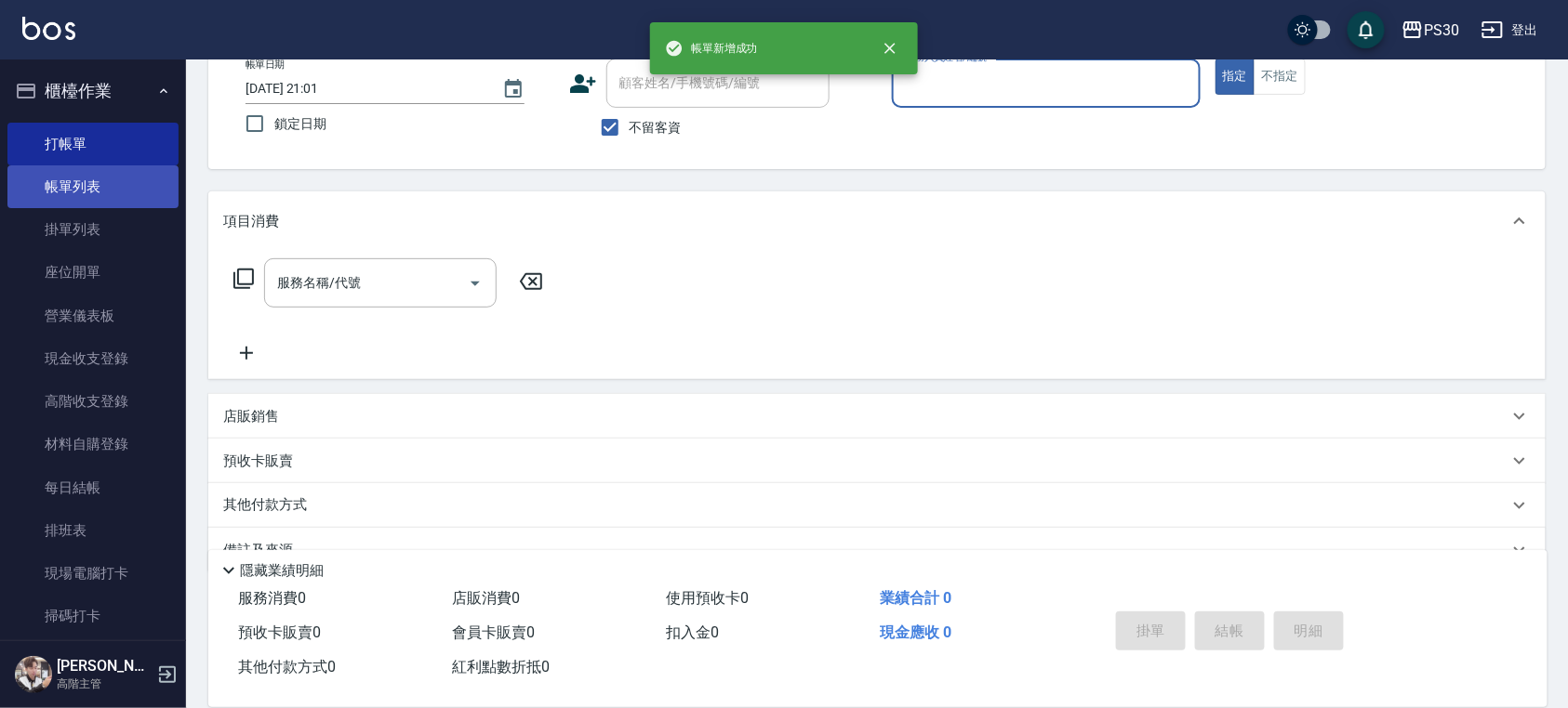
click at [79, 177] on link "帳單列表" at bounding box center [93, 187] width 171 height 43
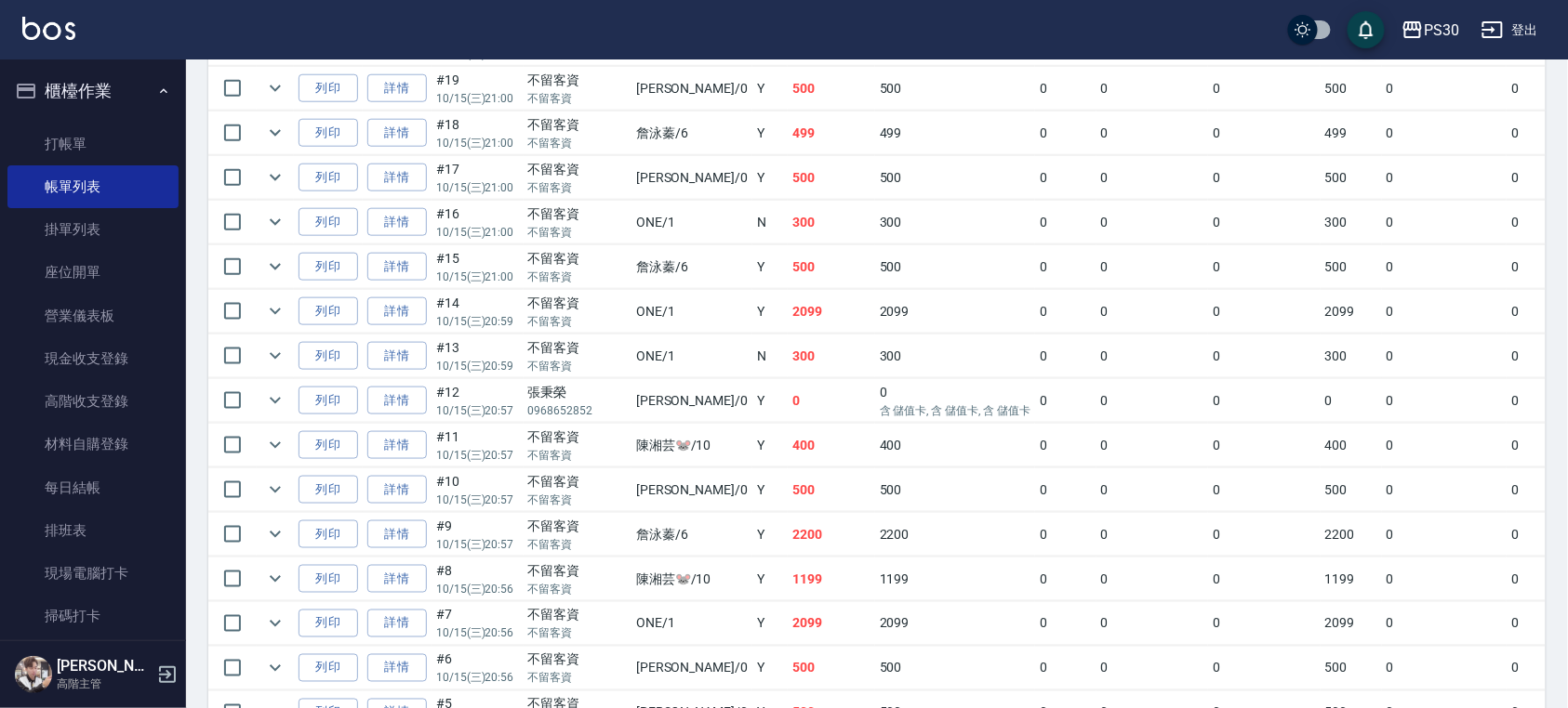
scroll to position [396, 0]
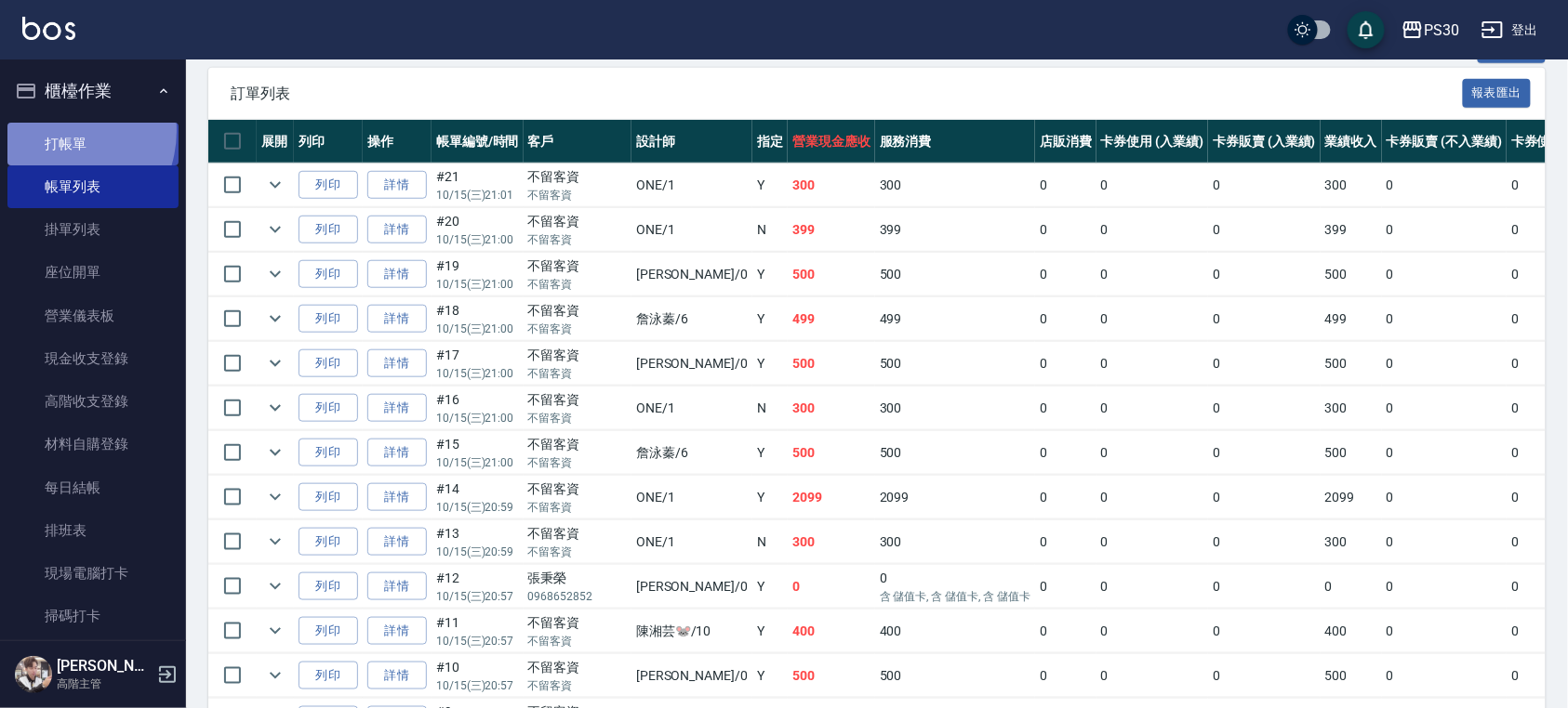
click at [52, 130] on link "打帳單" at bounding box center [93, 144] width 171 height 43
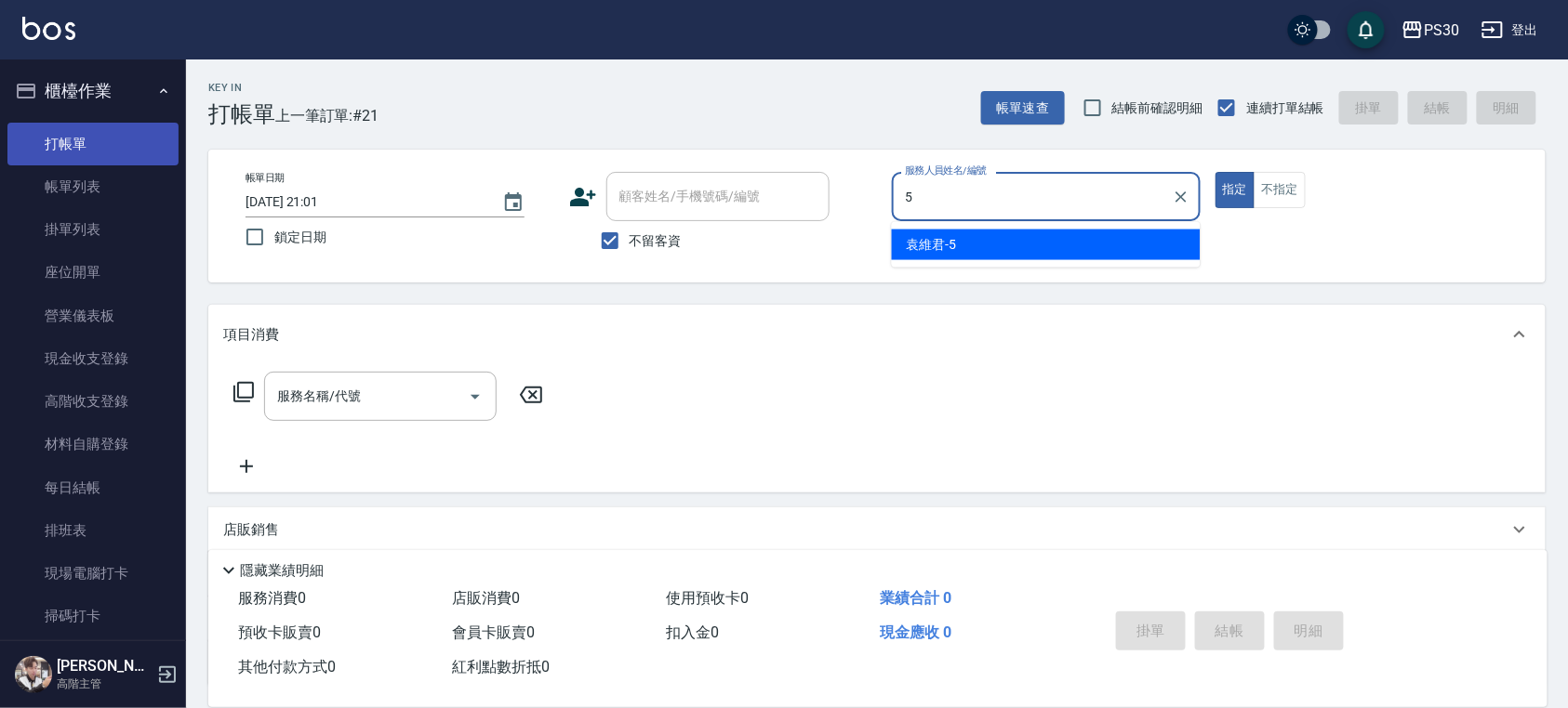
type input "袁維君-5"
type button "true"
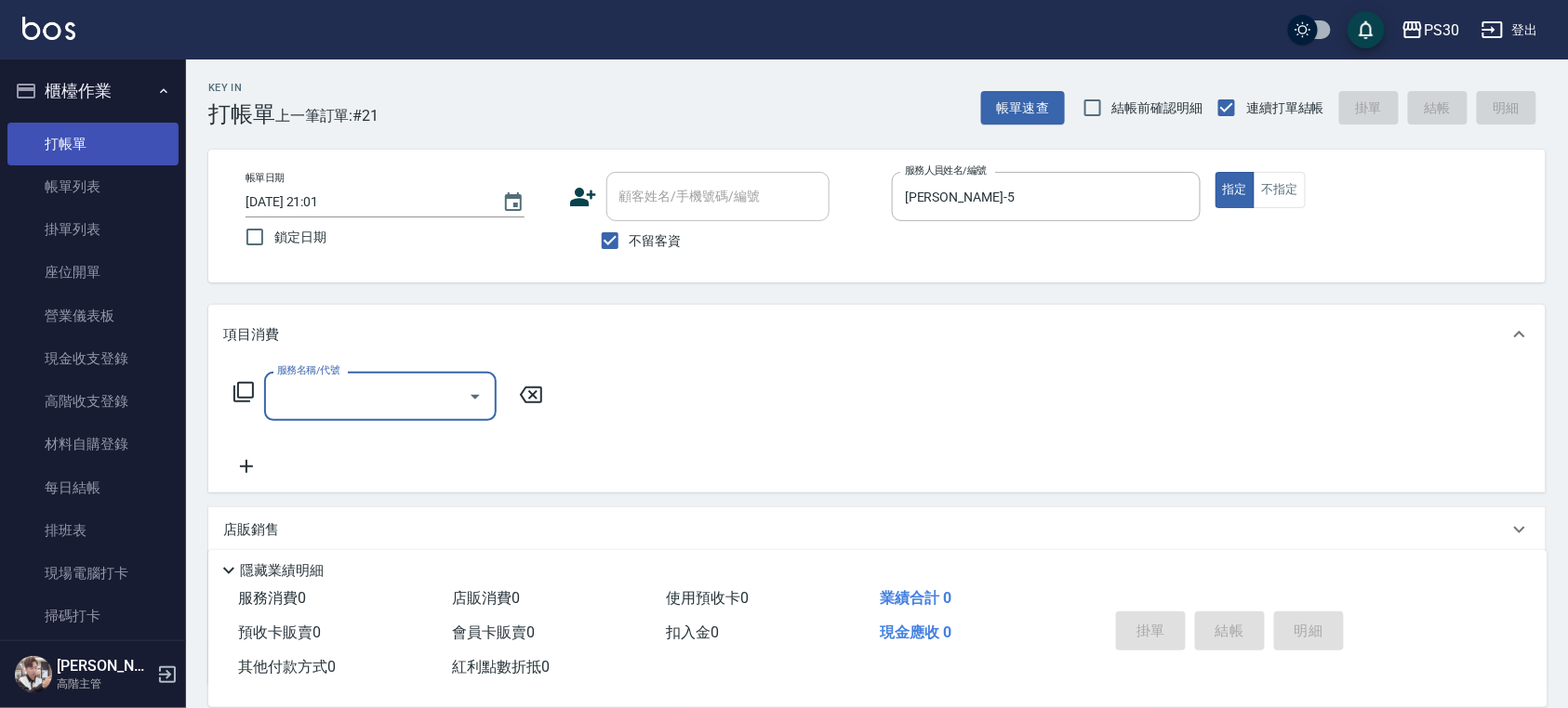
type input "2"
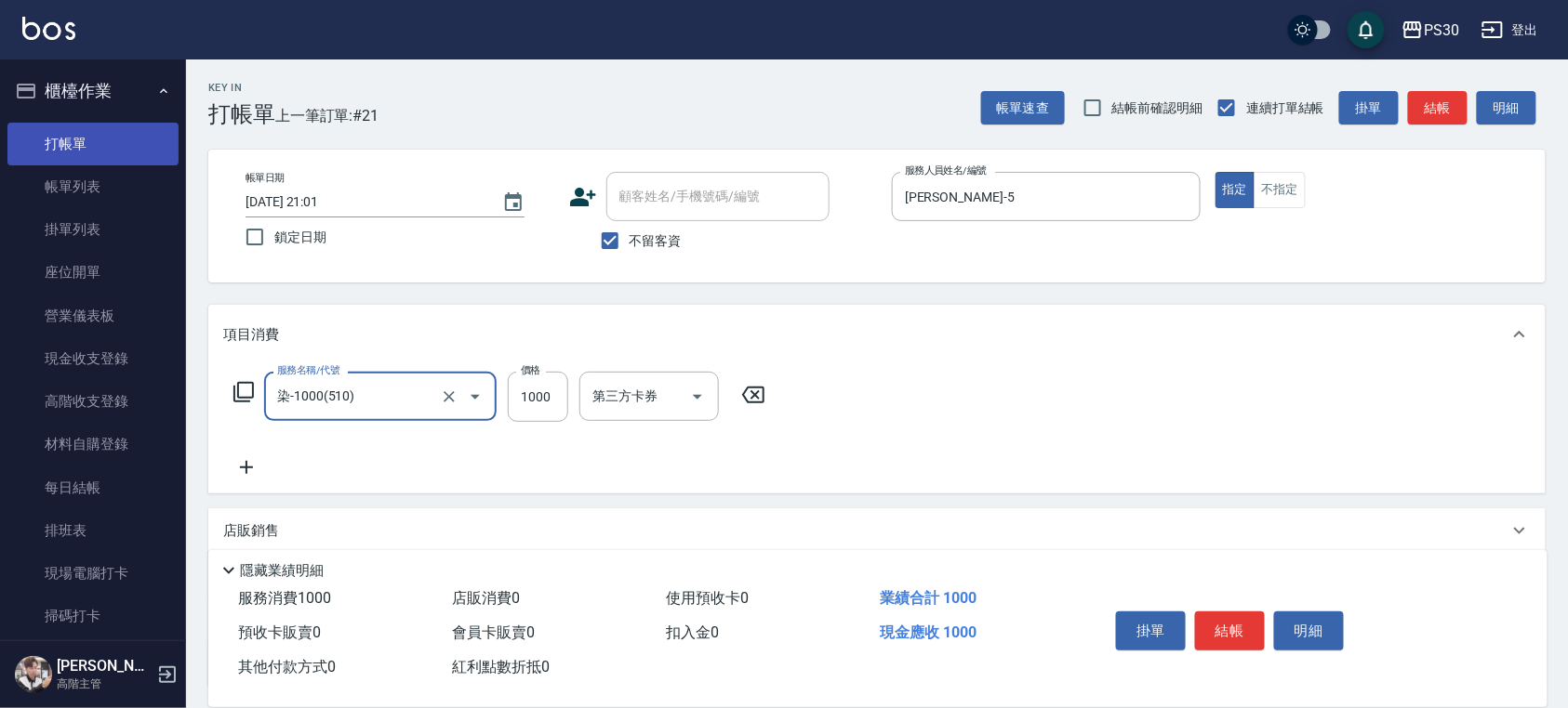
type input "染-1000(510)"
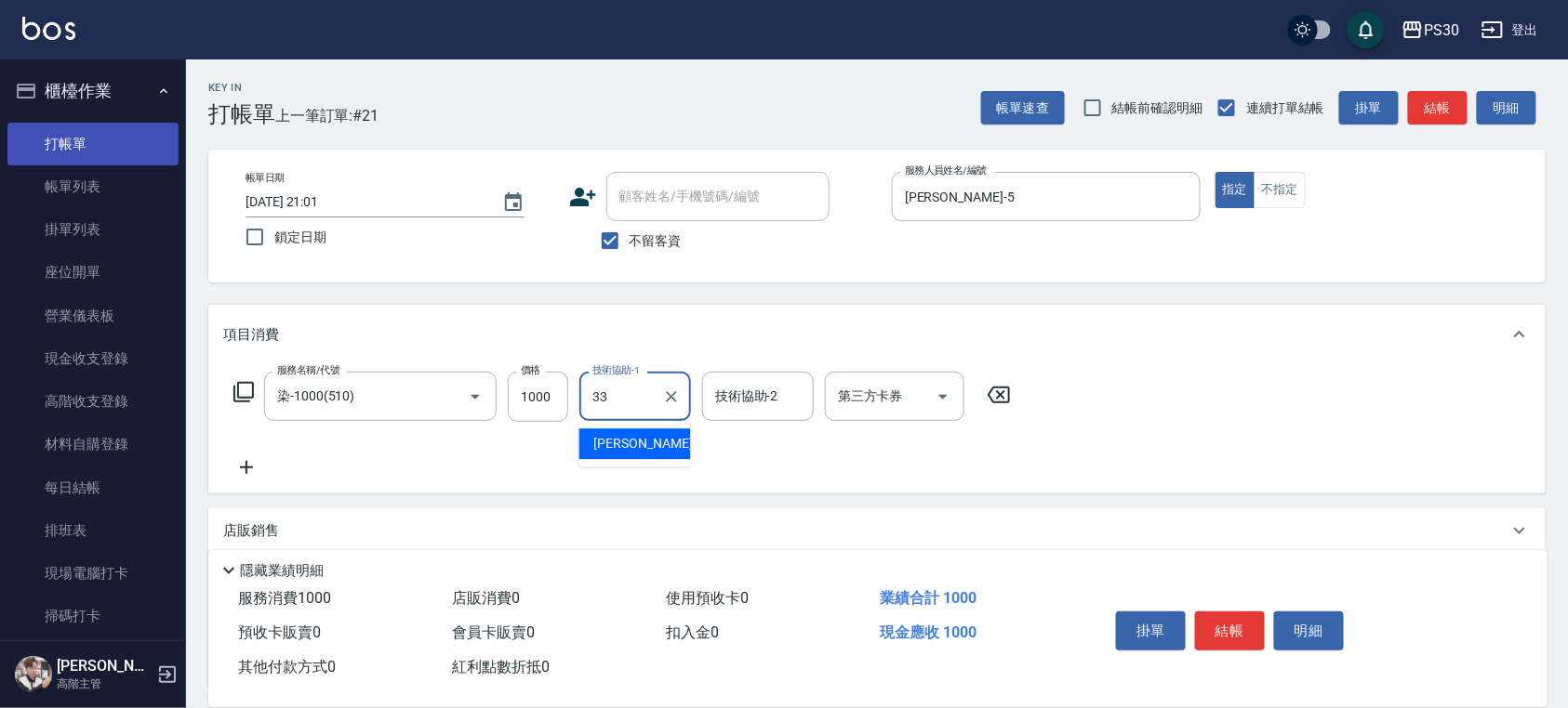
type input "洪采妤-33"
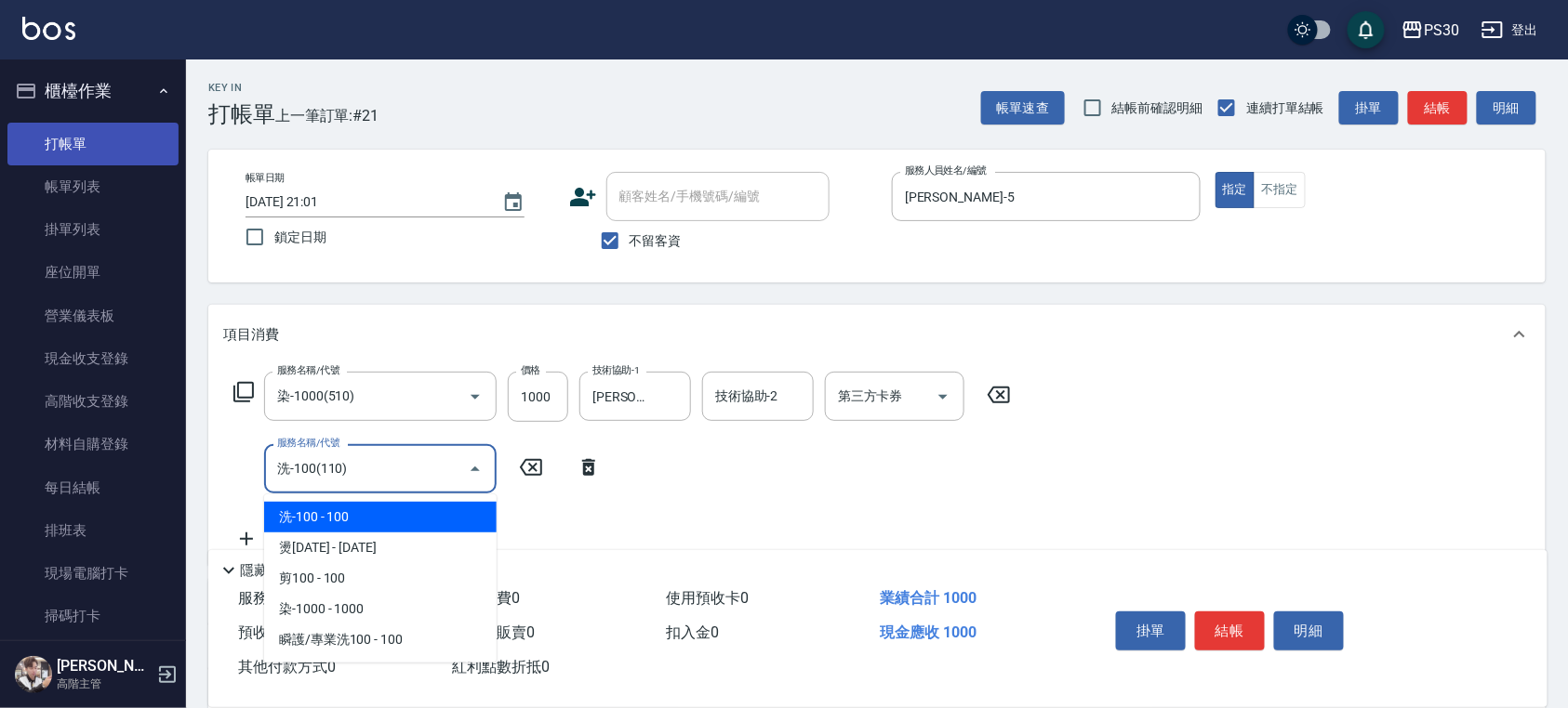
type input "洗-100(110)"
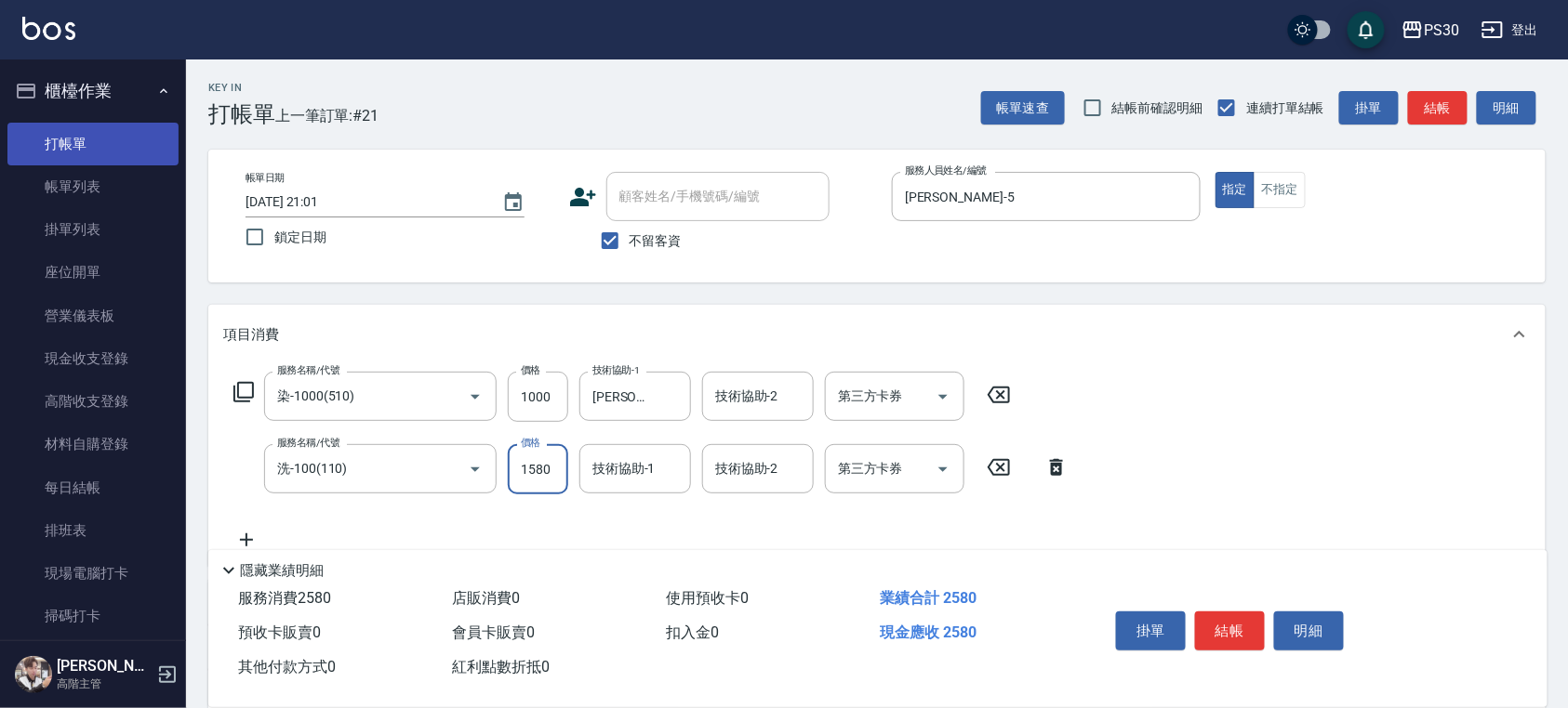
type input "1580"
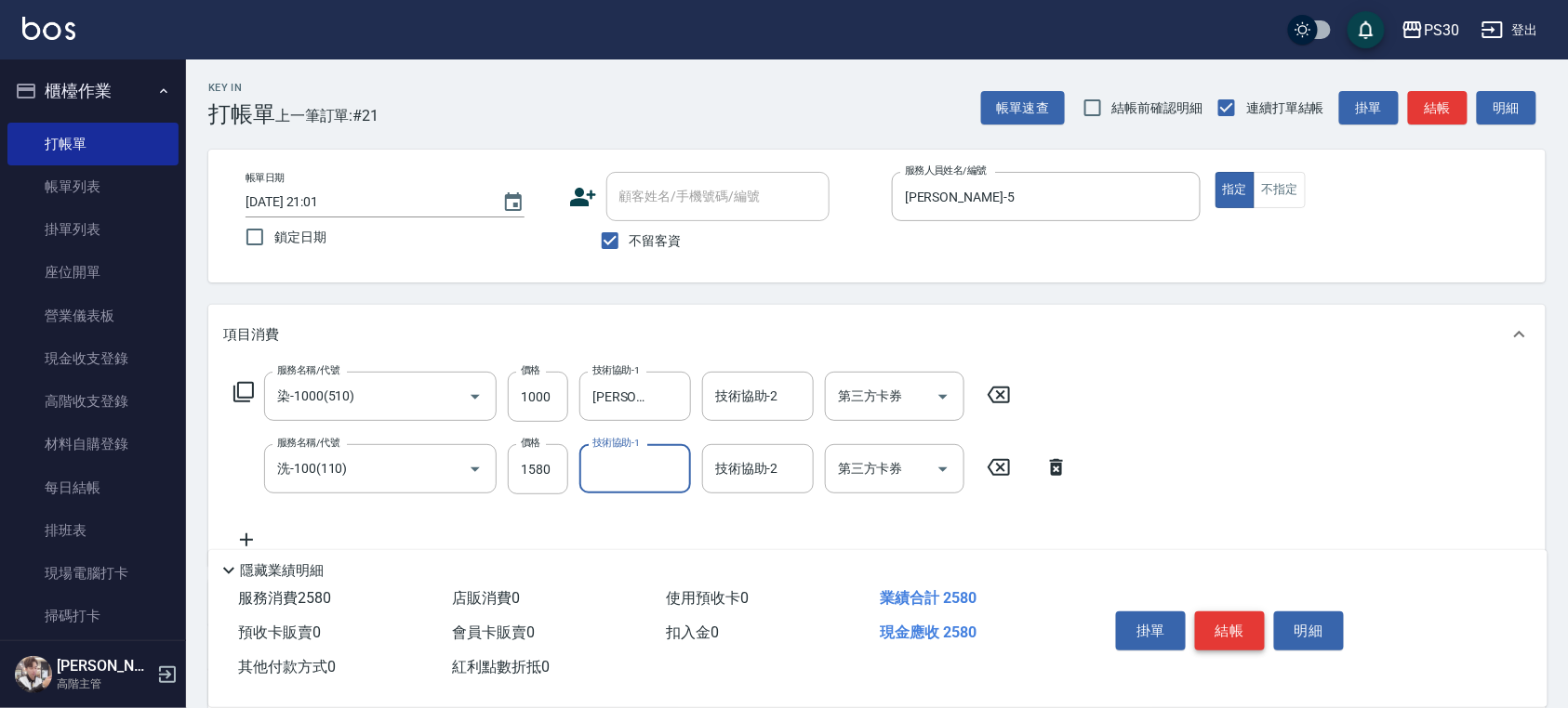
click at [1225, 614] on button "結帳" at bounding box center [1229, 631] width 69 height 39
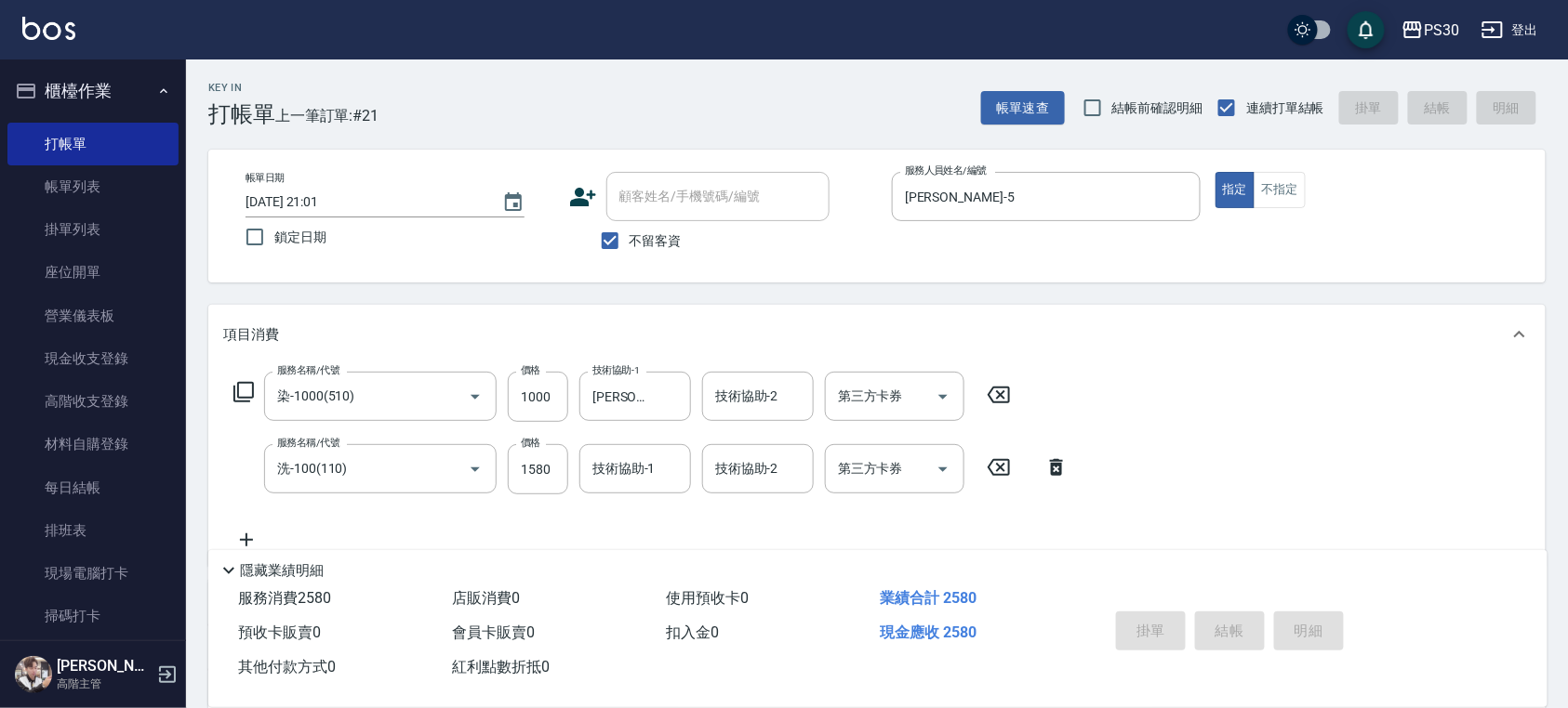
type input "2025/10/15 21:02"
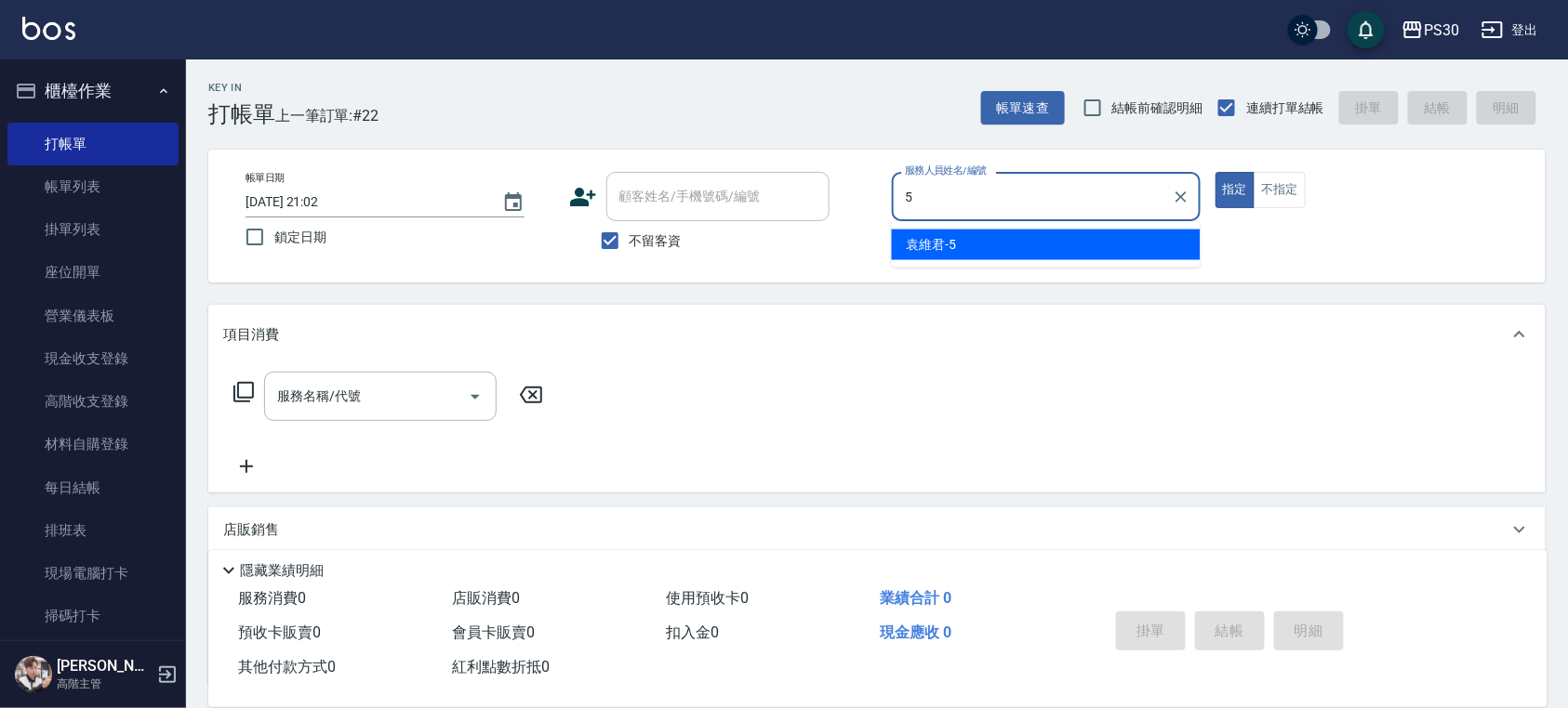
type input "袁維君-5"
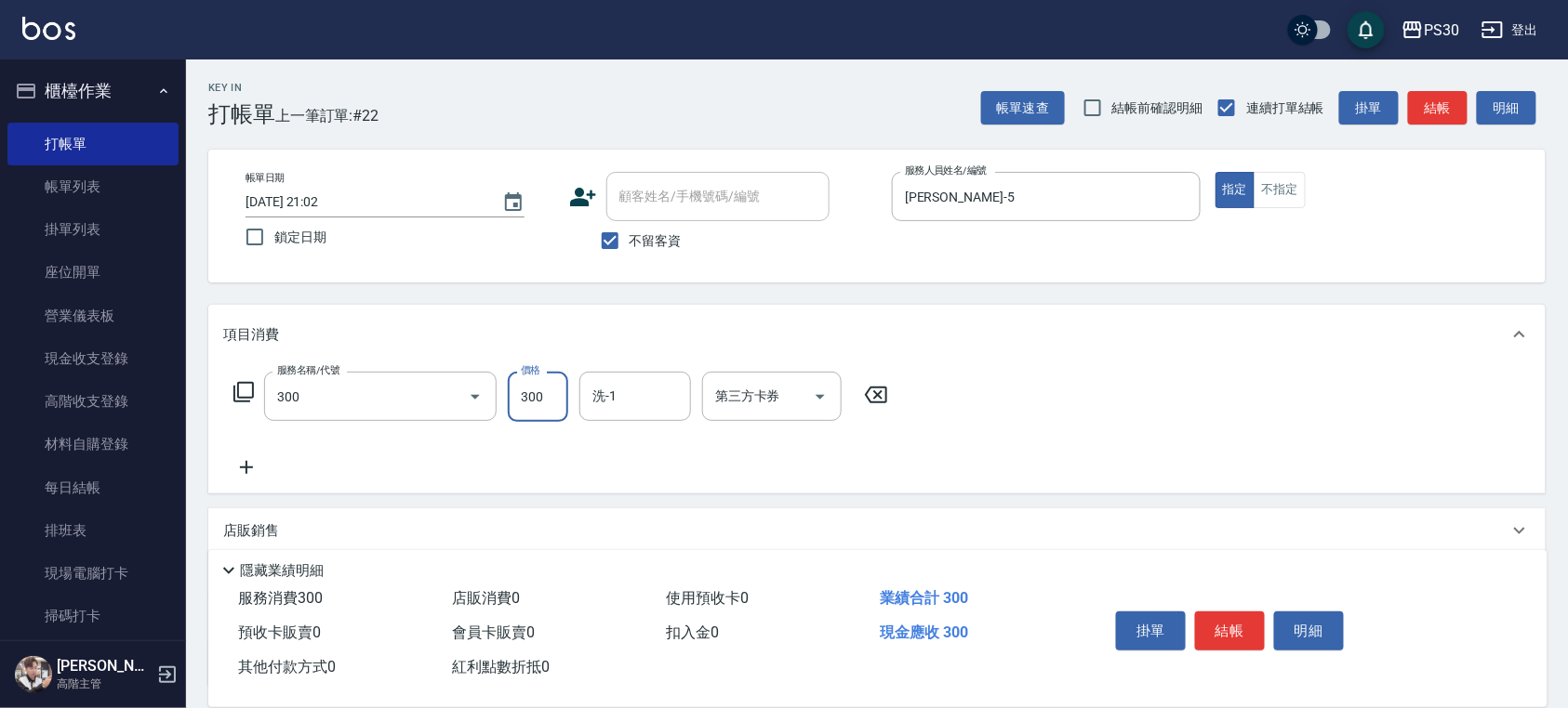
type input "洗剪300(300)"
click at [659, 451] on div "洪采妤 -33" at bounding box center [634, 443] width 111 height 30
type input "洪采妤-33"
click at [1207, 626] on button "結帳" at bounding box center [1229, 631] width 69 height 39
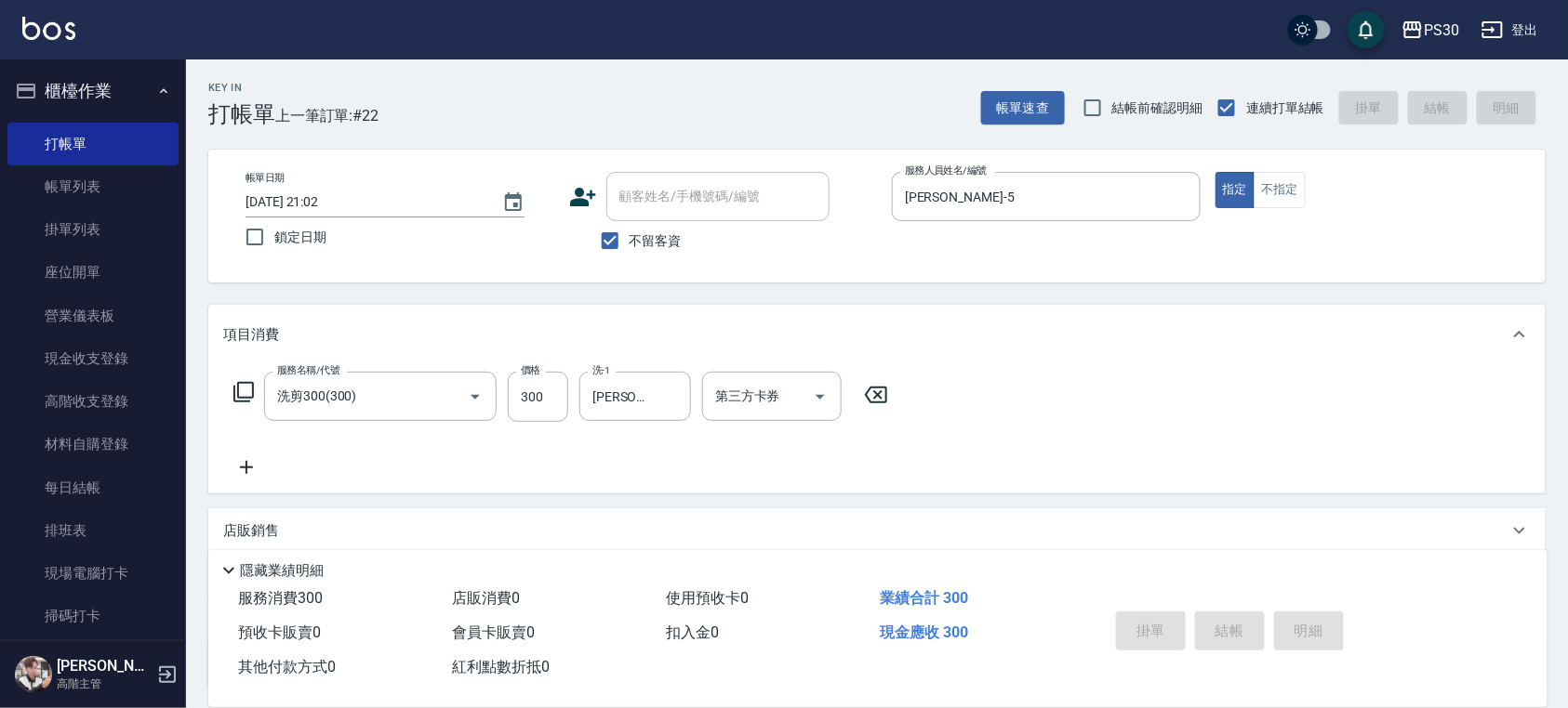
type input "2025/10/15 21:03"
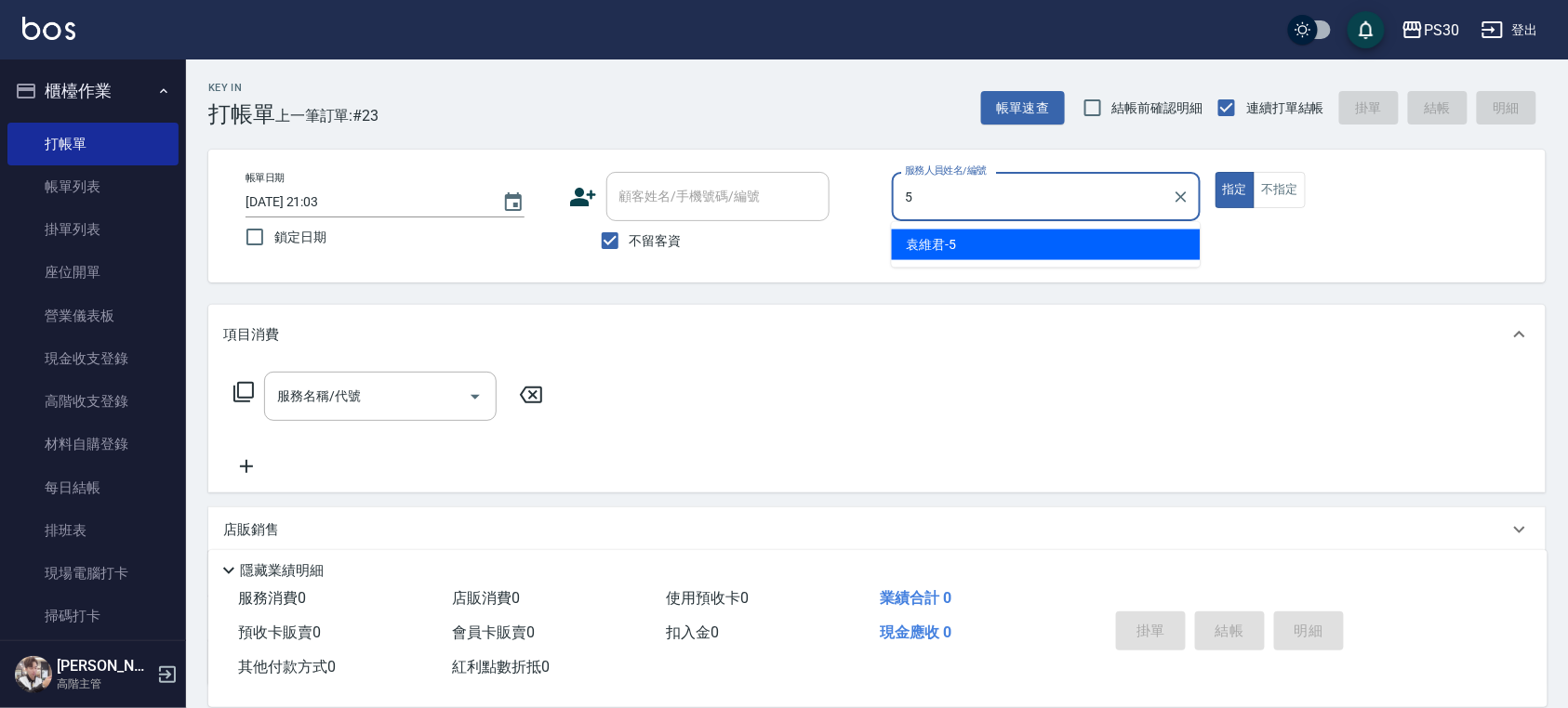
type input "袁維君-5"
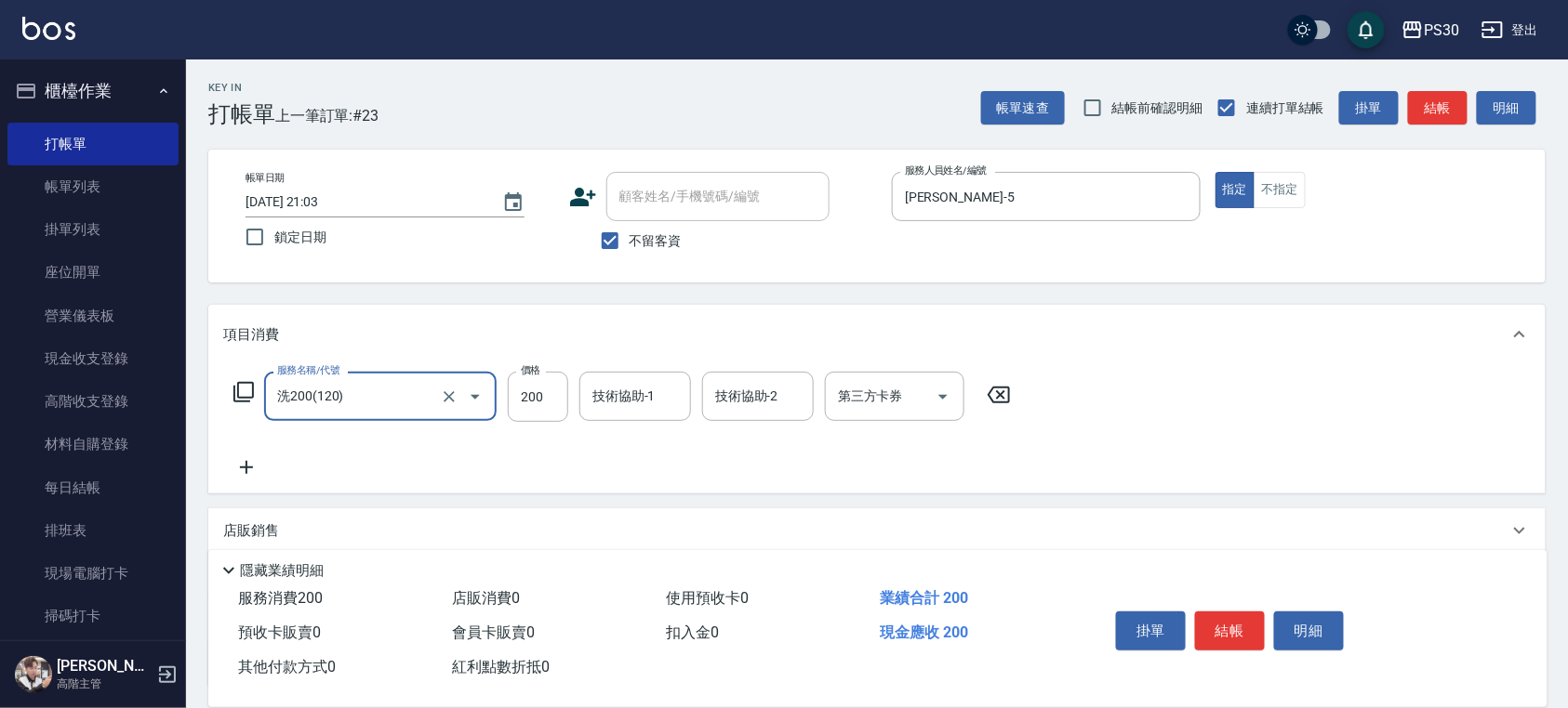
type input "洗200(120)"
type input "250"
click at [1240, 633] on button "結帳" at bounding box center [1229, 631] width 69 height 39
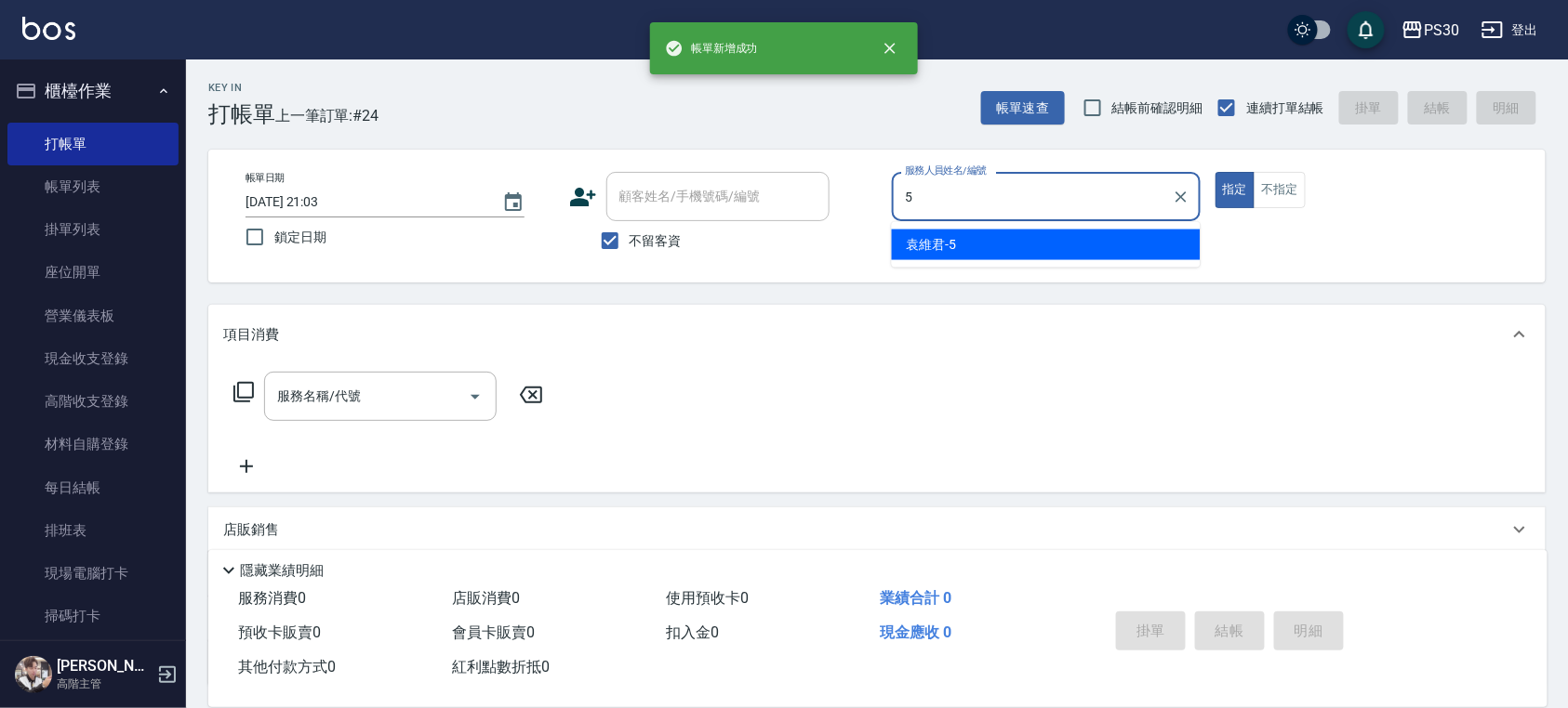
type input "袁維君-5"
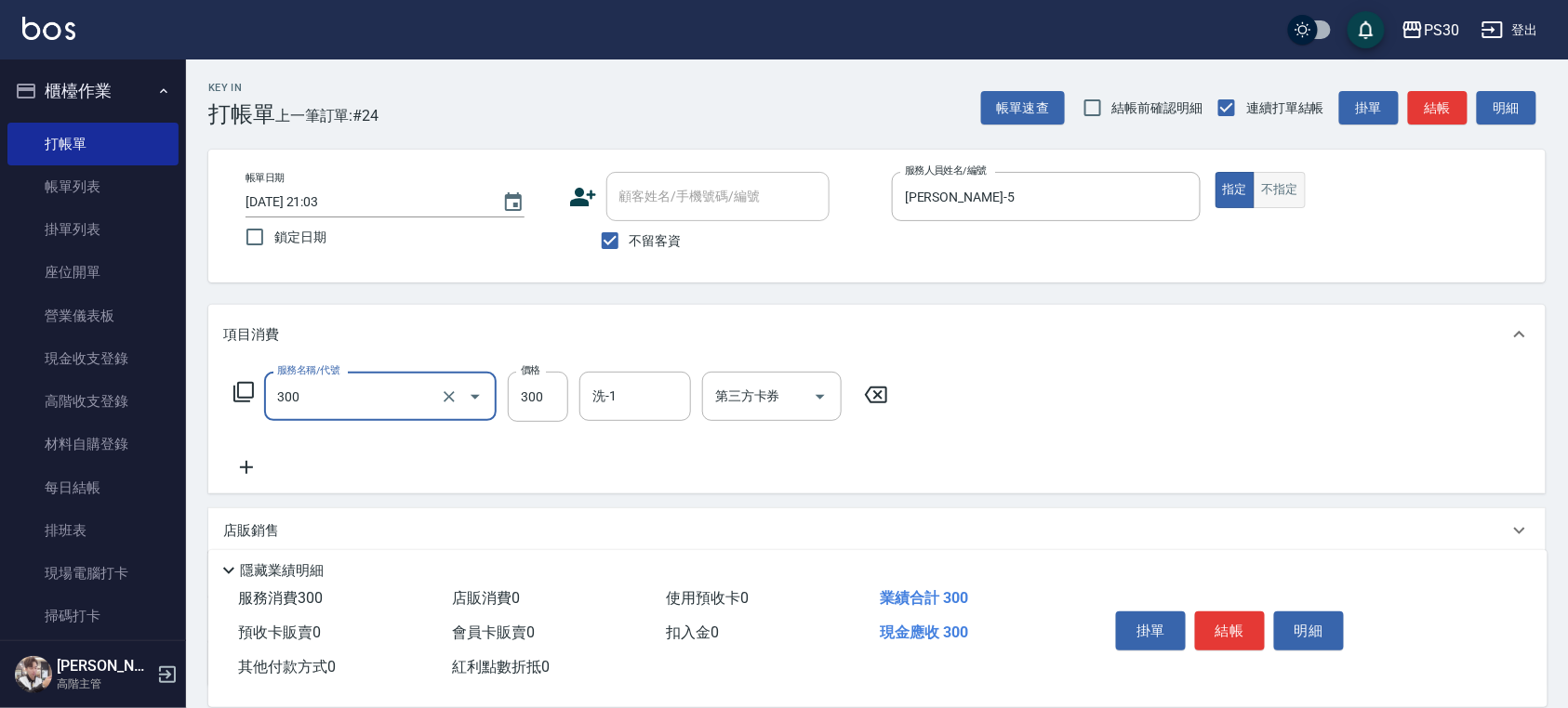
type input "洗剪300(300)"
click at [1291, 191] on button "不指定" at bounding box center [1280, 190] width 52 height 36
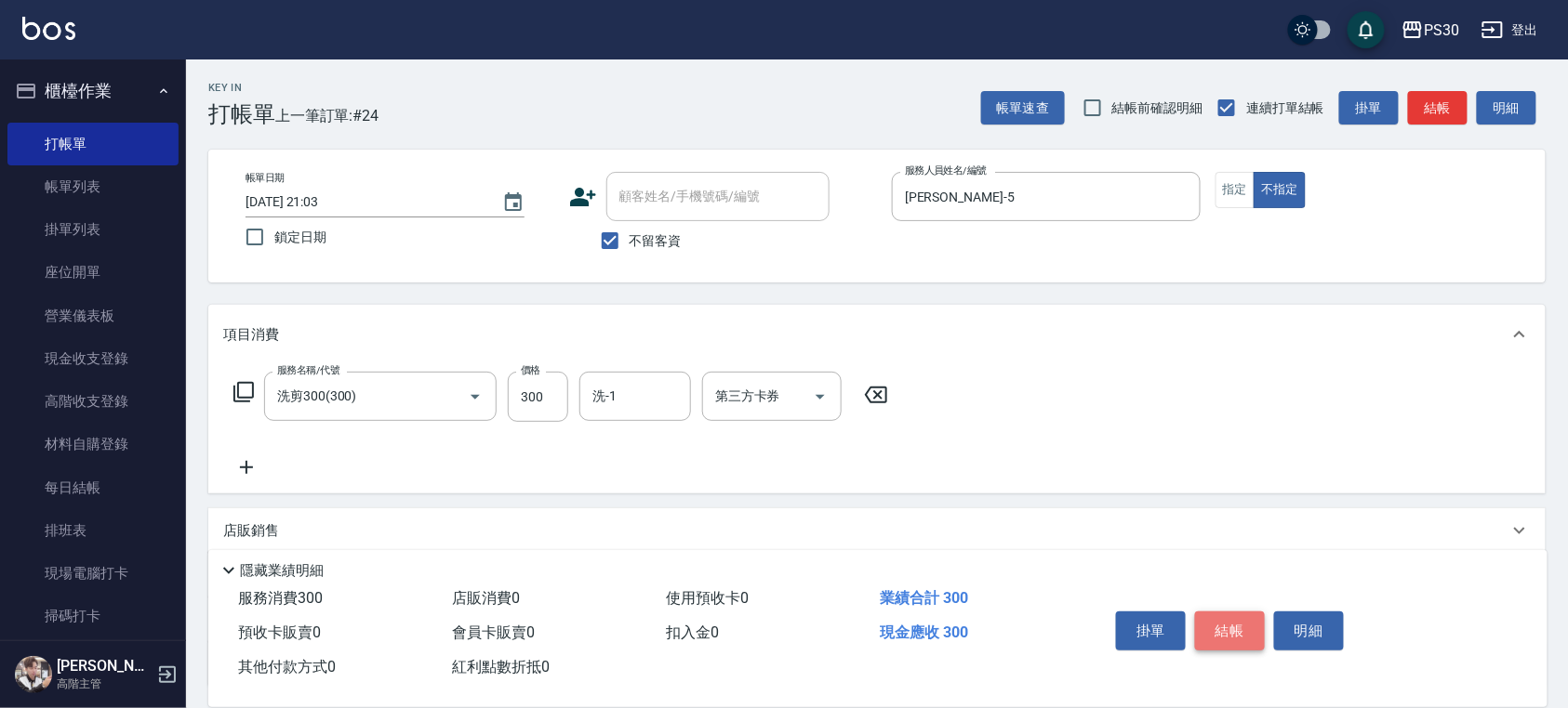
click at [1235, 633] on button "結帳" at bounding box center [1229, 631] width 69 height 39
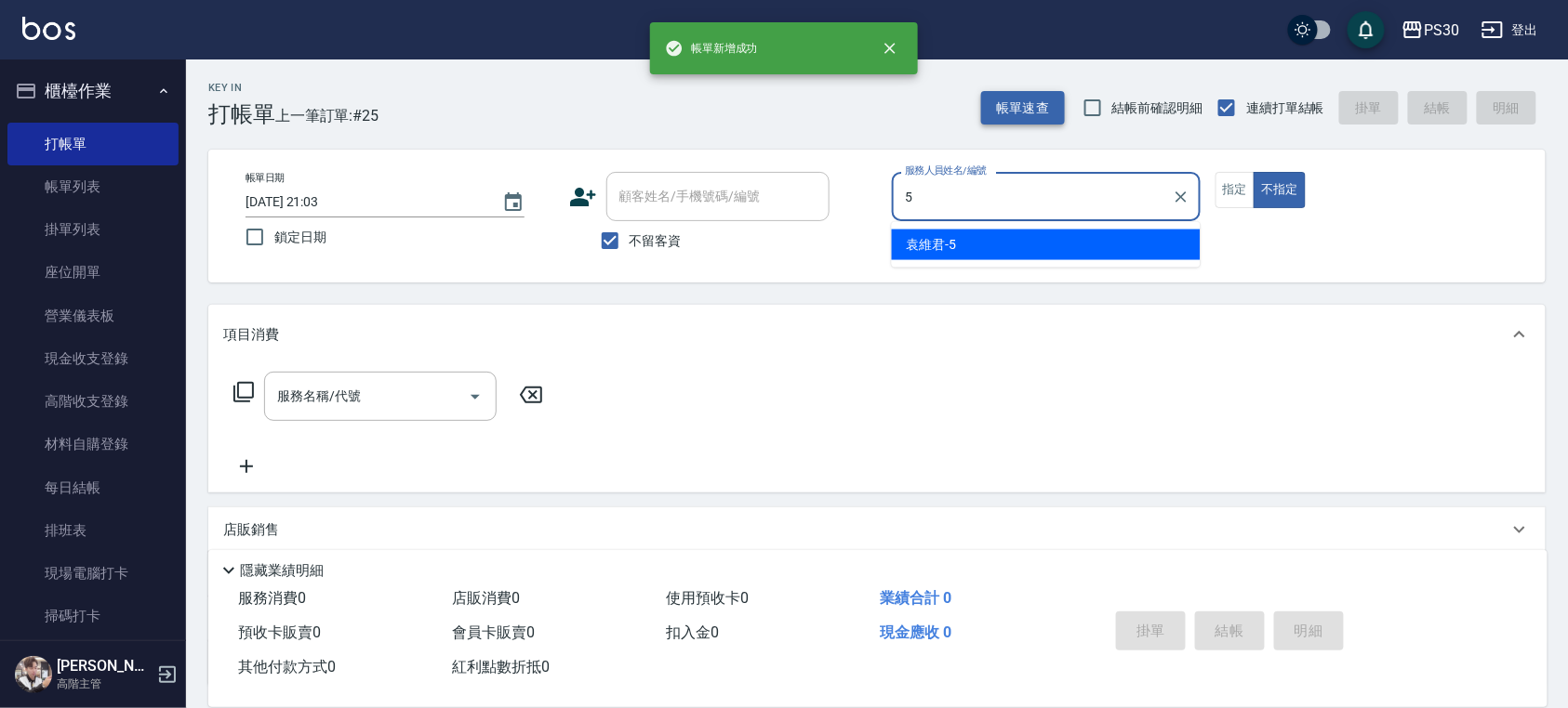
type input "袁維君-5"
type button "false"
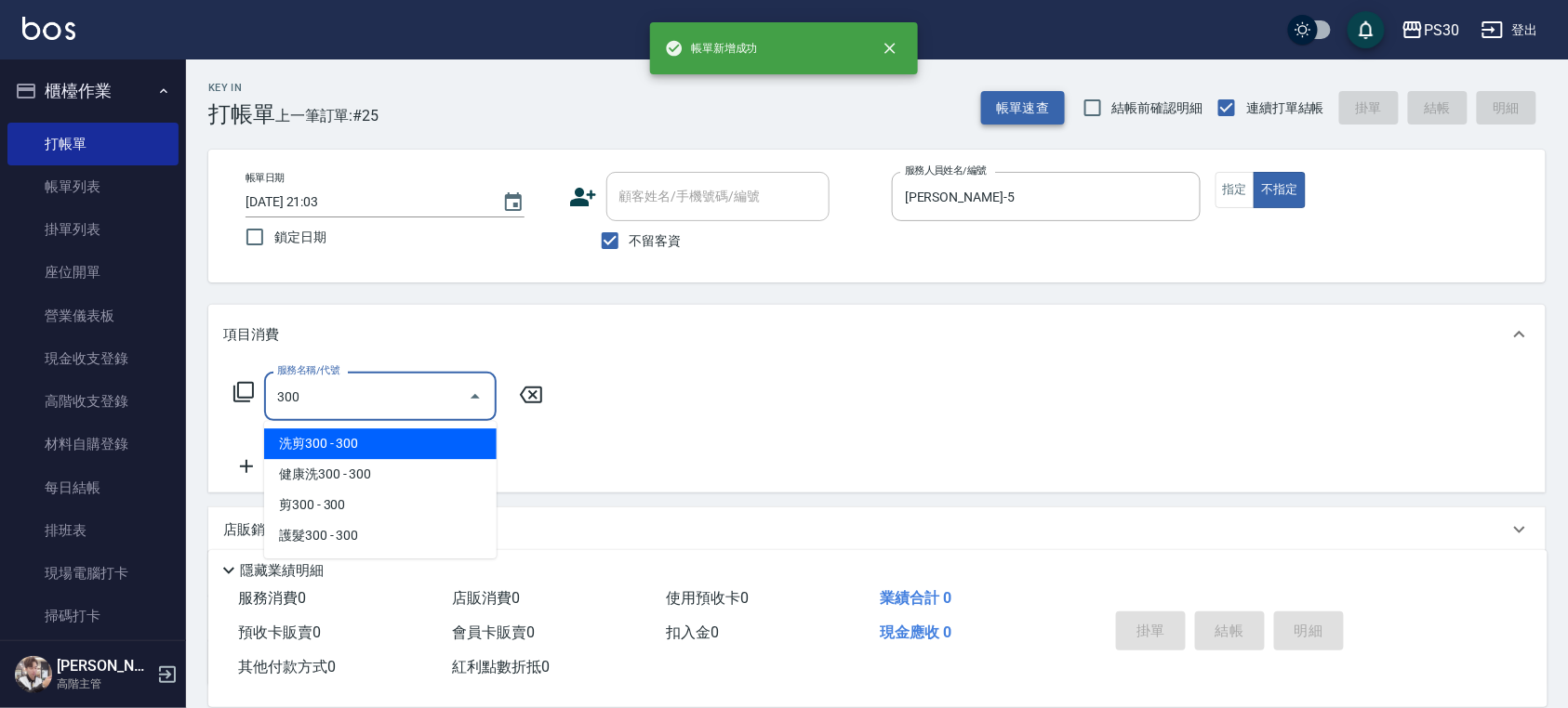
type input "洗剪300(300)"
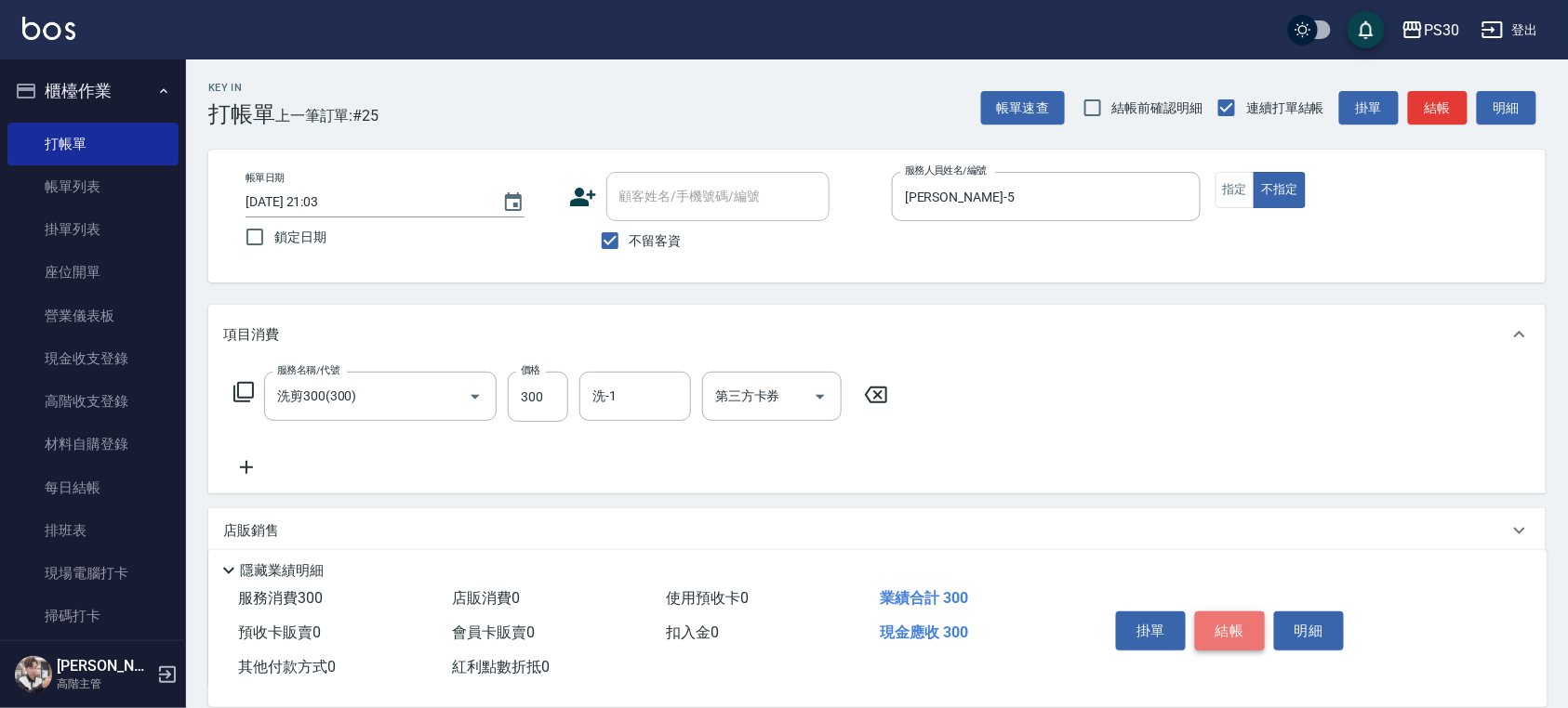
click at [1240, 624] on button "結帳" at bounding box center [1229, 631] width 69 height 39
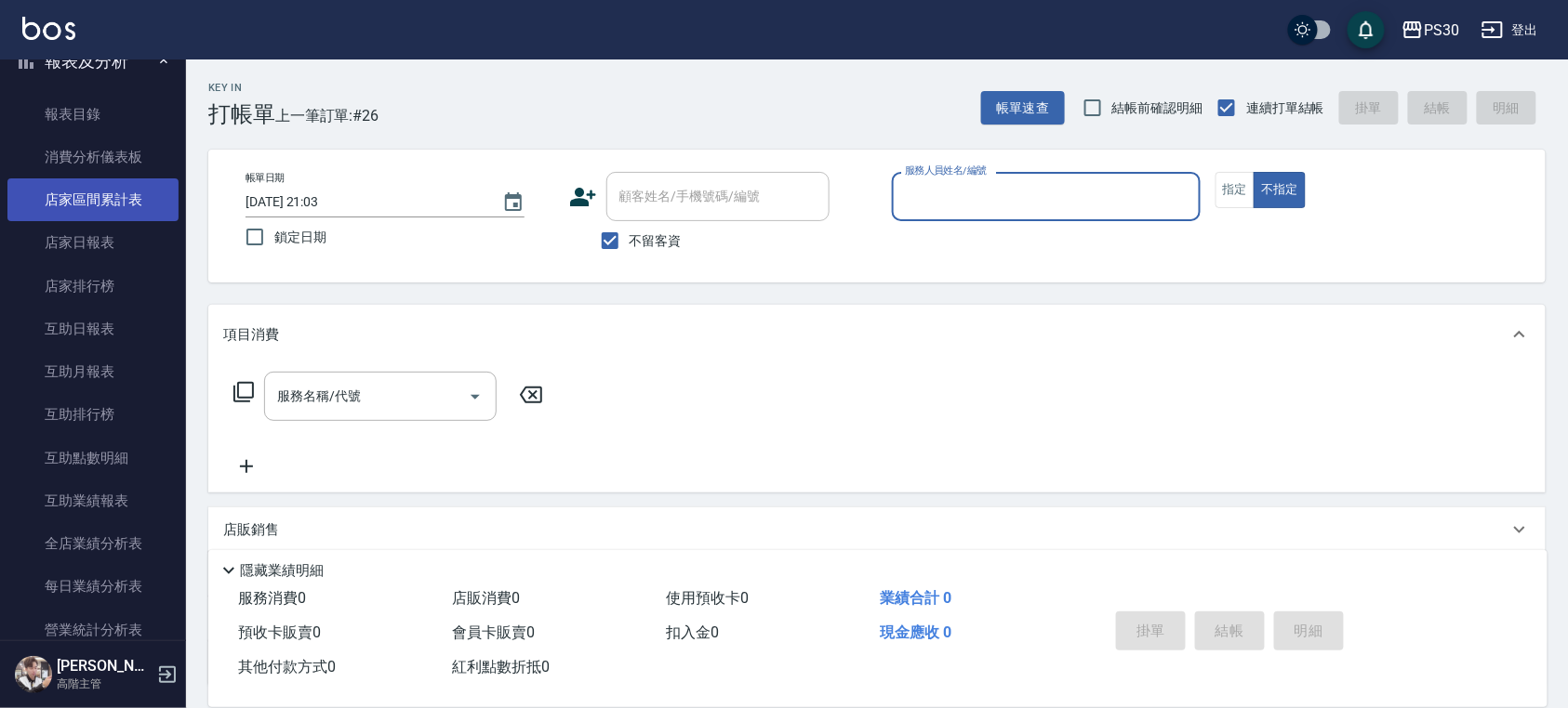
scroll to position [867, 0]
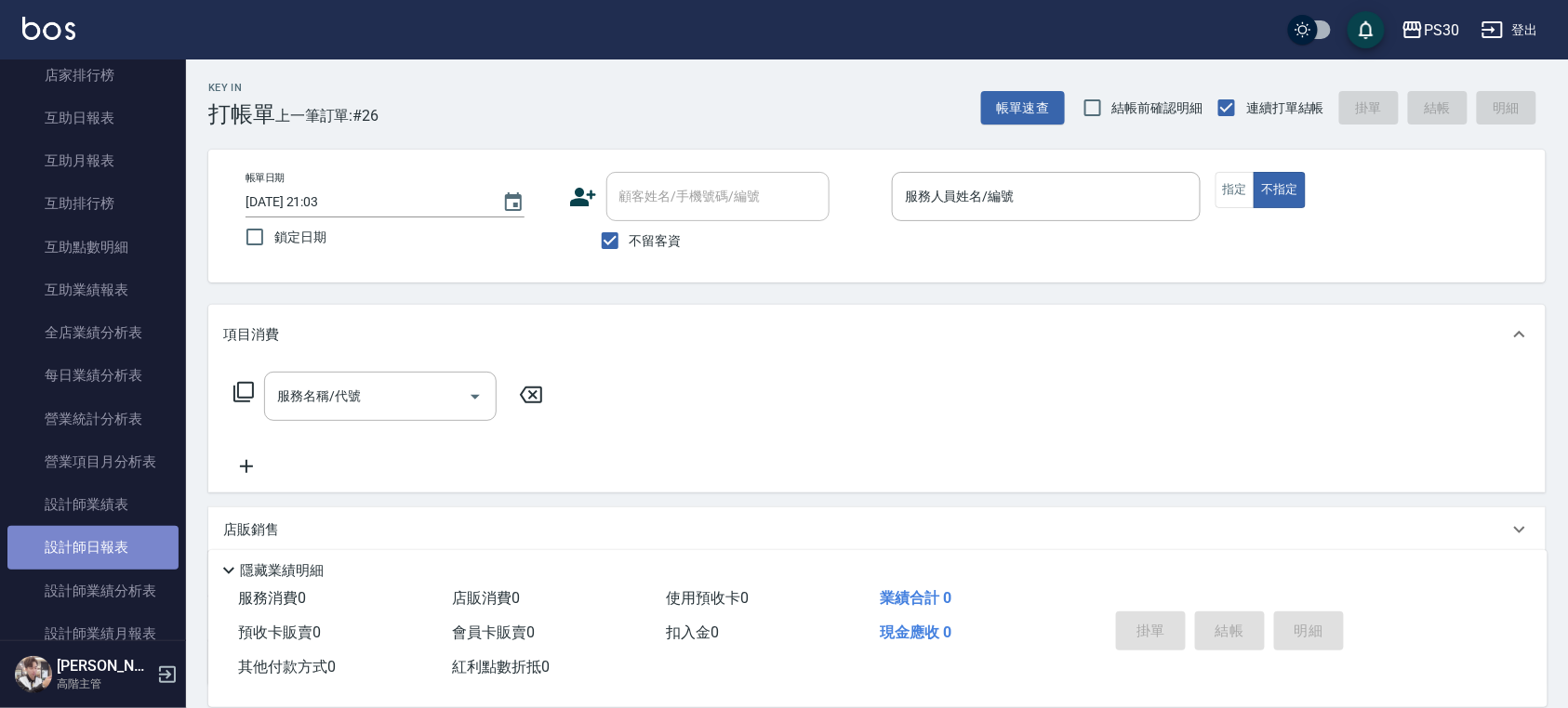
click at [143, 548] on link "設計師日報表" at bounding box center [93, 547] width 171 height 43
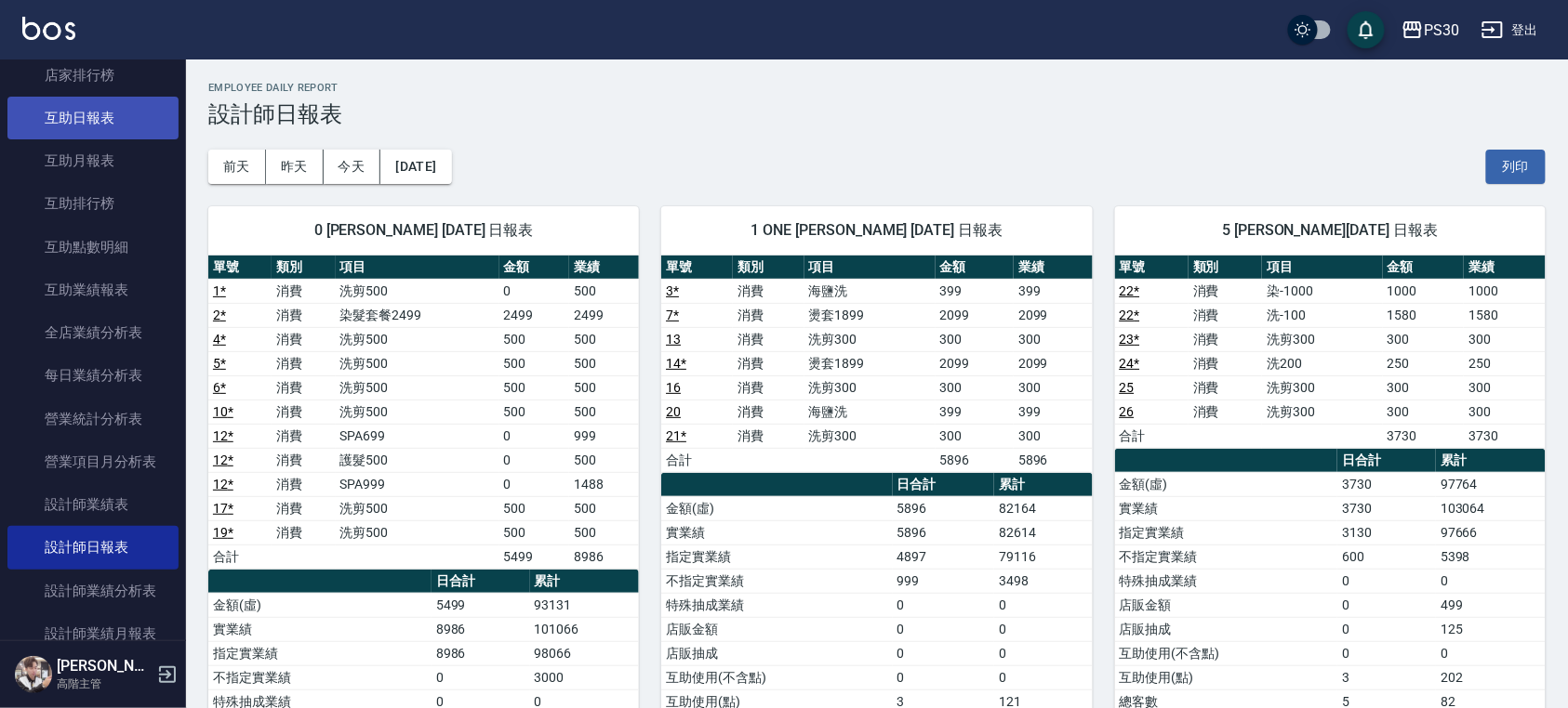
click at [72, 132] on link "互助日報表" at bounding box center [93, 118] width 171 height 43
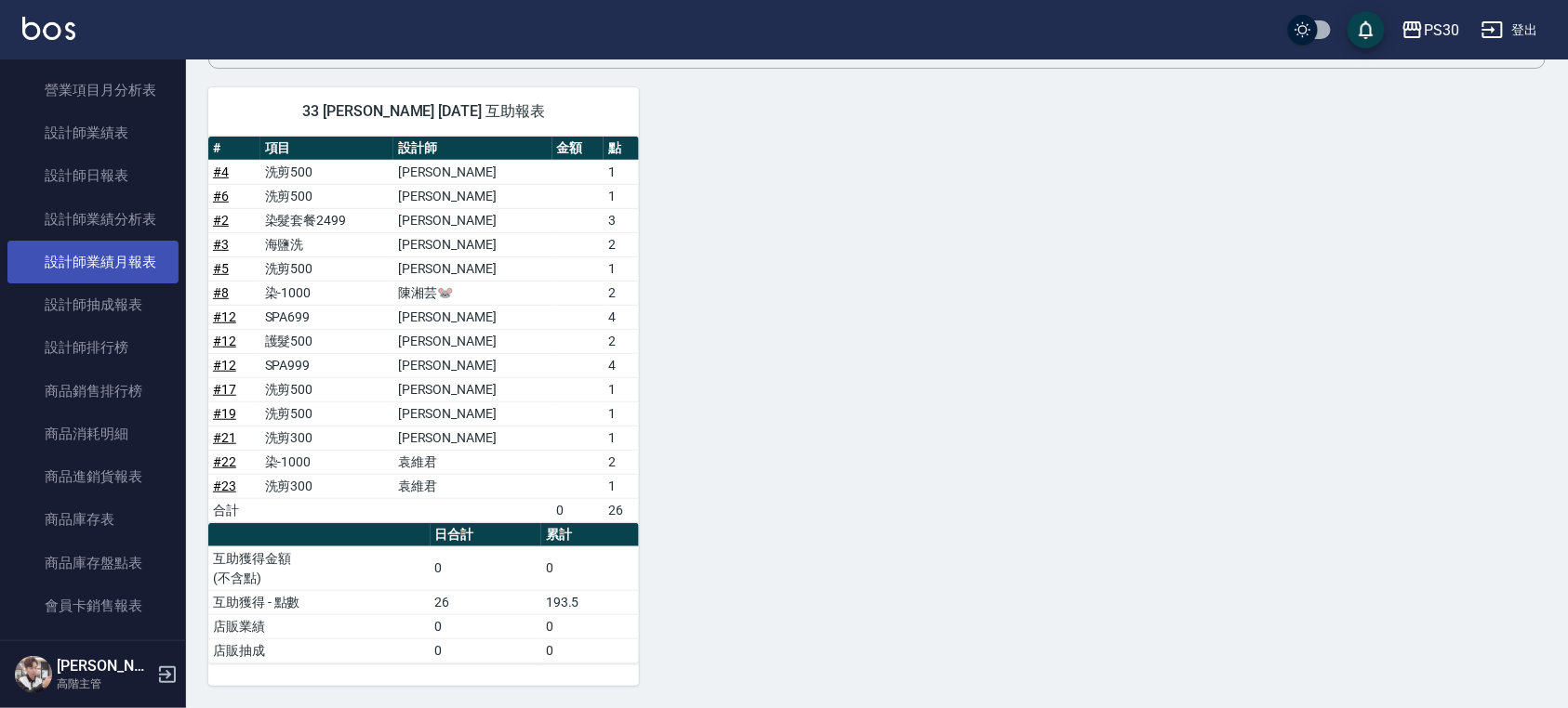
scroll to position [1115, 0]
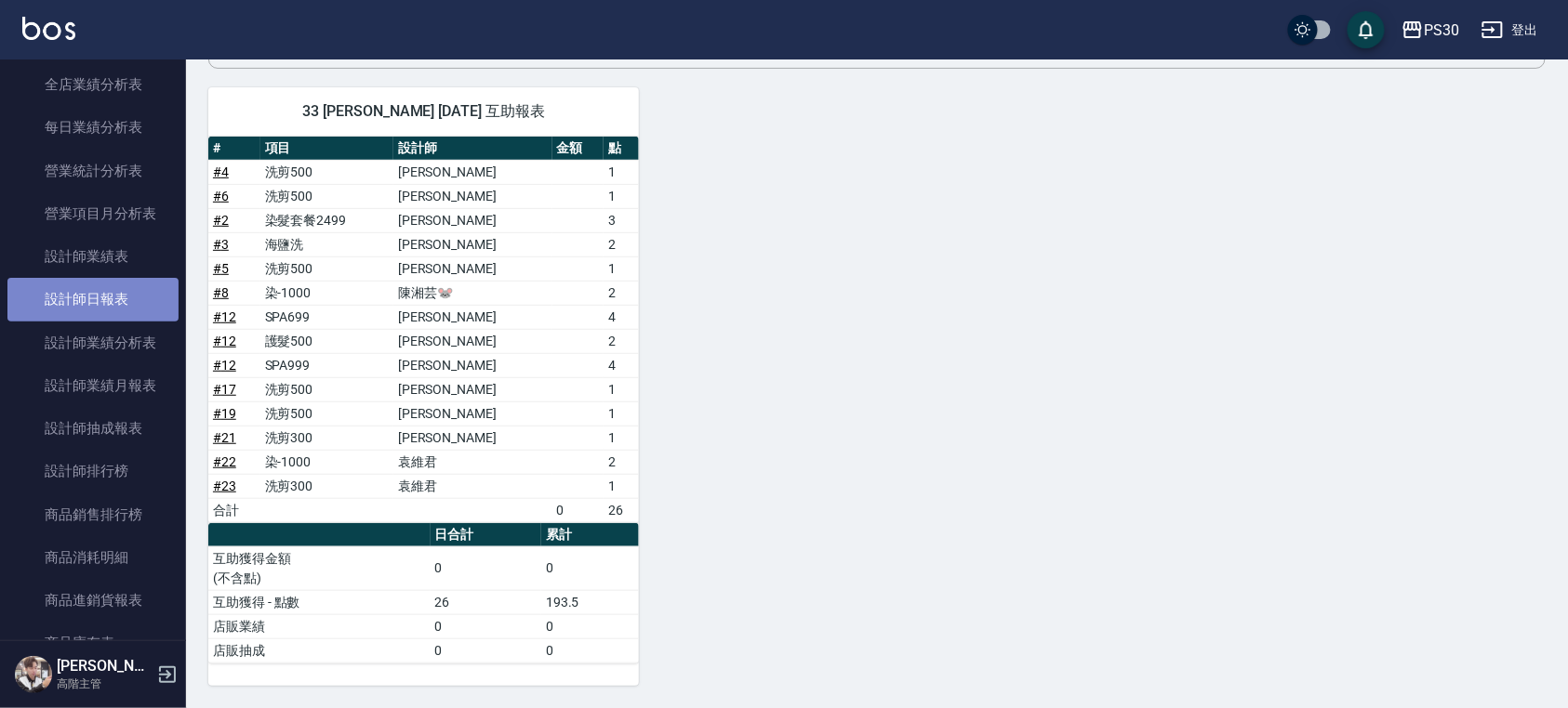
click at [121, 292] on link "設計師日報表" at bounding box center [93, 299] width 171 height 43
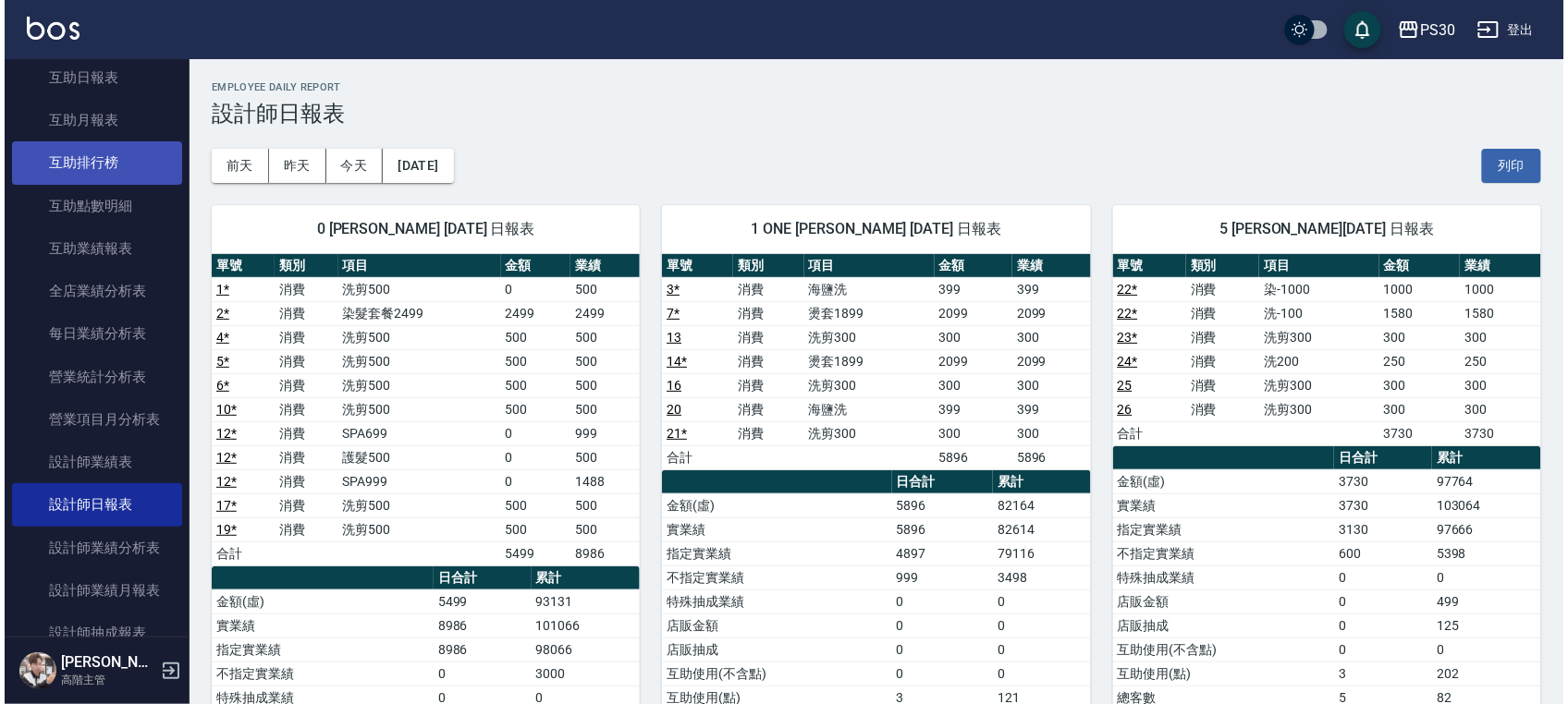
scroll to position [862, 0]
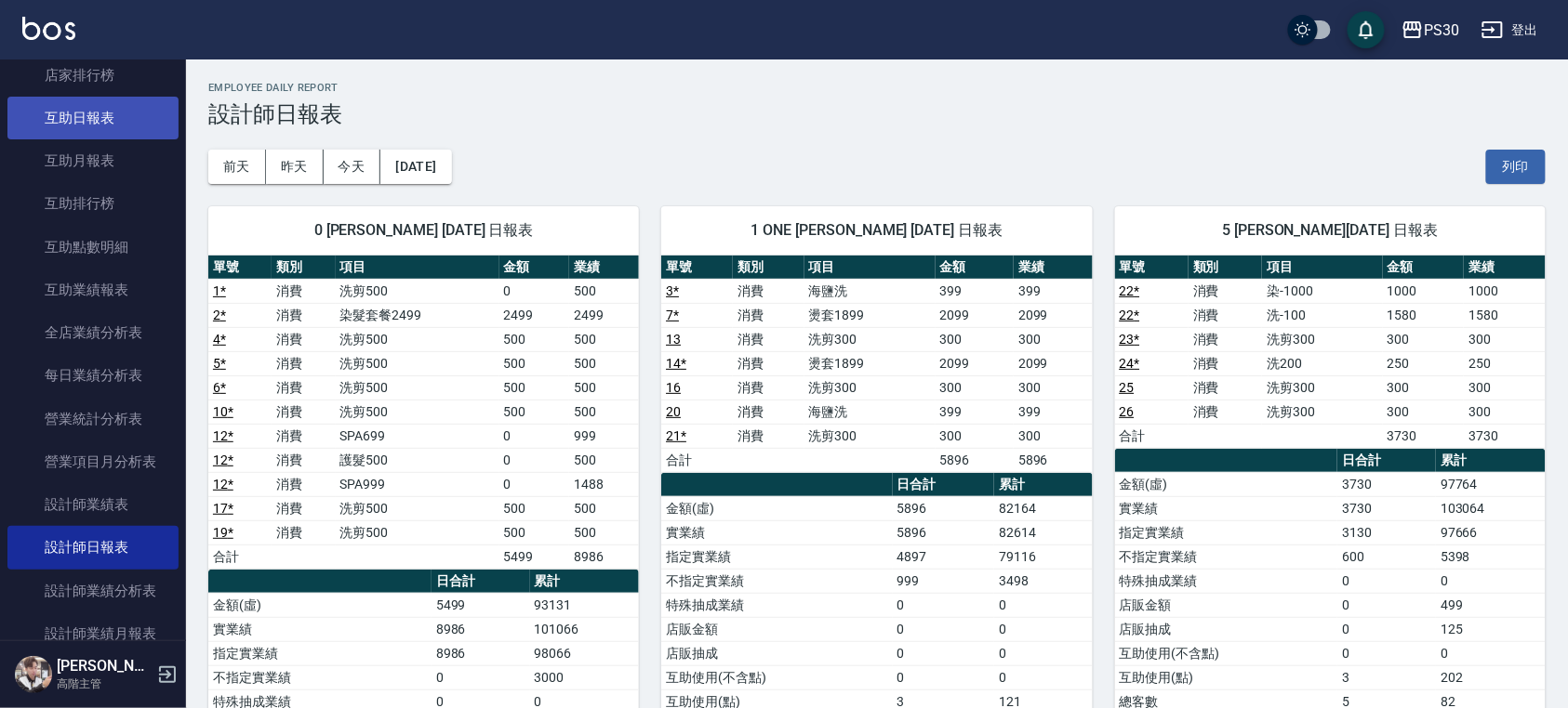
click at [80, 123] on link "互助日報表" at bounding box center [93, 118] width 171 height 43
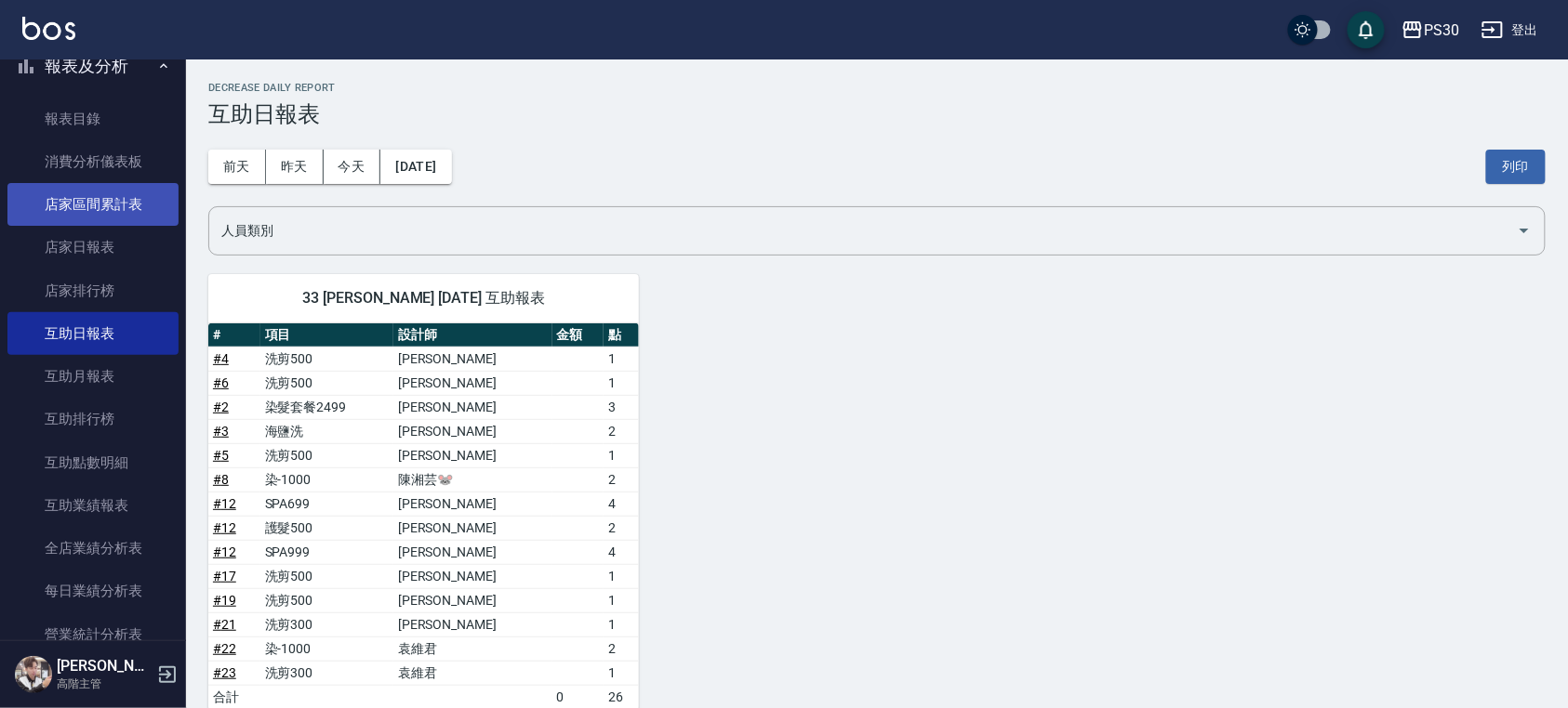
scroll to position [619, 0]
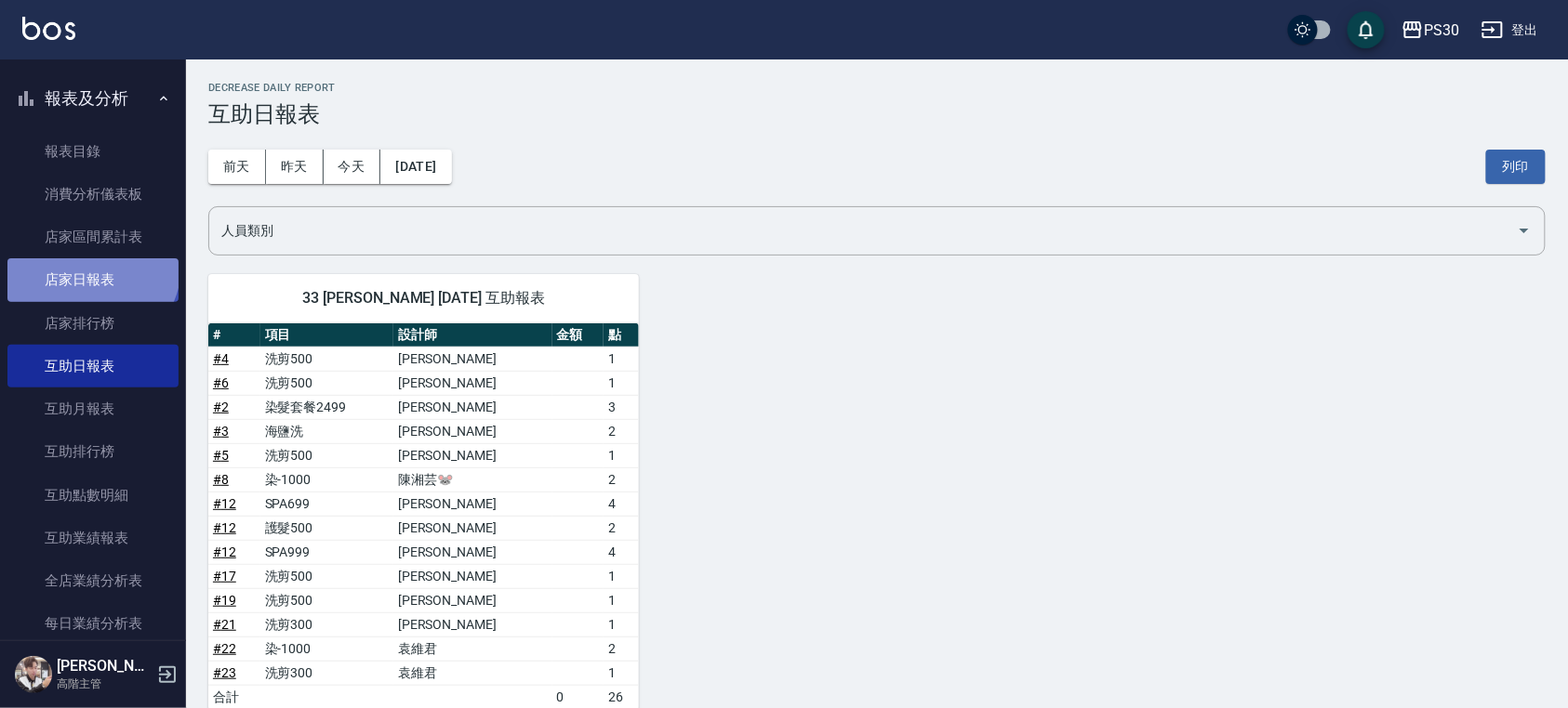
click at [90, 266] on link "店家日報表" at bounding box center [93, 280] width 171 height 43
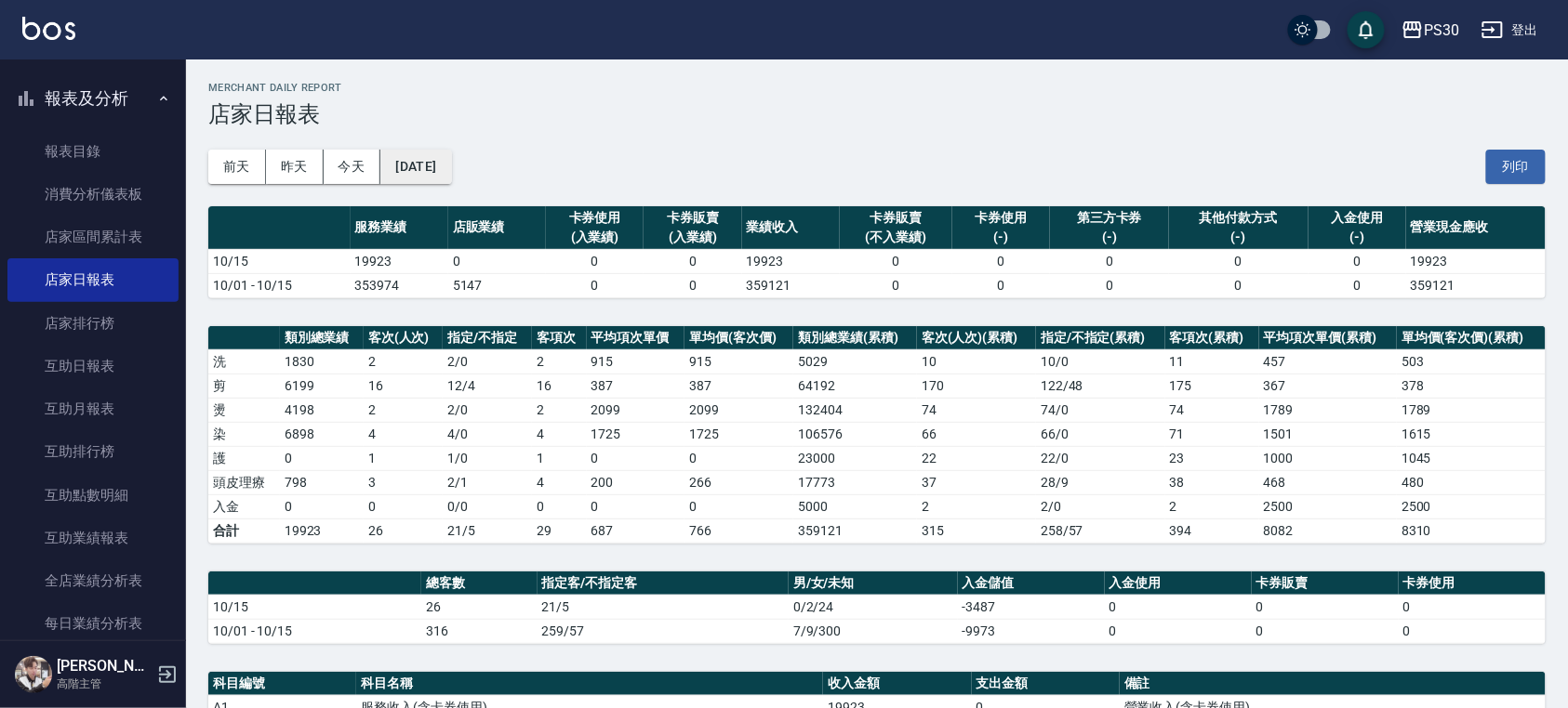
click at [451, 157] on button "[DATE]" at bounding box center [415, 167] width 70 height 34
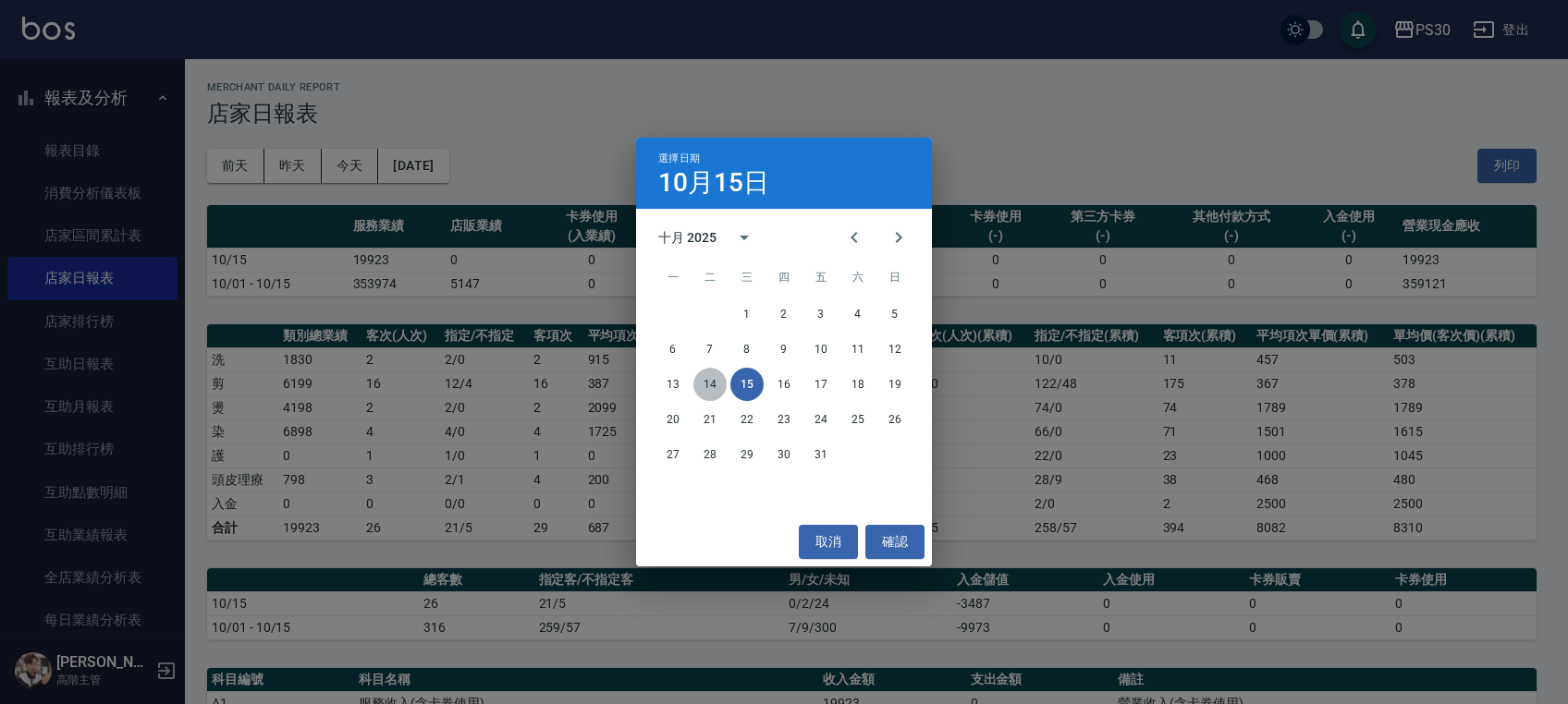
click at [722, 378] on button "14" at bounding box center [710, 384] width 33 height 33
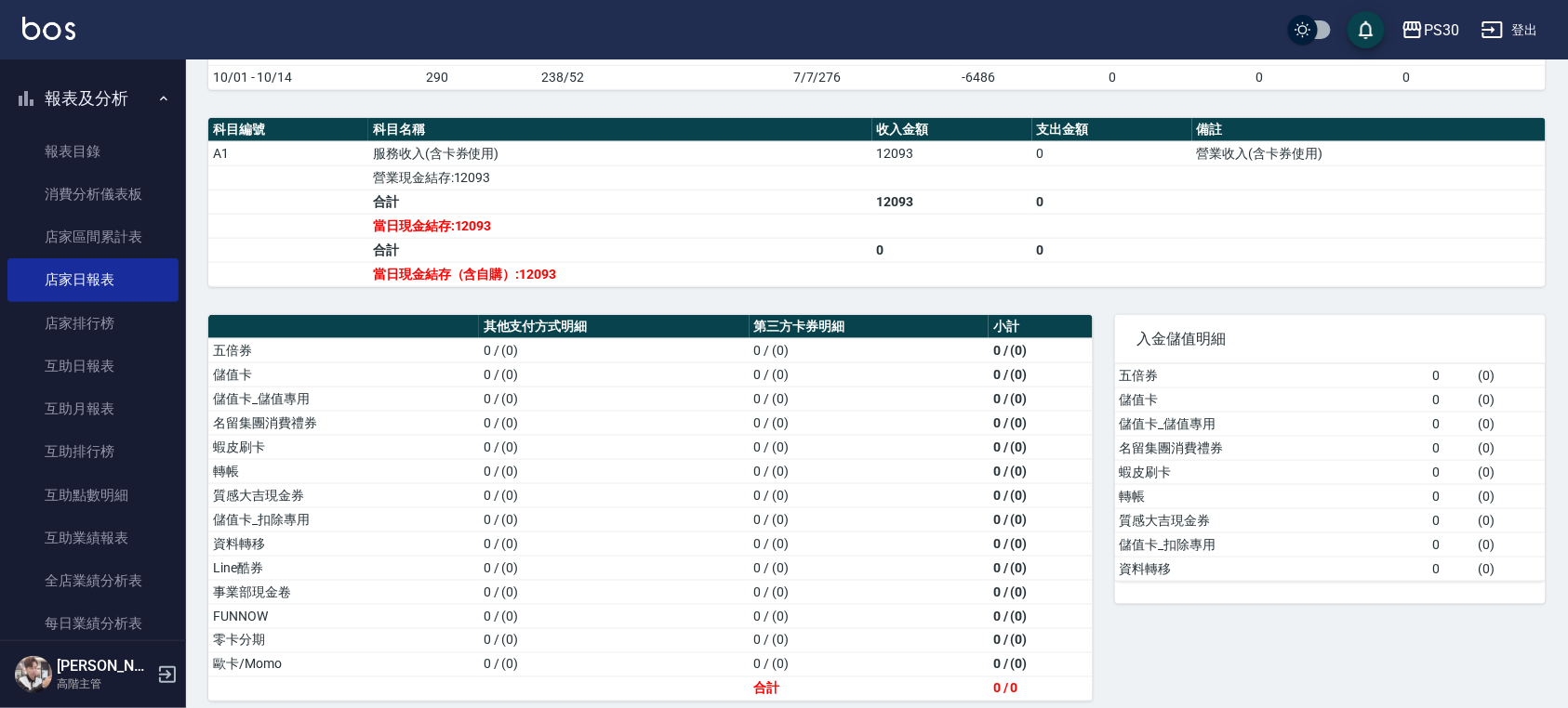
scroll to position [580, 0]
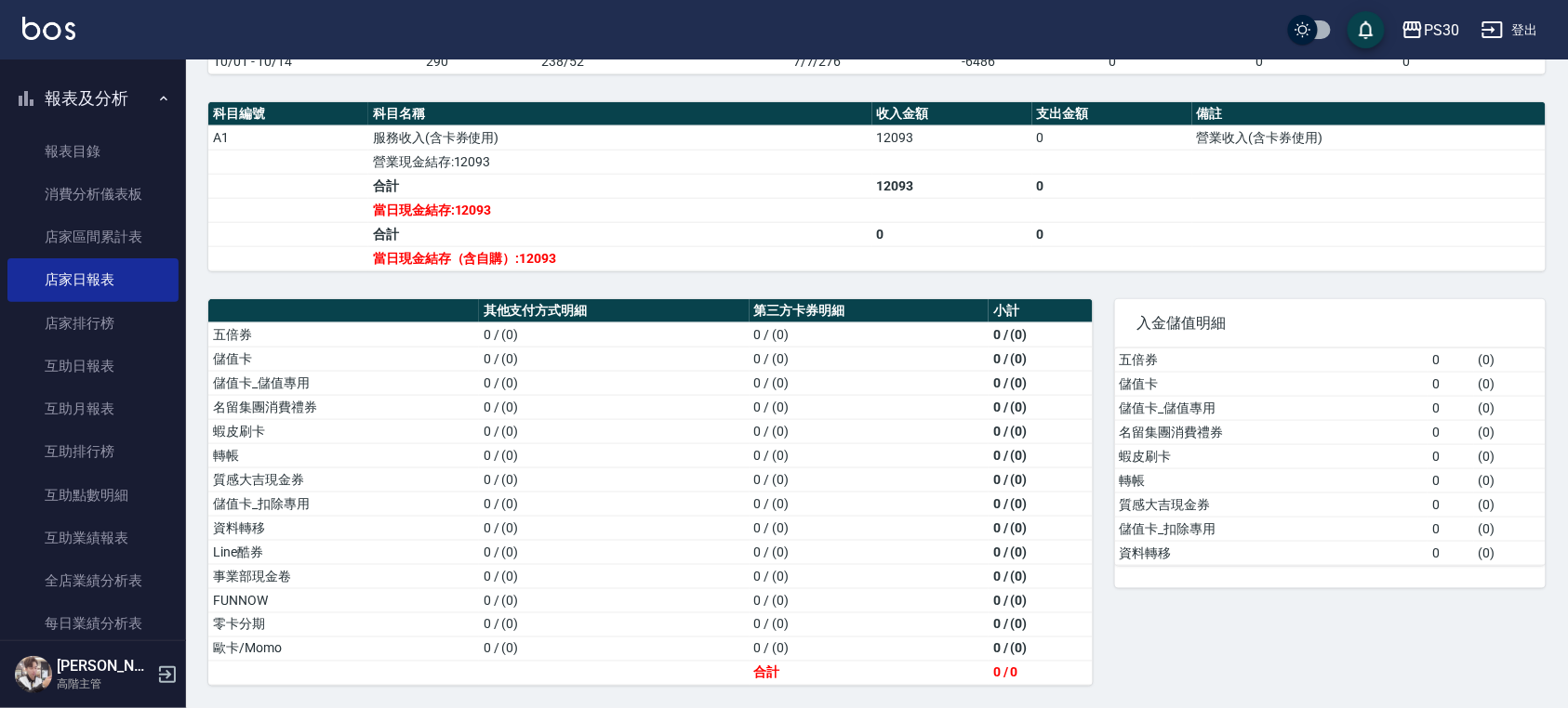
drag, startPoint x: 837, startPoint y: 261, endPoint x: 651, endPoint y: 254, distance: 186.1
click at [651, 254] on td "當日現金結存（含自購）:12093" at bounding box center [620, 258] width 504 height 24
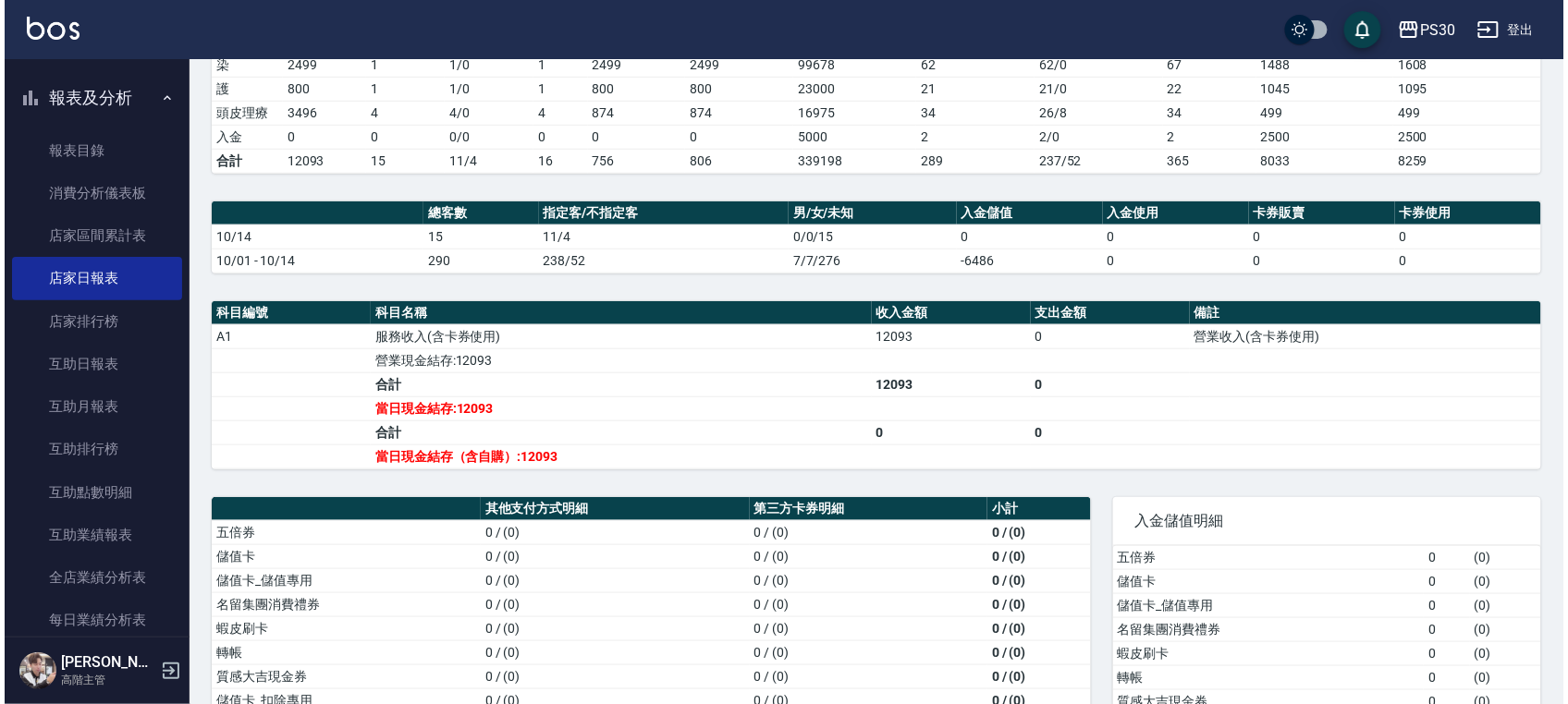
scroll to position [0, 0]
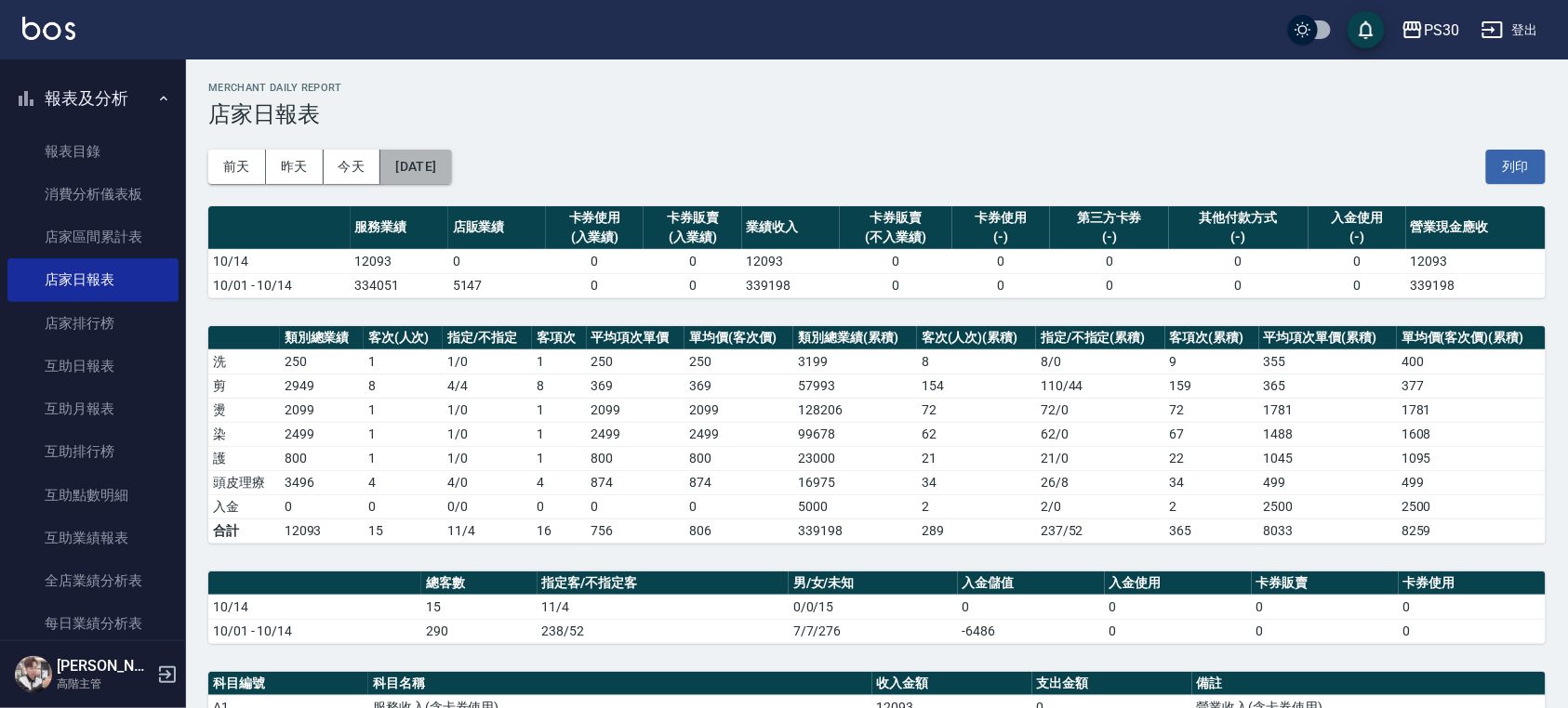
click at [451, 175] on button "2025/10/14" at bounding box center [415, 167] width 70 height 34
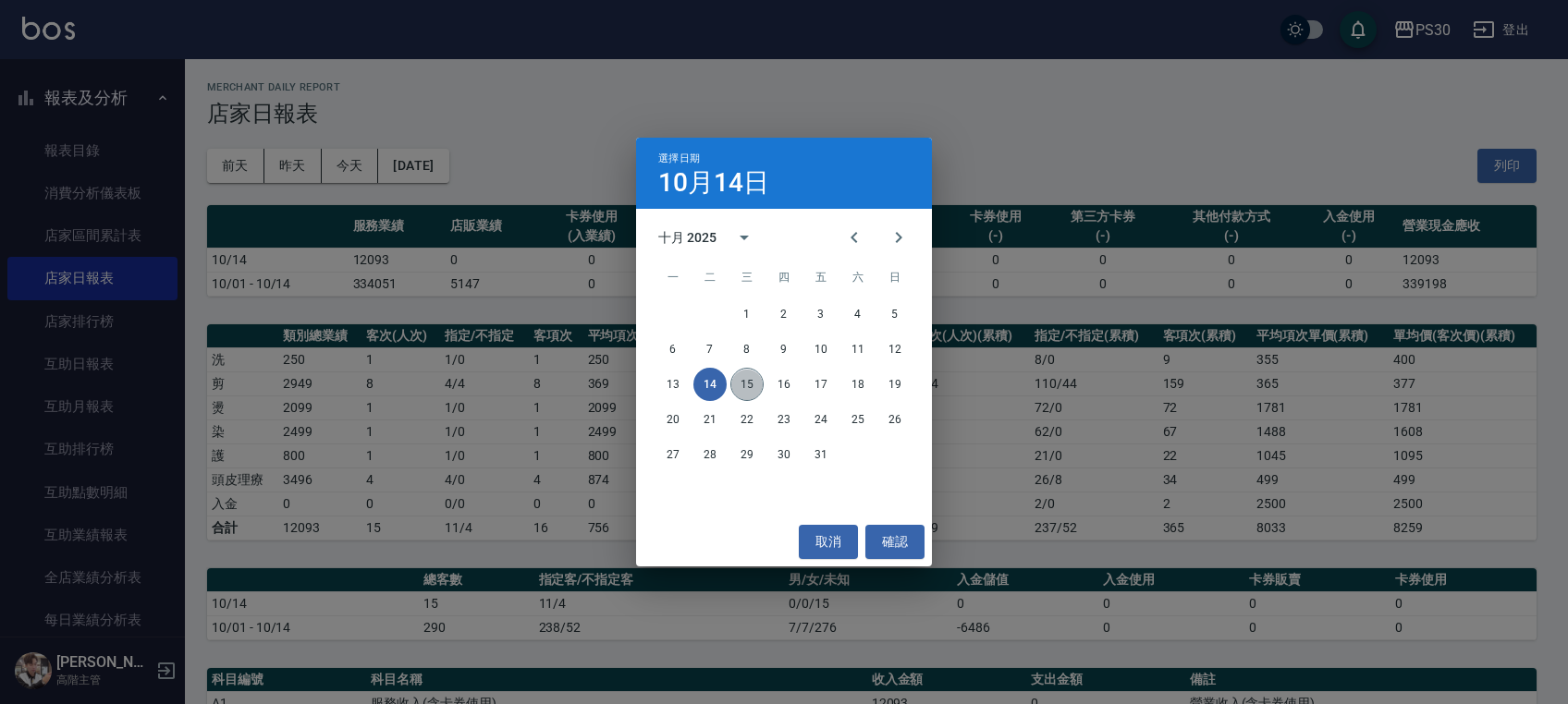
click at [752, 394] on button "15" at bounding box center [747, 384] width 33 height 33
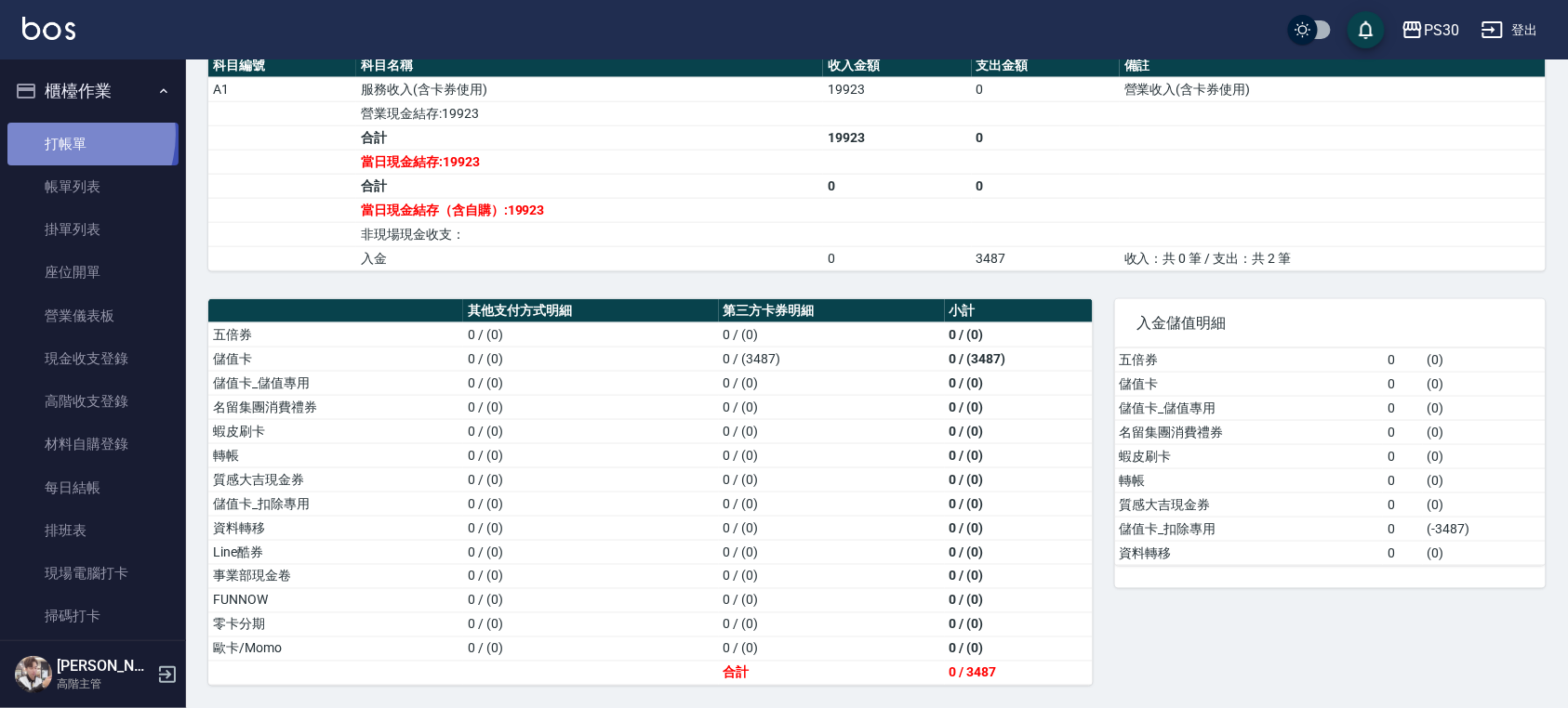
click at [56, 134] on link "打帳單" at bounding box center [93, 144] width 171 height 43
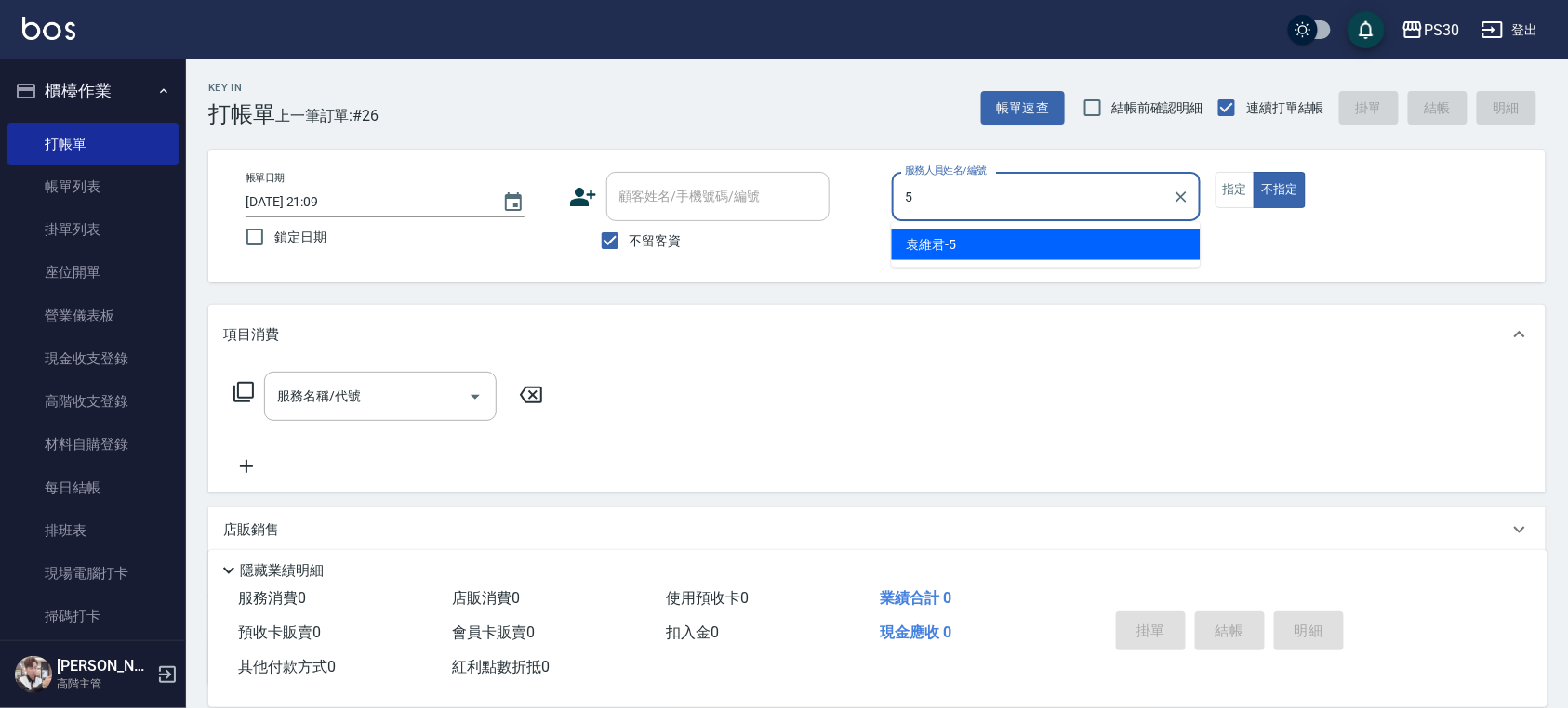
type input "袁維君-5"
type button "false"
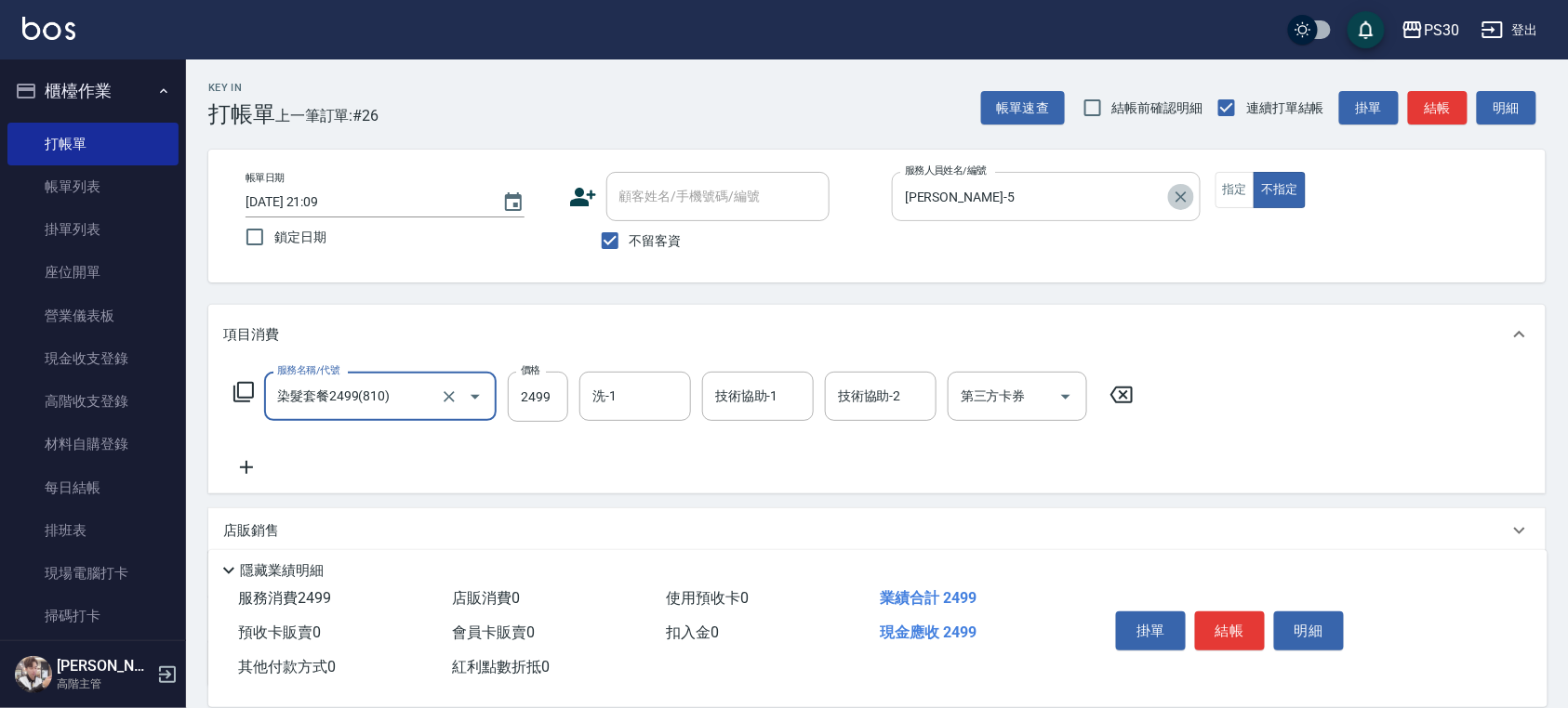
click at [1177, 190] on icon "Clear" at bounding box center [1181, 197] width 19 height 19
type input "染髮套餐2499(810)"
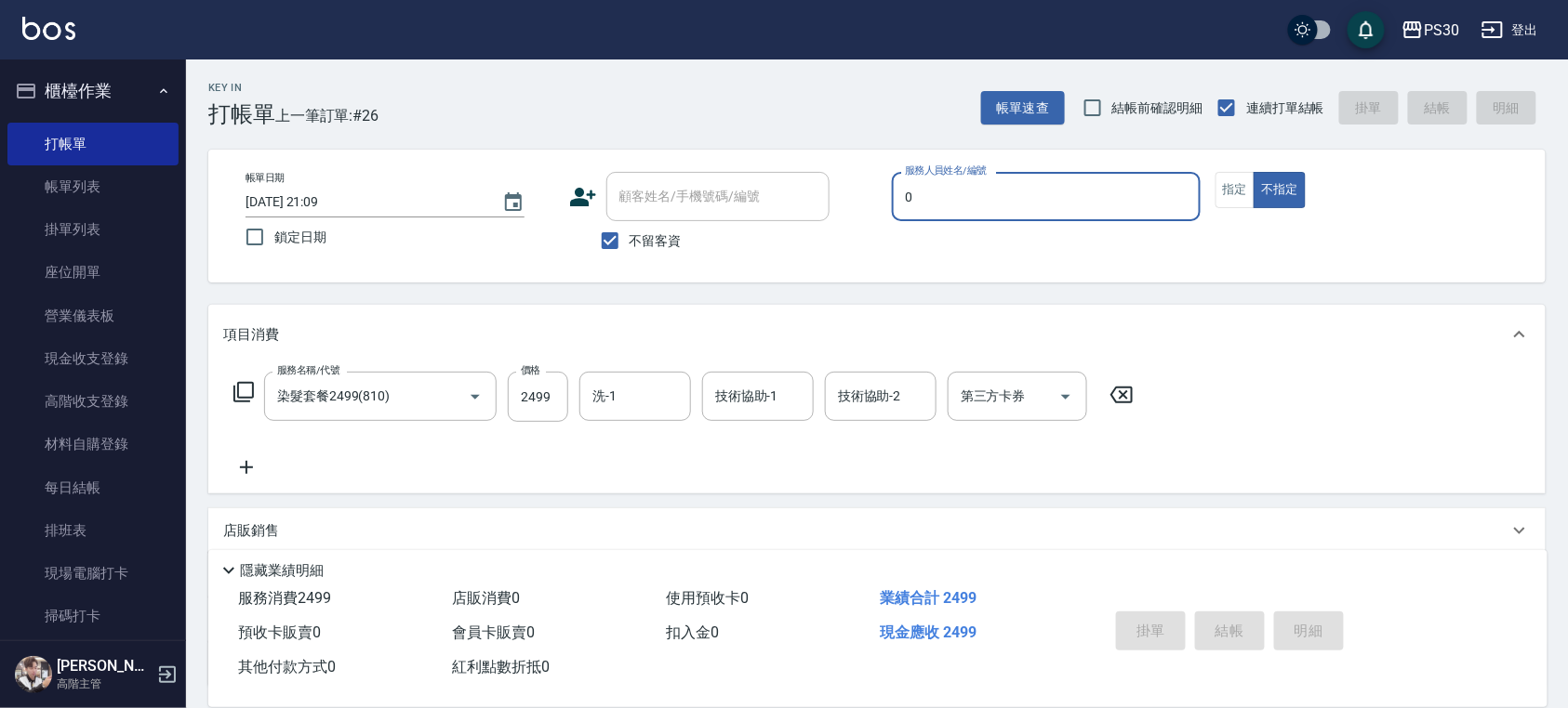
type input "廖金城-0"
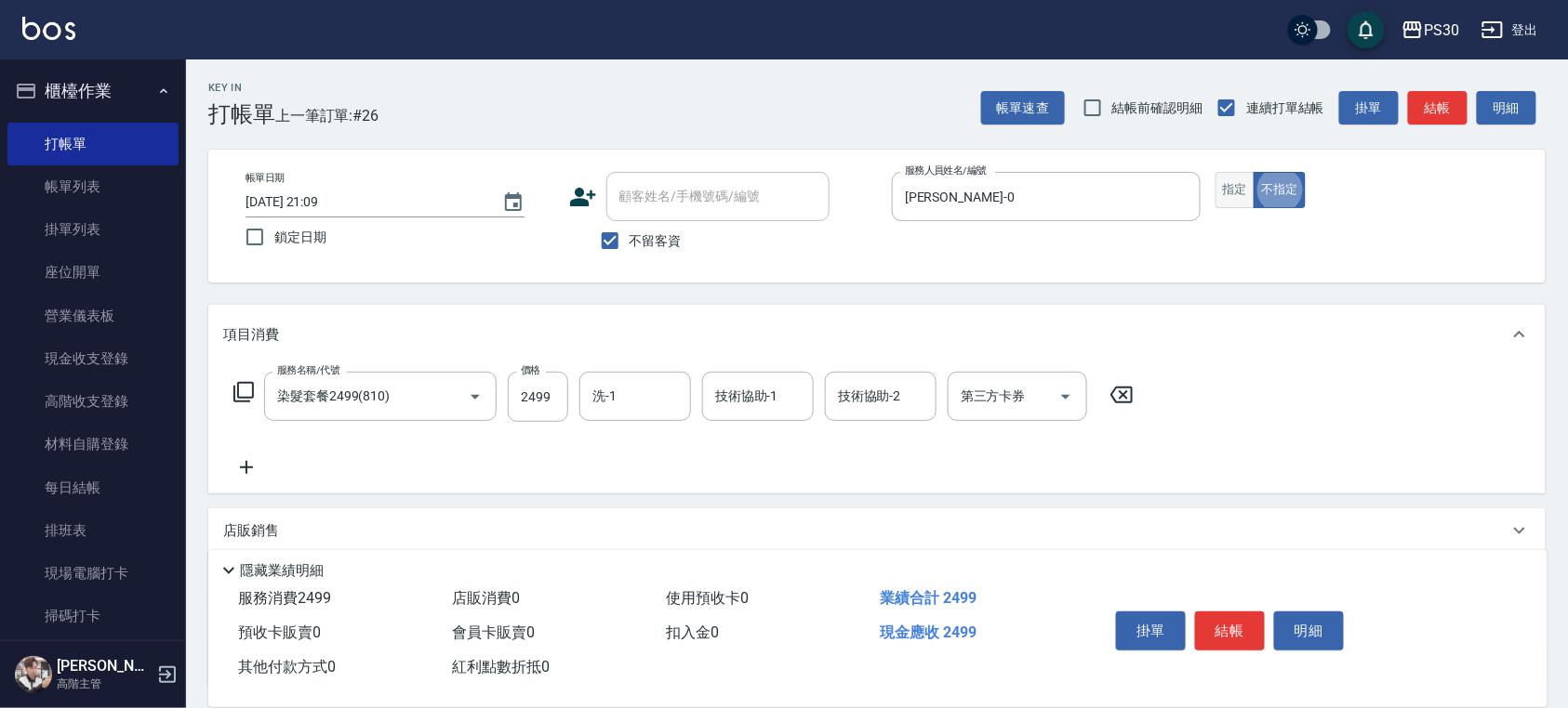
click at [1237, 187] on button "指定" at bounding box center [1236, 190] width 40 height 36
click at [1067, 406] on icon "Open" at bounding box center [1065, 396] width 22 height 22
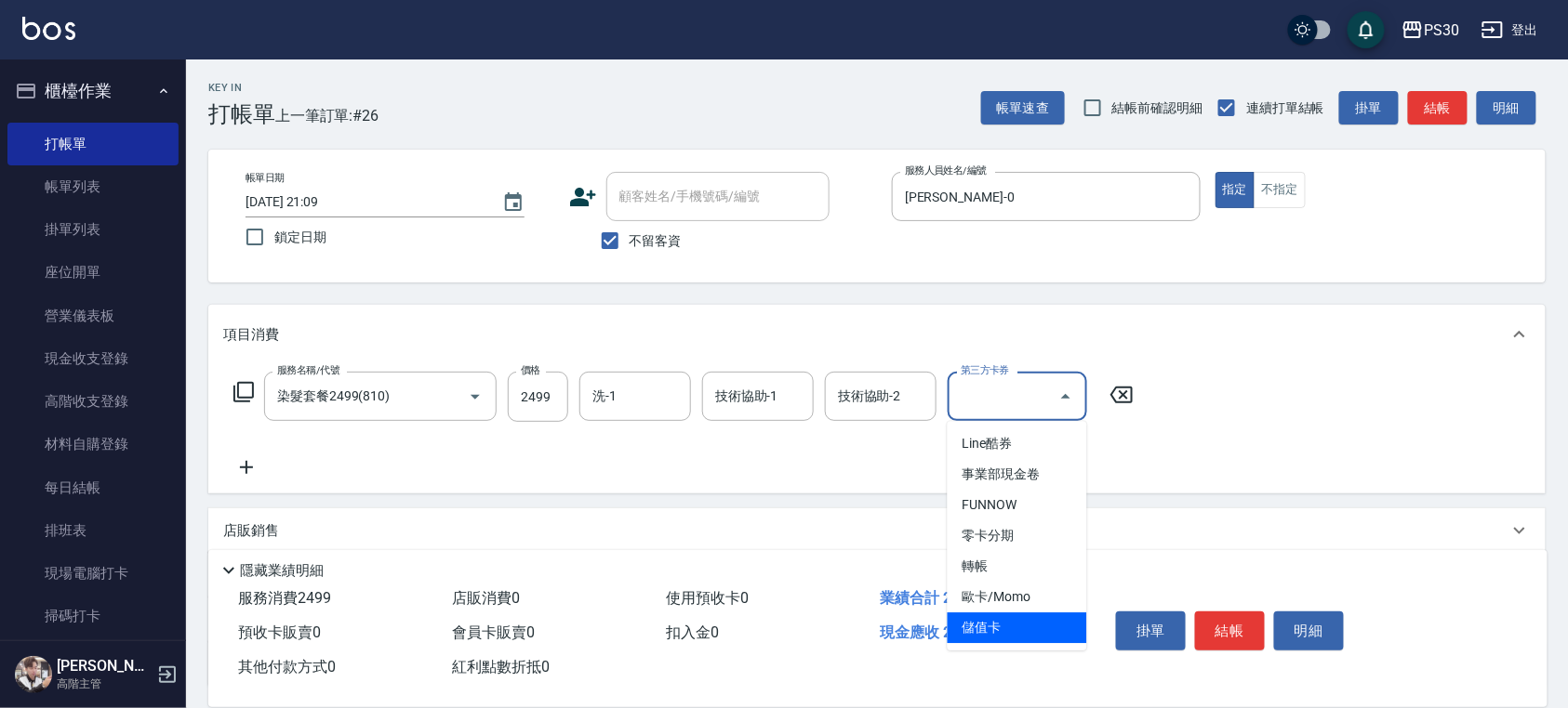
click at [1038, 622] on span "儲值卡" at bounding box center [1017, 628] width 140 height 30
type input "儲值卡"
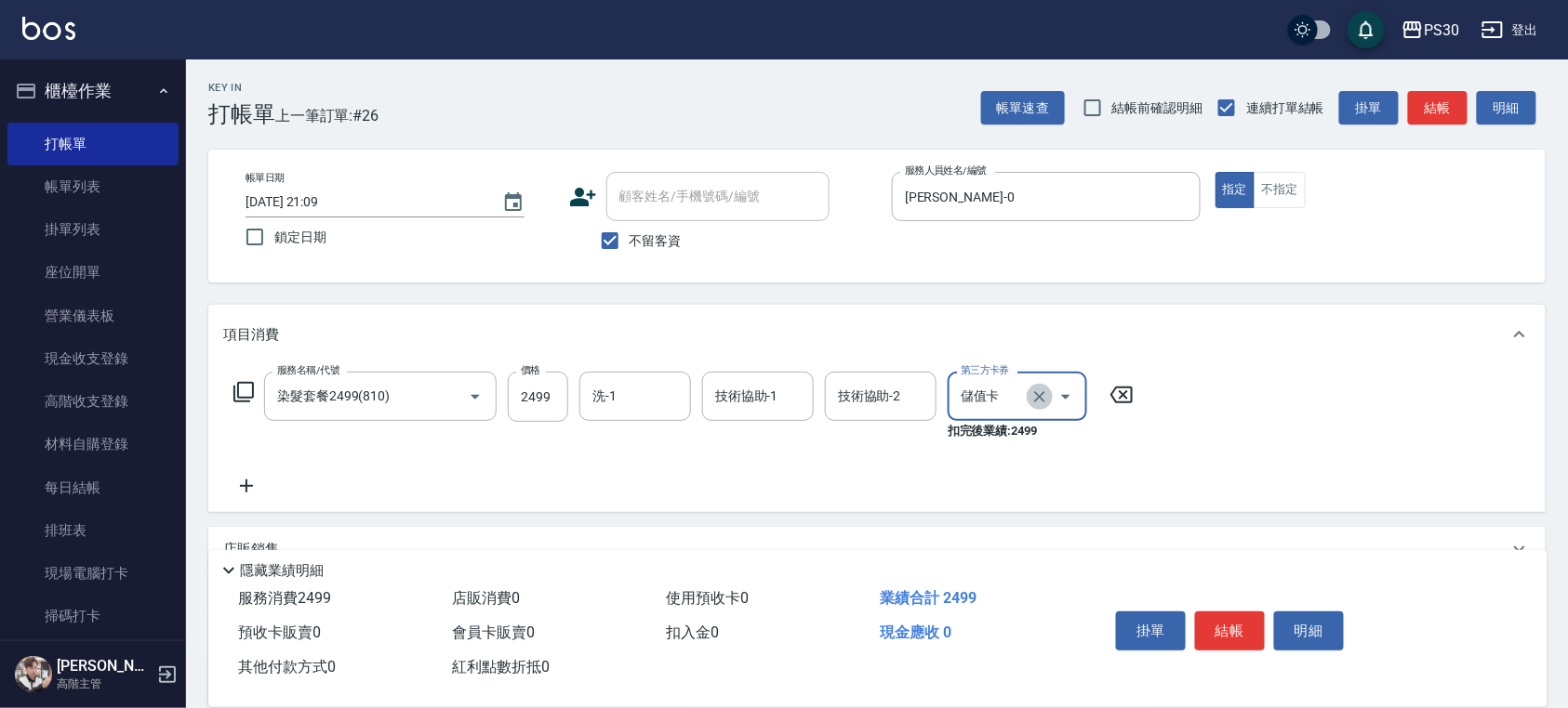
click at [1040, 390] on icon "Clear" at bounding box center [1040, 397] width 19 height 19
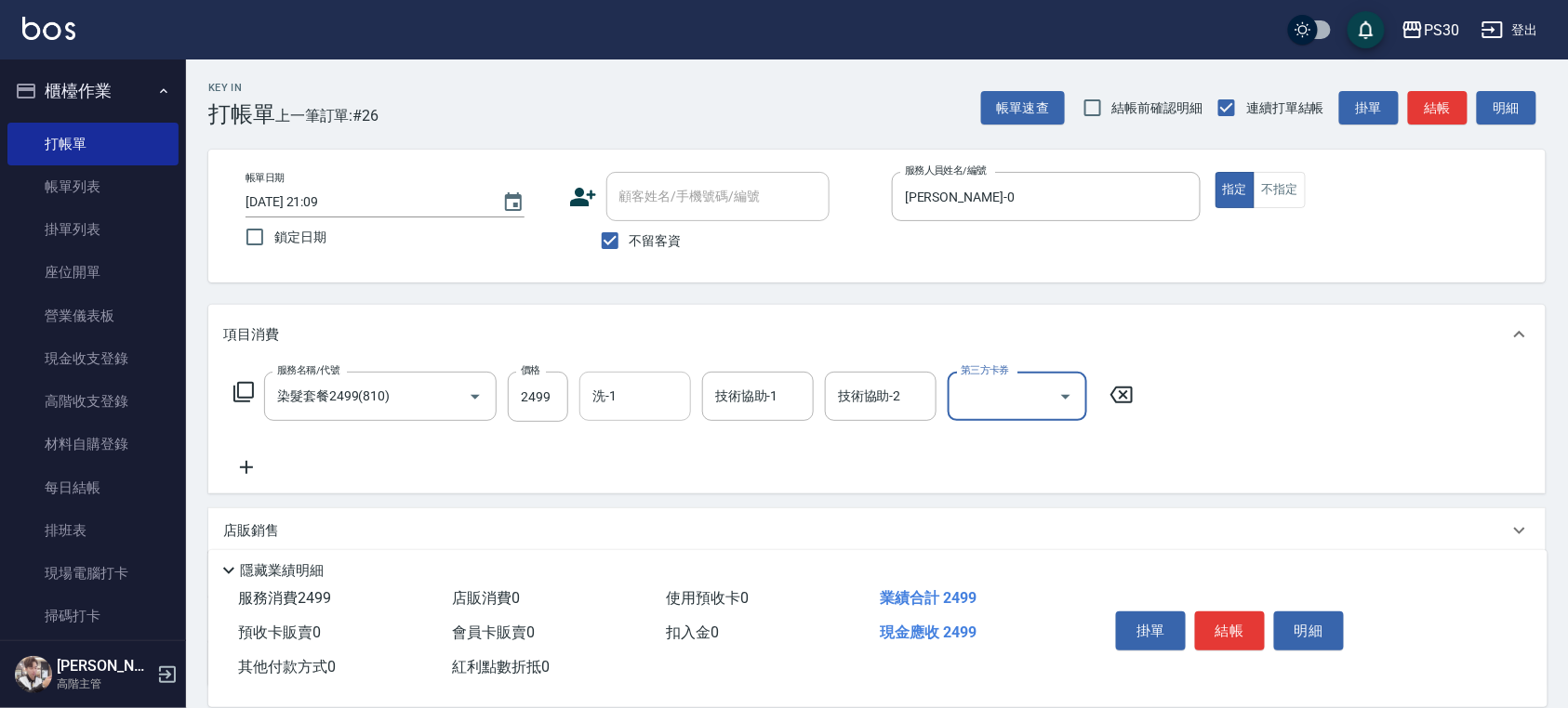
click at [622, 390] on input "洗-1" at bounding box center [635, 396] width 95 height 32
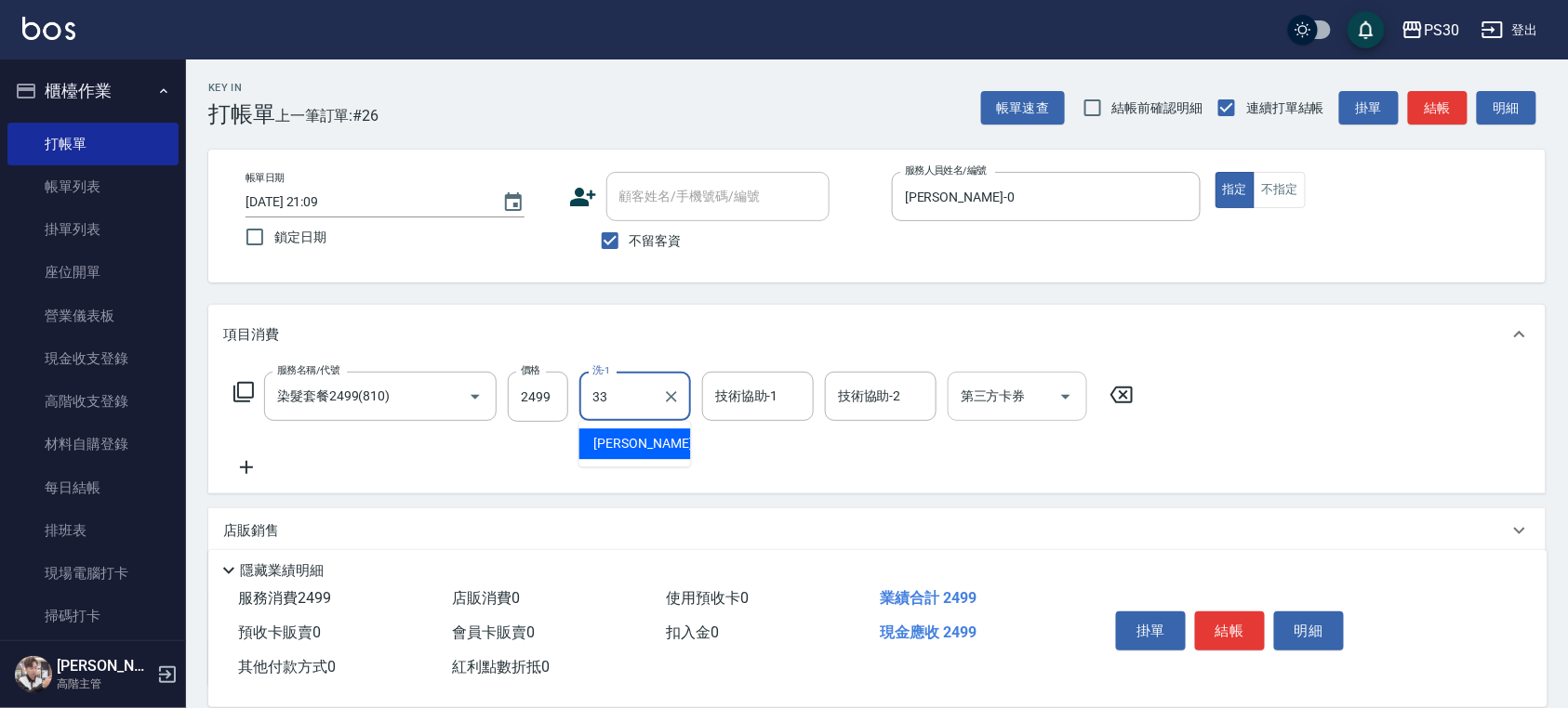
type input "洪采妤-33"
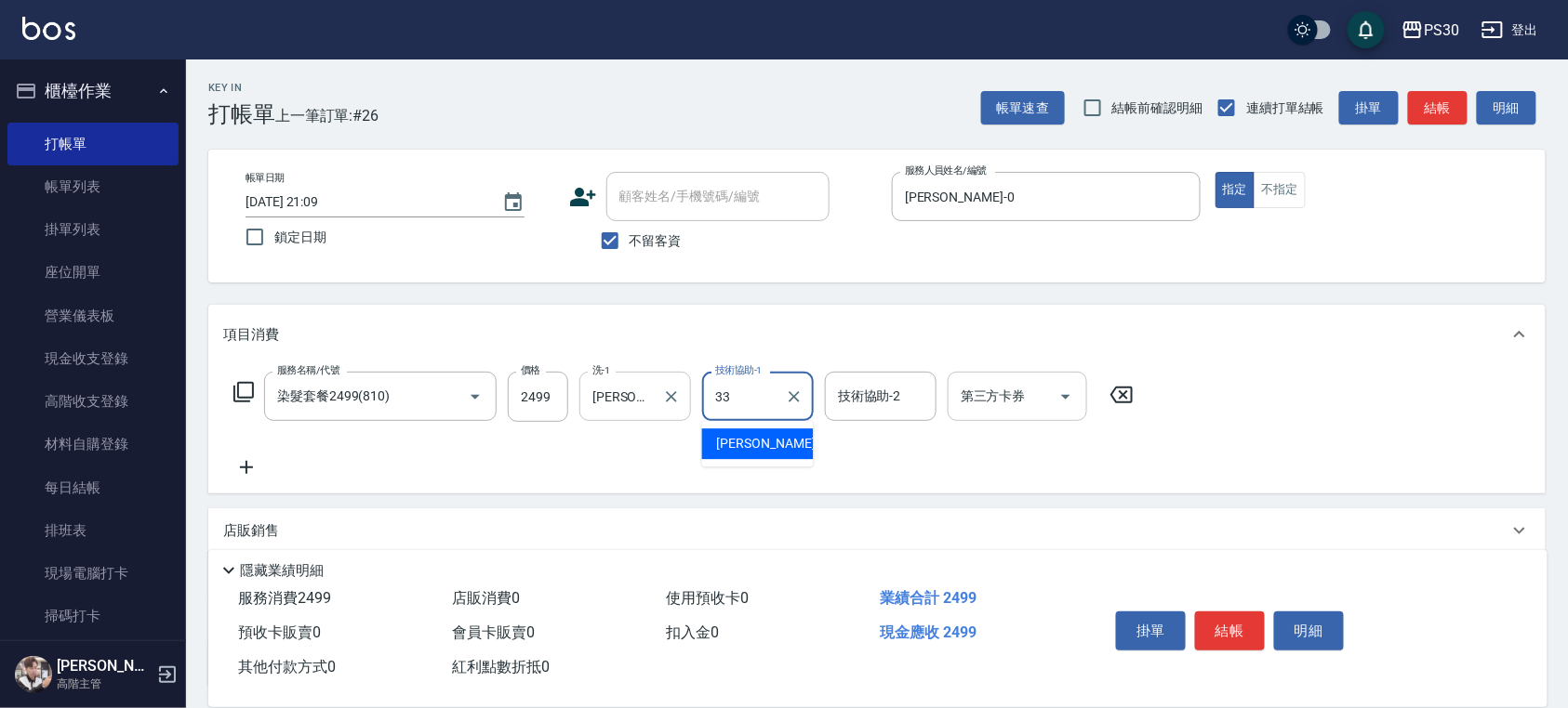
type input "洪采妤-33"
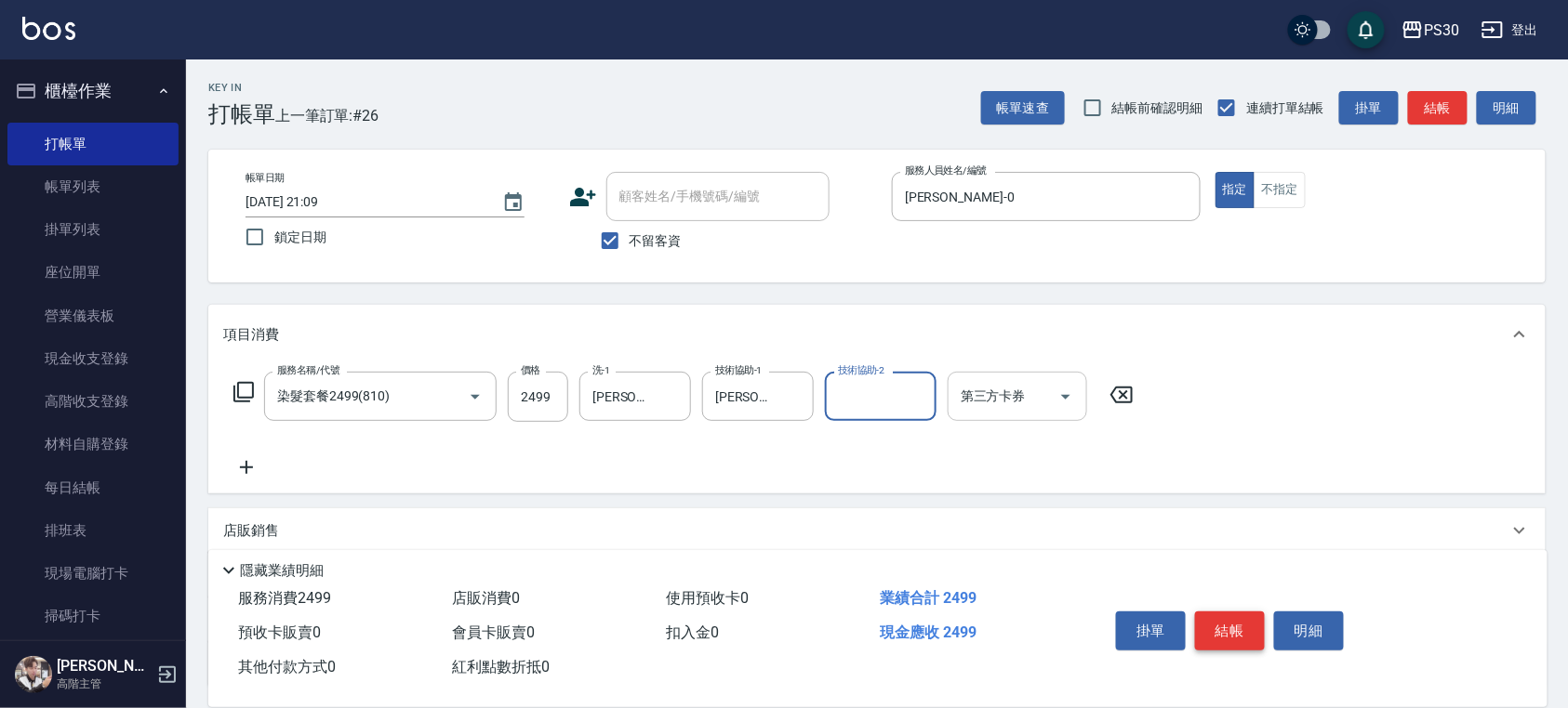
click at [1231, 626] on button "結帳" at bounding box center [1229, 631] width 69 height 39
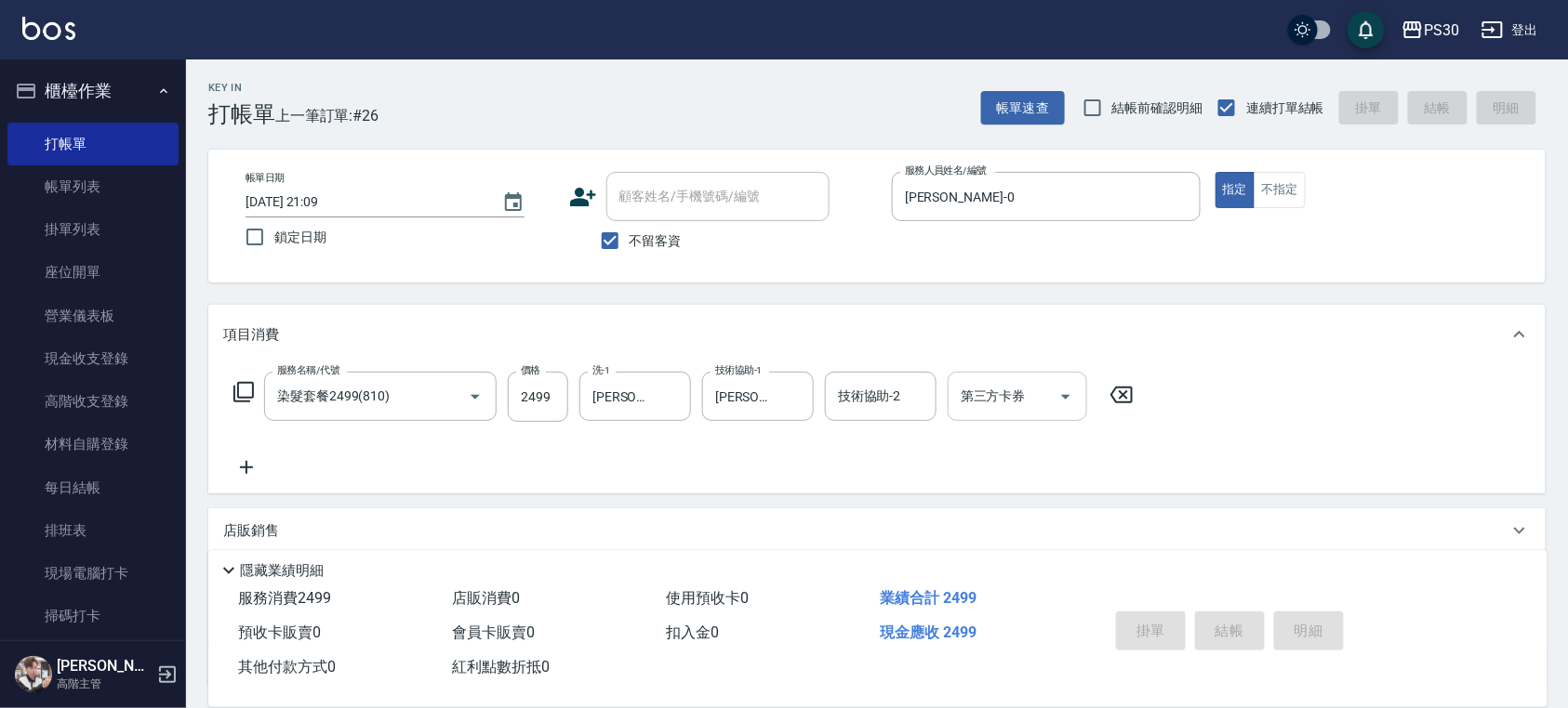
type input "2025/10/15 21:10"
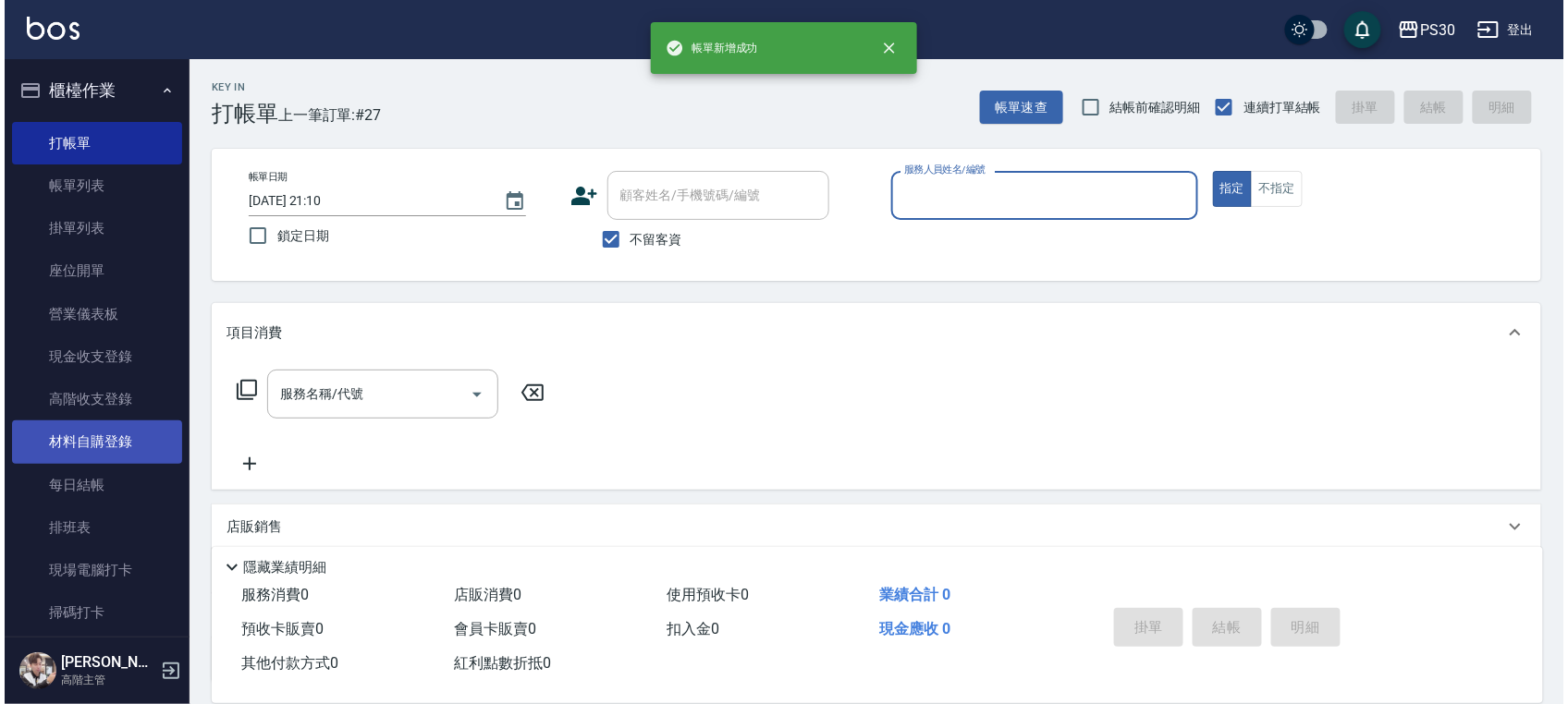
scroll to position [615, 0]
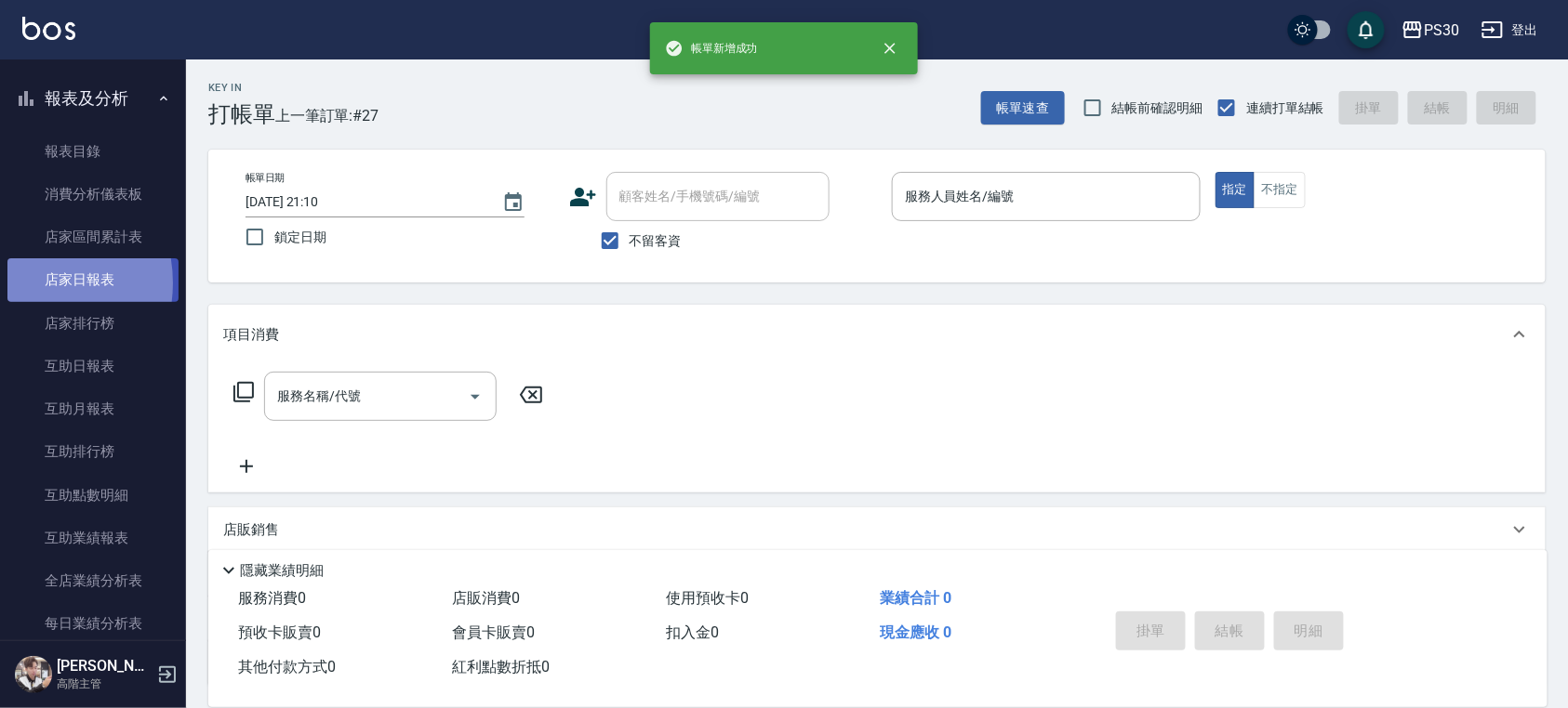
click at [30, 283] on link "店家日報表" at bounding box center [93, 280] width 171 height 43
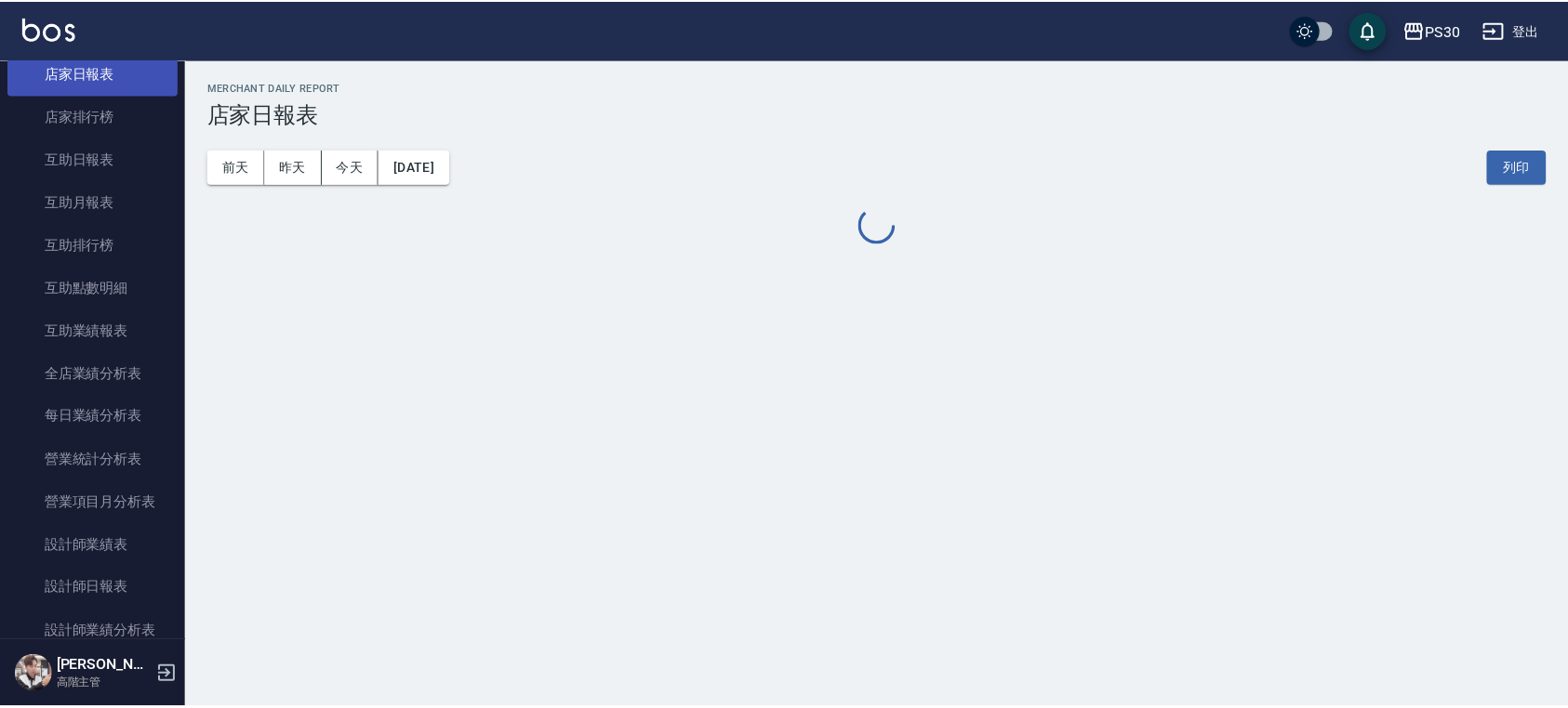
scroll to position [1115, 0]
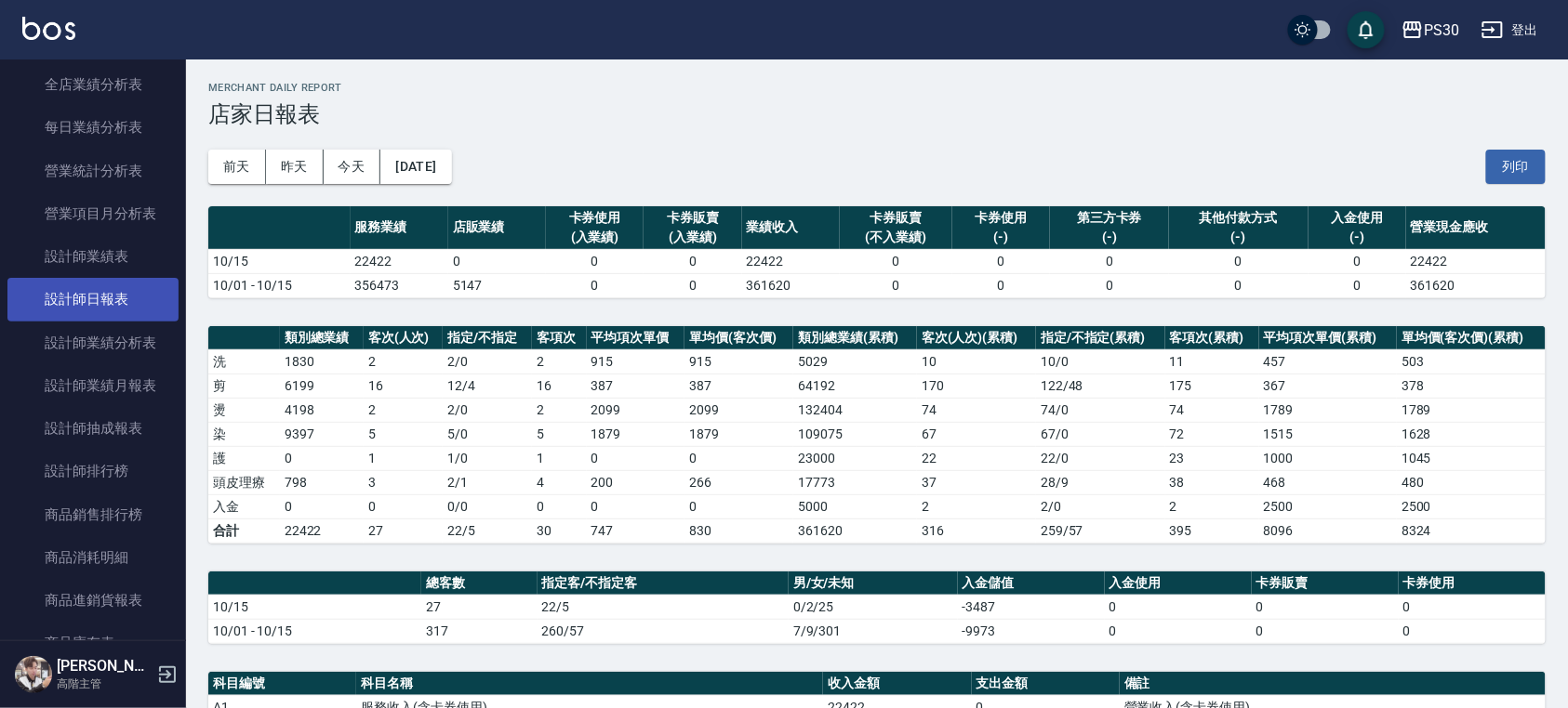
click at [117, 299] on link "設計師日報表" at bounding box center [93, 299] width 171 height 43
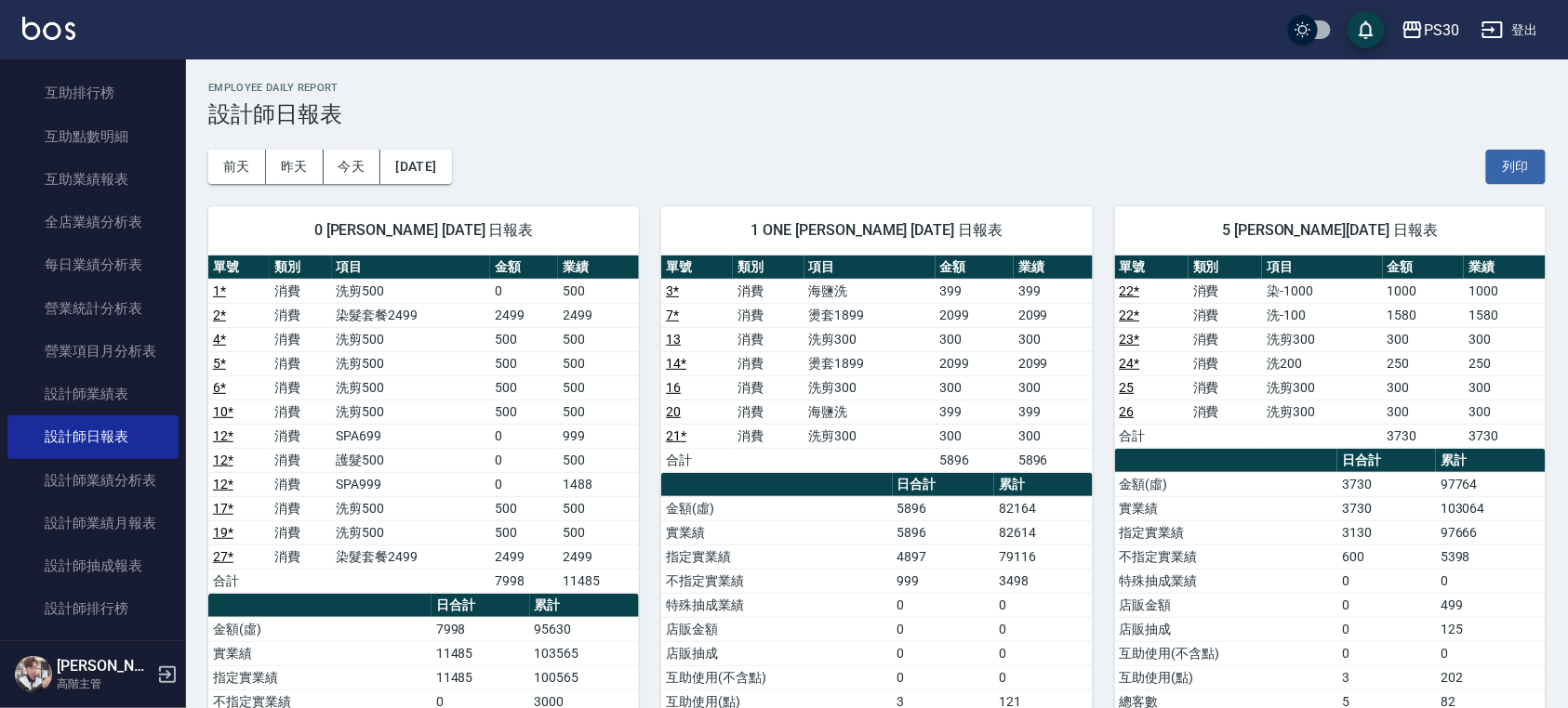
scroll to position [743, 0]
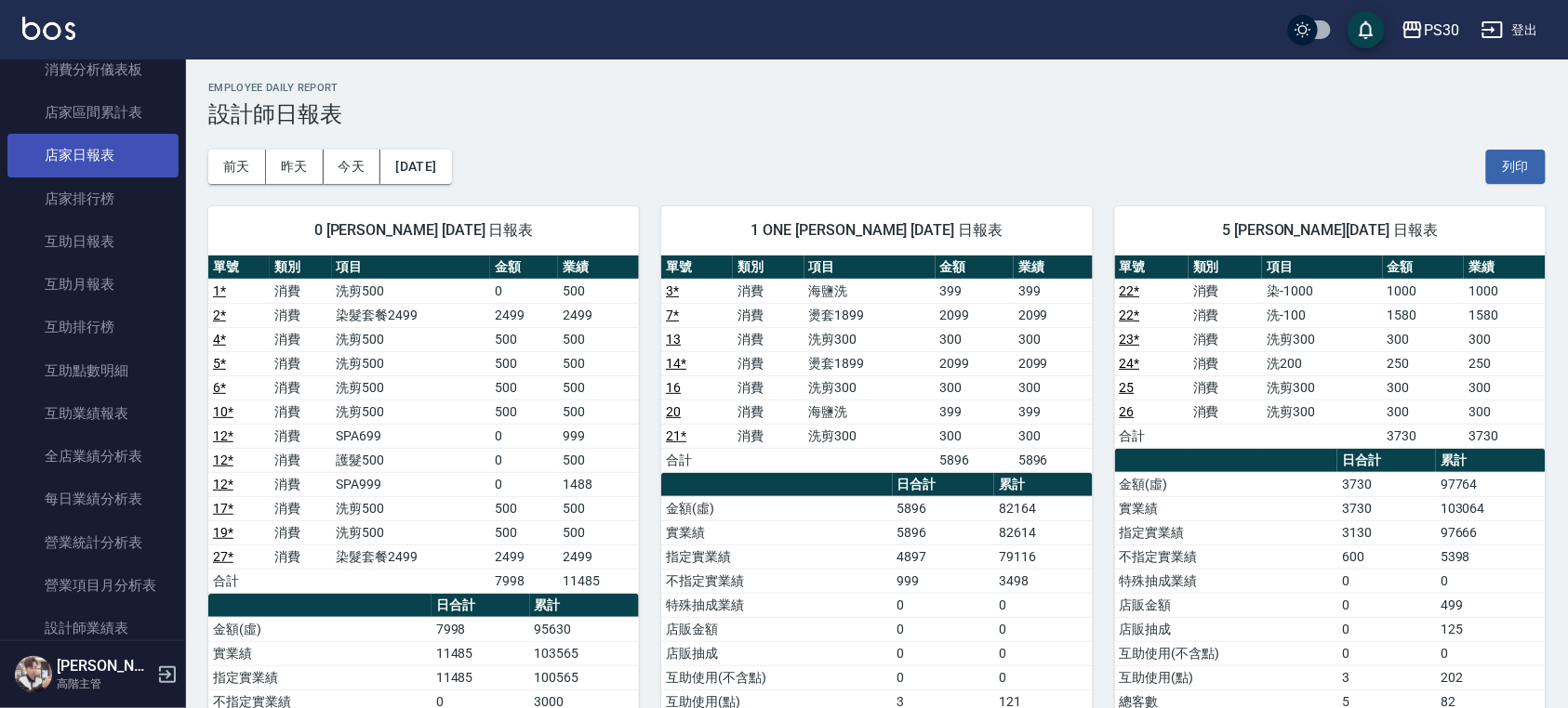
click at [98, 145] on link "店家日報表" at bounding box center [93, 155] width 171 height 43
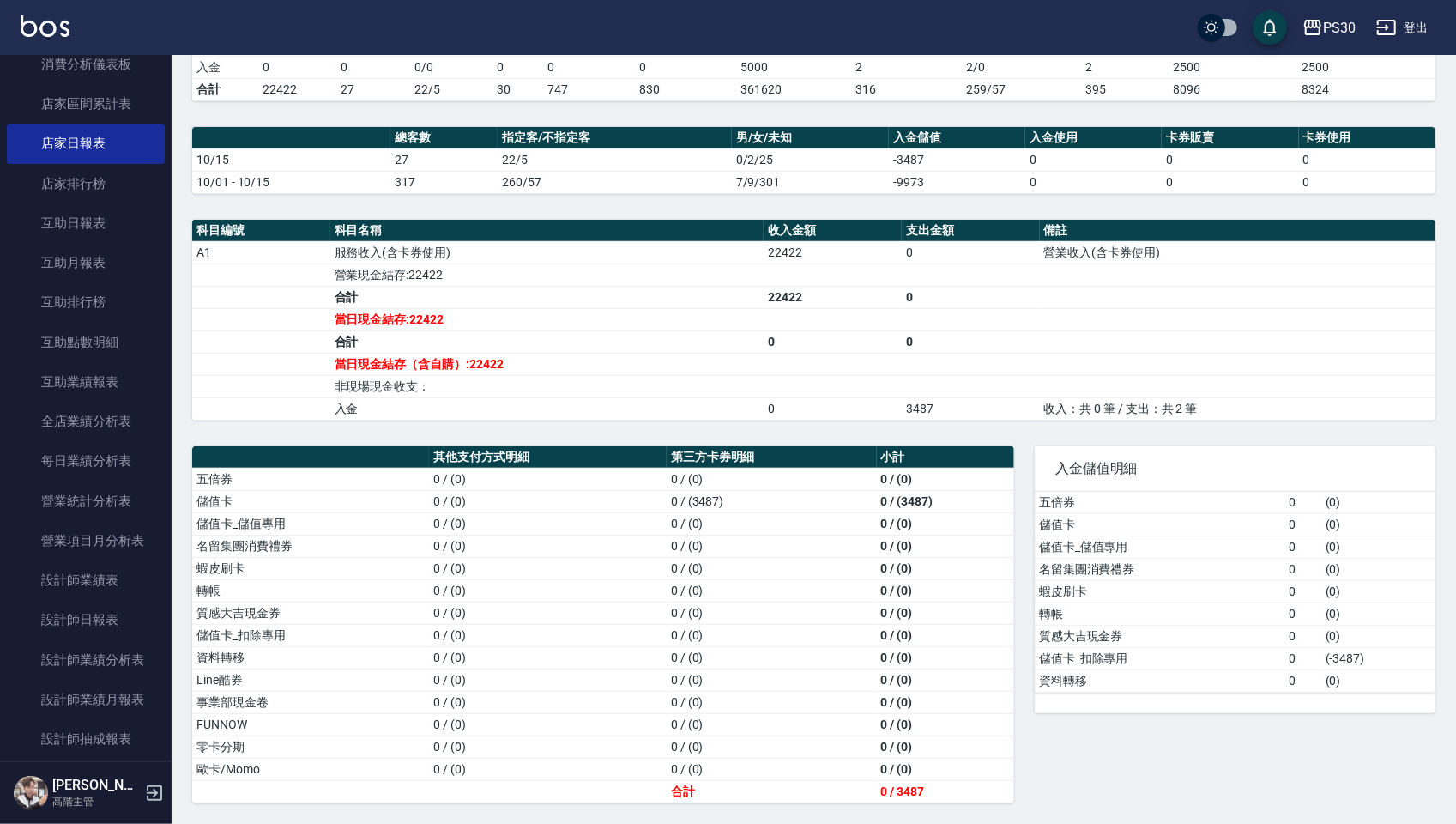
scroll to position [412, 0]
click at [121, 616] on link "設計師日報表" at bounding box center [86, 619] width 158 height 40
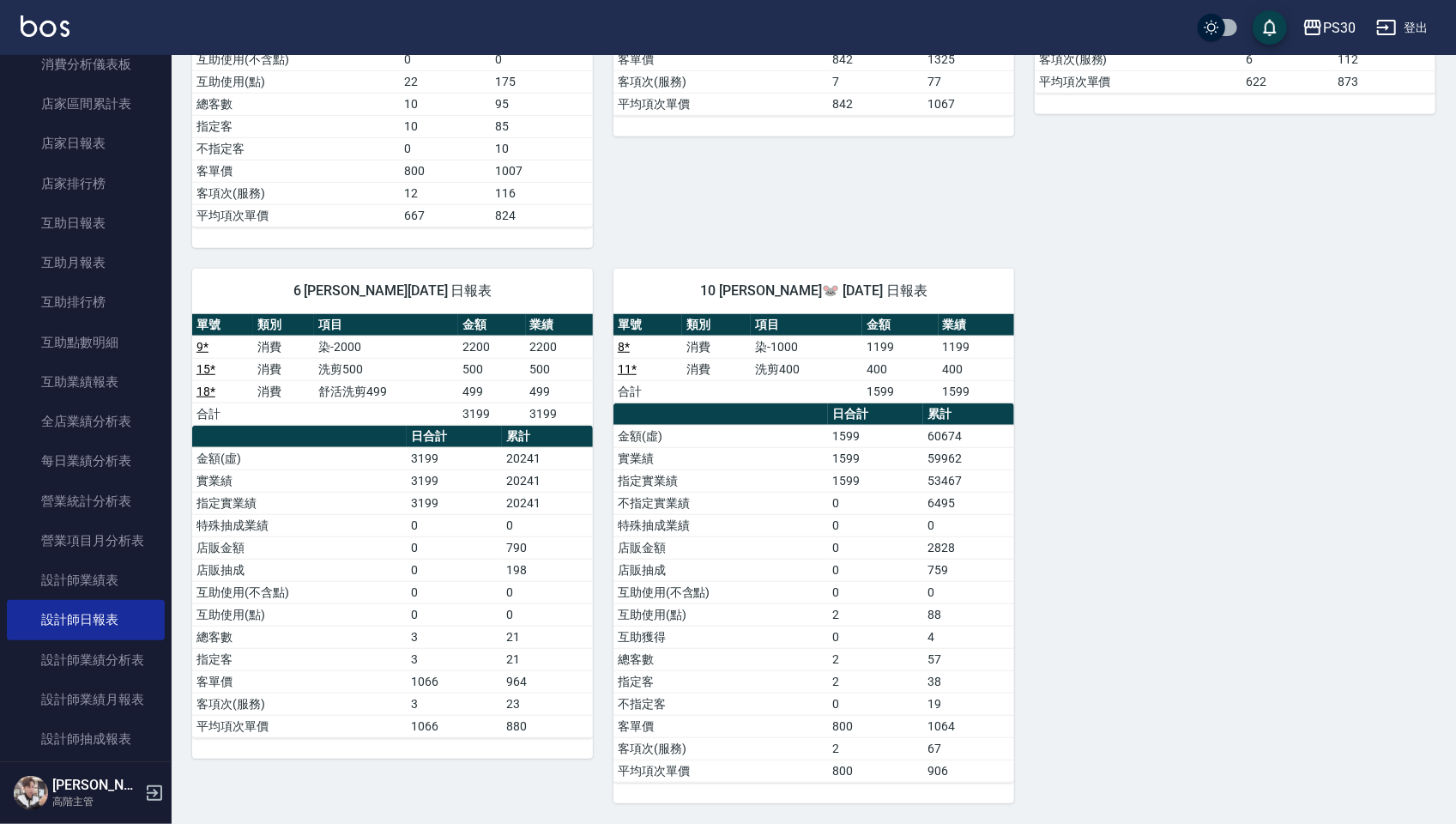
scroll to position [691, 0]
click at [50, 145] on link "店家日報表" at bounding box center [86, 143] width 158 height 40
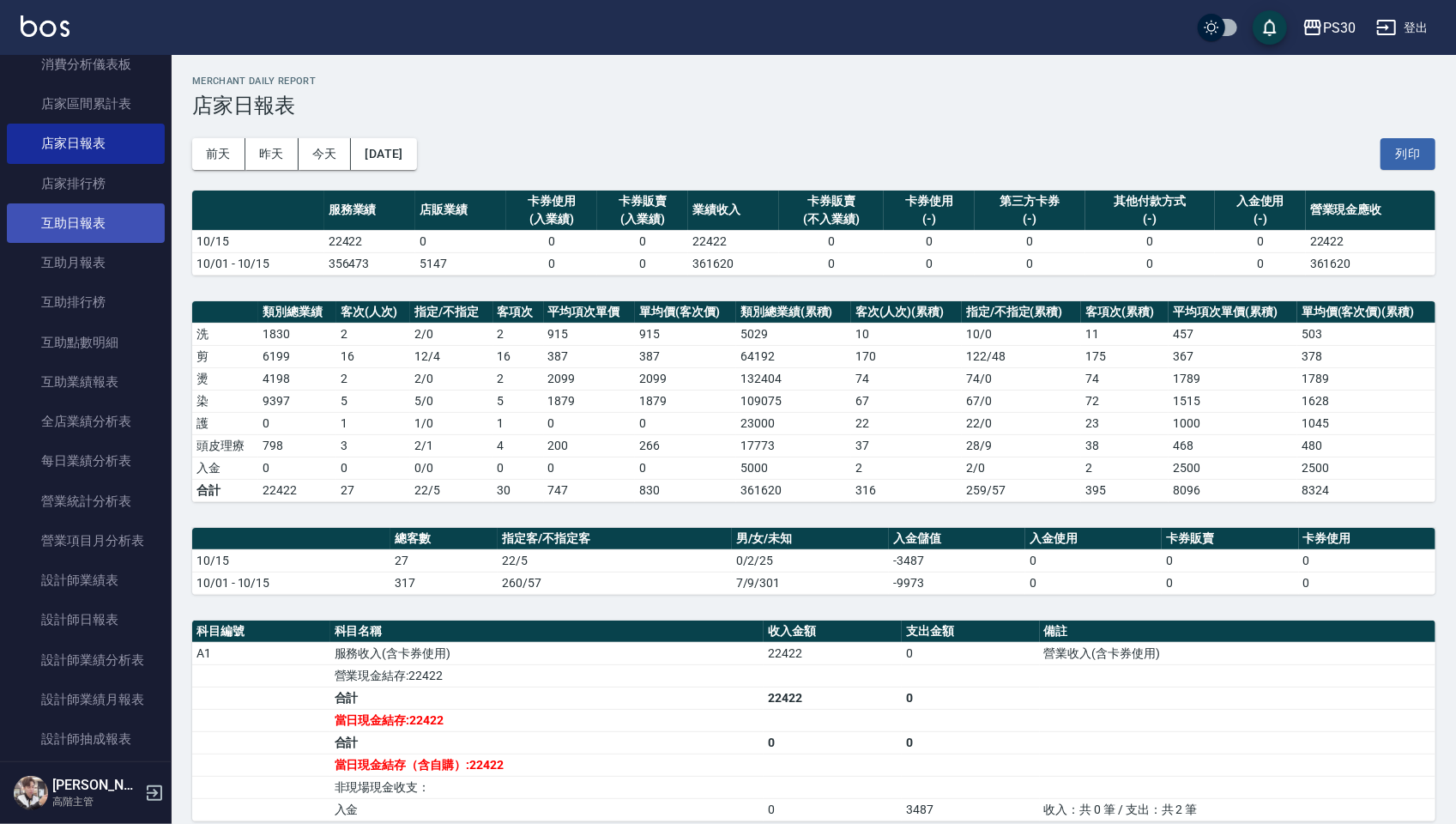
click at [72, 225] on link "互助日報表" at bounding box center [86, 222] width 158 height 40
